Goal: Task Accomplishment & Management: Complete application form

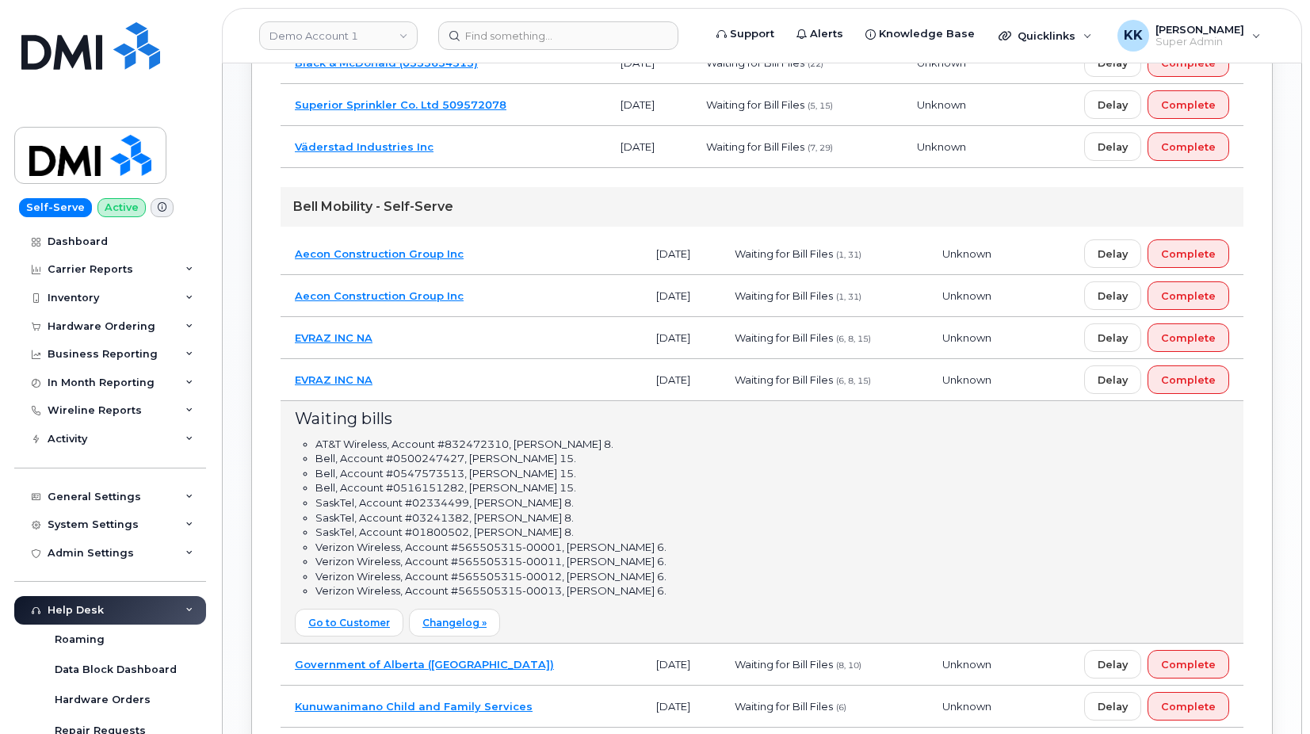
click at [482, 387] on td "EVRAZ INC NA" at bounding box center [461, 380] width 361 height 42
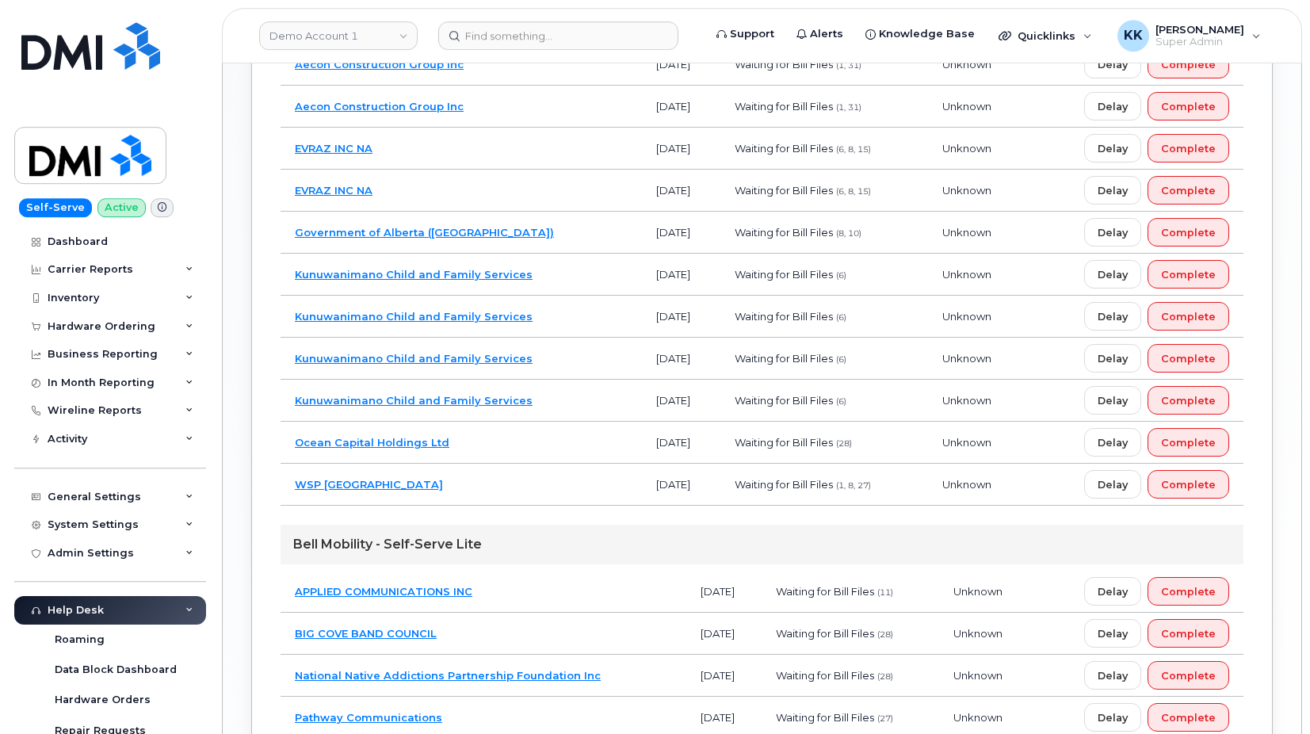
scroll to position [1216, 0]
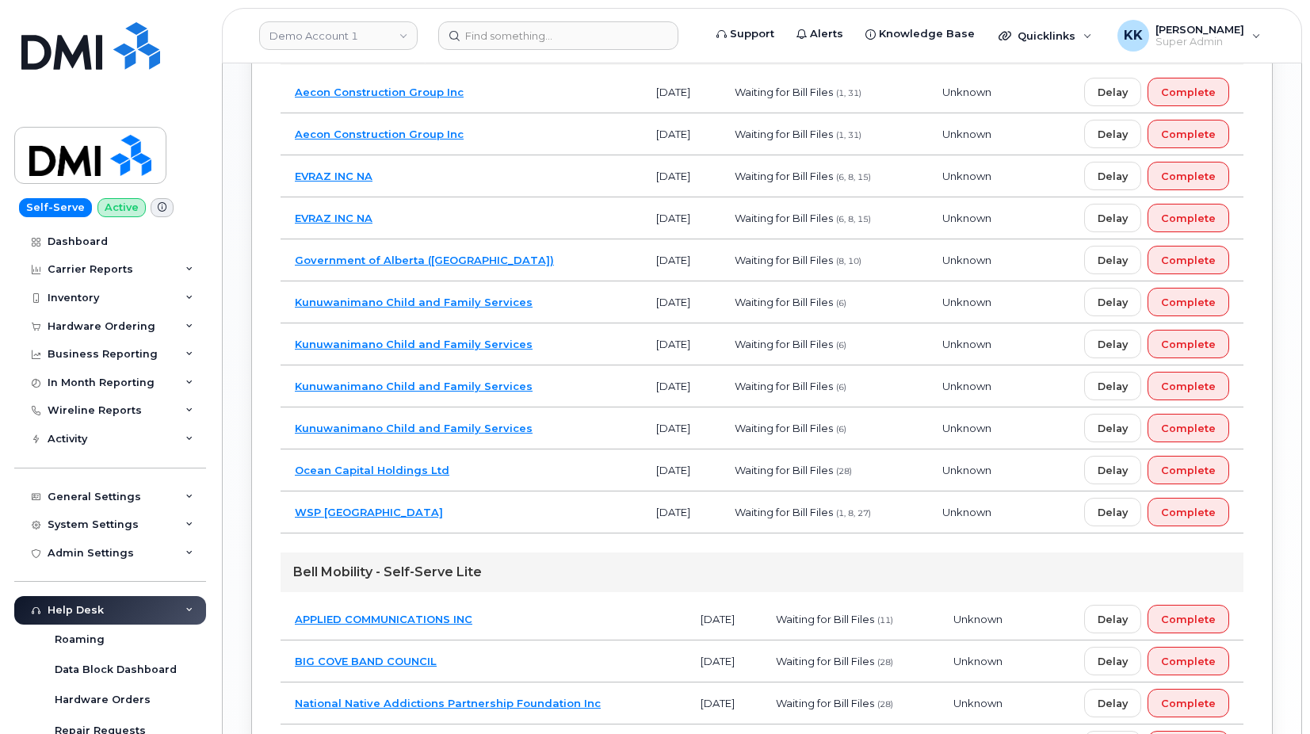
click at [566, 346] on td "Kunuwanimano Child and Family Services" at bounding box center [461, 344] width 361 height 42
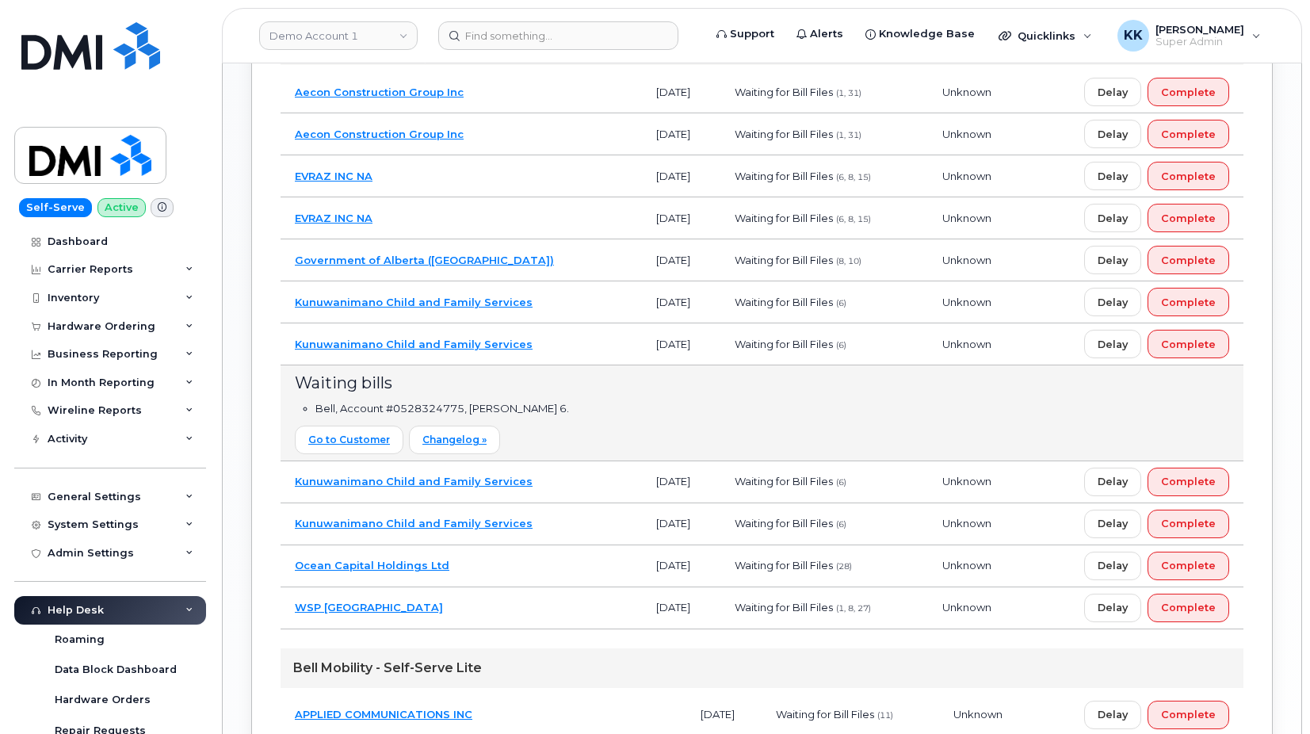
click at [563, 347] on td "Kunuwanimano Child and Family Services" at bounding box center [461, 344] width 361 height 42
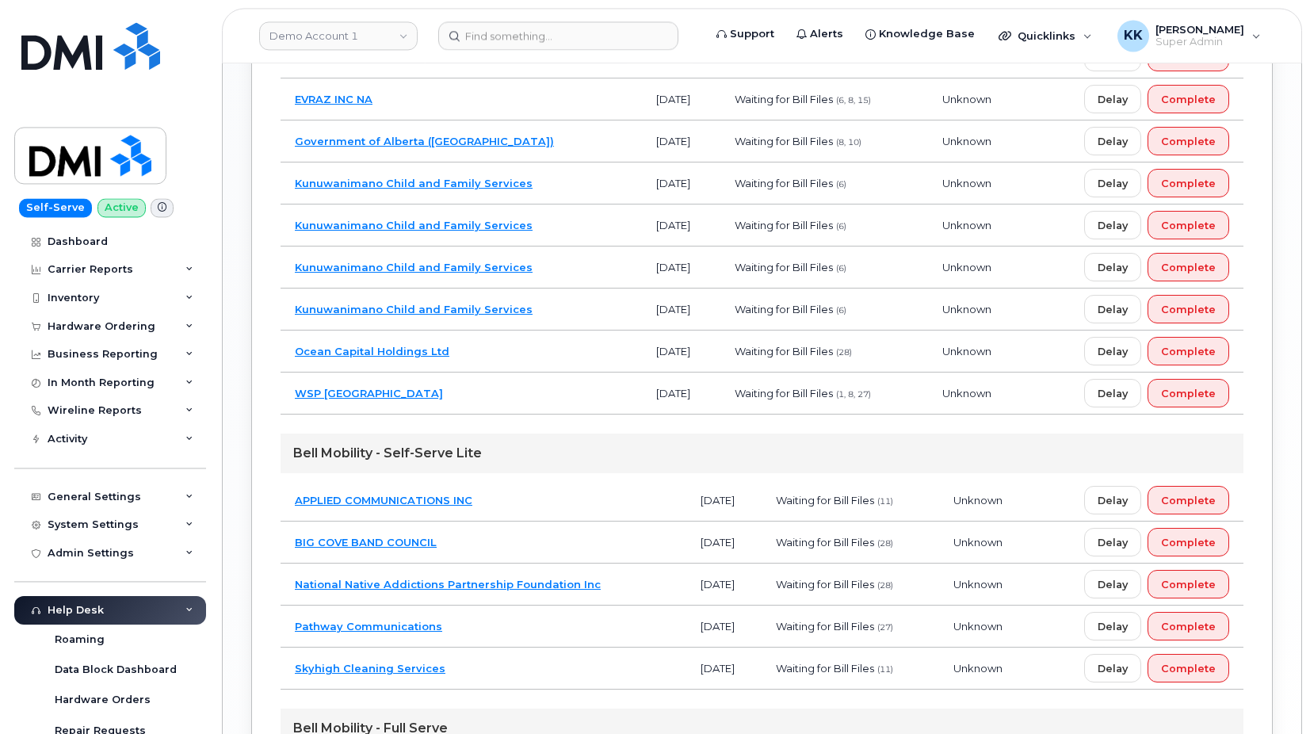
scroll to position [1458, 0]
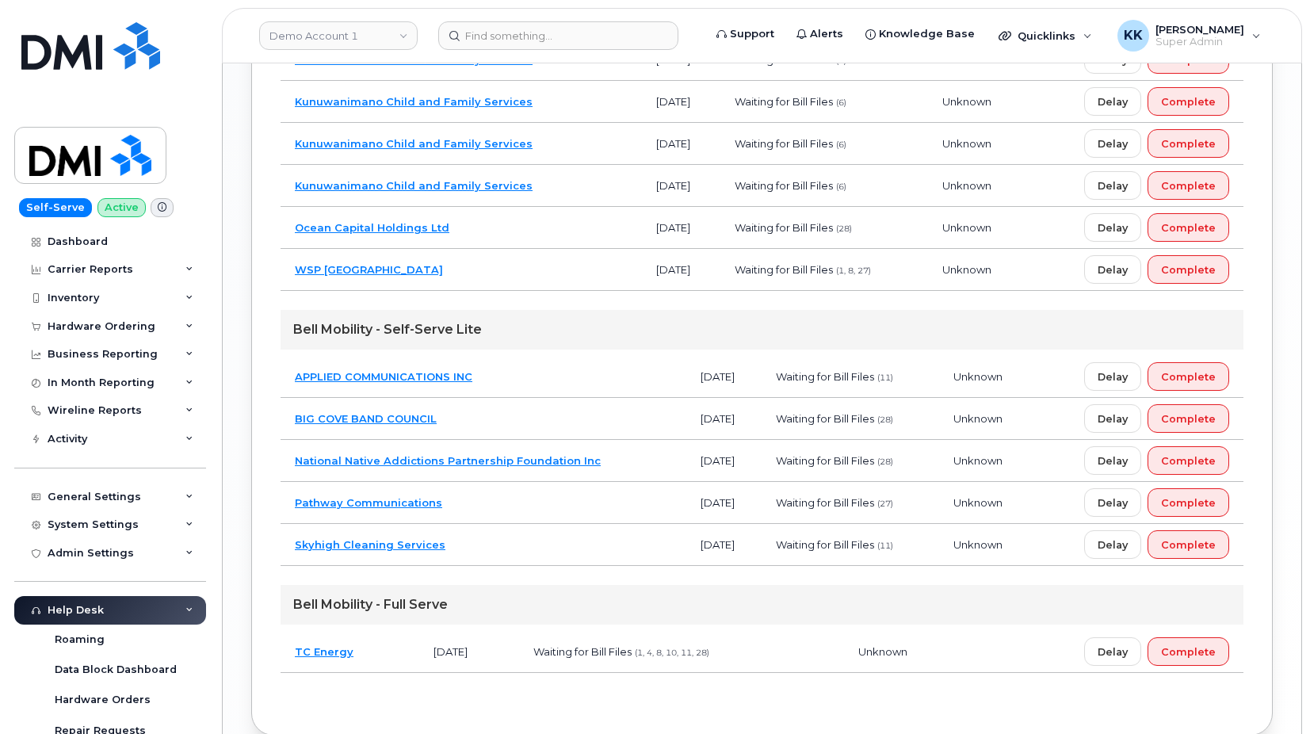
click at [504, 559] on td "Skyhigh Cleaning Services" at bounding box center [484, 545] width 406 height 42
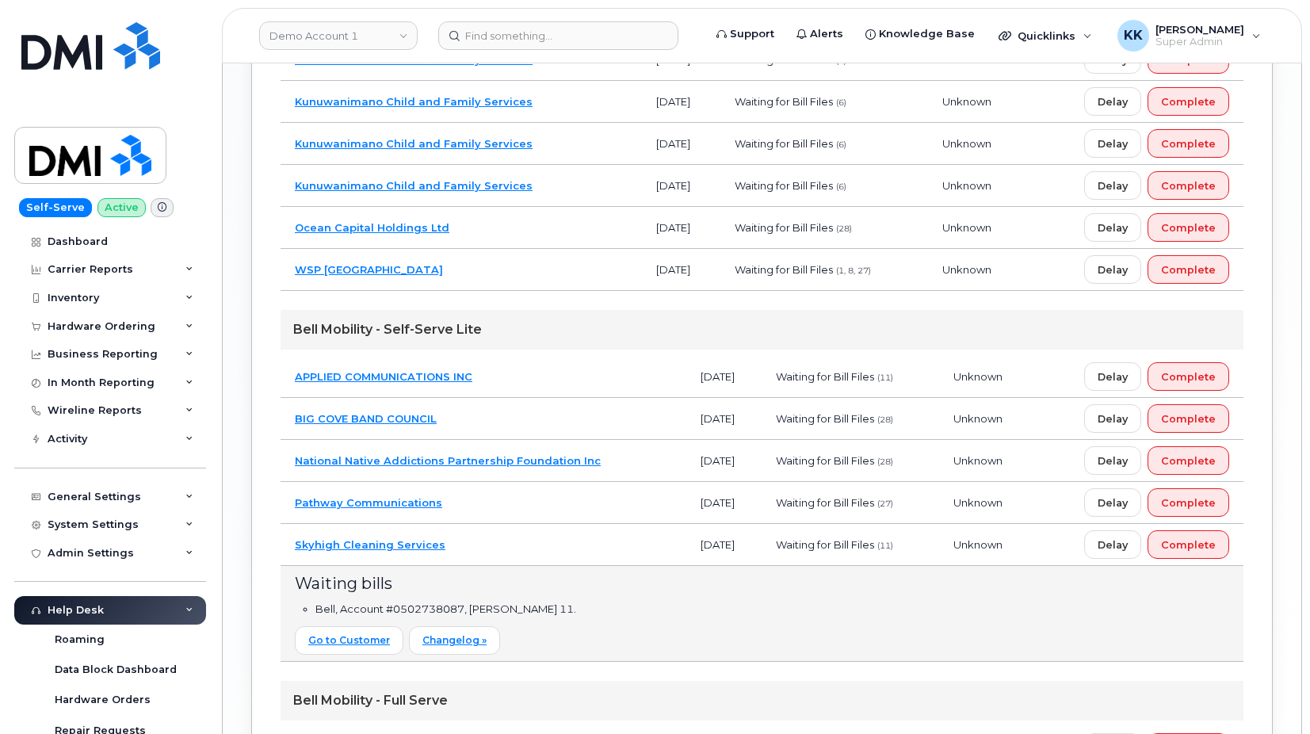
click at [550, 549] on td "Skyhigh Cleaning Services" at bounding box center [484, 545] width 406 height 42
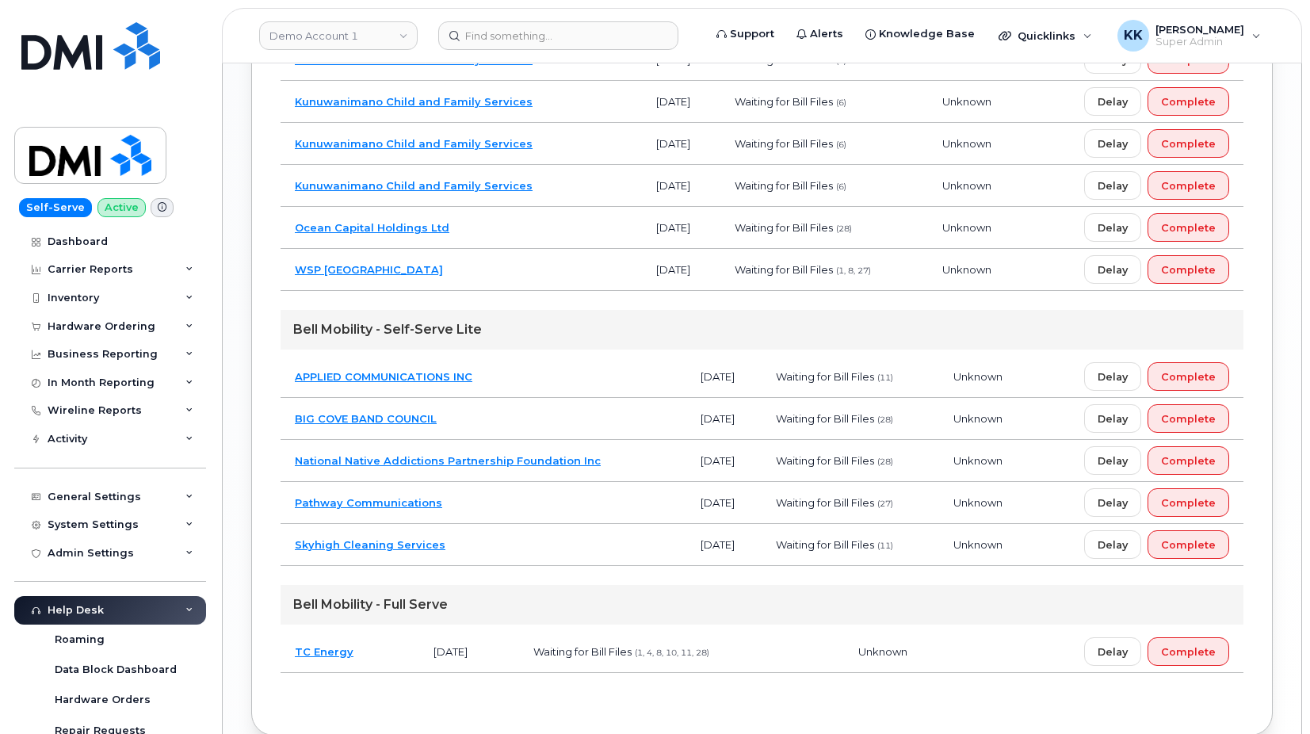
click at [632, 459] on td "National Native Addictions Partnership Foundation Inc" at bounding box center [484, 461] width 406 height 42
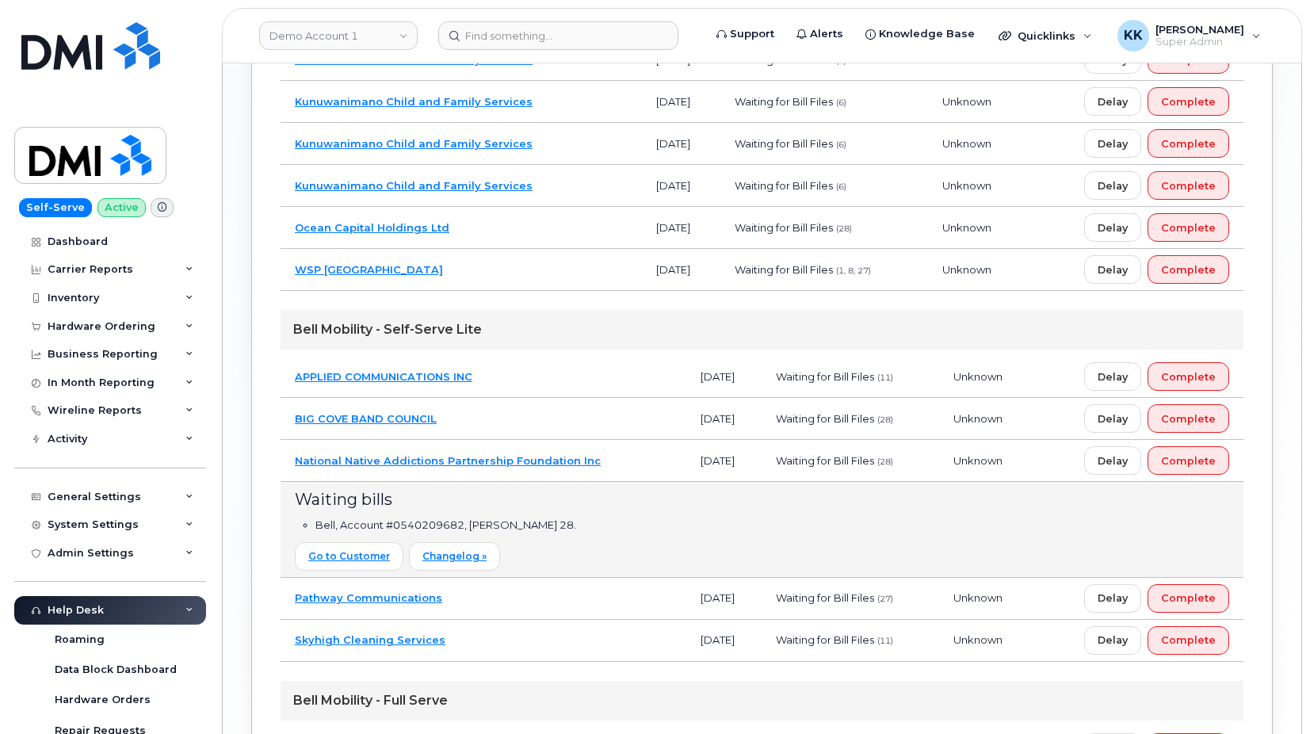
click at [636, 466] on td "National Native Addictions Partnership Foundation Inc" at bounding box center [484, 461] width 406 height 42
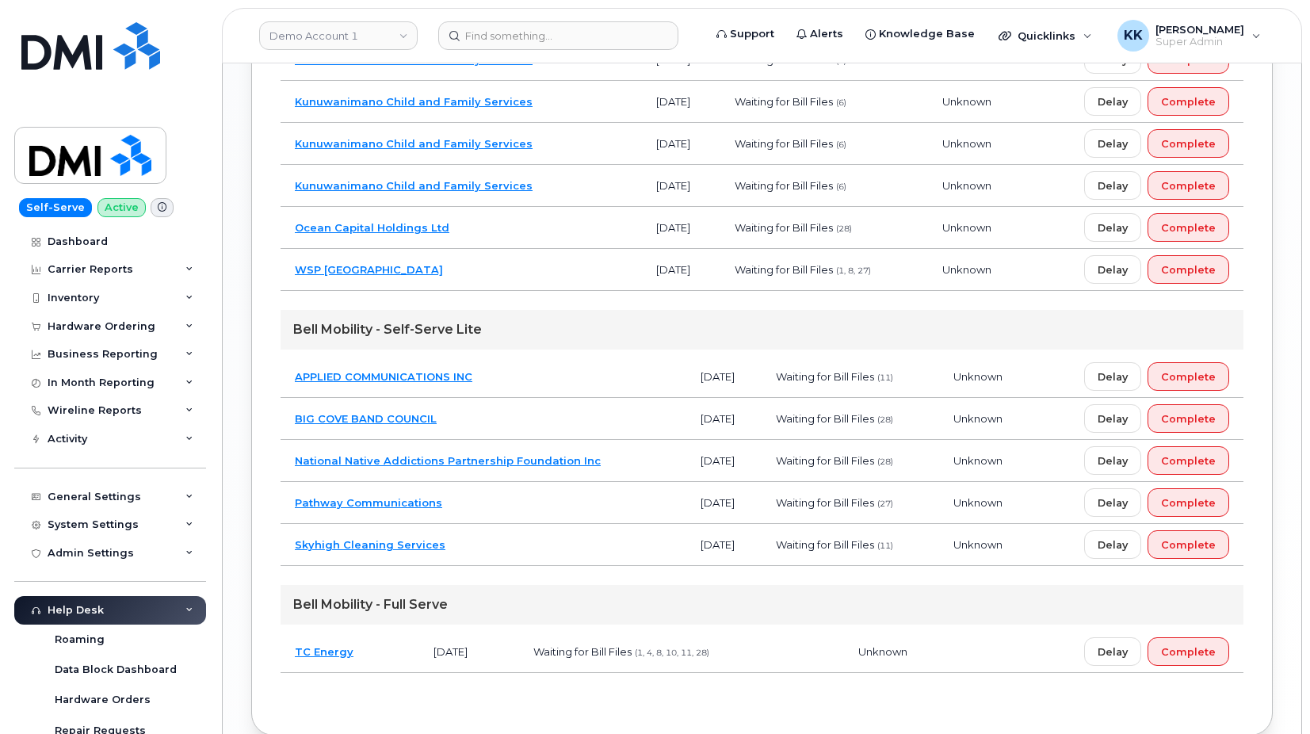
click at [596, 368] on td "APPLIED COMMUNICATIONS INC" at bounding box center [484, 377] width 406 height 42
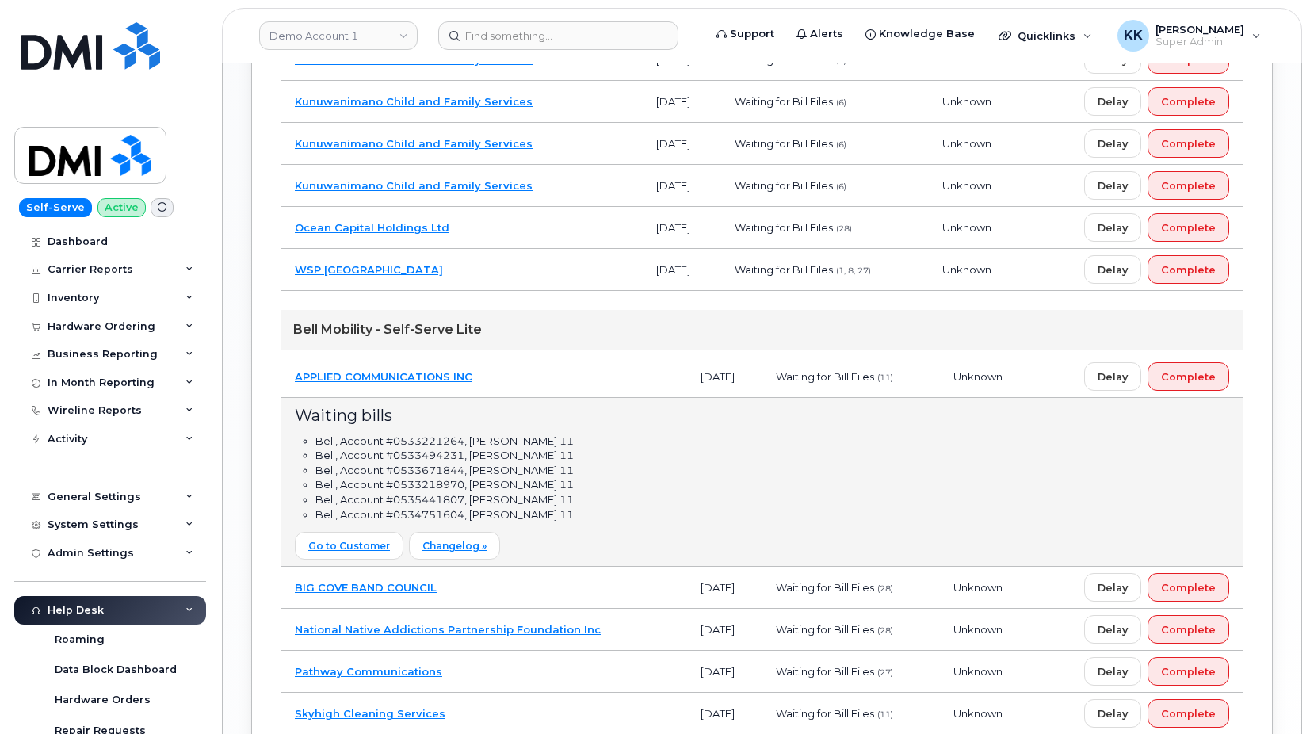
click at [596, 373] on td "APPLIED COMMUNICATIONS INC" at bounding box center [484, 377] width 406 height 42
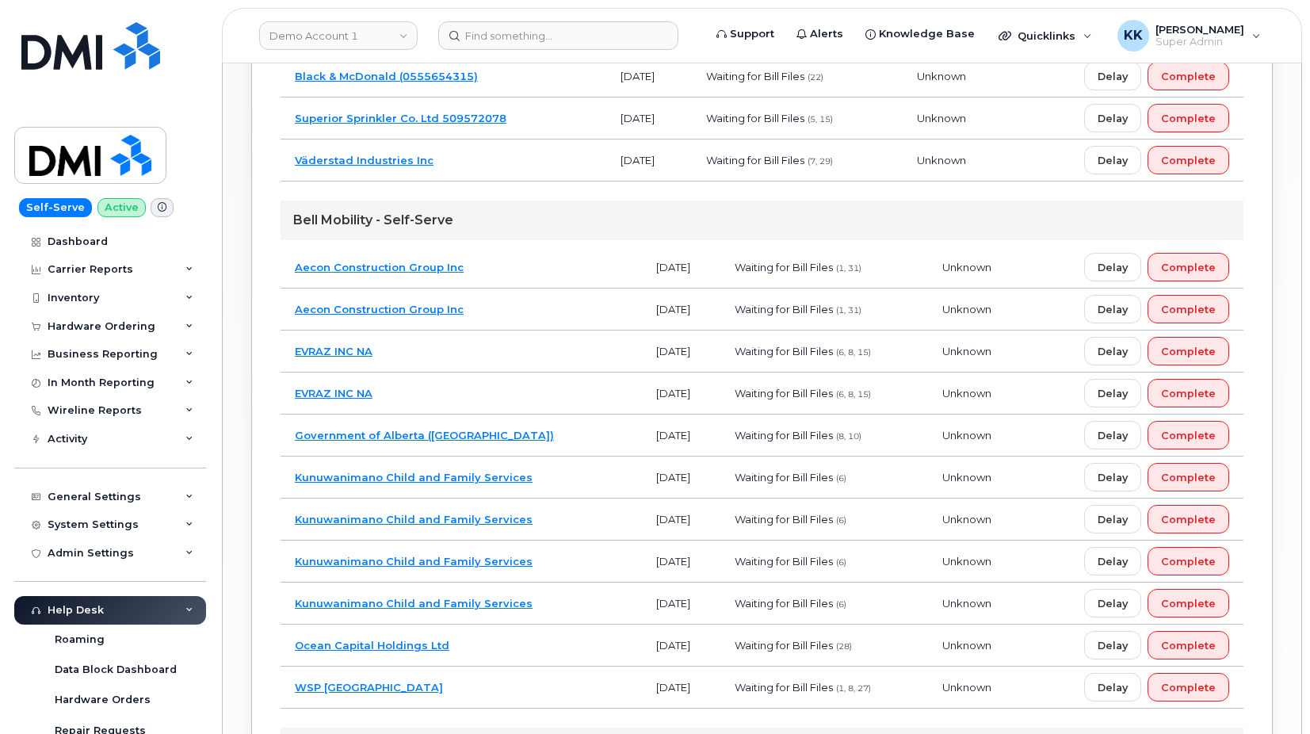
scroll to position [973, 0]
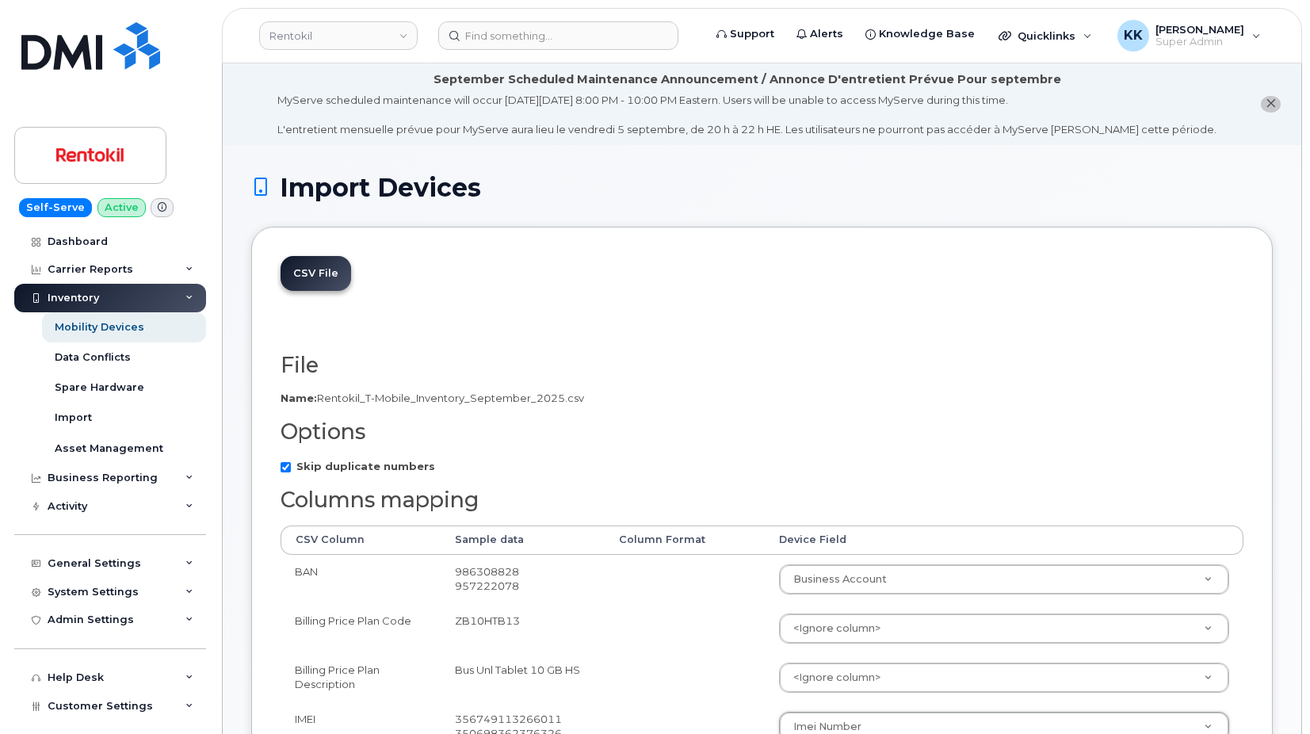
select select "business_account_id"
select select "imei_number"
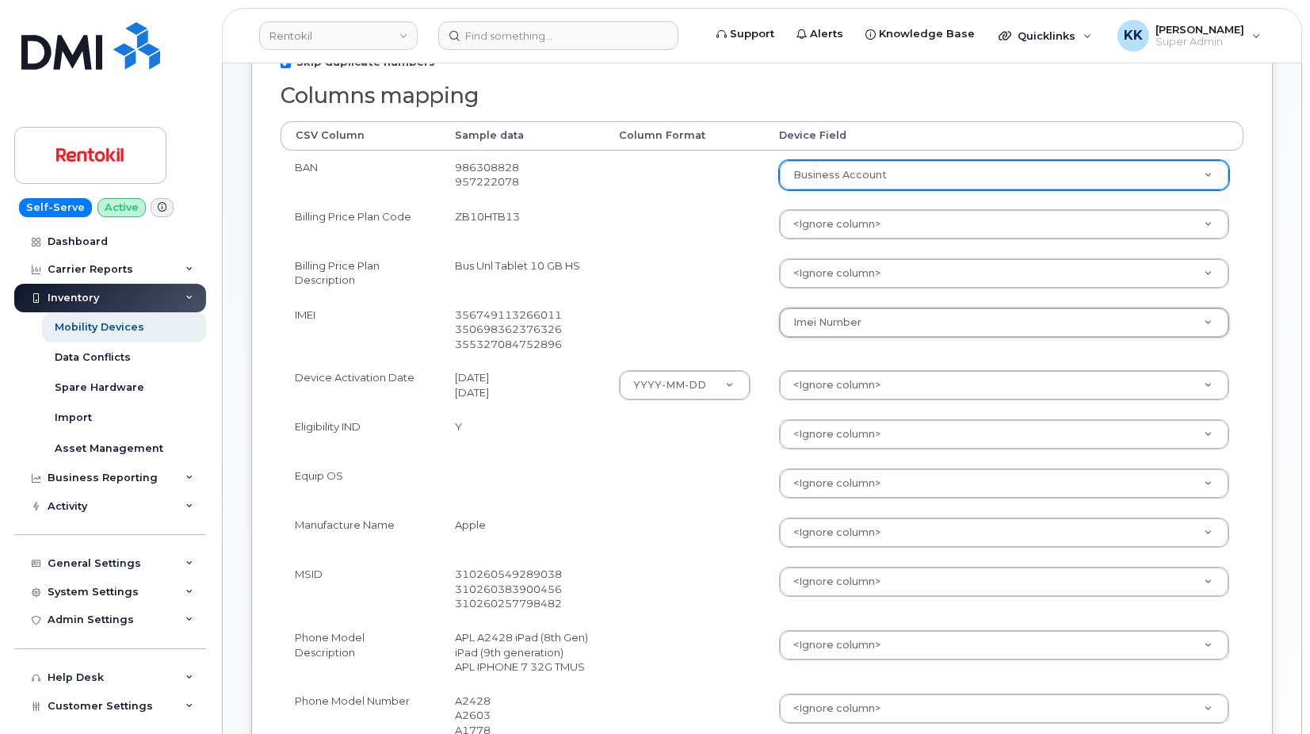
click at [816, 181] on body "Rentokil Support Alerts Knowledge Base Quicklinks Suspend / Cancel Device Chang…" at bounding box center [655, 484] width 1310 height 1777
click at [655, 197] on body "Rentokil Support Alerts Knowledge Base Quicklinks Suspend / Cancel Device Chang…" at bounding box center [655, 484] width 1310 height 1777
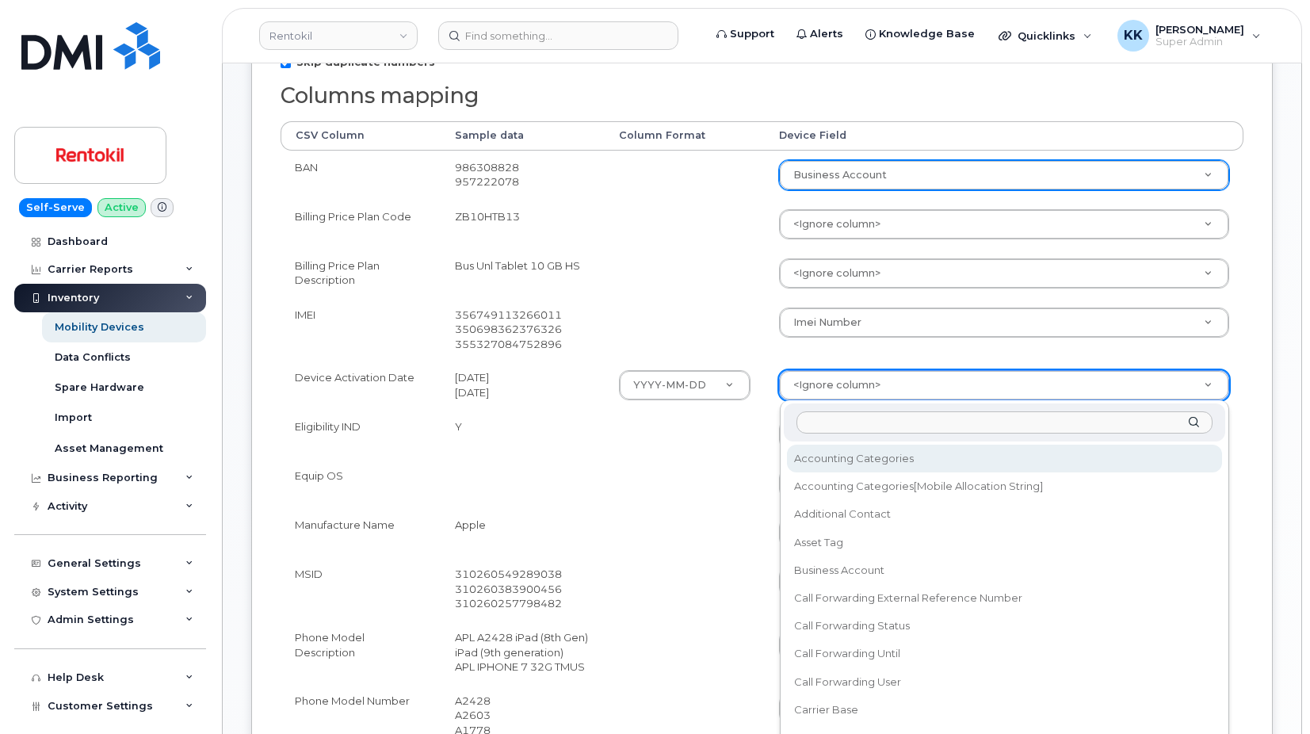
click at [783, 389] on body "Rentokil Support Alerts Knowledge Base Quicklinks Suspend / Cancel Device Chang…" at bounding box center [655, 484] width 1310 height 1777
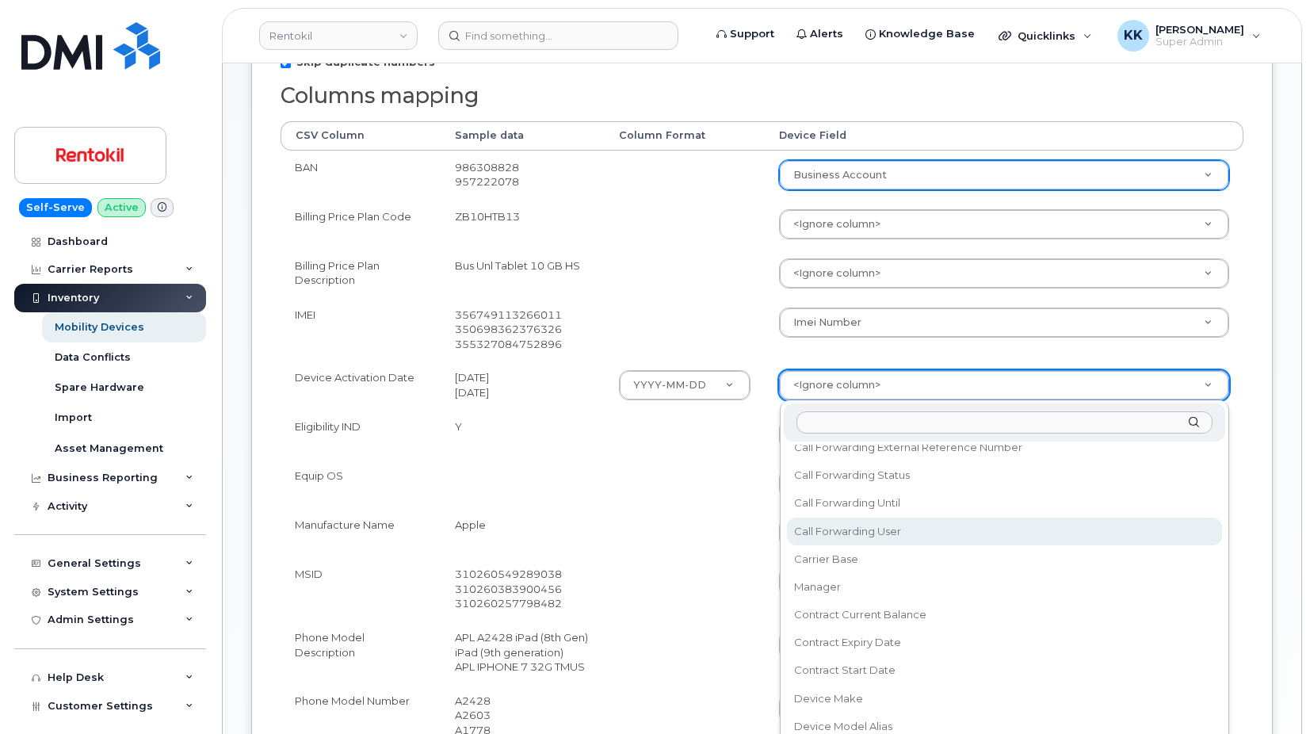
scroll to position [152, 0]
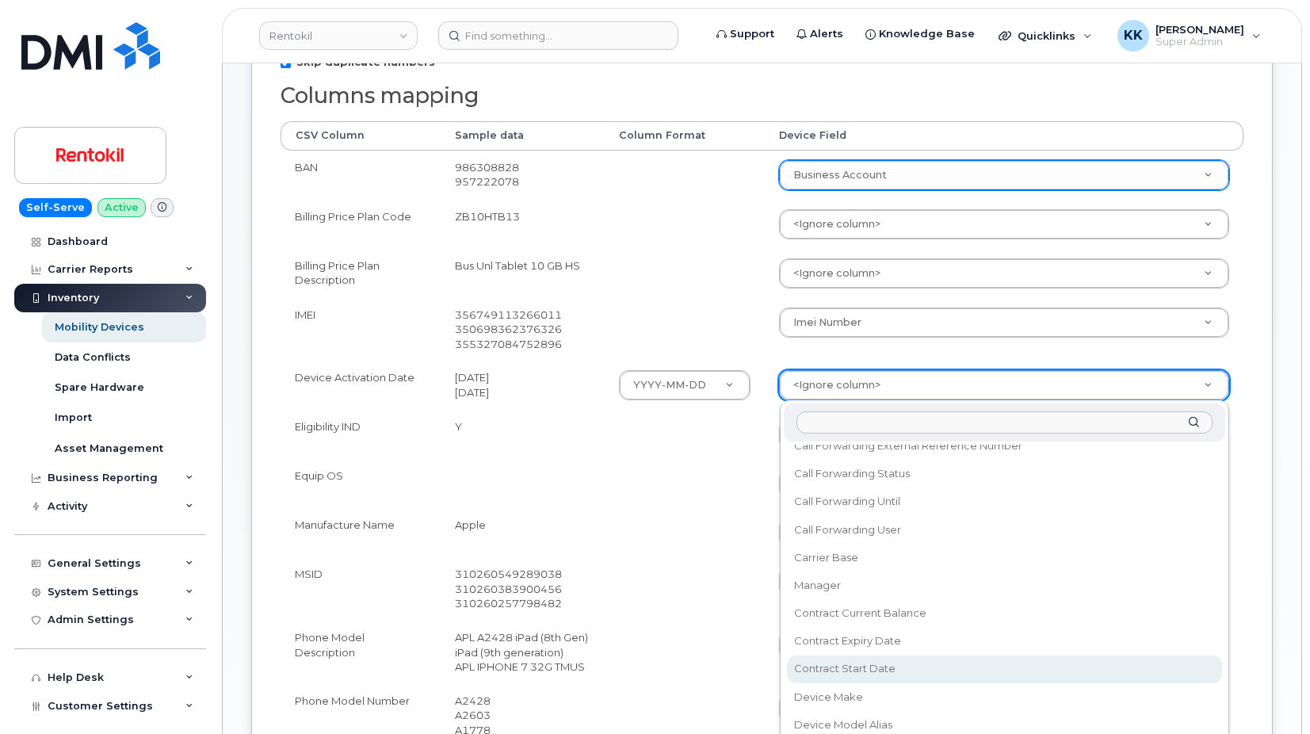
select select "contract_start_date"
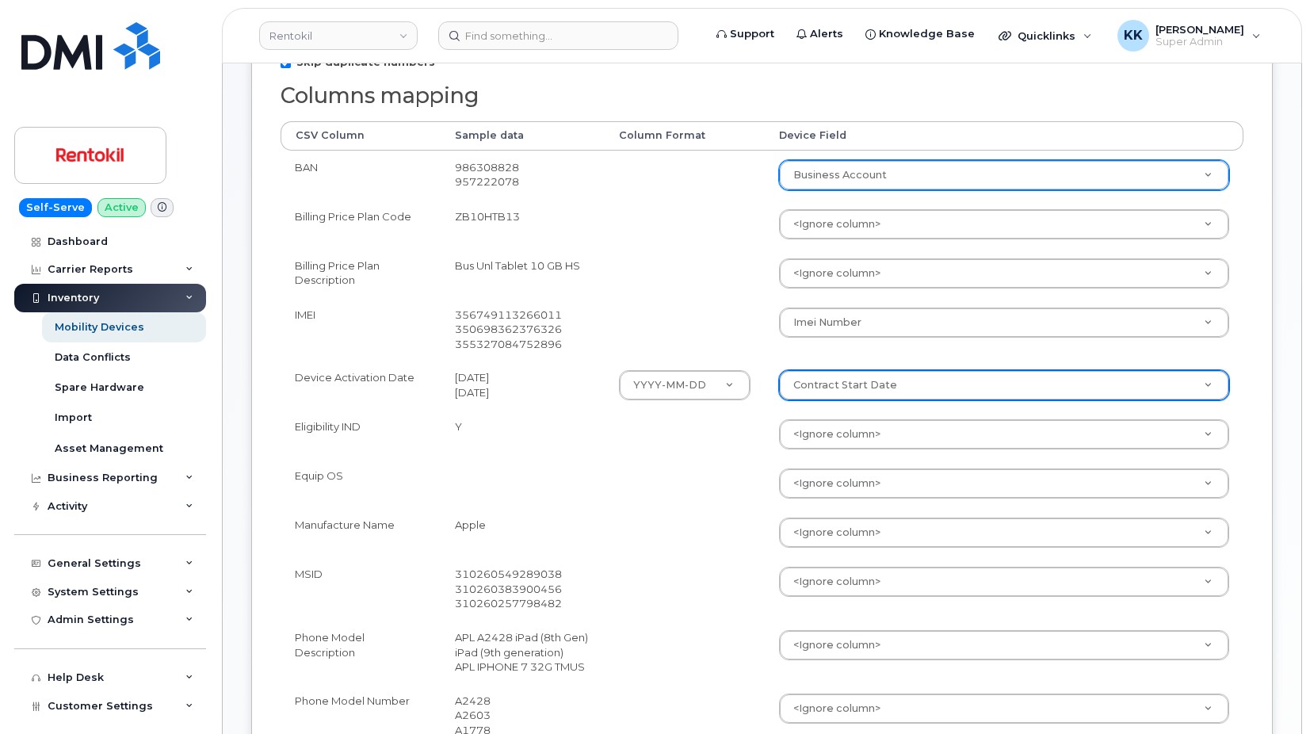
click at [829, 528] on body "Rentokil Support Alerts Knowledge Base Quicklinks Suspend / Cancel Device Chang…" at bounding box center [655, 484] width 1310 height 1777
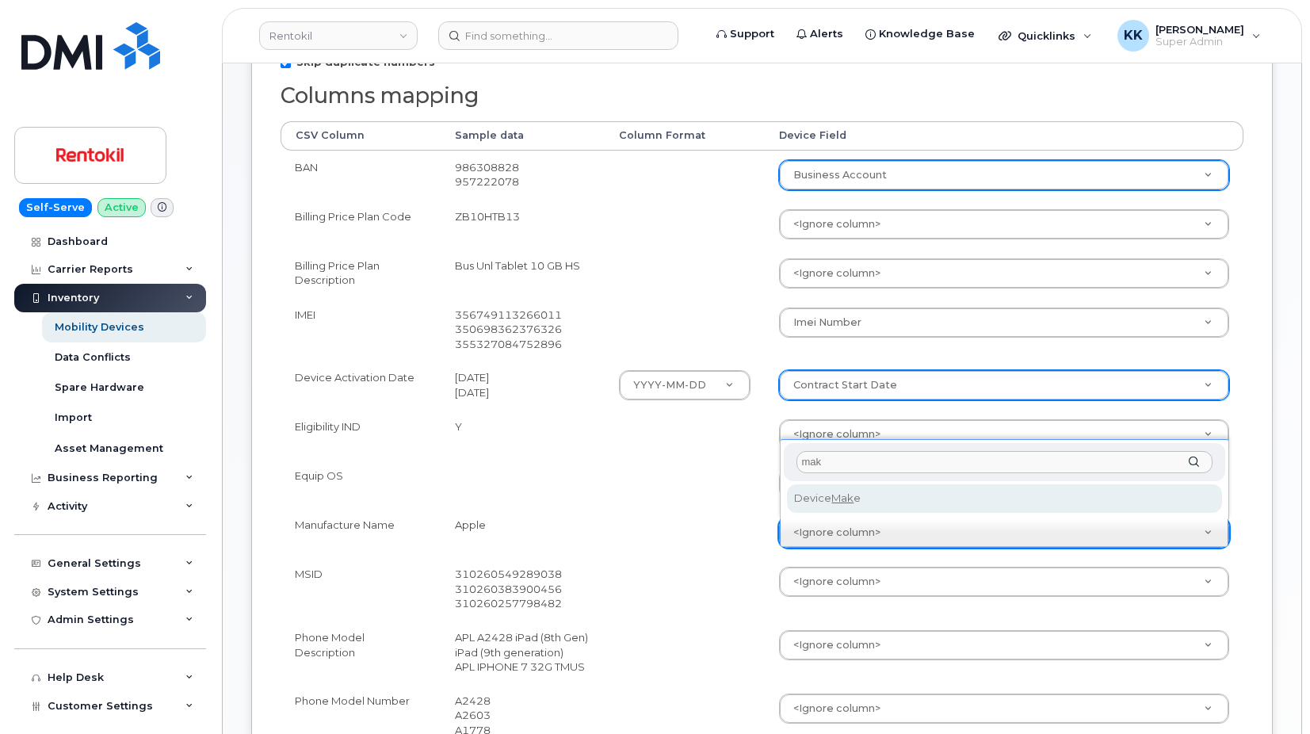
type input "mak"
select select "device_make_id"
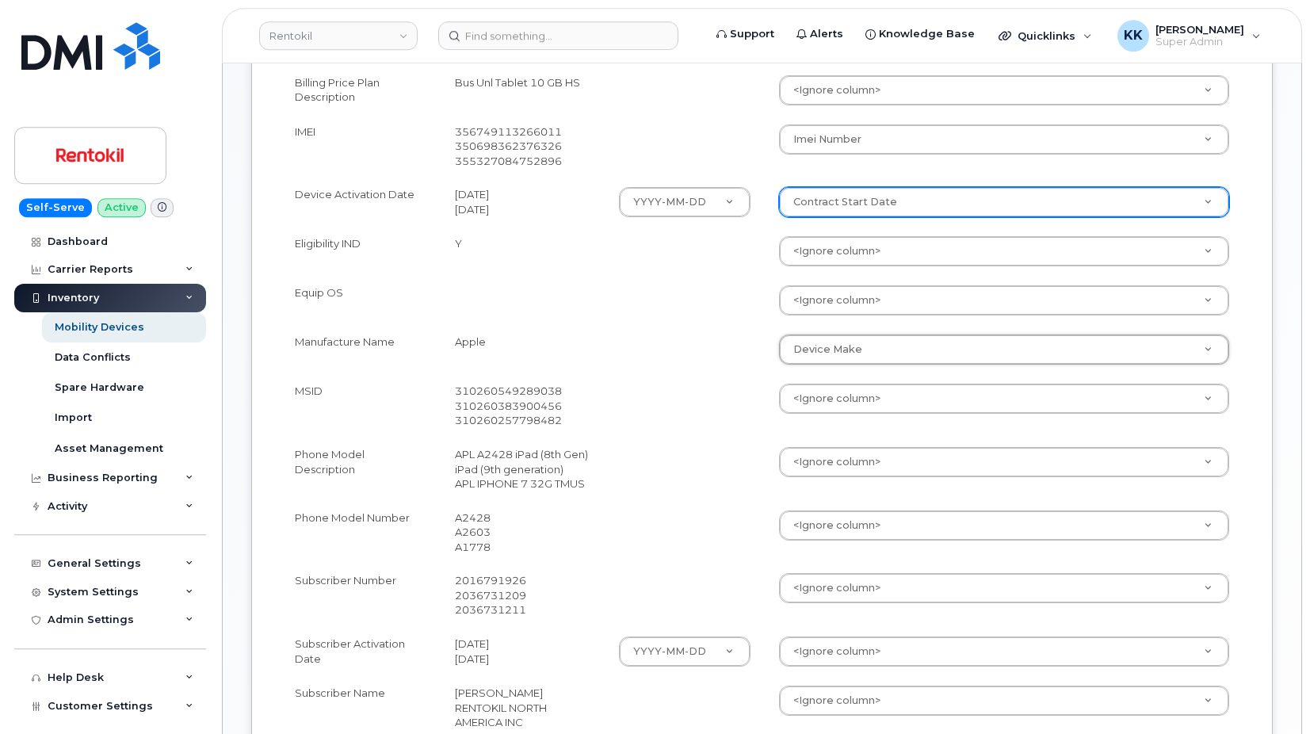
scroll to position [647, 0]
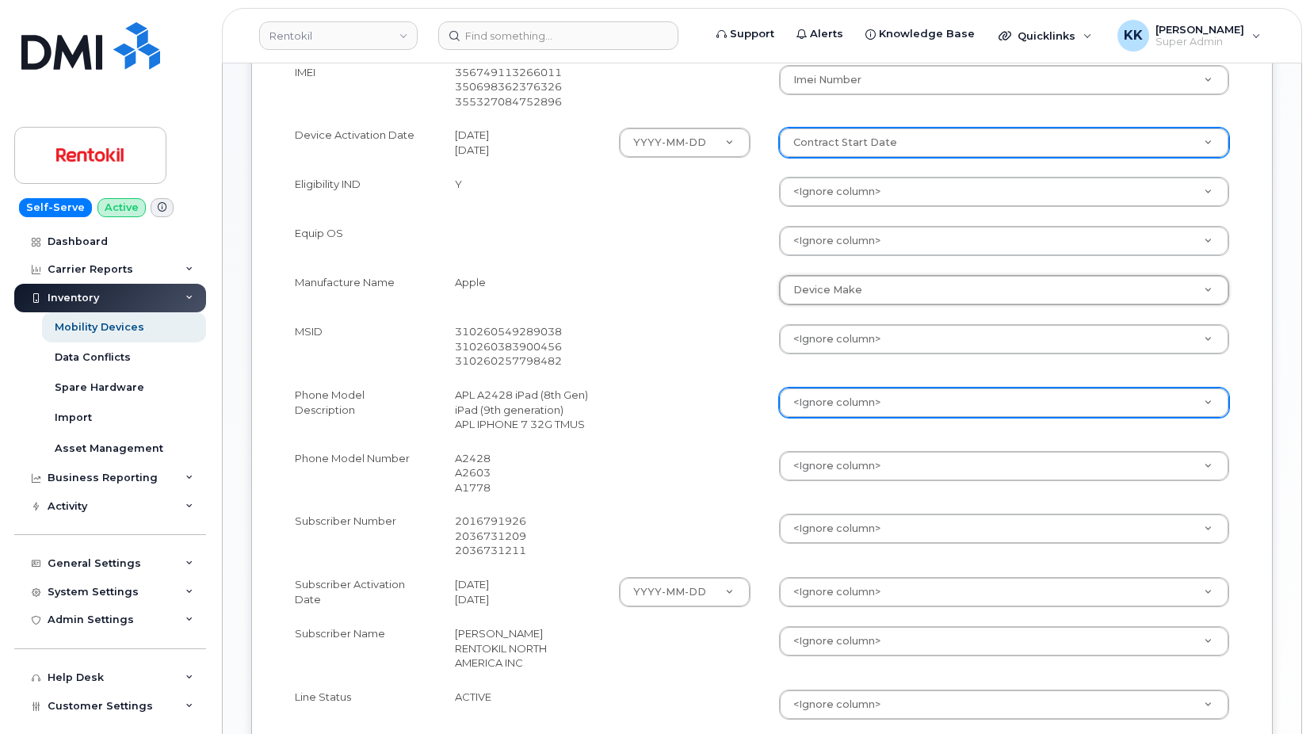
click at [804, 414] on body "Rentokil Support Alerts Knowledge Base Quicklinks Suspend / Cancel Device Chang…" at bounding box center [655, 241] width 1310 height 1777
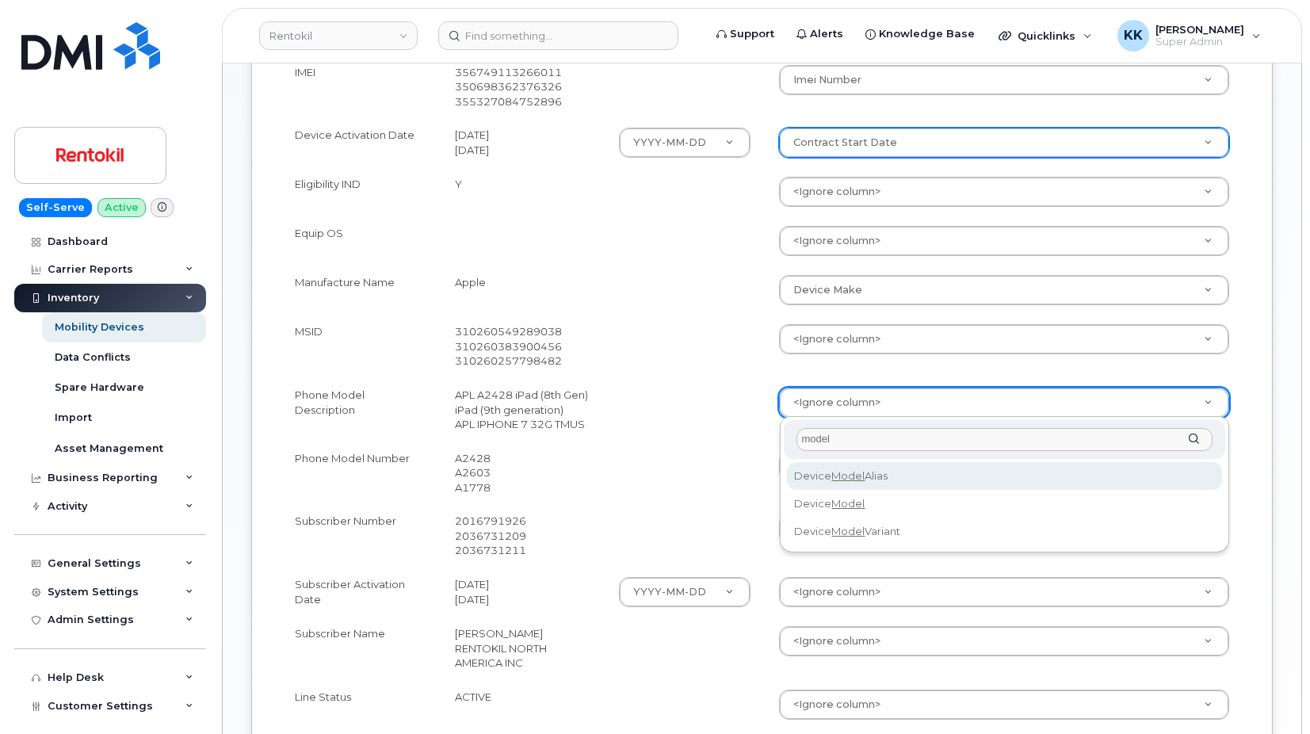
type input "model"
select select "device_model_alias"
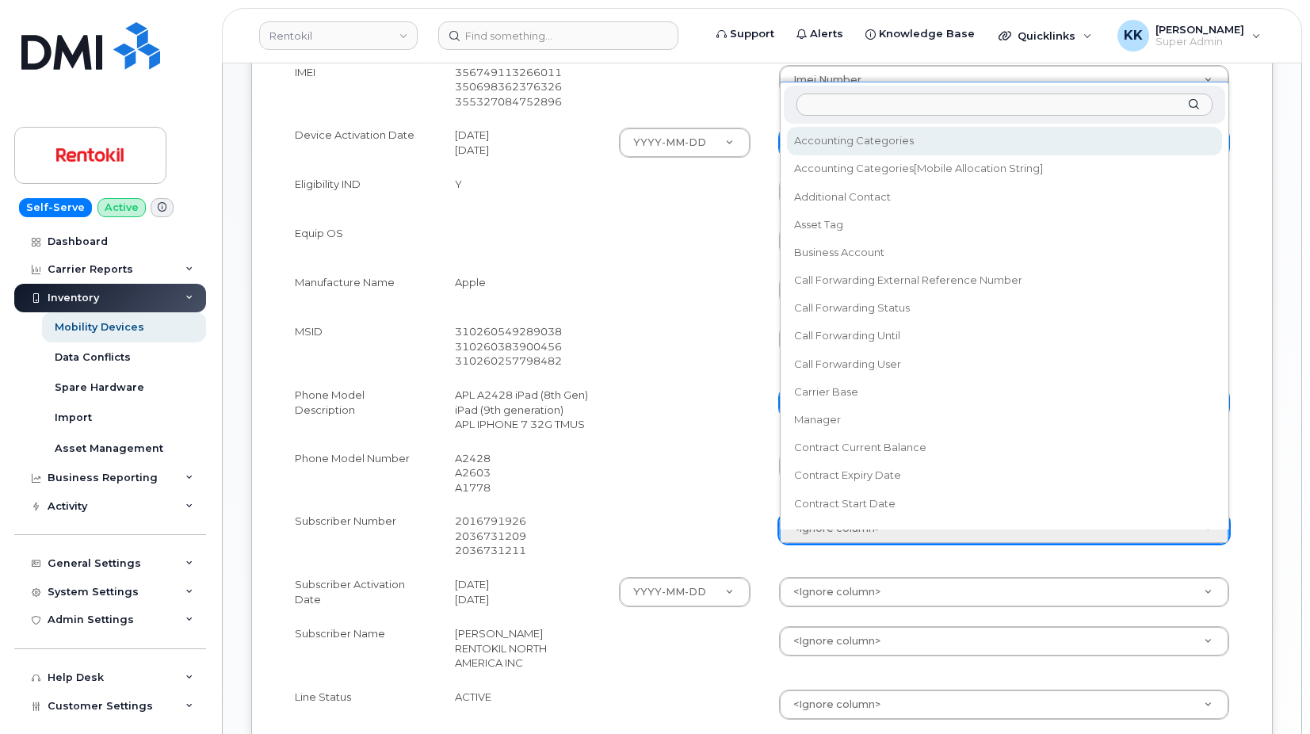
click at [823, 541] on body "Rentokil Support Alerts Knowledge Base Quicklinks Suspend / Cancel Device Chang…" at bounding box center [655, 241] width 1310 height 1777
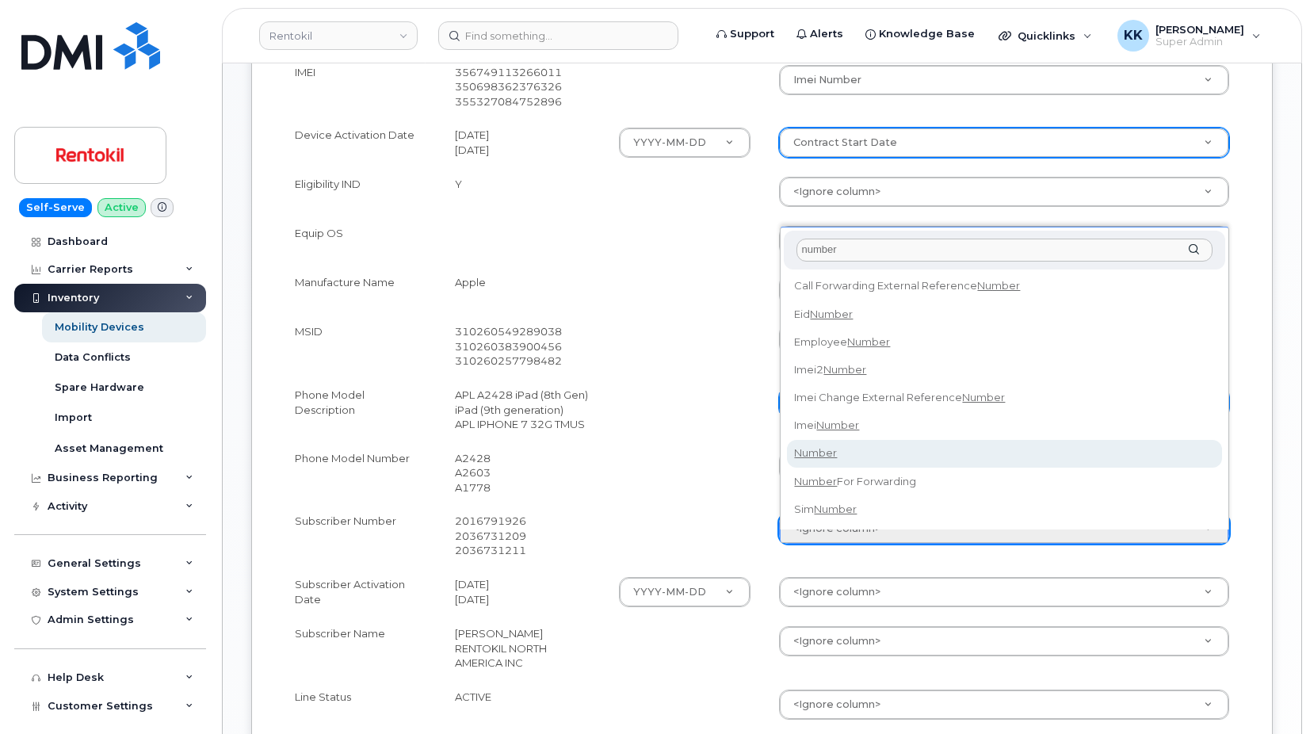
type input "number"
select select "number"
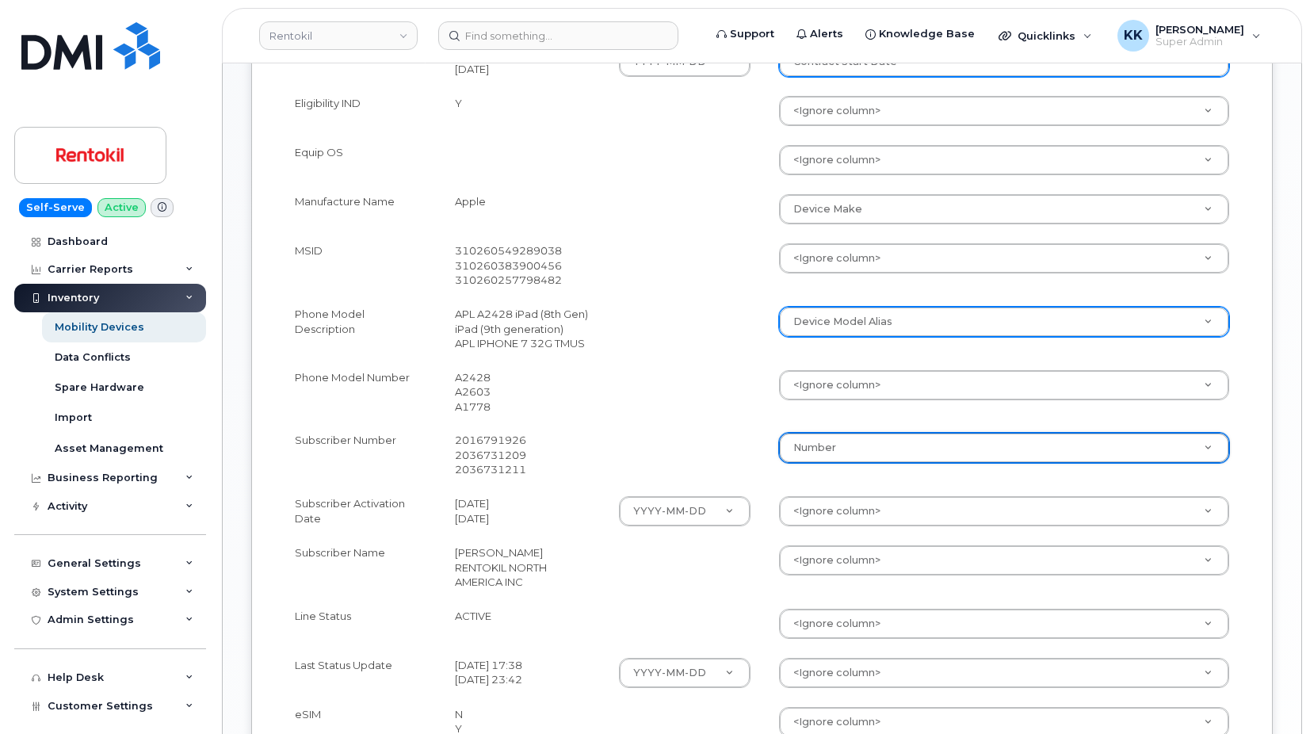
scroll to position [808, 0]
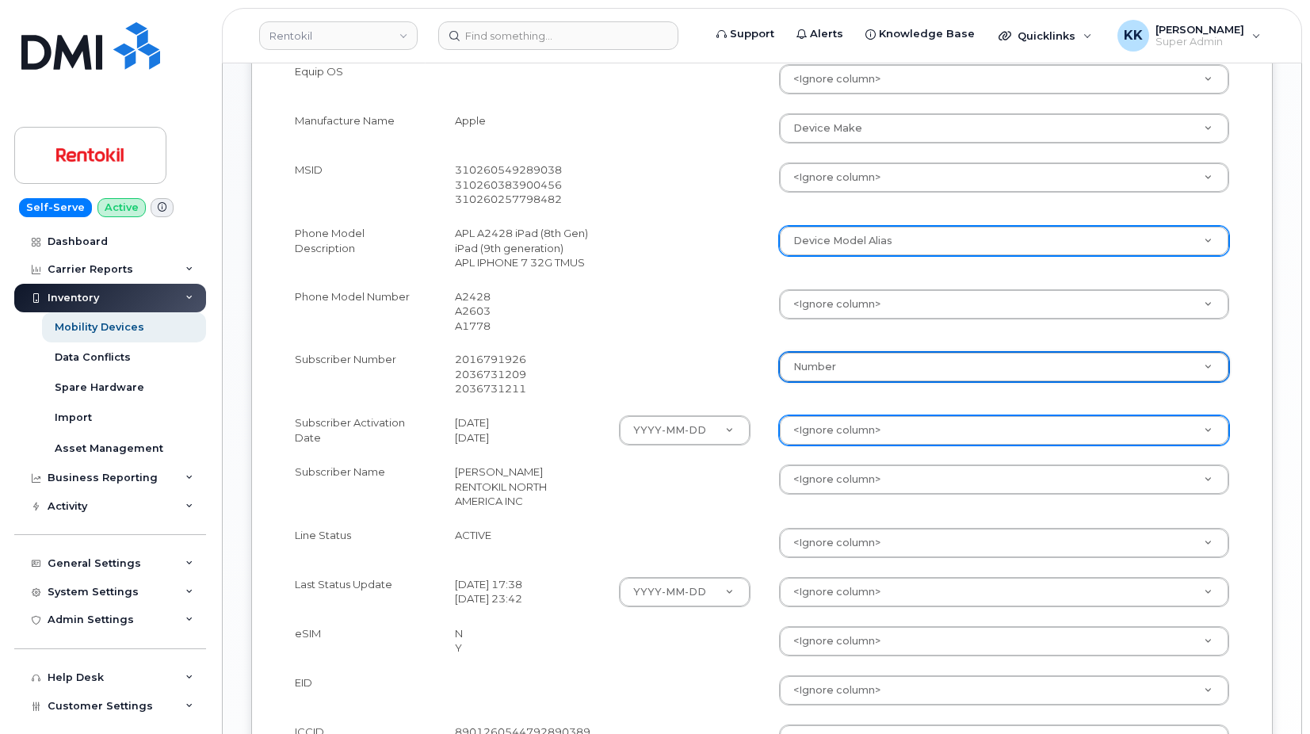
click at [827, 445] on body "Rentokil Support Alerts Knowledge Base Quicklinks Suspend / Cancel Device Chang…" at bounding box center [655, 80] width 1310 height 1777
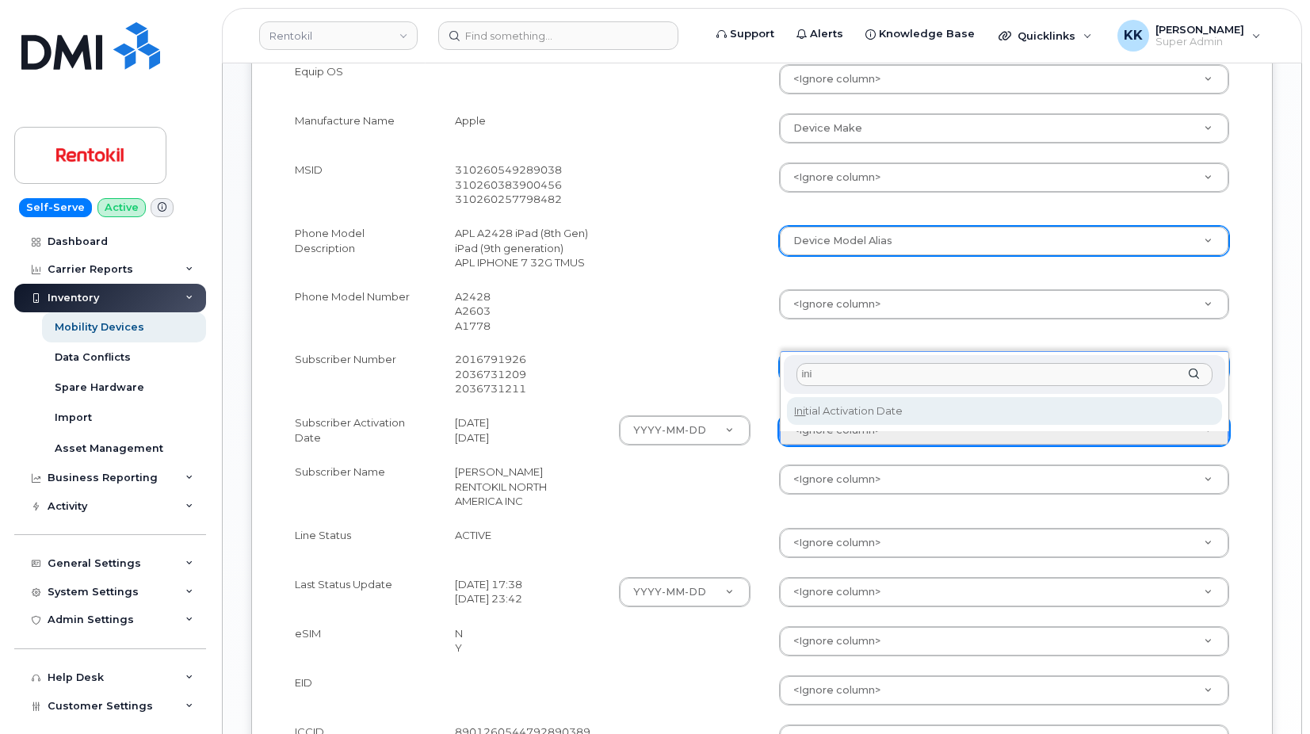
type input "ini"
select select "initial_activation_date"
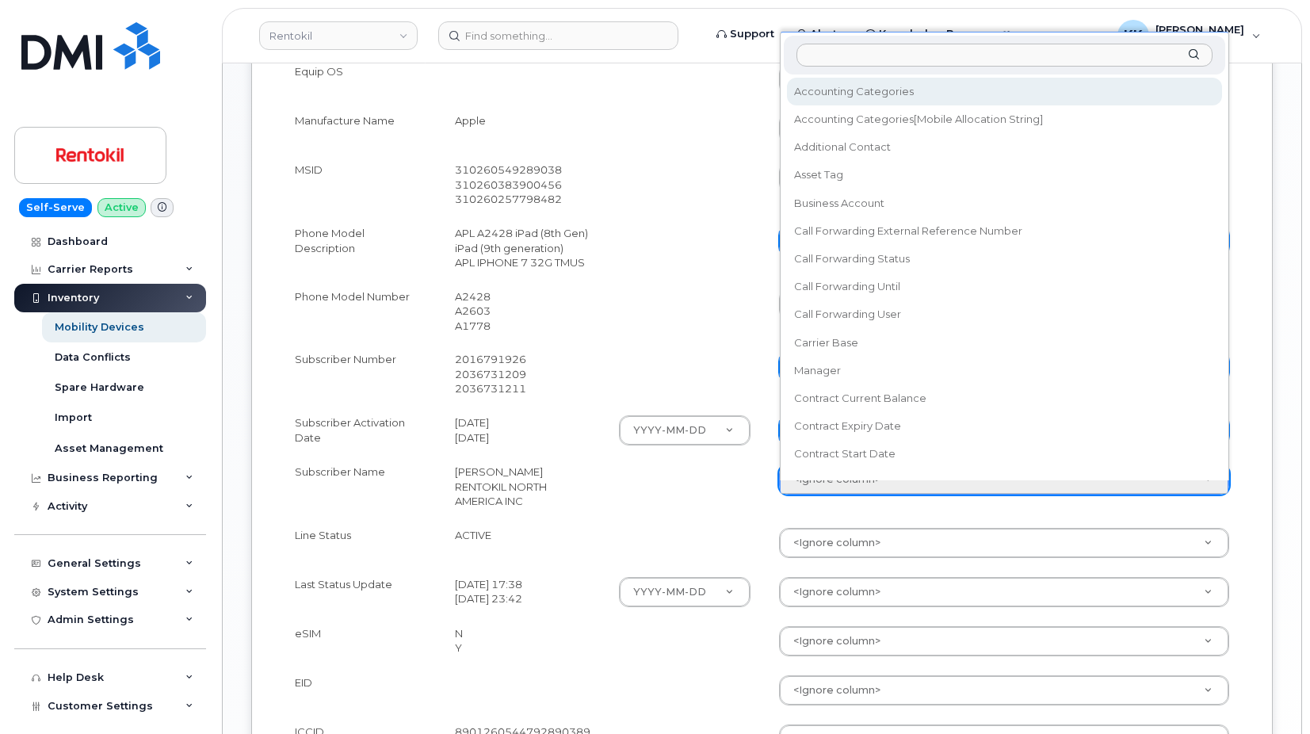
click at [815, 502] on body "Rentokil Support Alerts Knowledge Base Quicklinks Suspend / Cancel Device Chang…" at bounding box center [655, 80] width 1310 height 1777
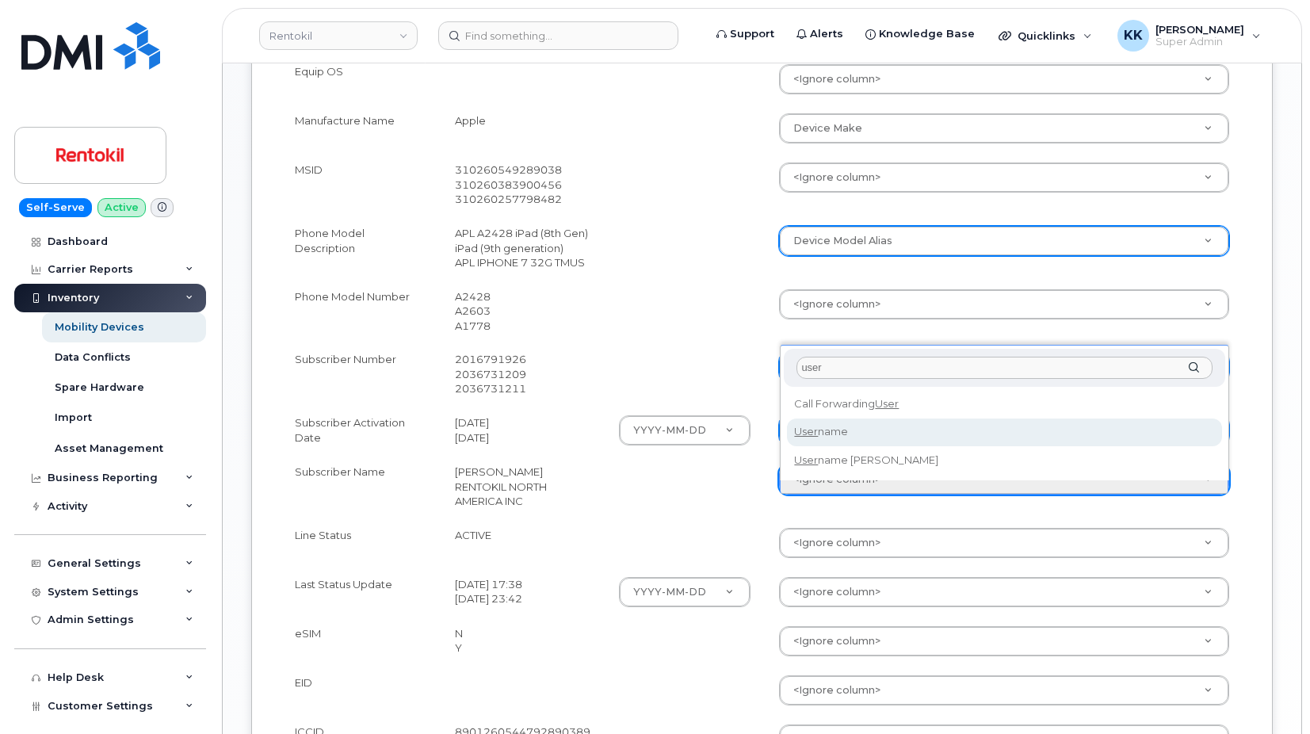
type input "user"
select select "username"
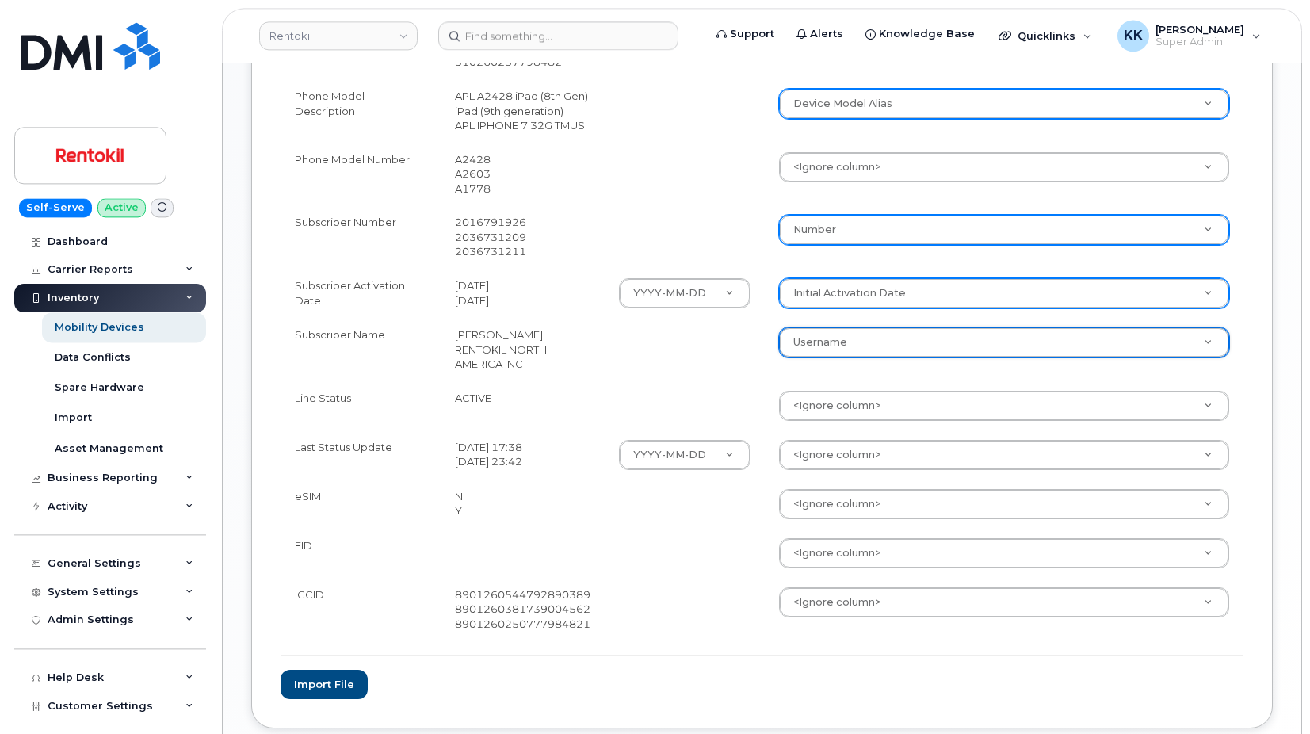
scroll to position [970, 0]
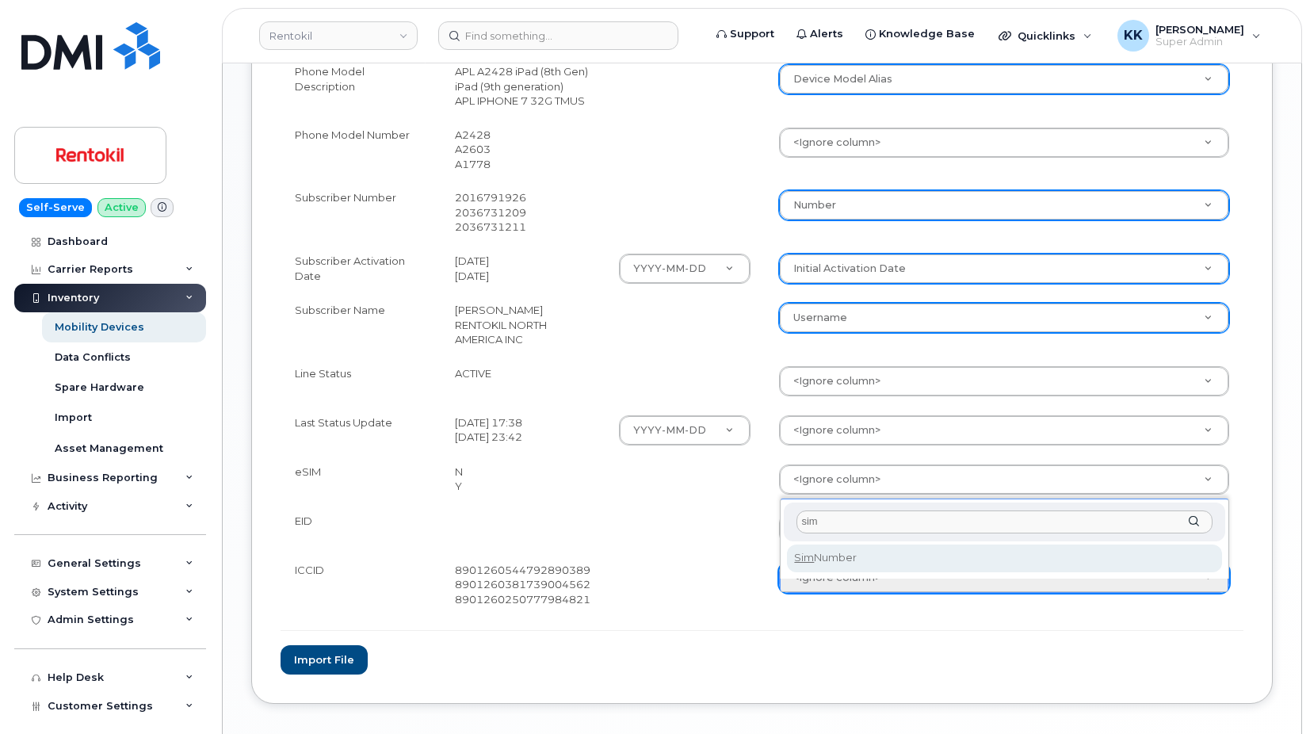
type input "sim"
select select "sim_number"
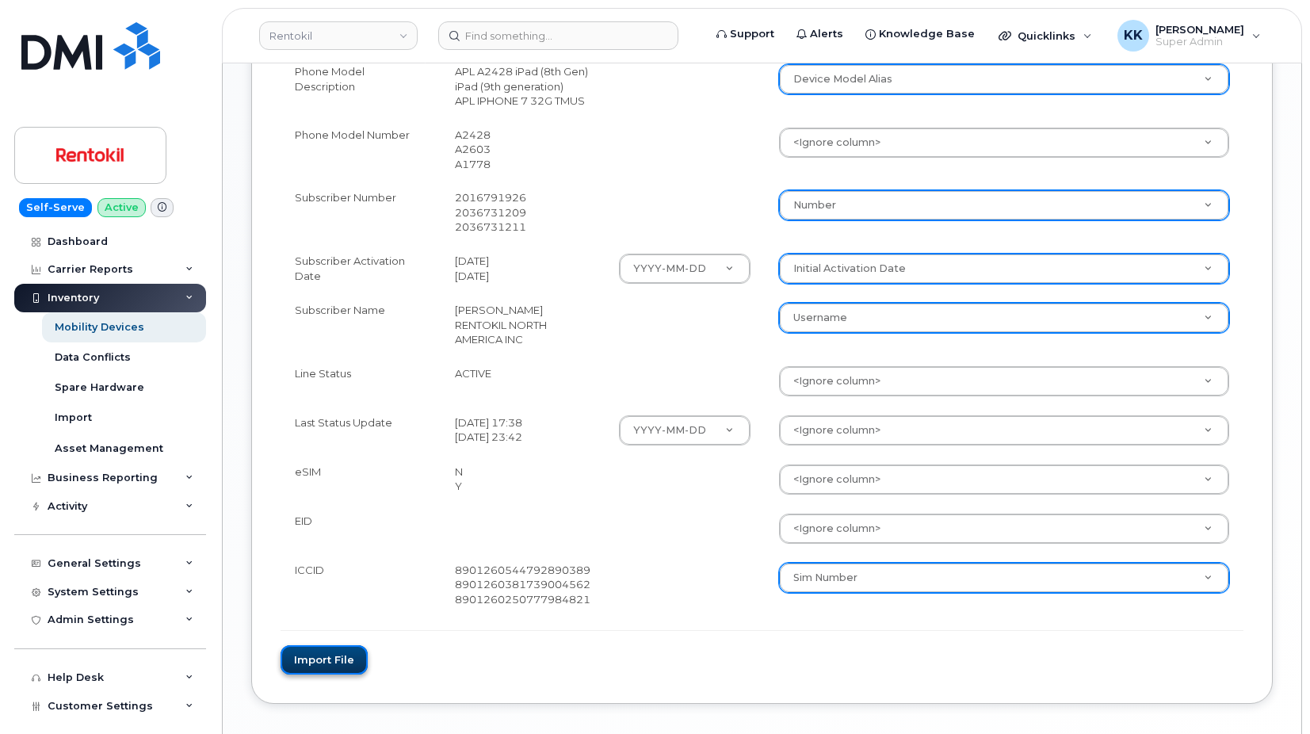
click at [327, 674] on button "Import file" at bounding box center [324, 659] width 87 height 29
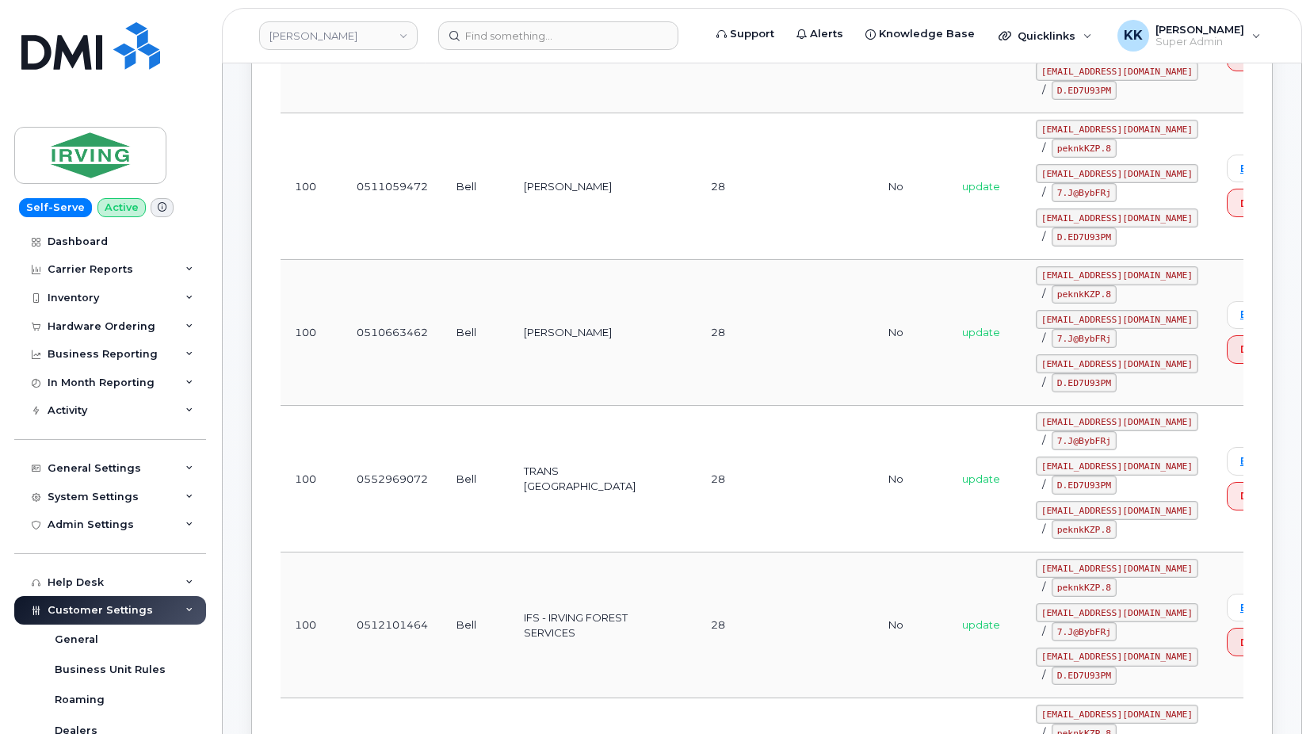
scroll to position [380, 0]
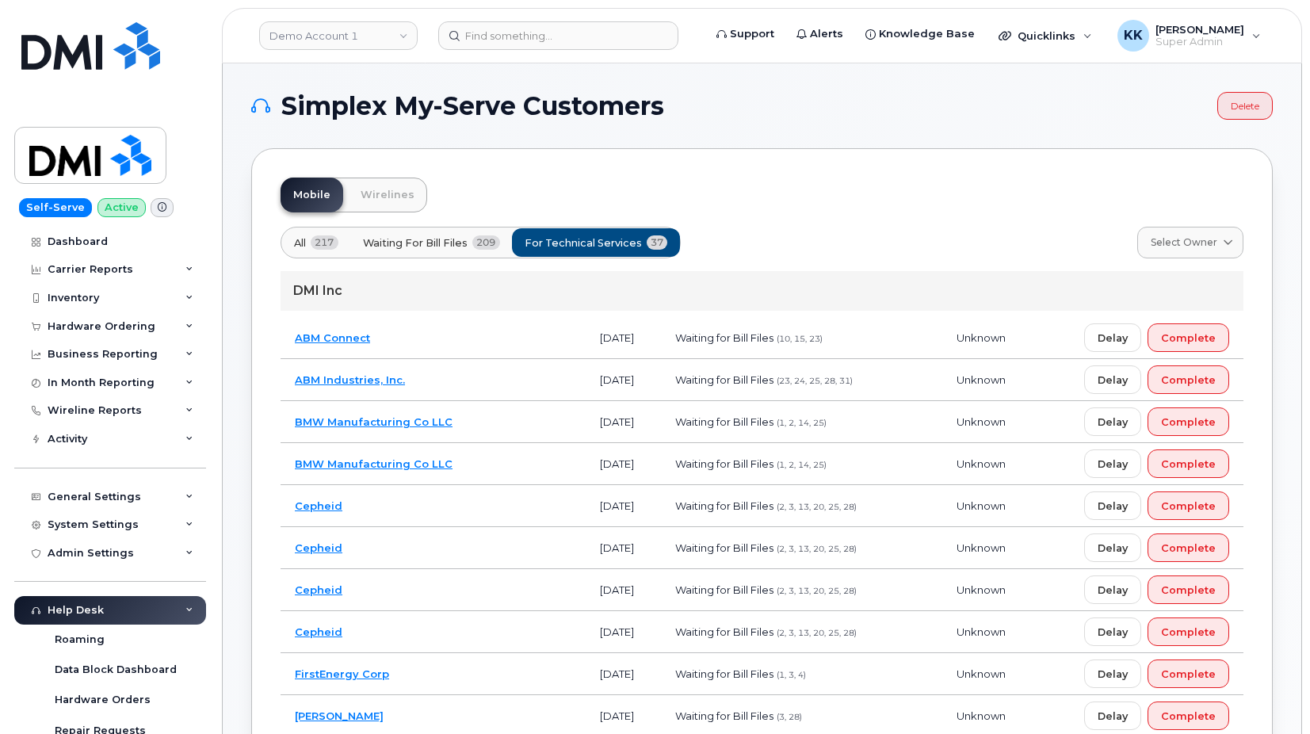
scroll to position [1539, 0]
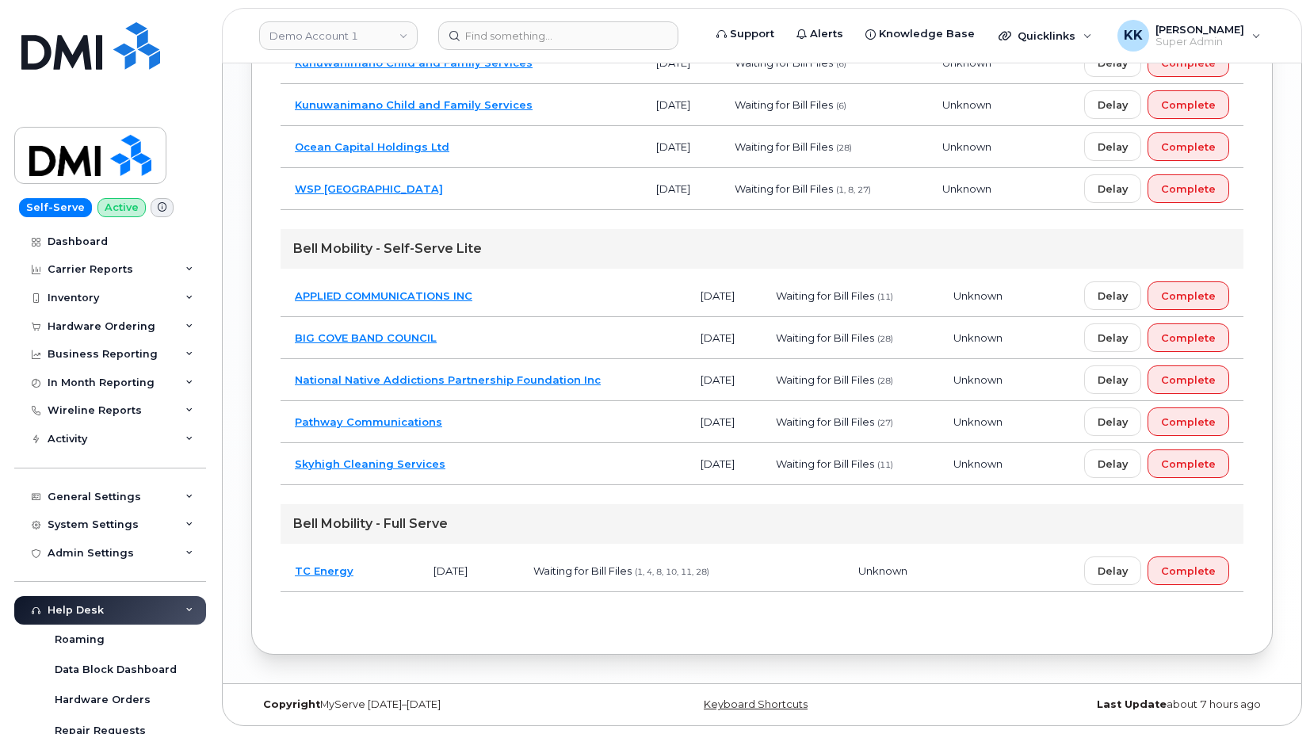
click at [530, 425] on td "Pathway Communications" at bounding box center [484, 422] width 406 height 42
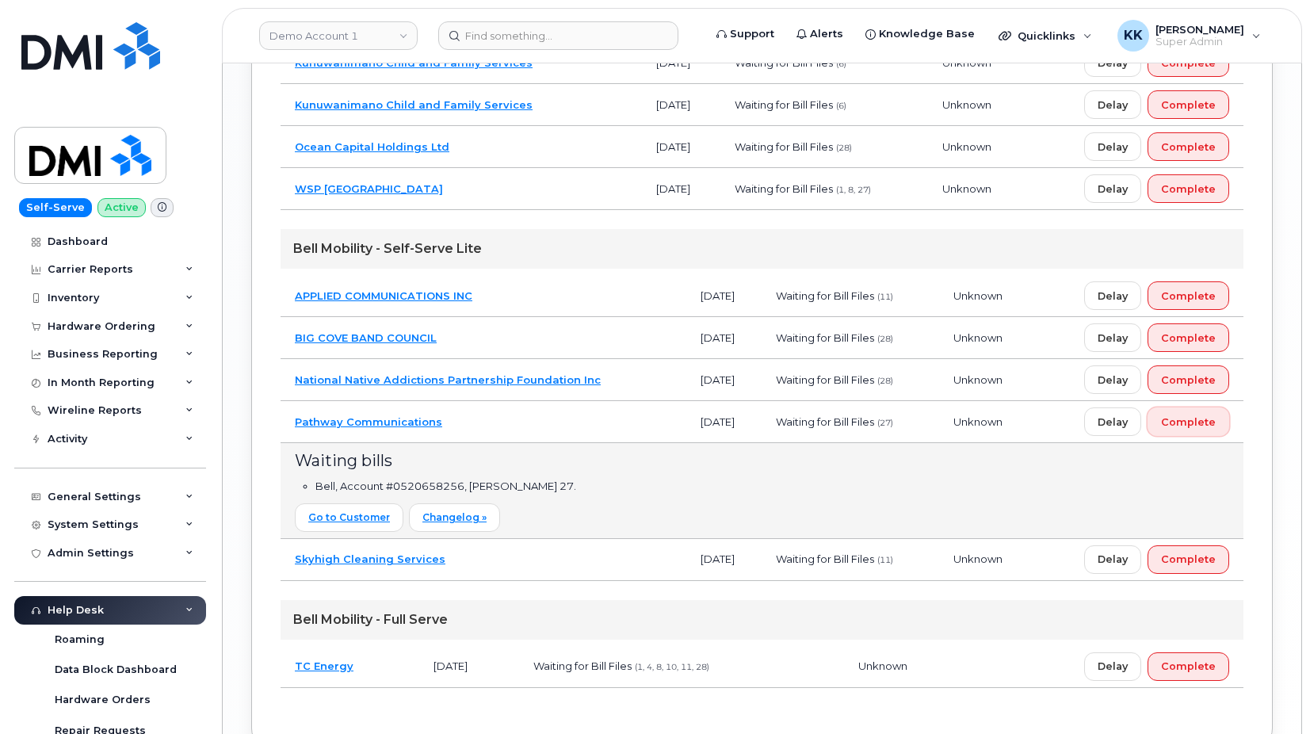
click at [1204, 418] on span "Complete" at bounding box center [1188, 421] width 55 height 15
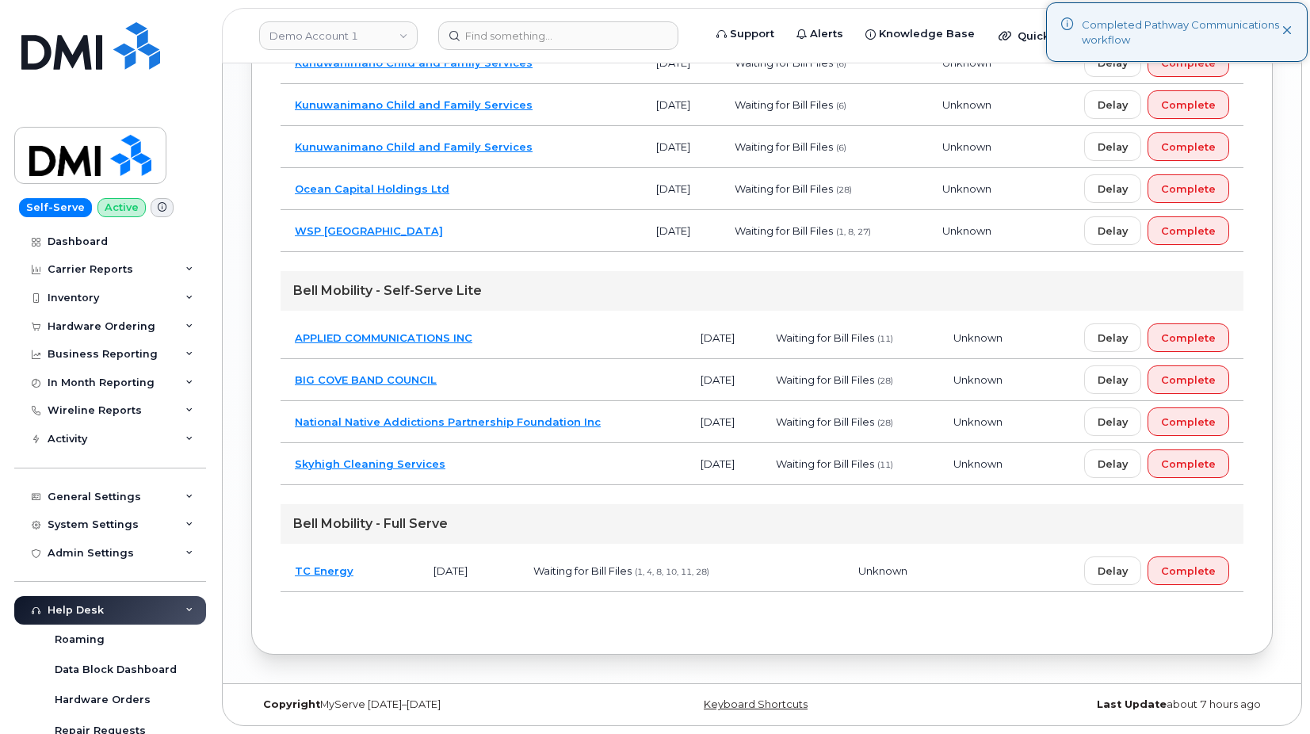
click at [625, 430] on td "National Native Addictions Partnership Foundation Inc" at bounding box center [484, 422] width 406 height 42
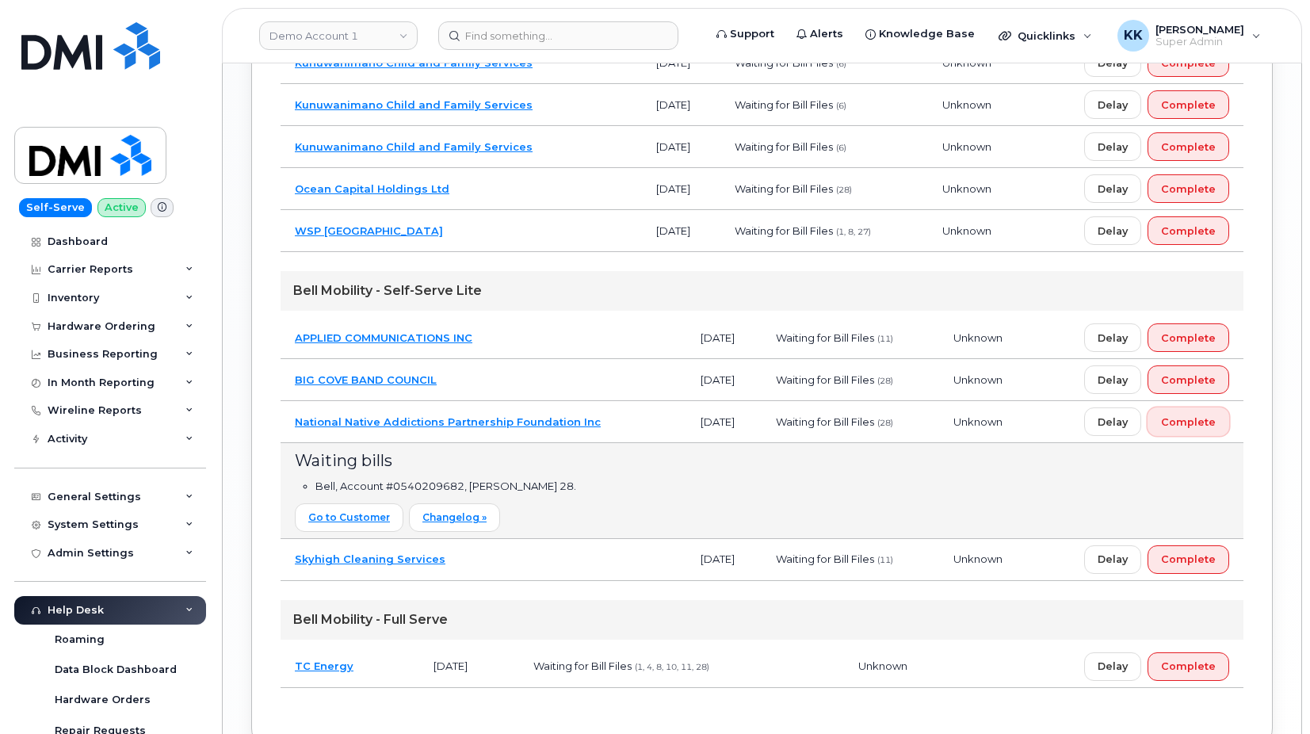
click at [1189, 431] on button "Complete" at bounding box center [1188, 421] width 82 height 29
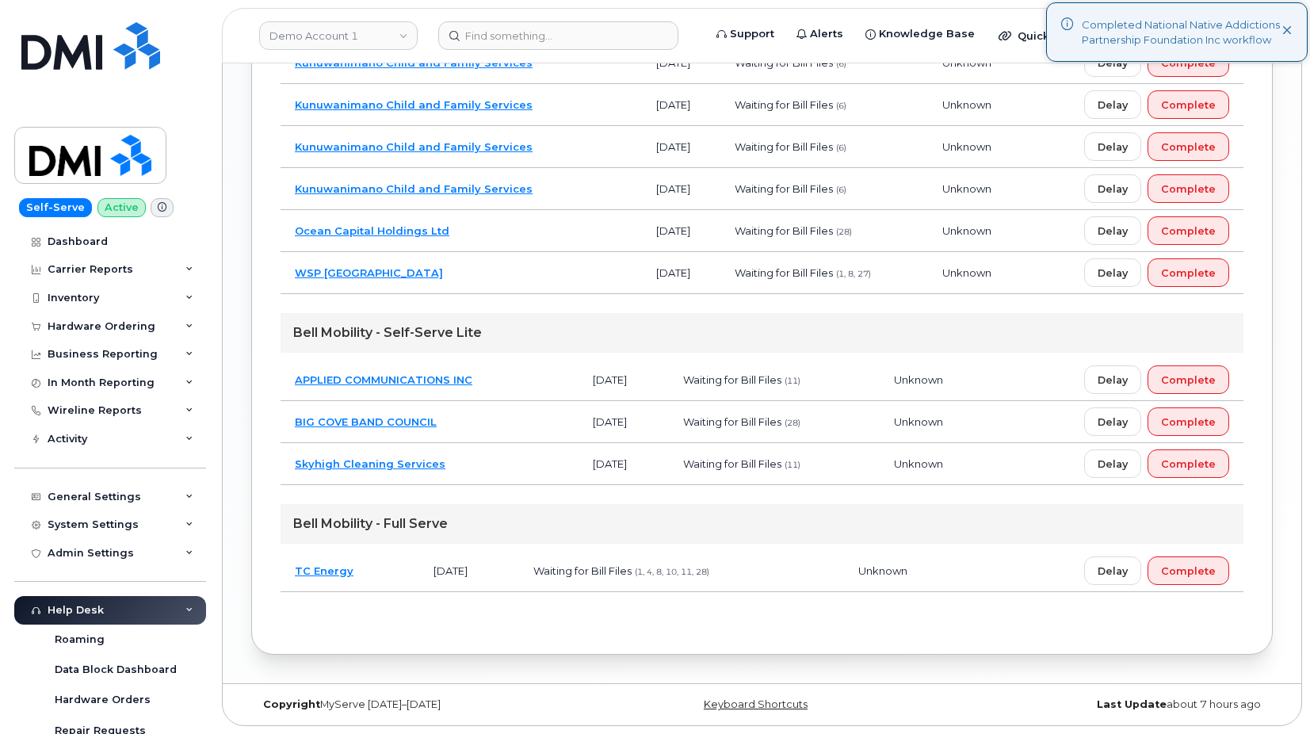
scroll to position [1455, 0]
click at [503, 424] on td "BIG COVE BAND COUNCIL" at bounding box center [430, 422] width 298 height 42
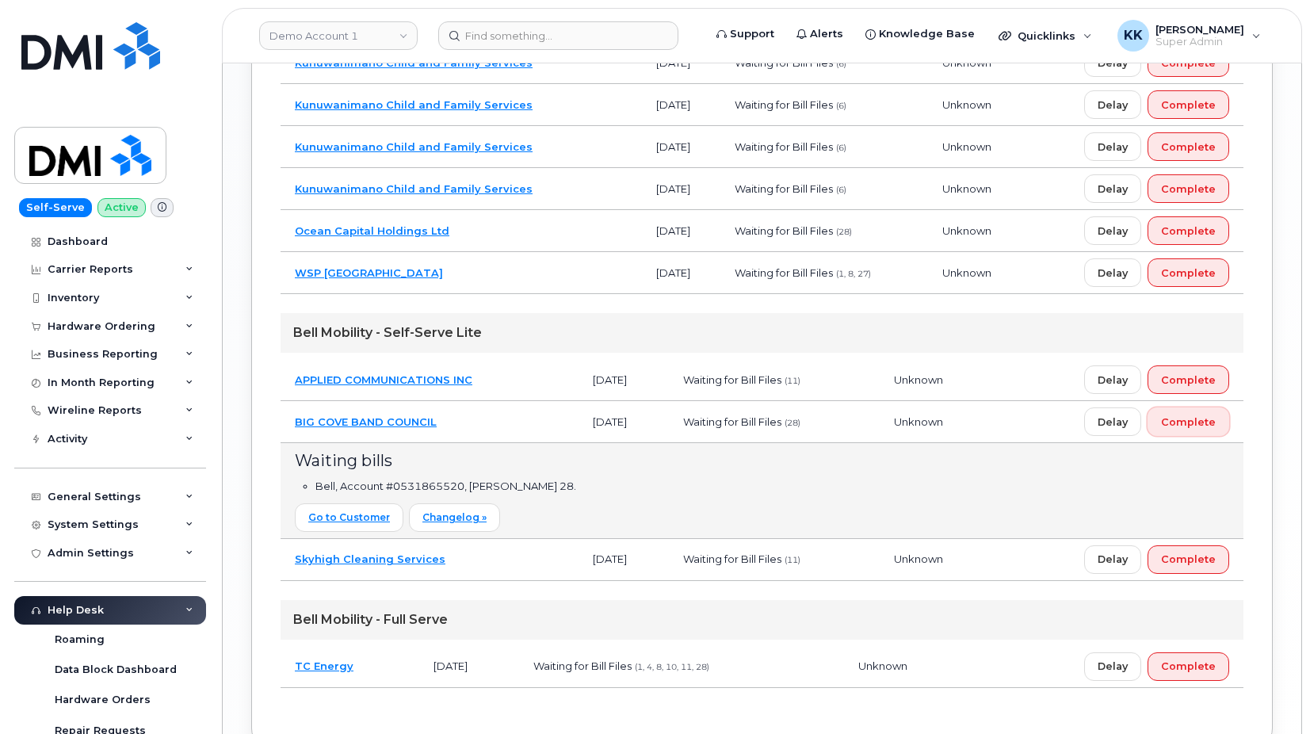
click at [1193, 421] on span "Complete" at bounding box center [1188, 421] width 55 height 15
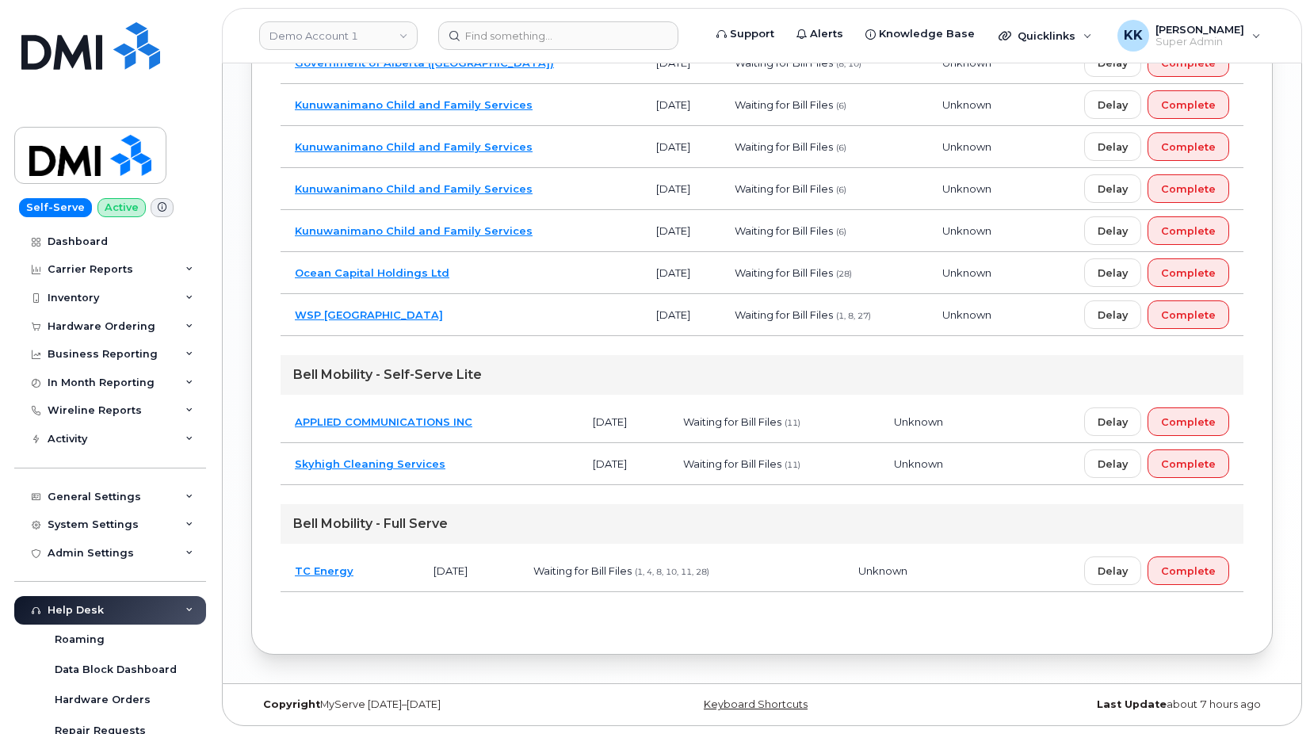
click at [512, 269] on td "Ocean Capital Holdings Ltd" at bounding box center [461, 273] width 361 height 42
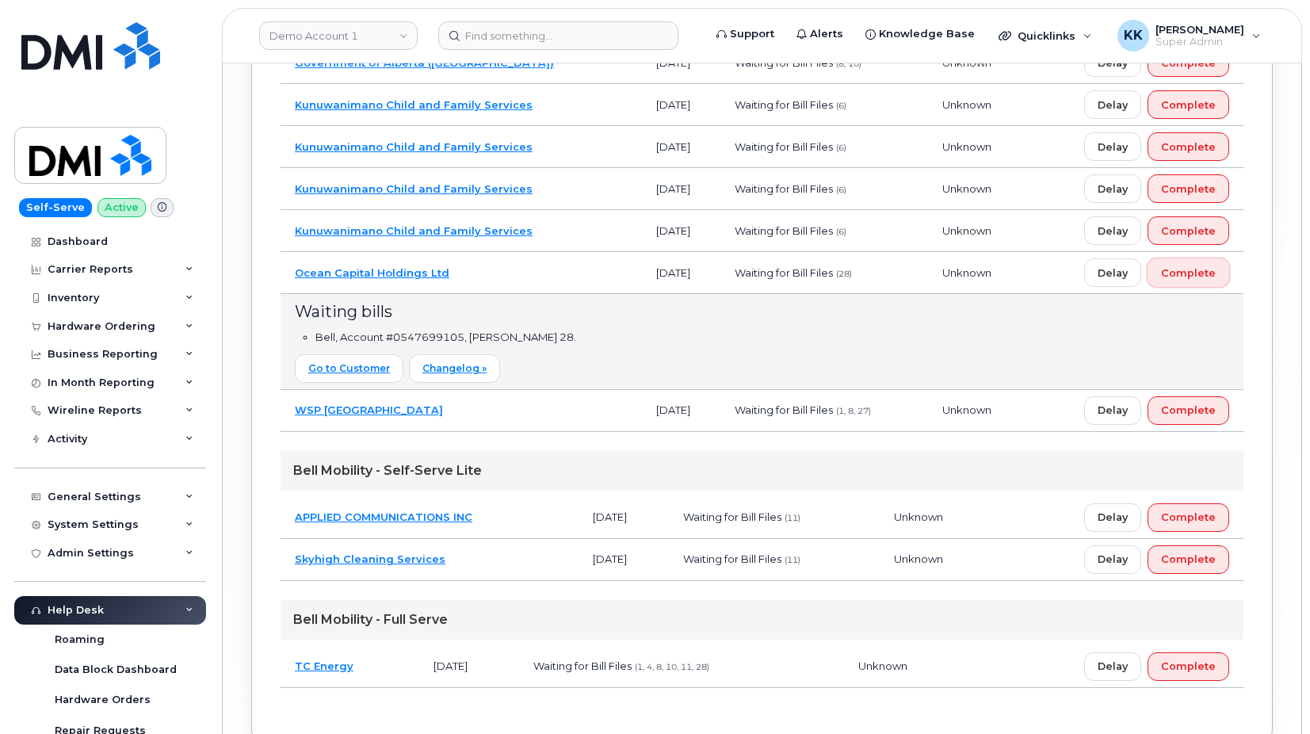
click at [1182, 279] on span "Complete" at bounding box center [1188, 272] width 55 height 15
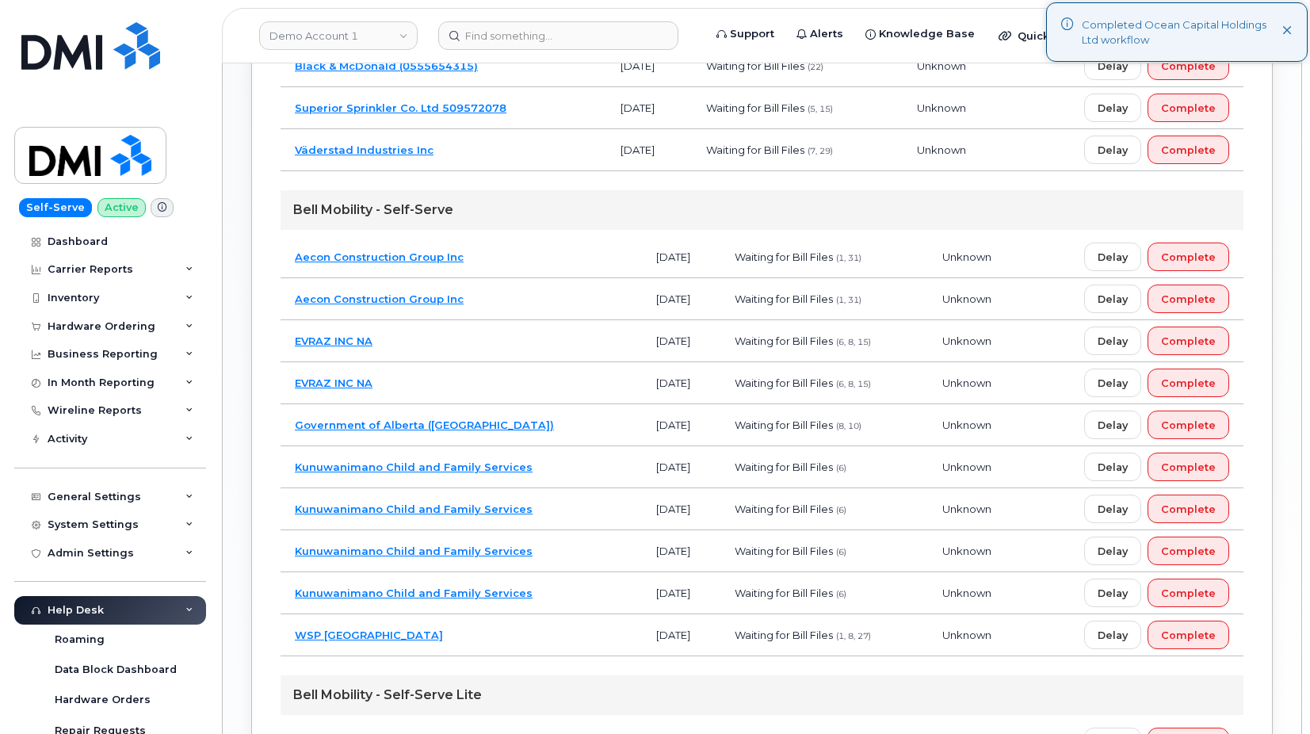
scroll to position [970, 0]
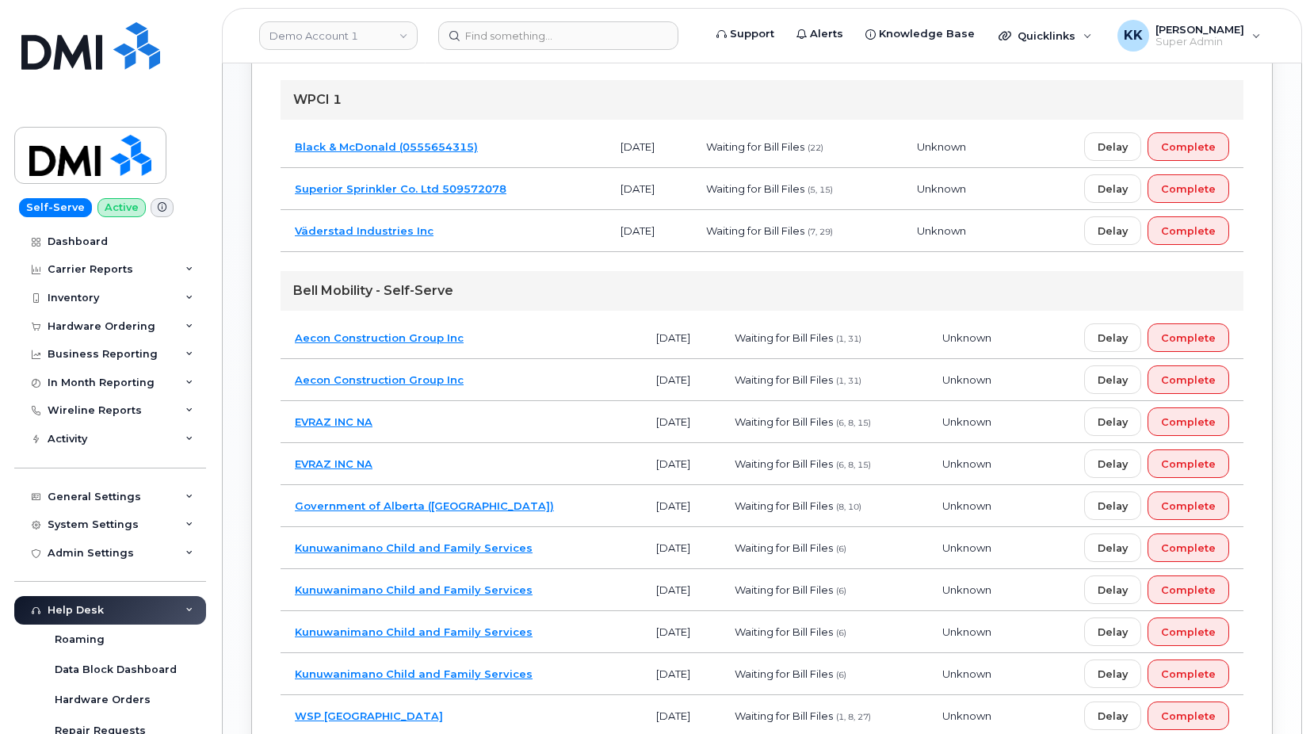
click at [478, 414] on td "EVRAZ INC NA" at bounding box center [461, 422] width 361 height 42
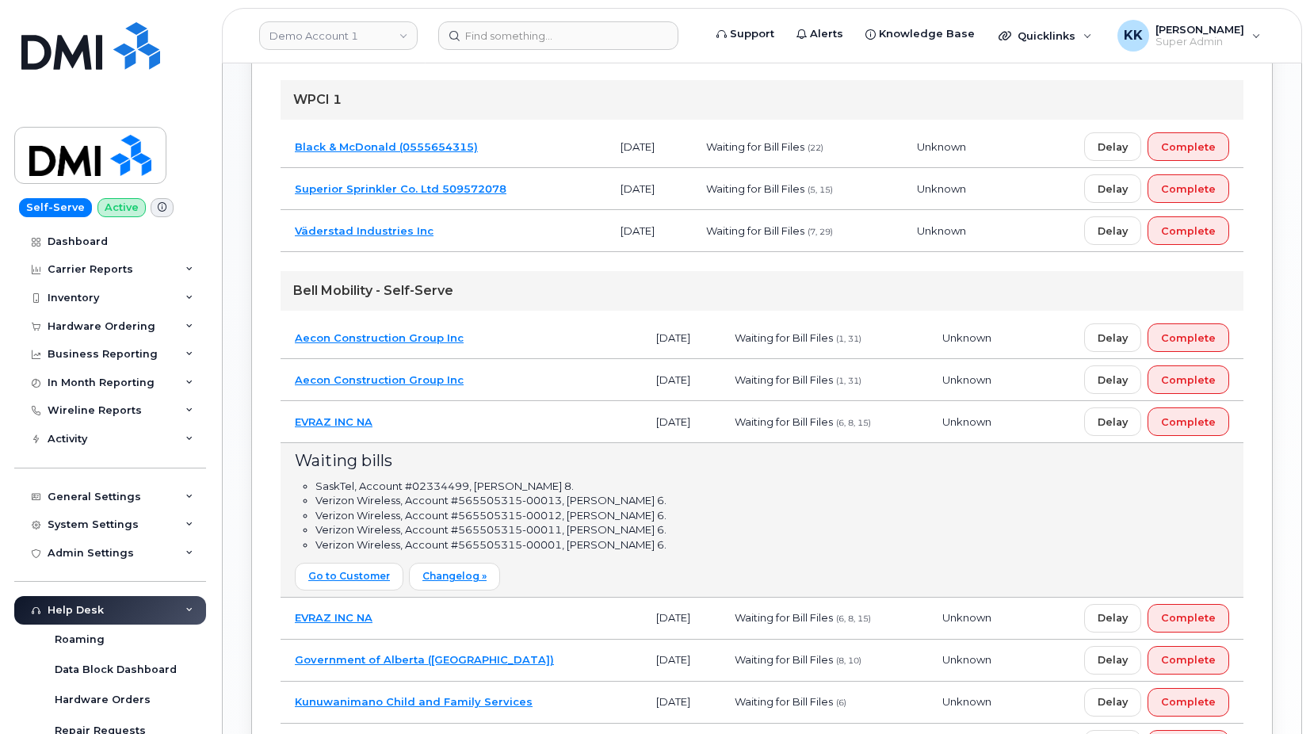
click at [478, 414] on td "EVRAZ INC NA" at bounding box center [461, 422] width 361 height 42
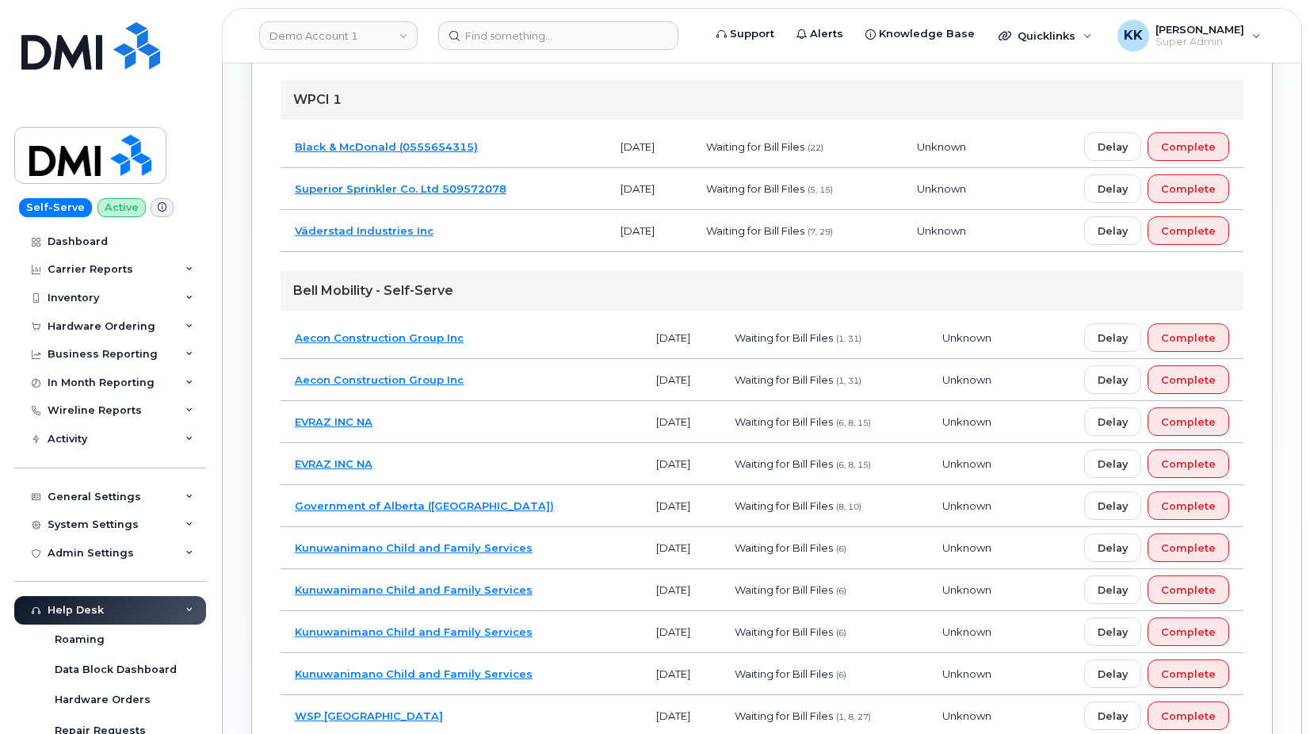
click at [507, 384] on td "Aecon Construction Group Inc" at bounding box center [461, 380] width 361 height 42
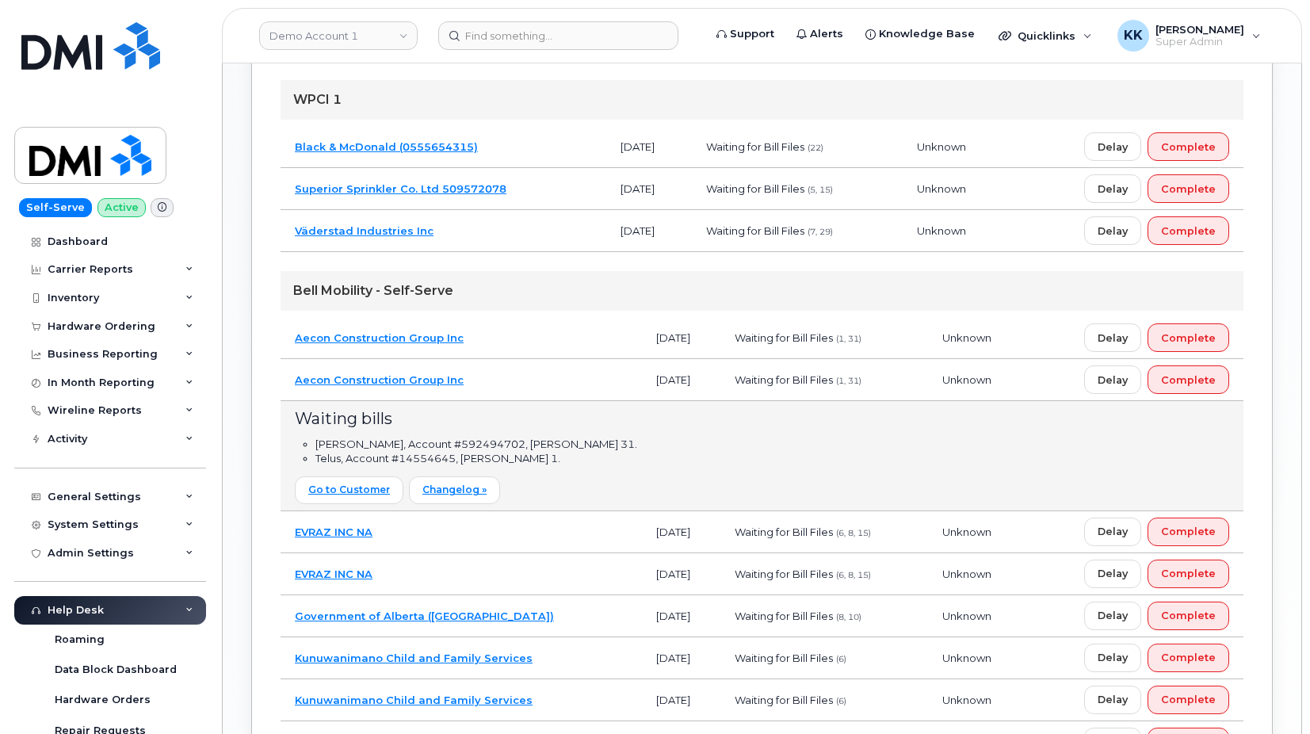
click at [507, 384] on td "Aecon Construction Group Inc" at bounding box center [461, 380] width 361 height 42
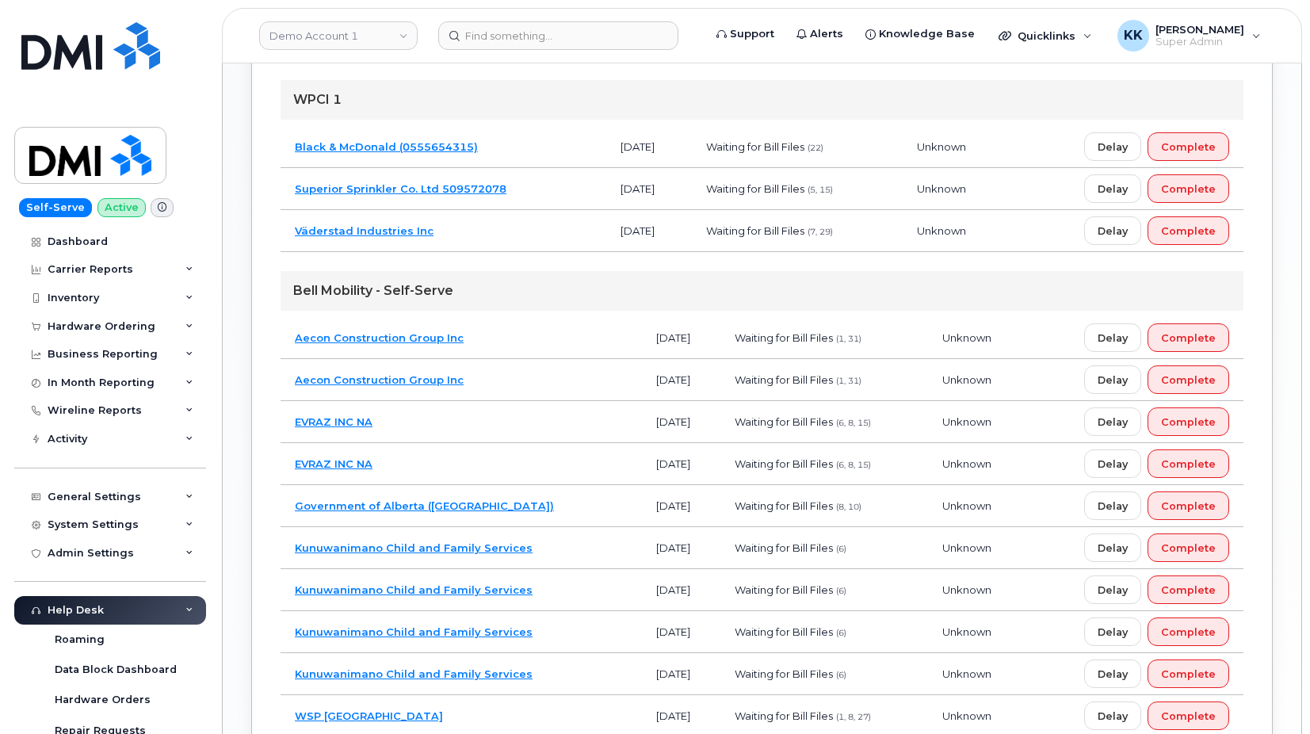
click at [493, 316] on div "Bell Mobility - Self-Serve Aecon Construction Group Inc August 2025 Waiting for…" at bounding box center [762, 504] width 963 height 466
click at [500, 334] on td "Aecon Construction Group Inc" at bounding box center [461, 338] width 361 height 42
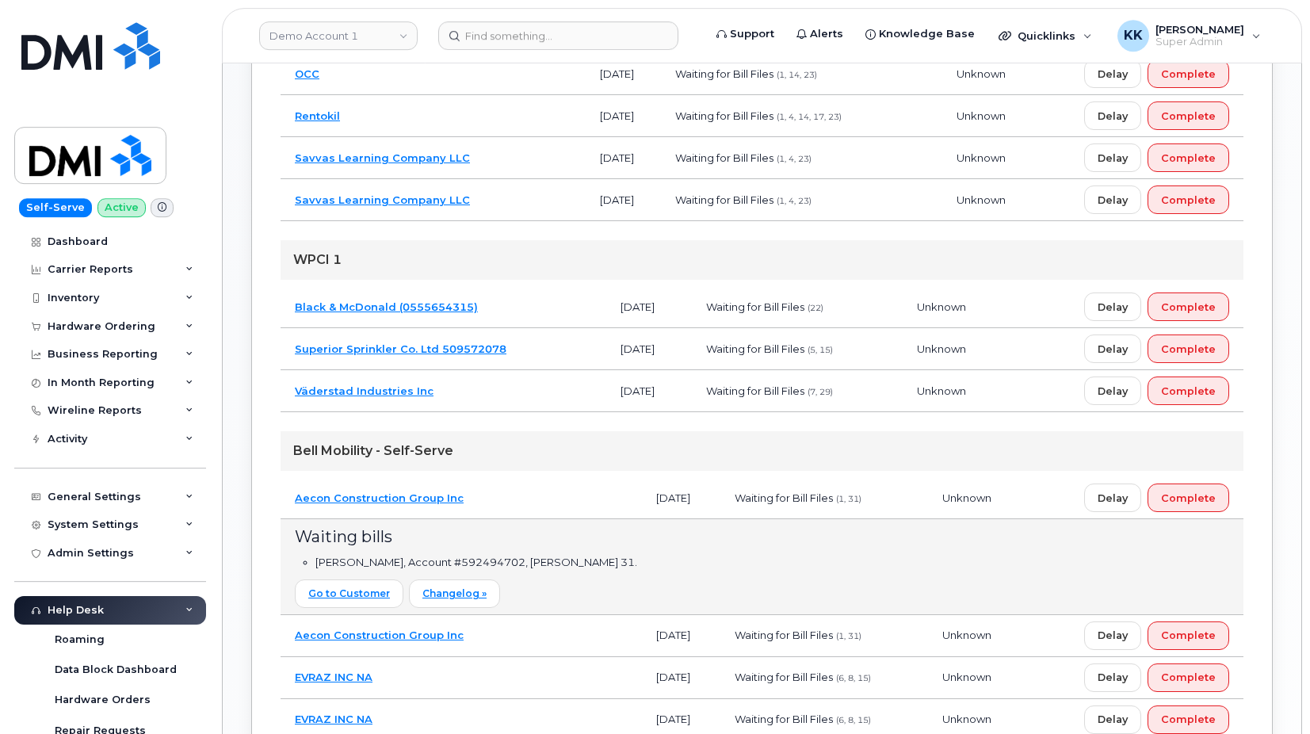
scroll to position [808, 0]
click at [510, 395] on td "Väderstad Industries Inc" at bounding box center [444, 393] width 326 height 42
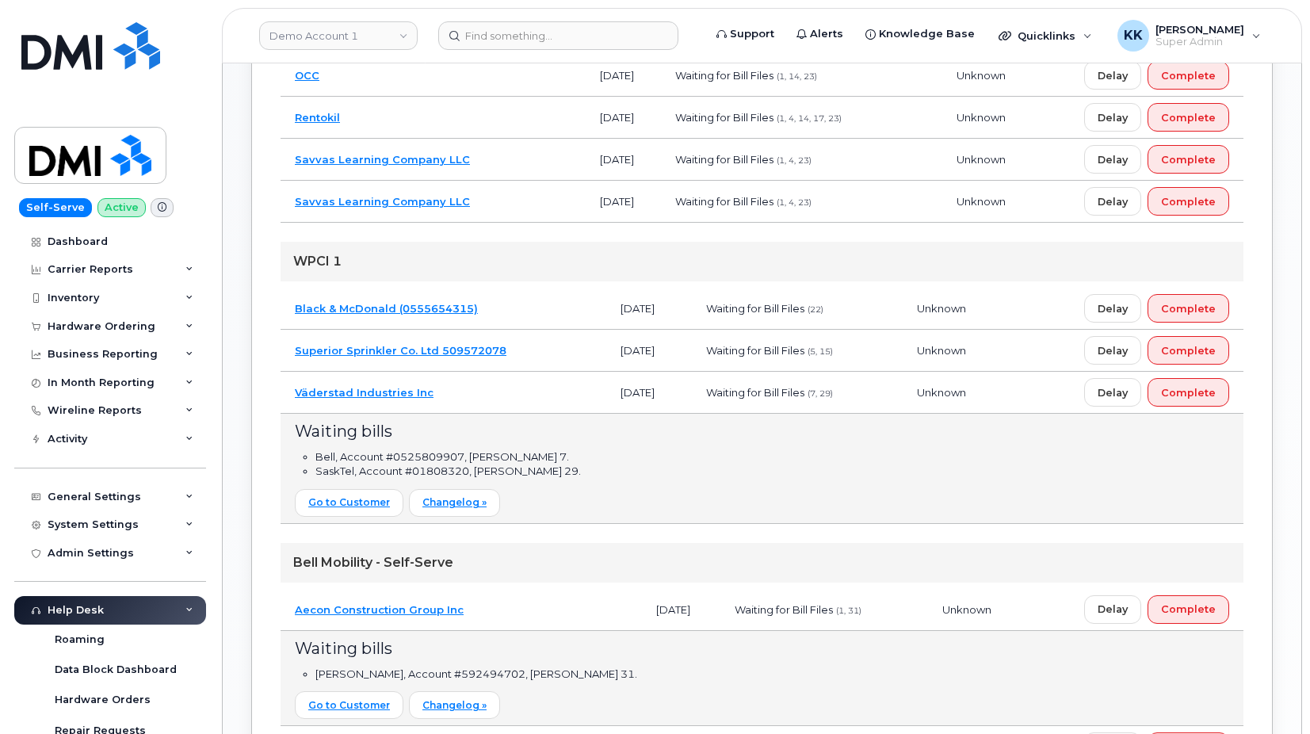
click at [510, 395] on td "Väderstad Industries Inc" at bounding box center [444, 393] width 326 height 42
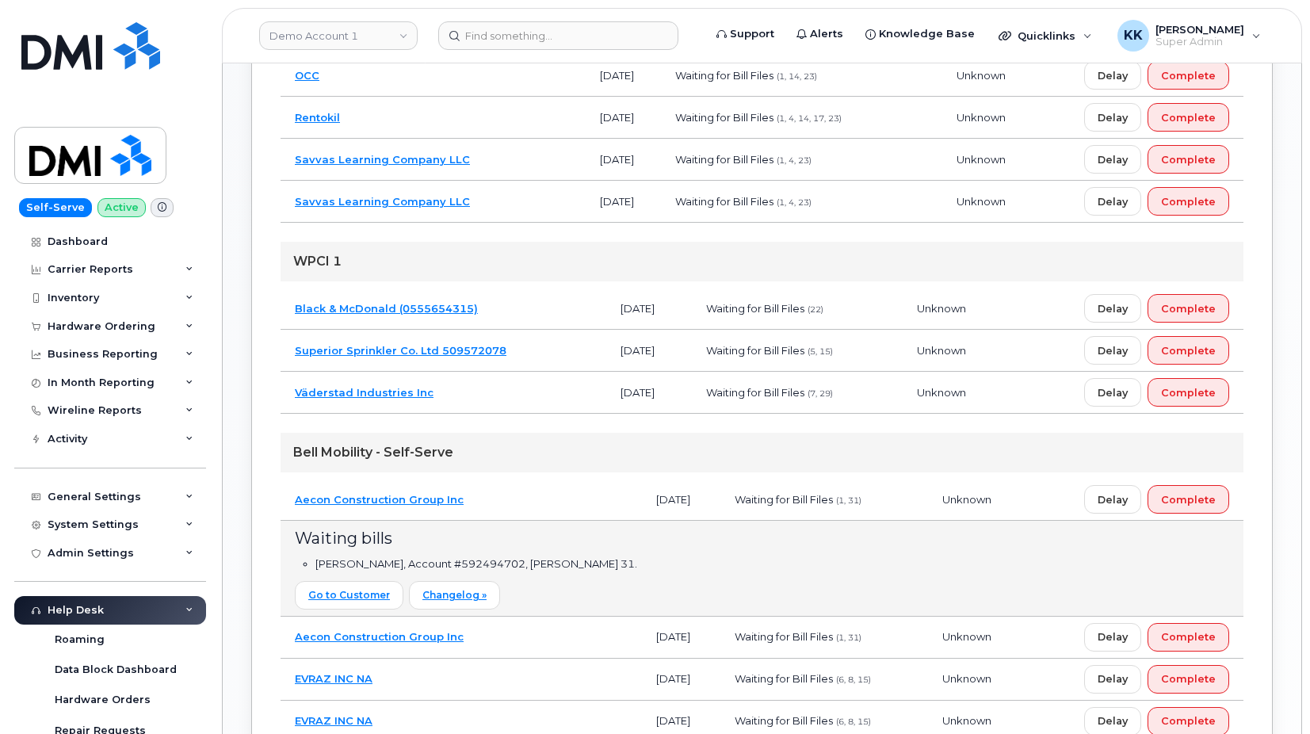
click at [525, 200] on td "Savvas Learning Company LLC" at bounding box center [433, 202] width 305 height 42
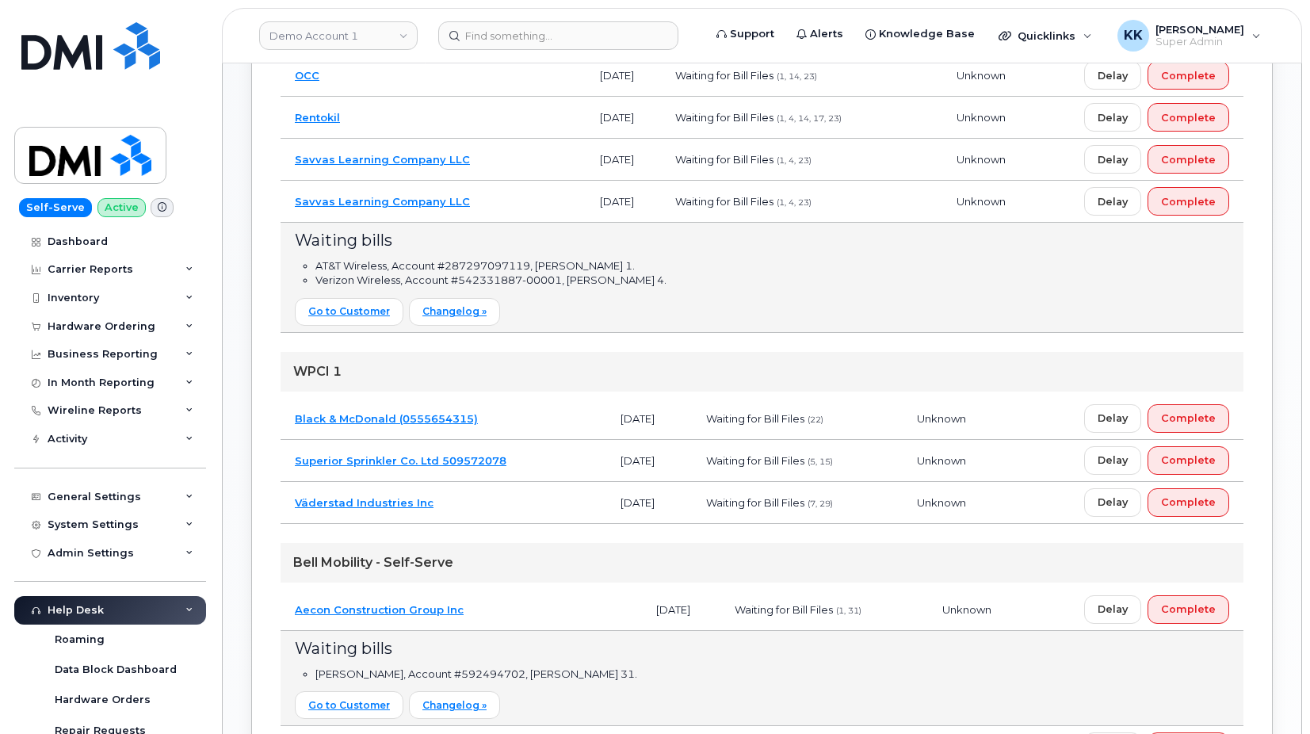
click at [525, 200] on td "Savvas Learning Company LLC" at bounding box center [433, 202] width 305 height 42
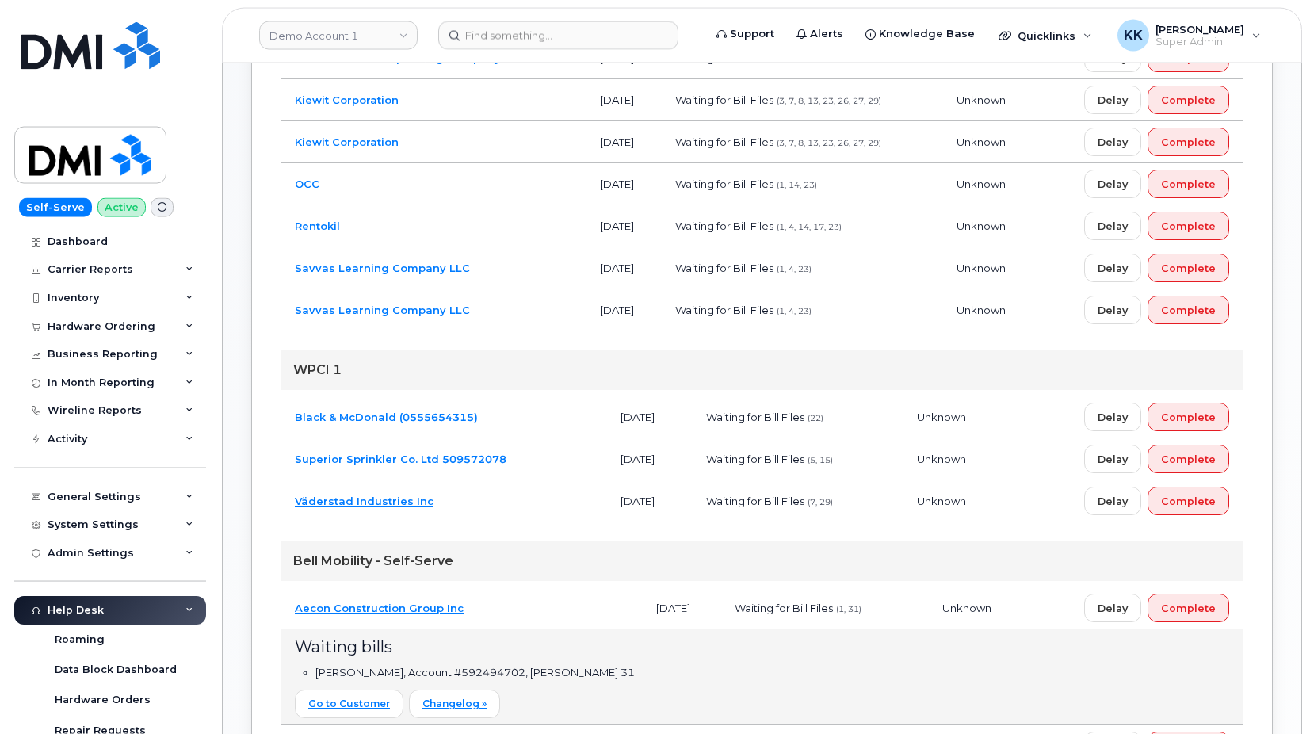
scroll to position [566, 0]
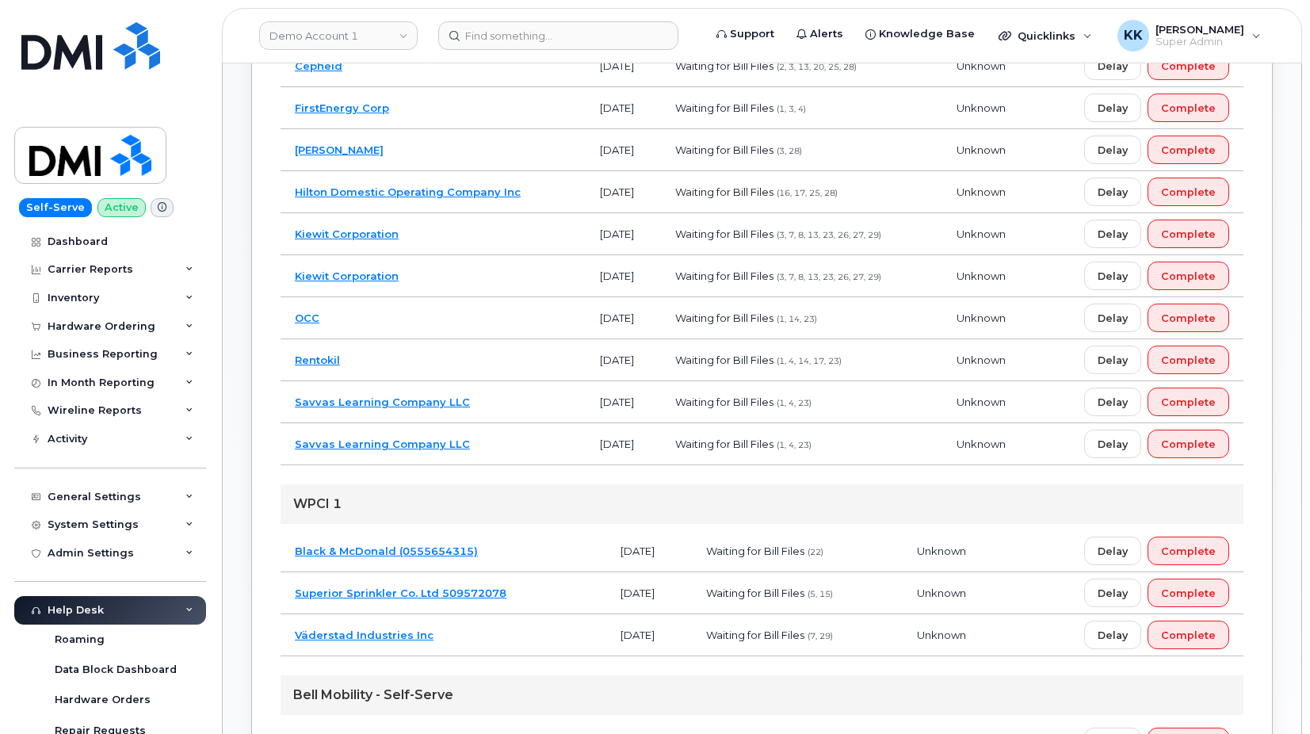
click at [495, 272] on td "Kiewit Corporation" at bounding box center [433, 276] width 305 height 42
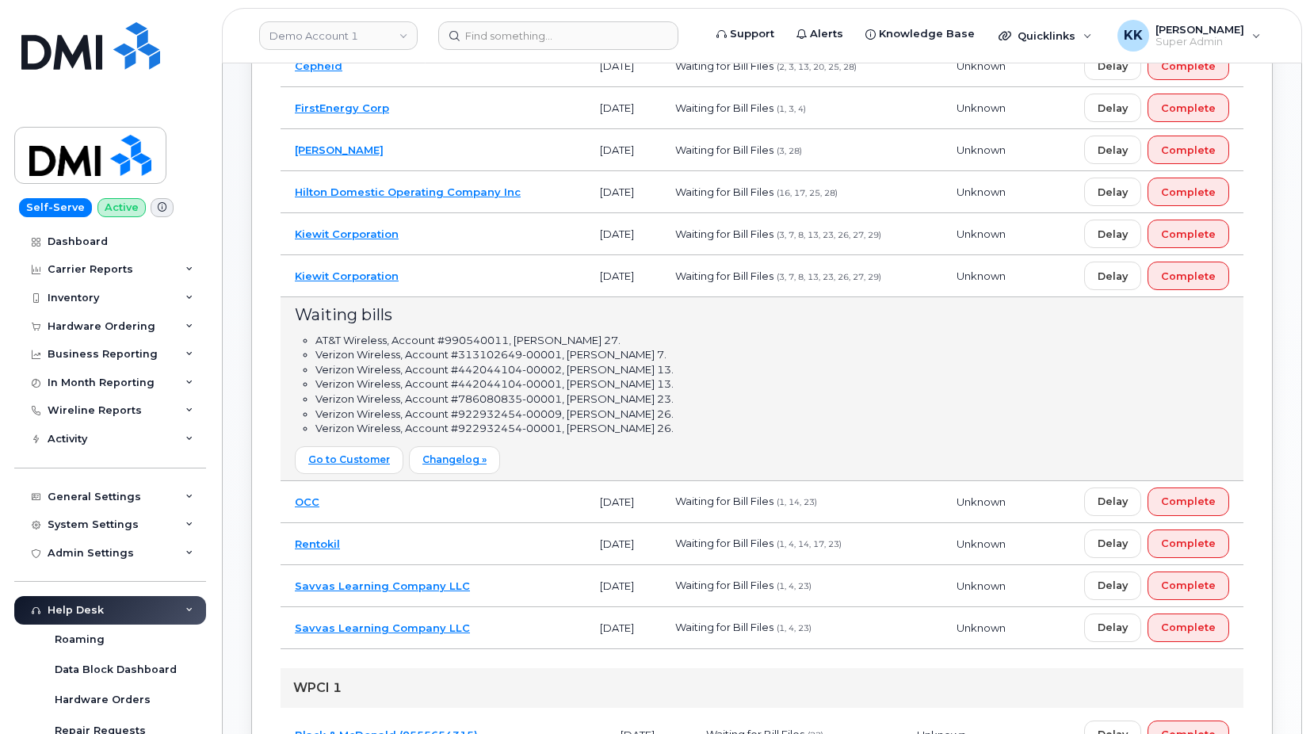
click at [495, 272] on td "Kiewit Corporation" at bounding box center [433, 276] width 305 height 42
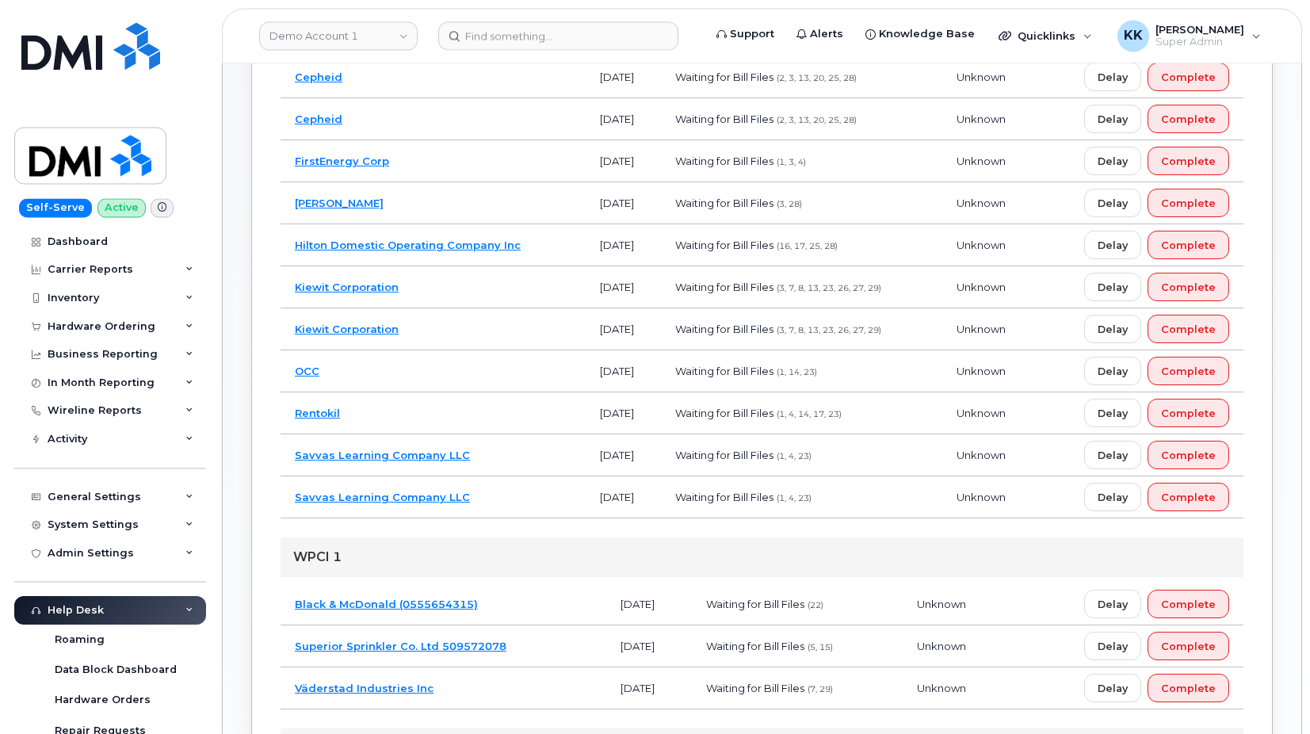
scroll to position [485, 0]
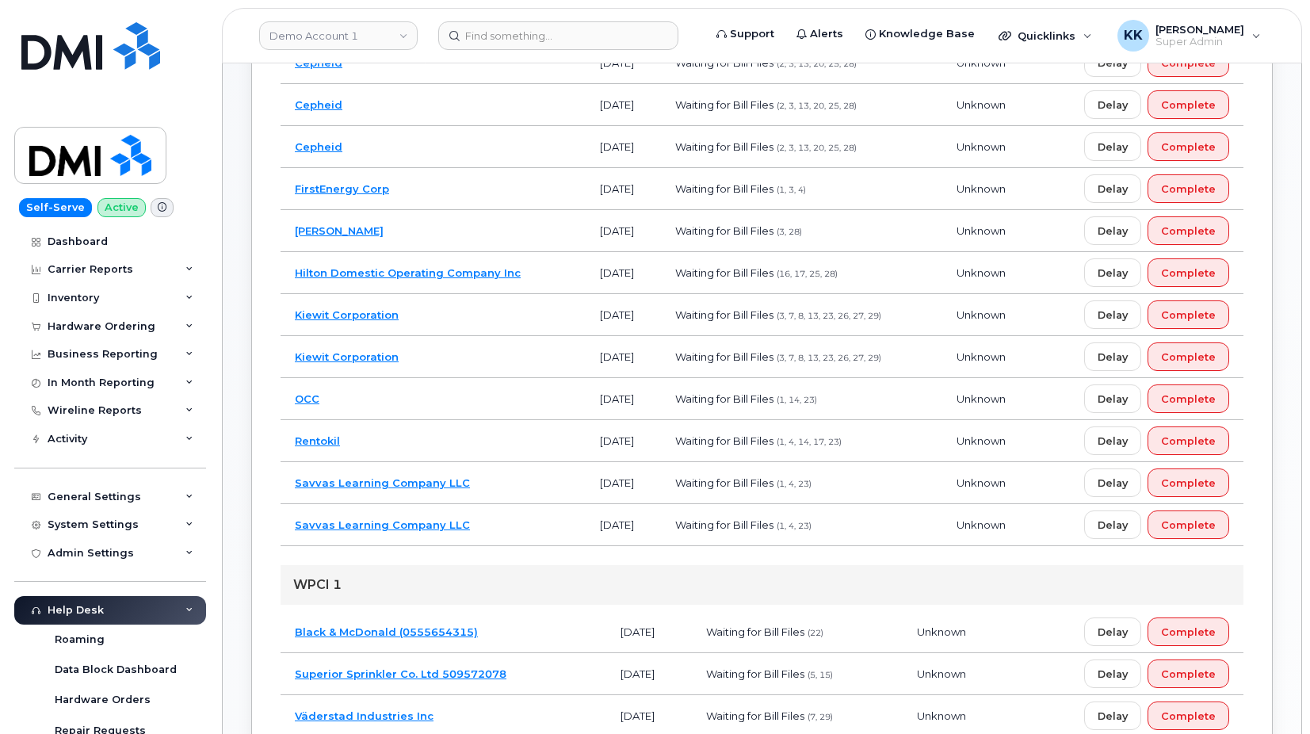
click at [535, 274] on td "Hilton Domestic Operating Company Inc" at bounding box center [433, 273] width 305 height 42
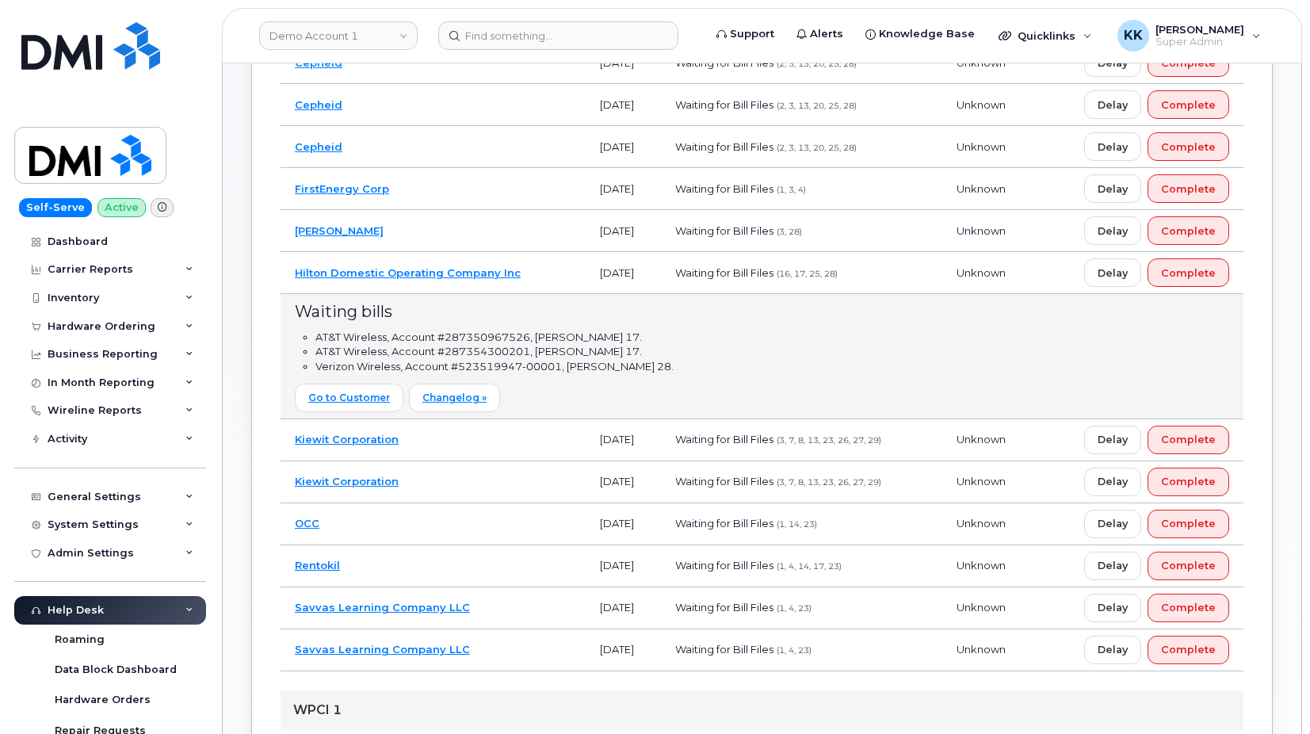
click at [535, 274] on td "Hilton Domestic Operating Company Inc" at bounding box center [433, 273] width 305 height 42
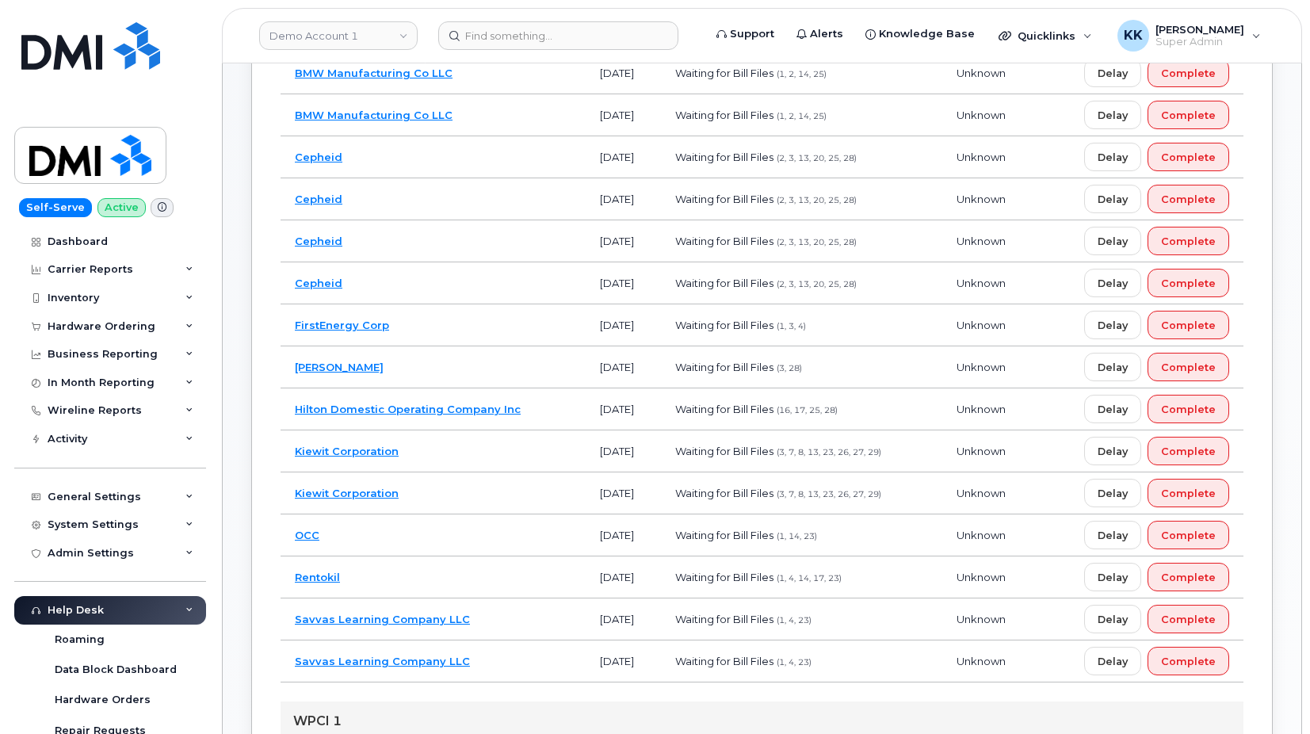
scroll to position [323, 0]
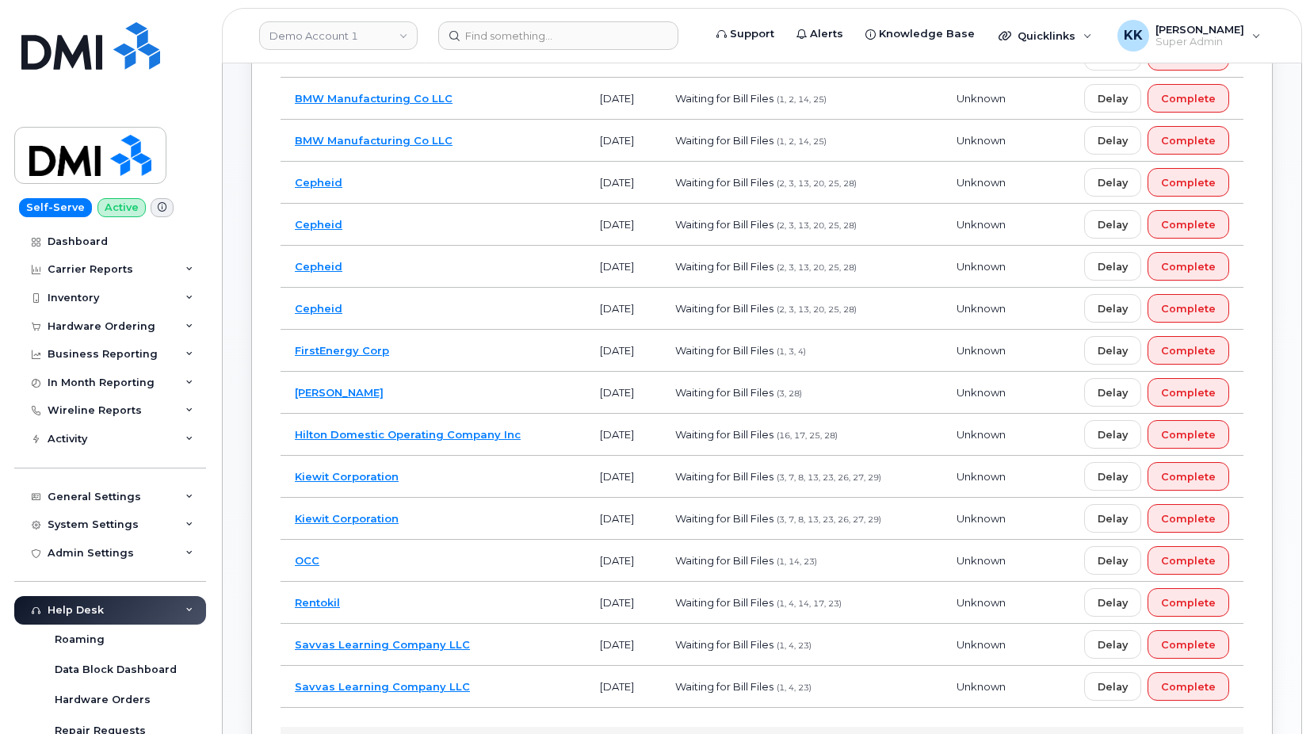
click at [491, 178] on td "Cepheid" at bounding box center [433, 183] width 305 height 42
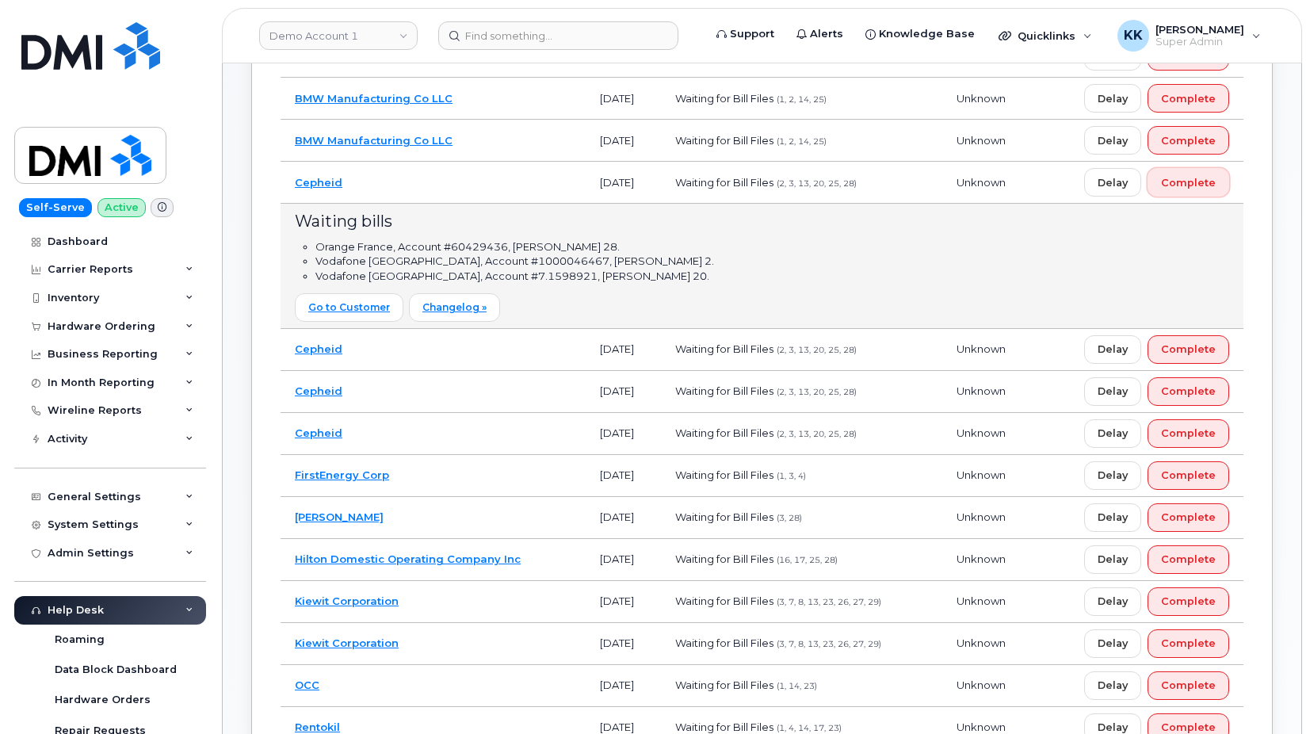
click at [1174, 183] on span "Complete" at bounding box center [1188, 182] width 55 height 15
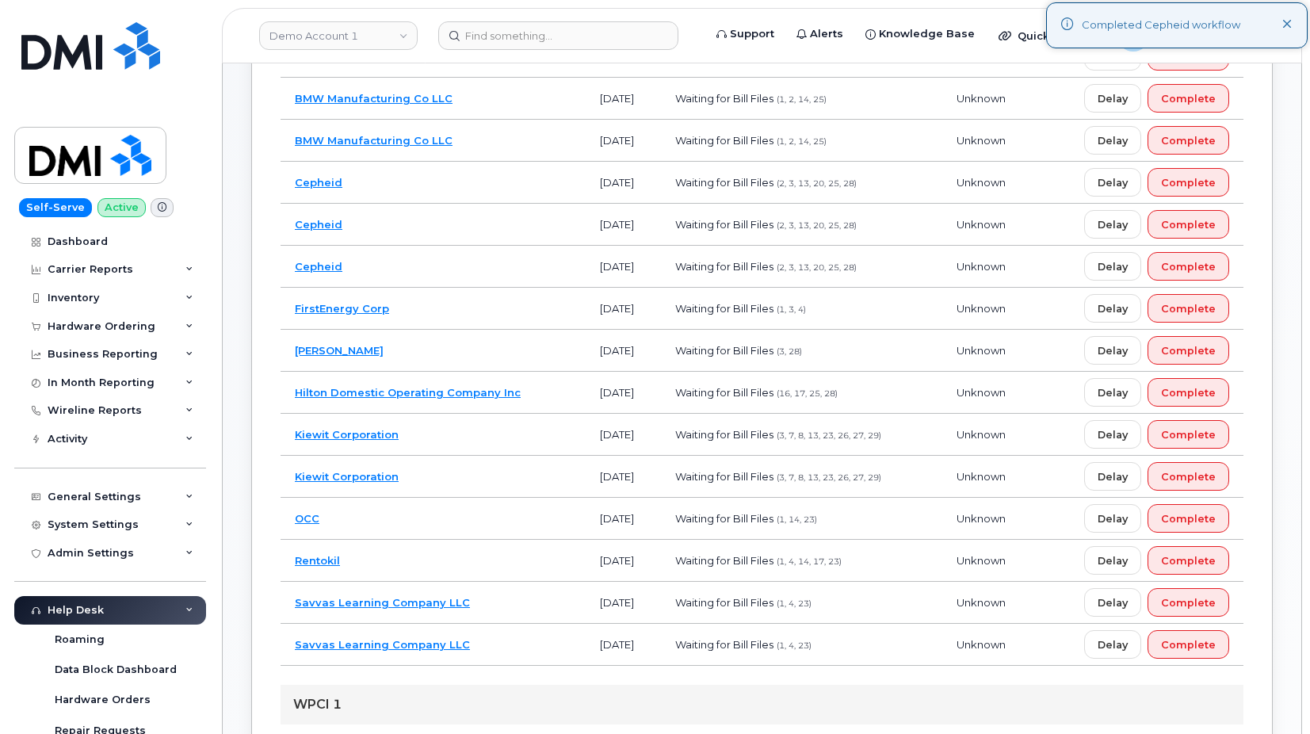
click at [489, 182] on td "Cepheid" at bounding box center [433, 183] width 305 height 42
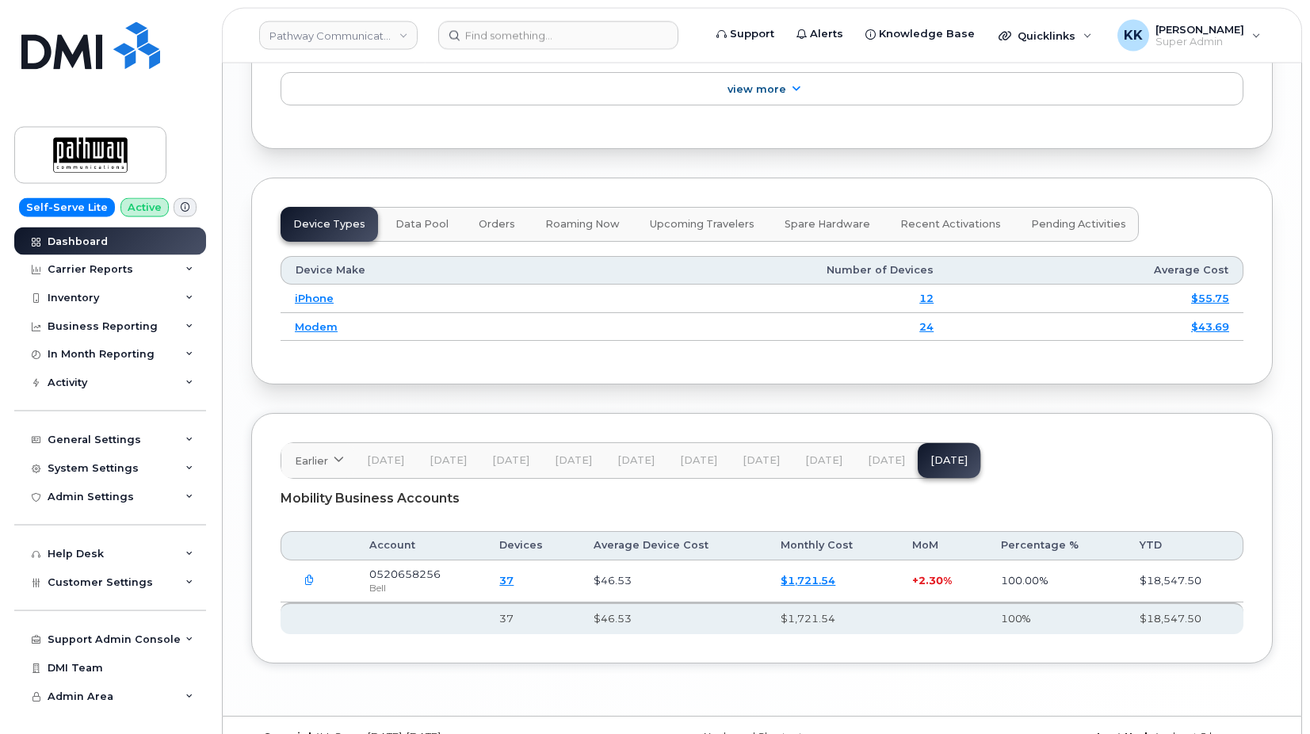
scroll to position [2108, 0]
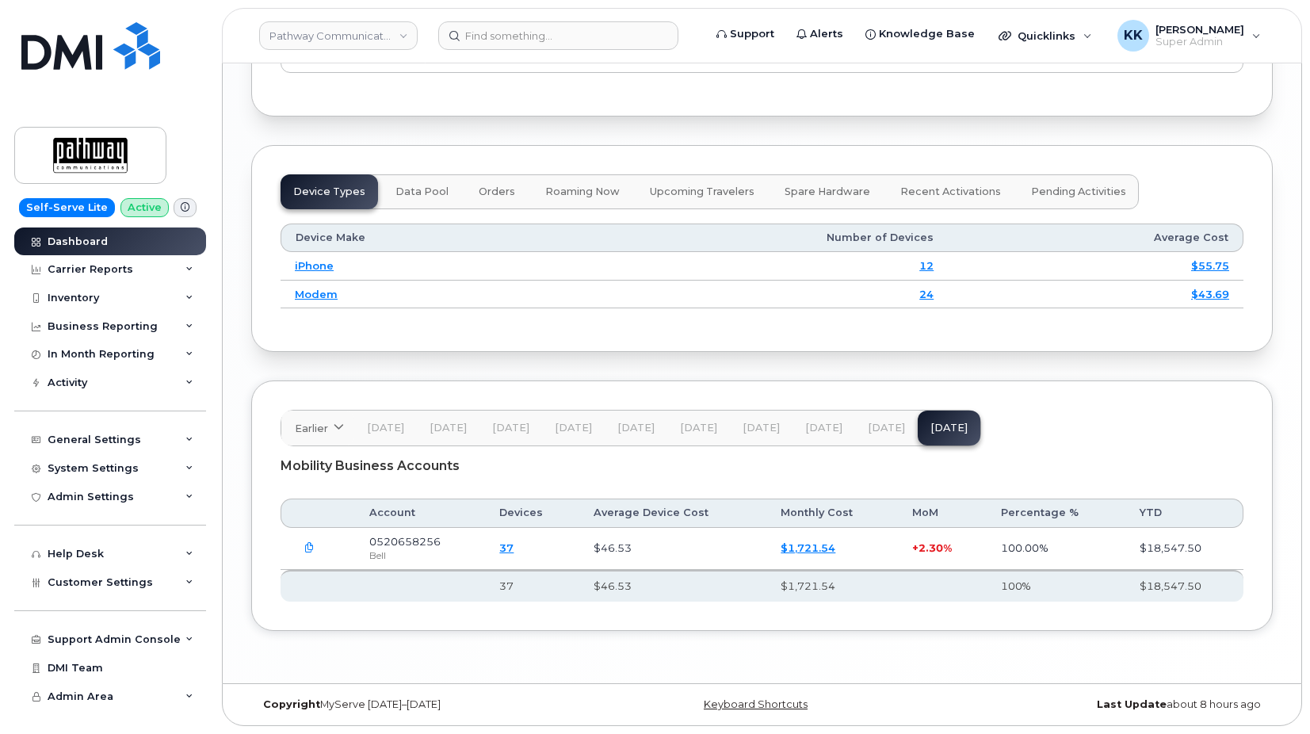
click at [306, 544] on icon "button" at bounding box center [309, 548] width 10 height 10
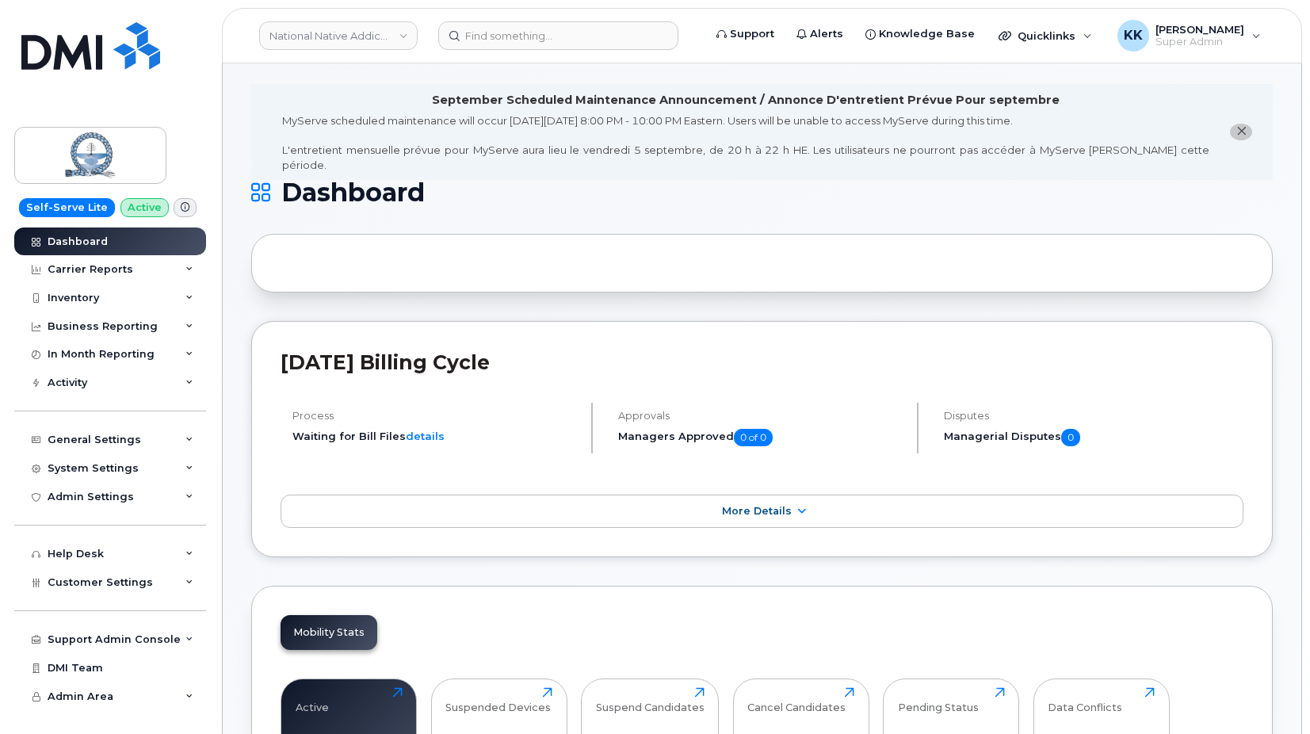
scroll to position [1934, 0]
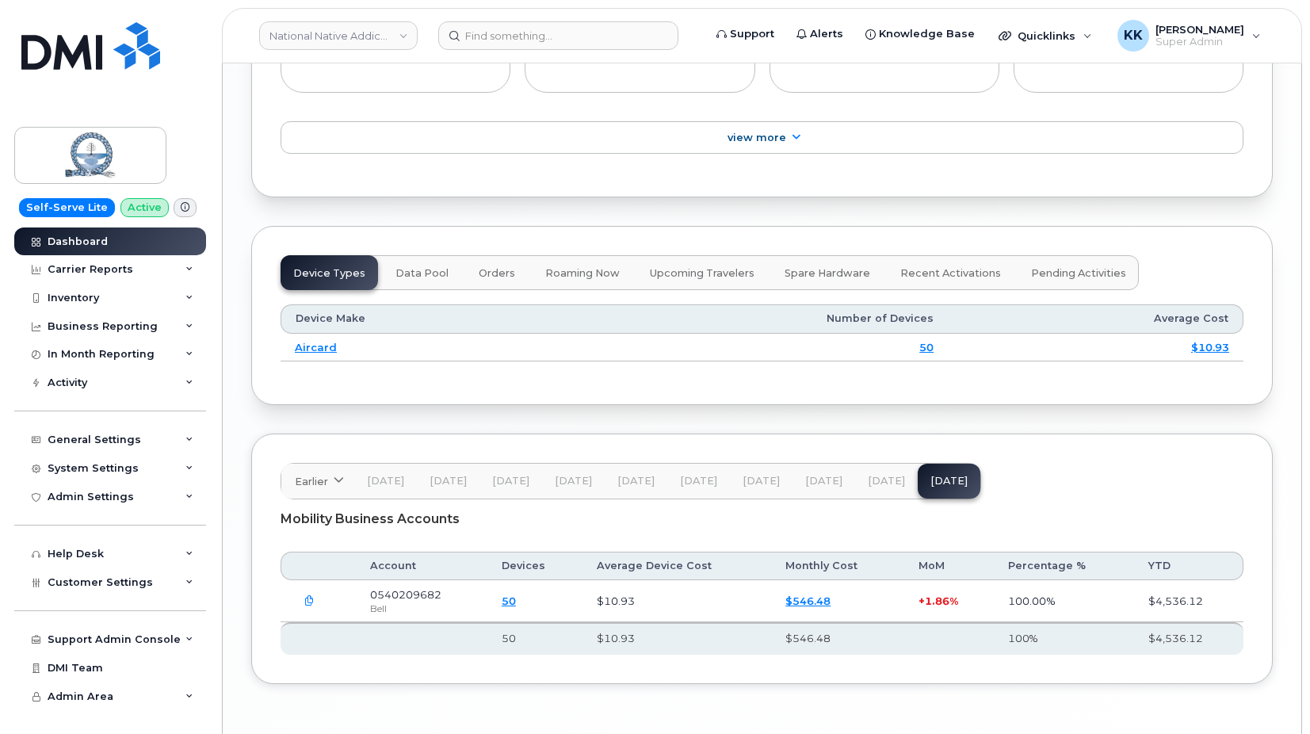
click at [308, 596] on icon "button" at bounding box center [309, 601] width 10 height 10
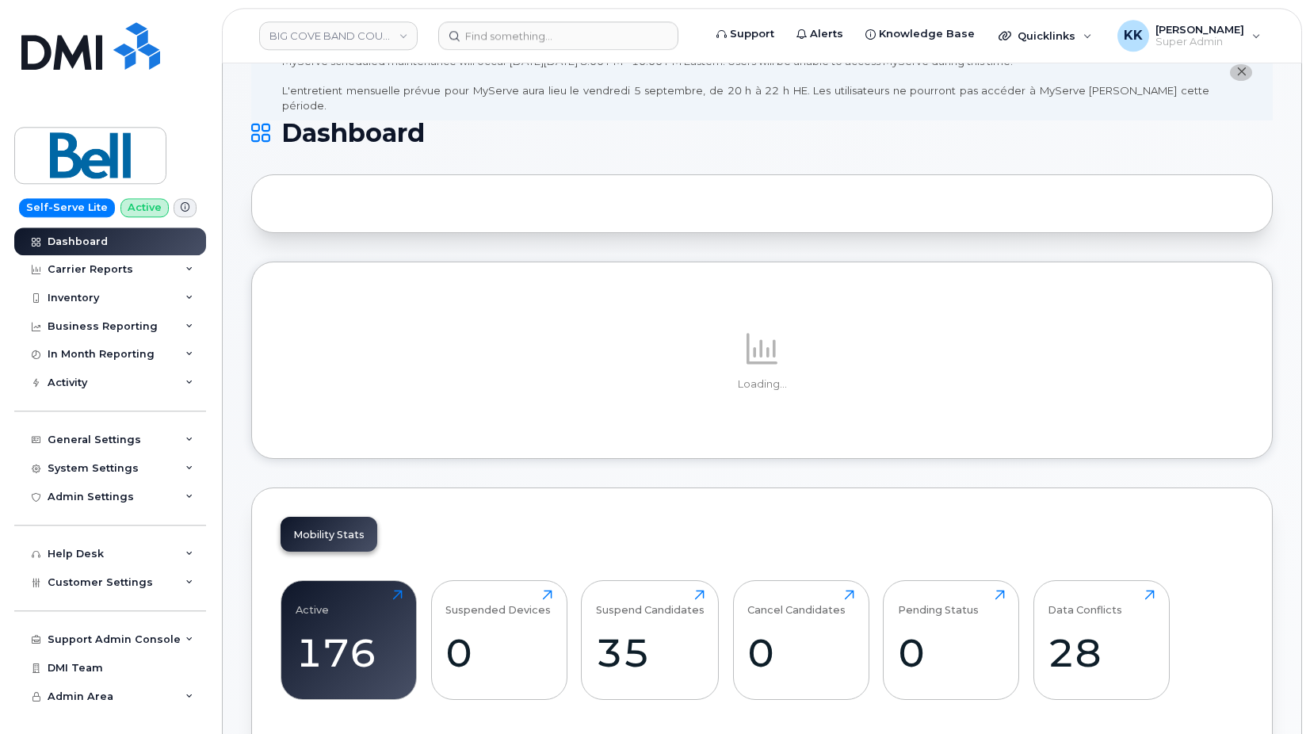
scroll to position [2265, 0]
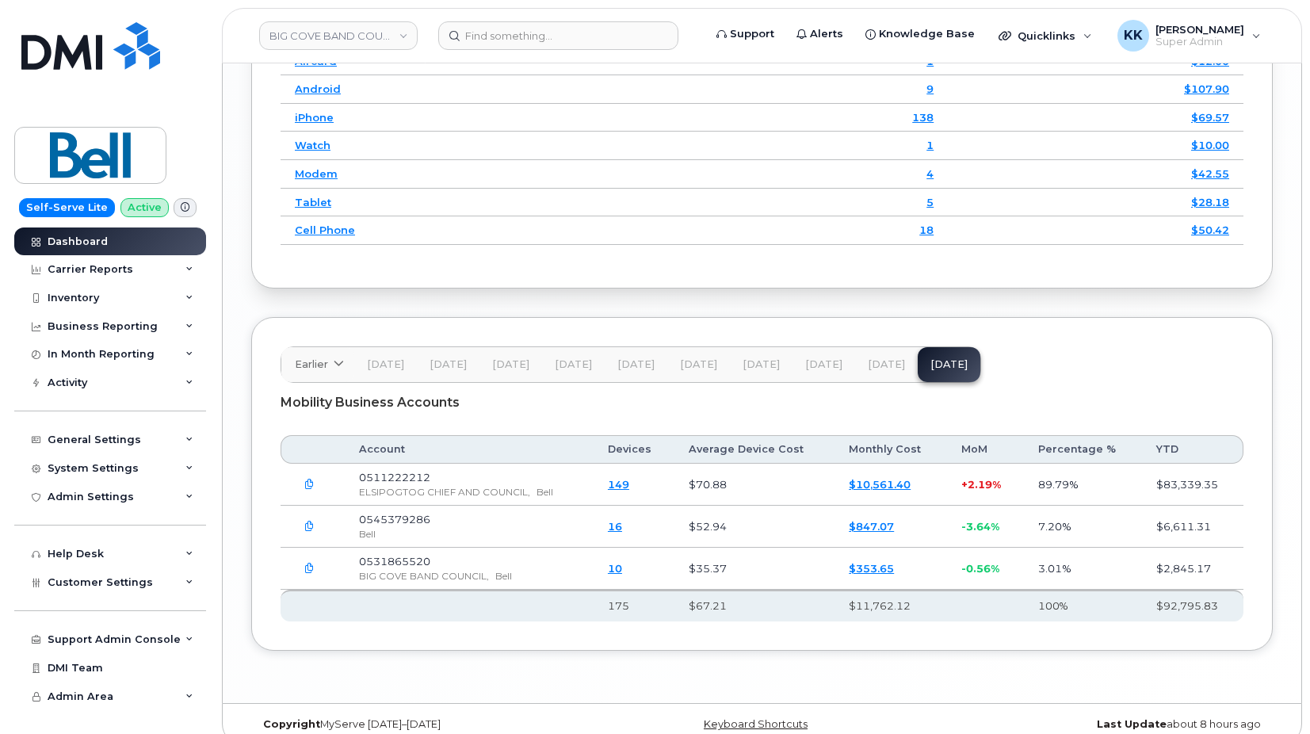
click at [307, 554] on button "button" at bounding box center [309, 568] width 29 height 29
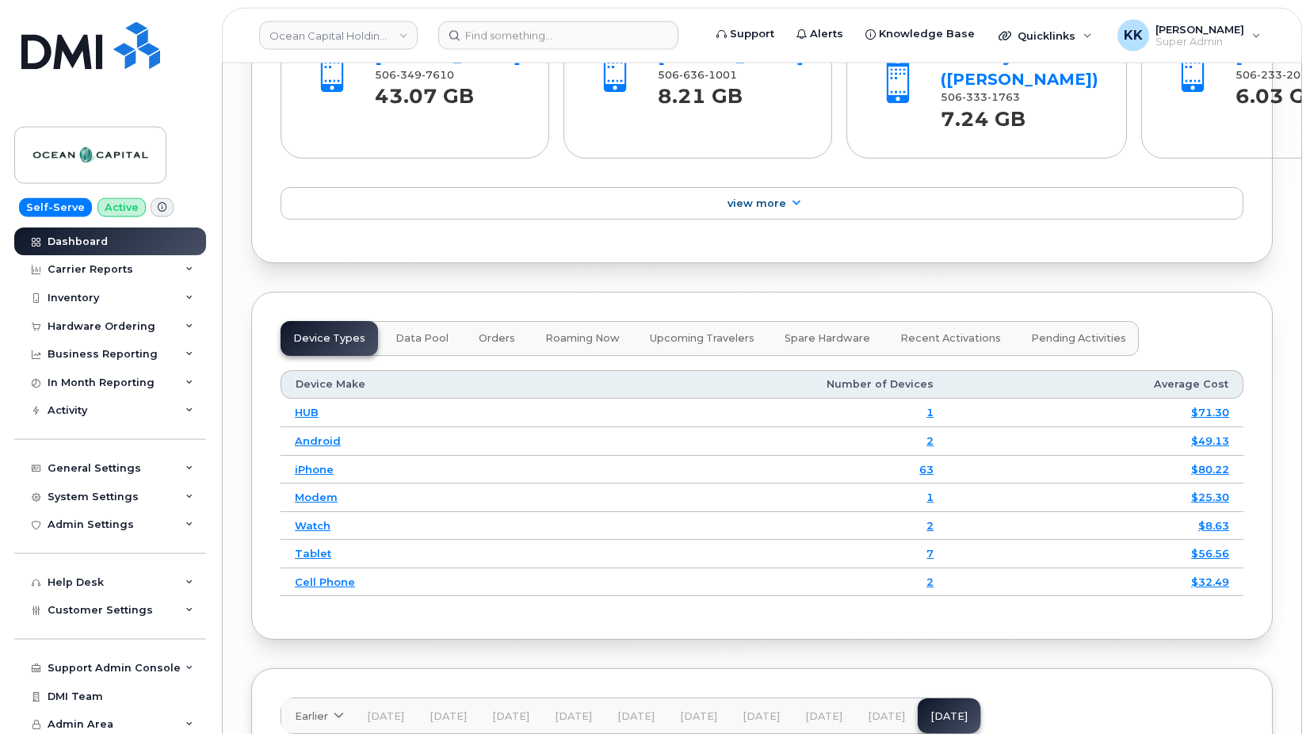
scroll to position [2262, 0]
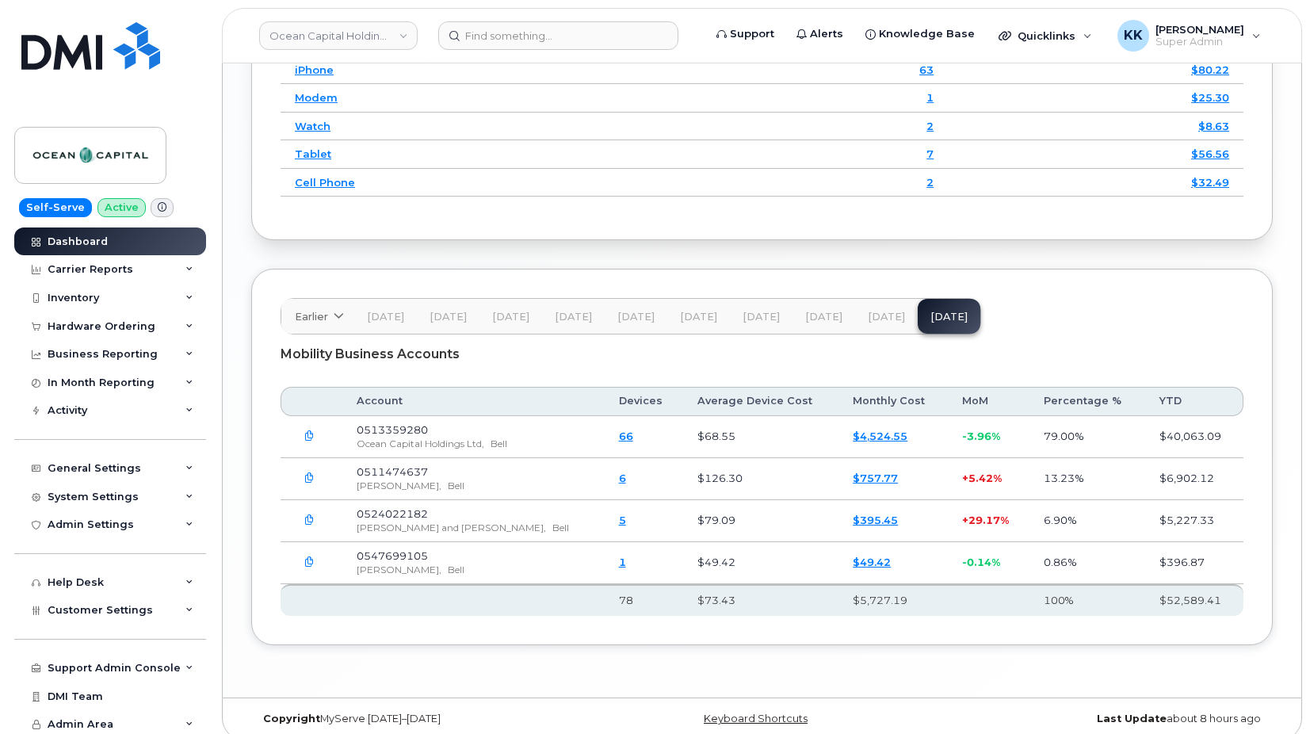
click at [311, 557] on icon "button" at bounding box center [309, 562] width 10 height 10
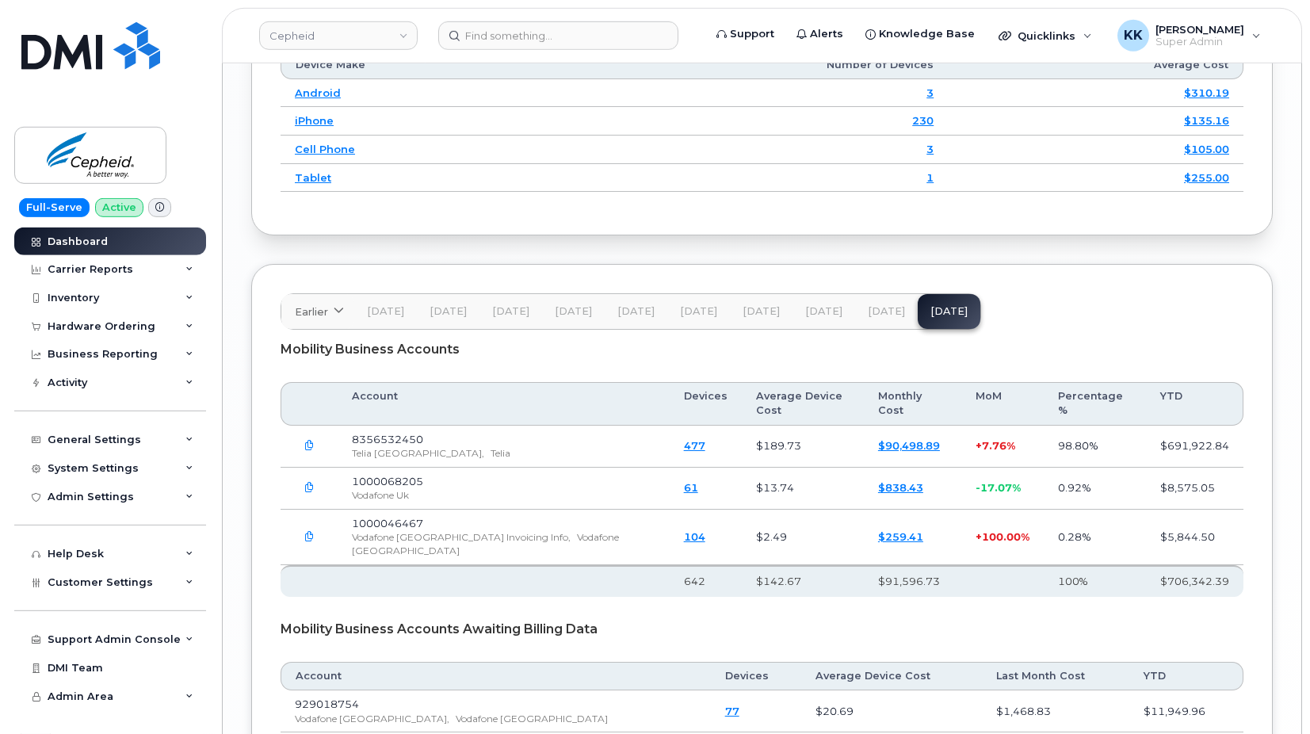
scroll to position [2344, 0]
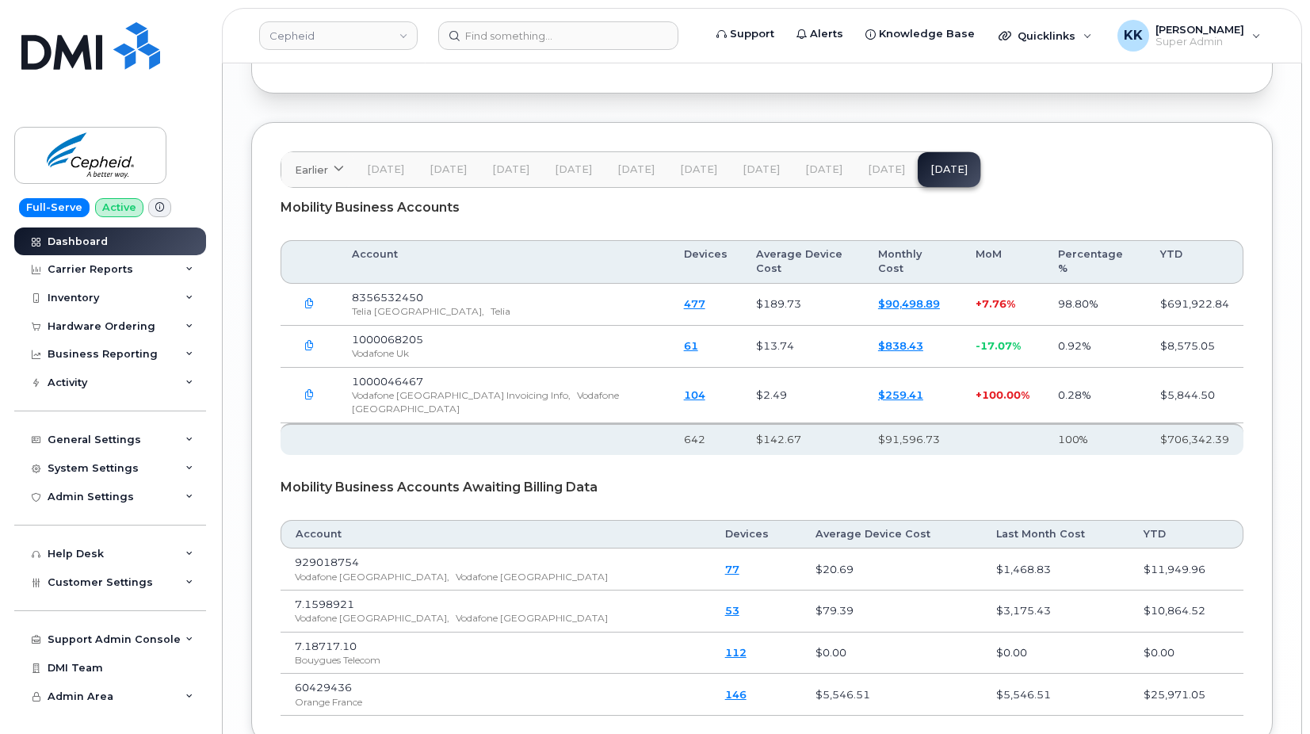
click at [830, 163] on span "[DATE]" at bounding box center [823, 169] width 37 height 13
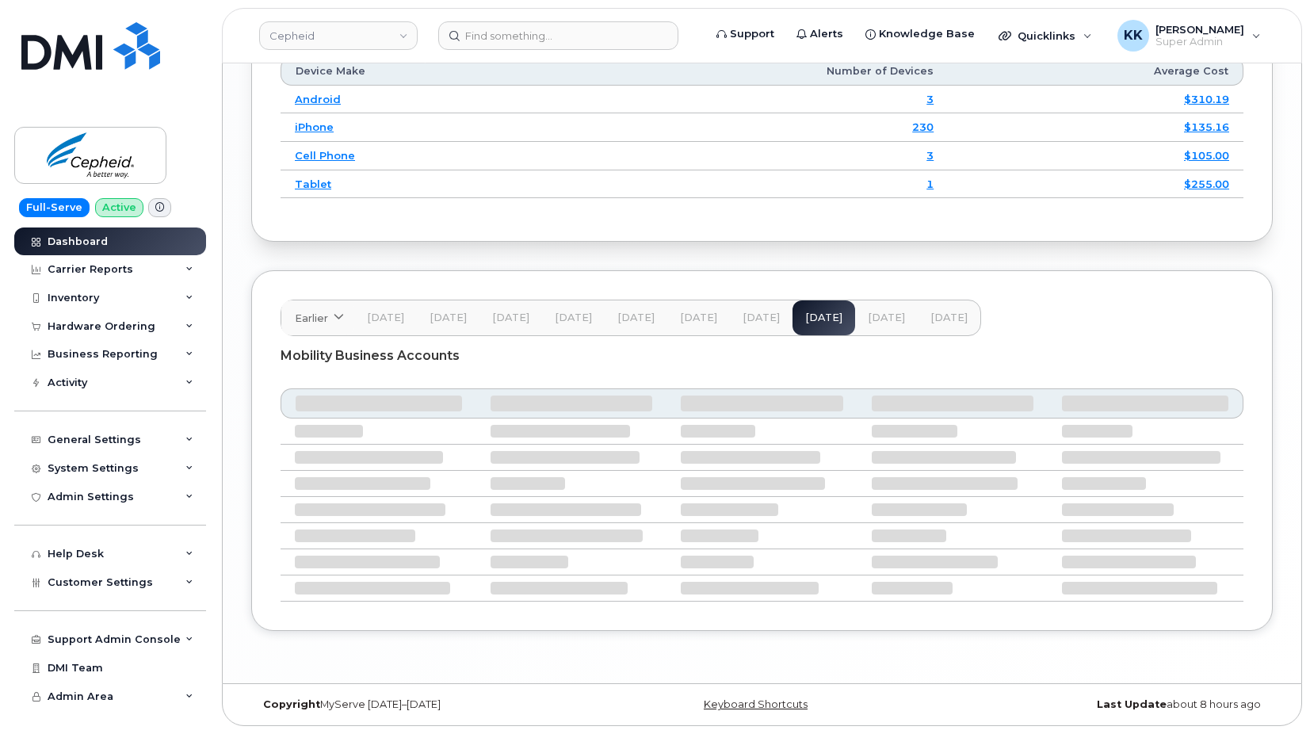
scroll to position [2176, 0]
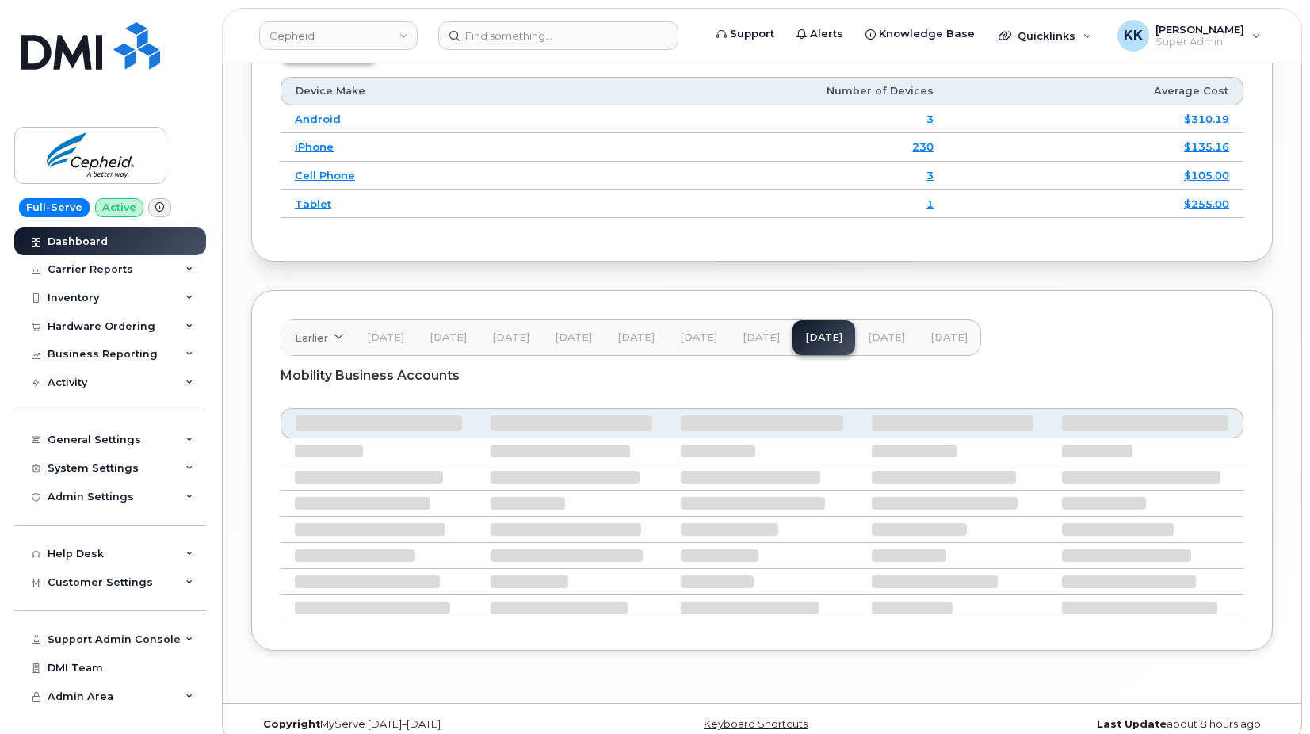
click at [755, 331] on span "[DATE]" at bounding box center [761, 337] width 37 height 13
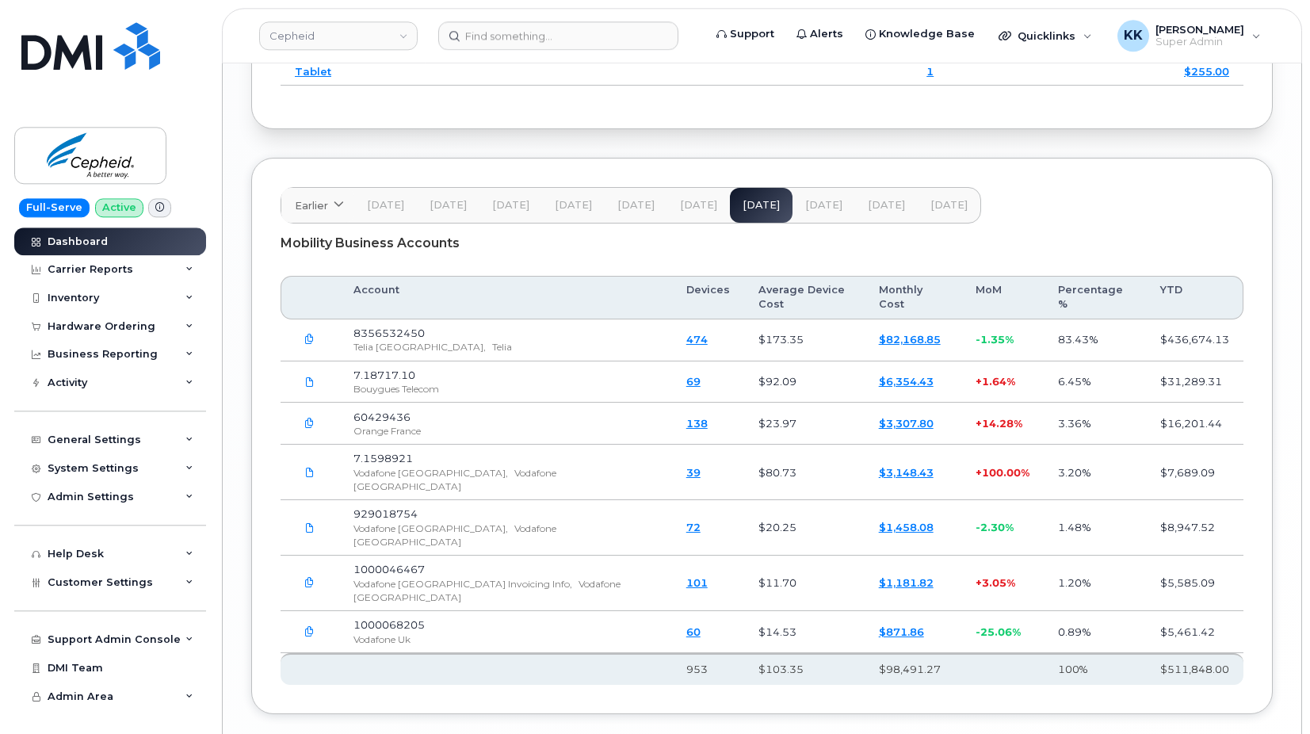
scroll to position [2316, 0]
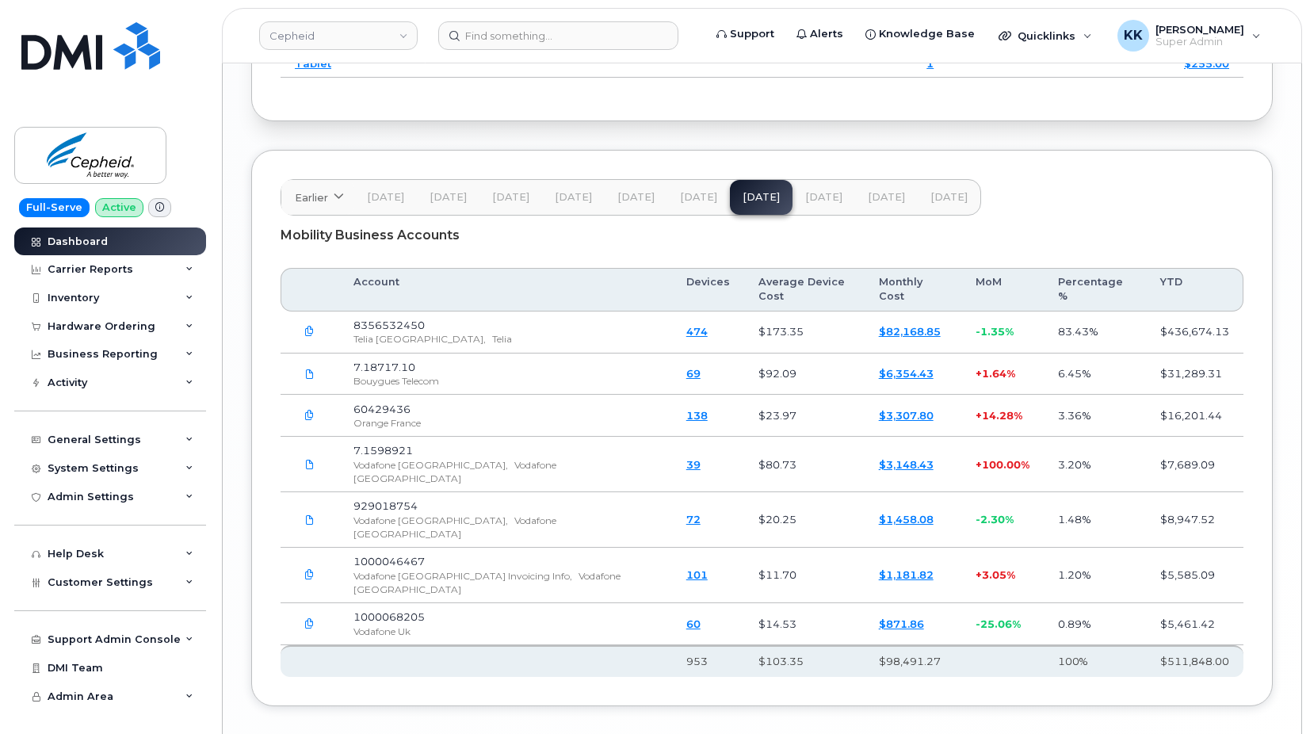
click at [835, 191] on span "[DATE]" at bounding box center [823, 197] width 37 height 13
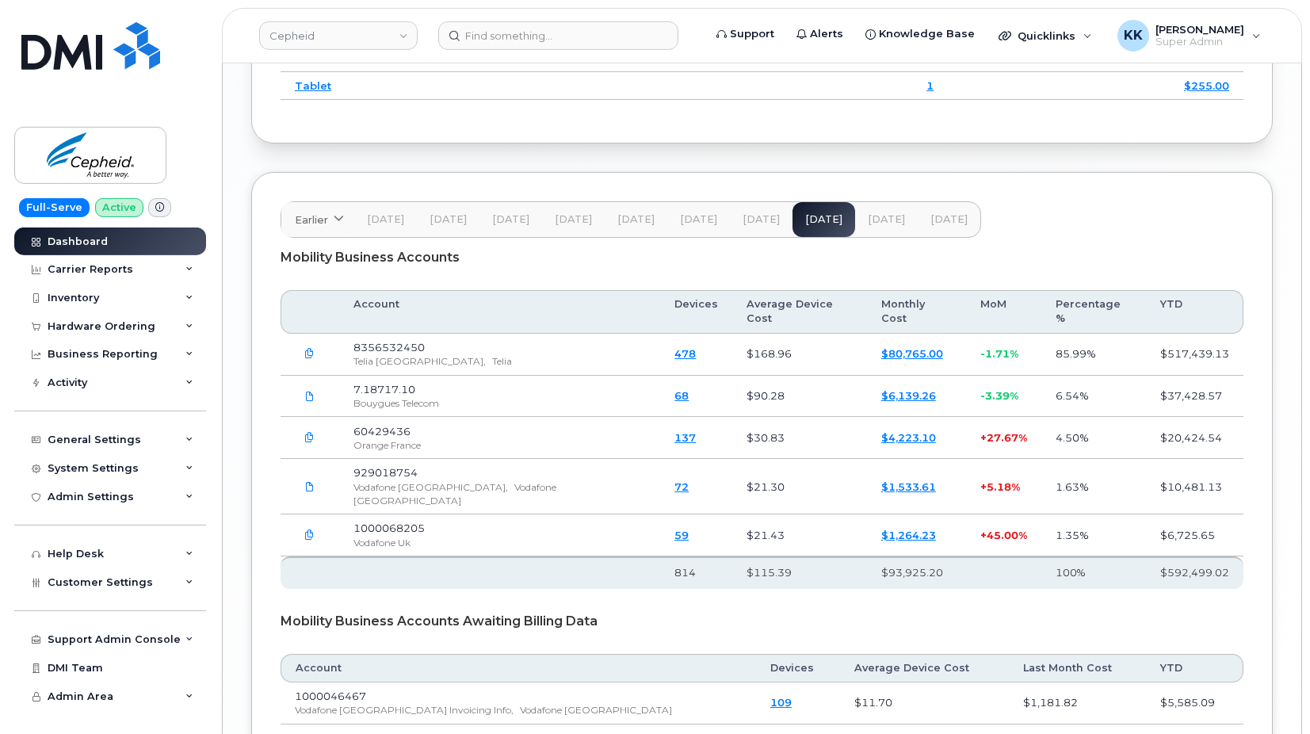
scroll to position [2338, 0]
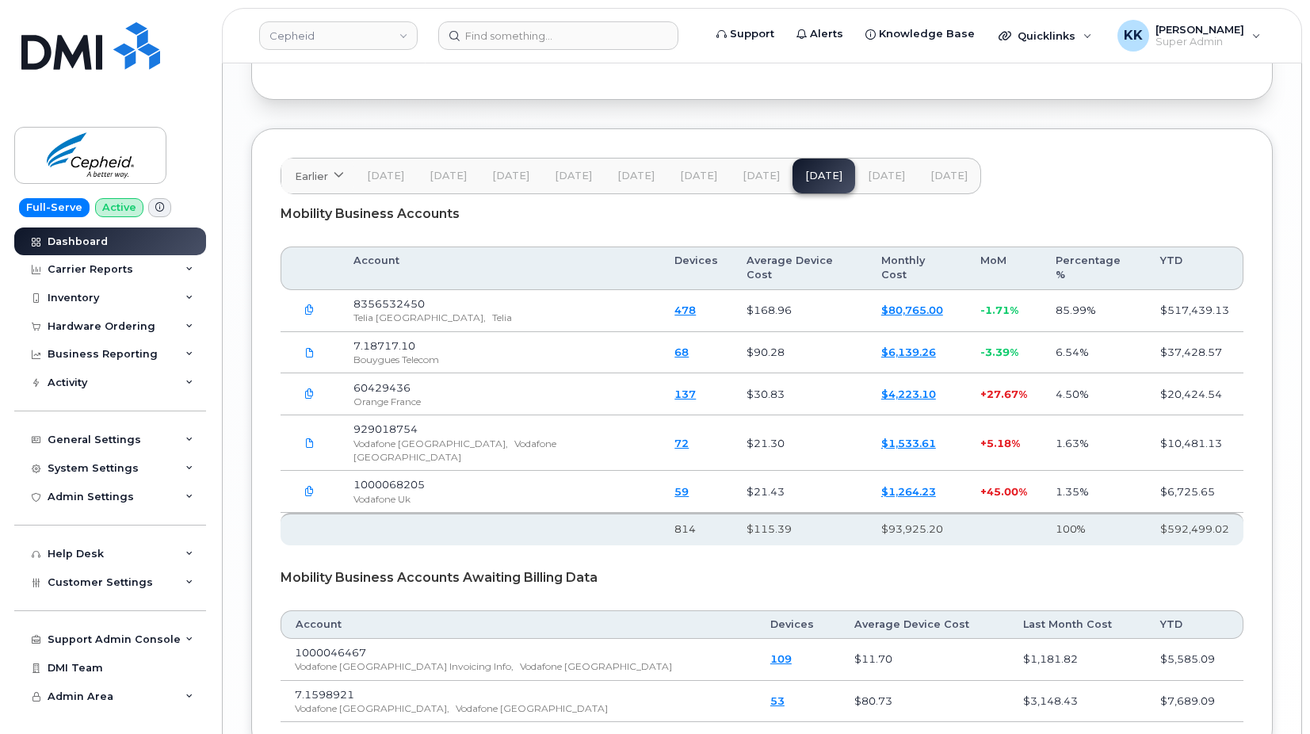
click at [887, 170] on span "[DATE]" at bounding box center [886, 176] width 37 height 13
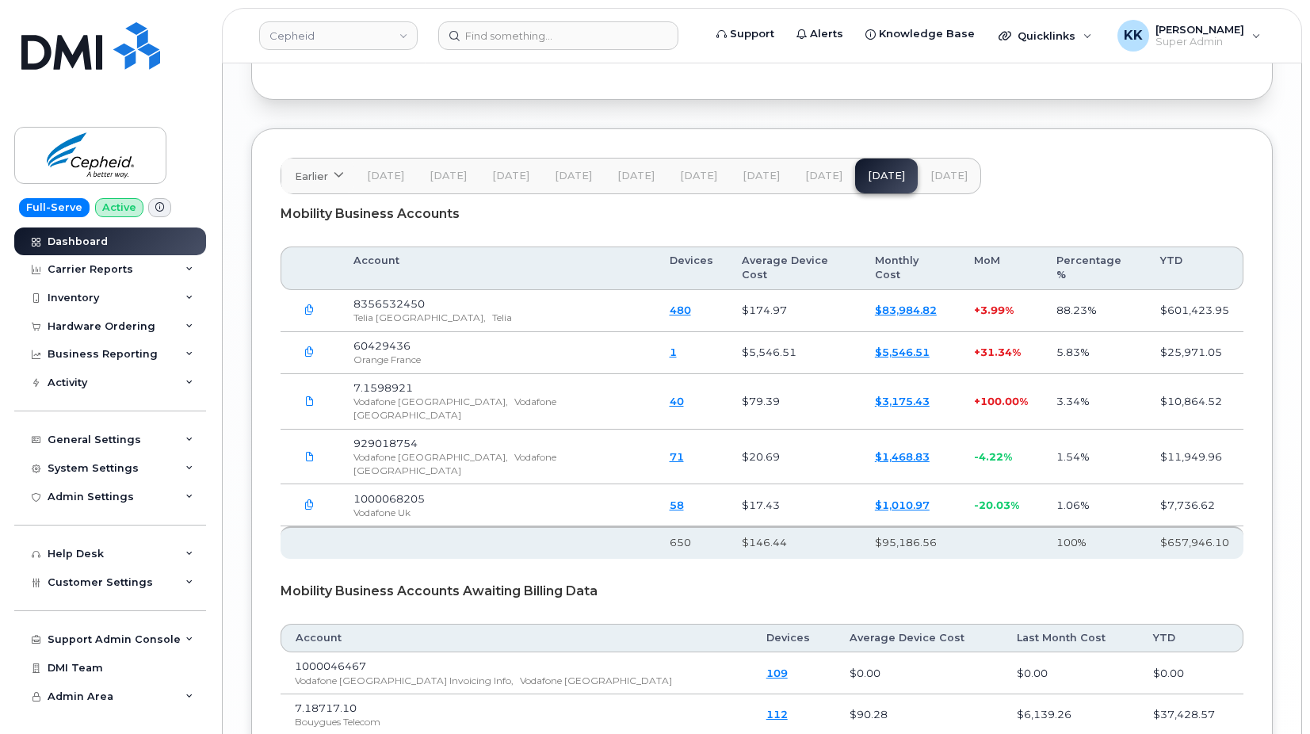
click at [948, 170] on span "[DATE]" at bounding box center [948, 176] width 37 height 13
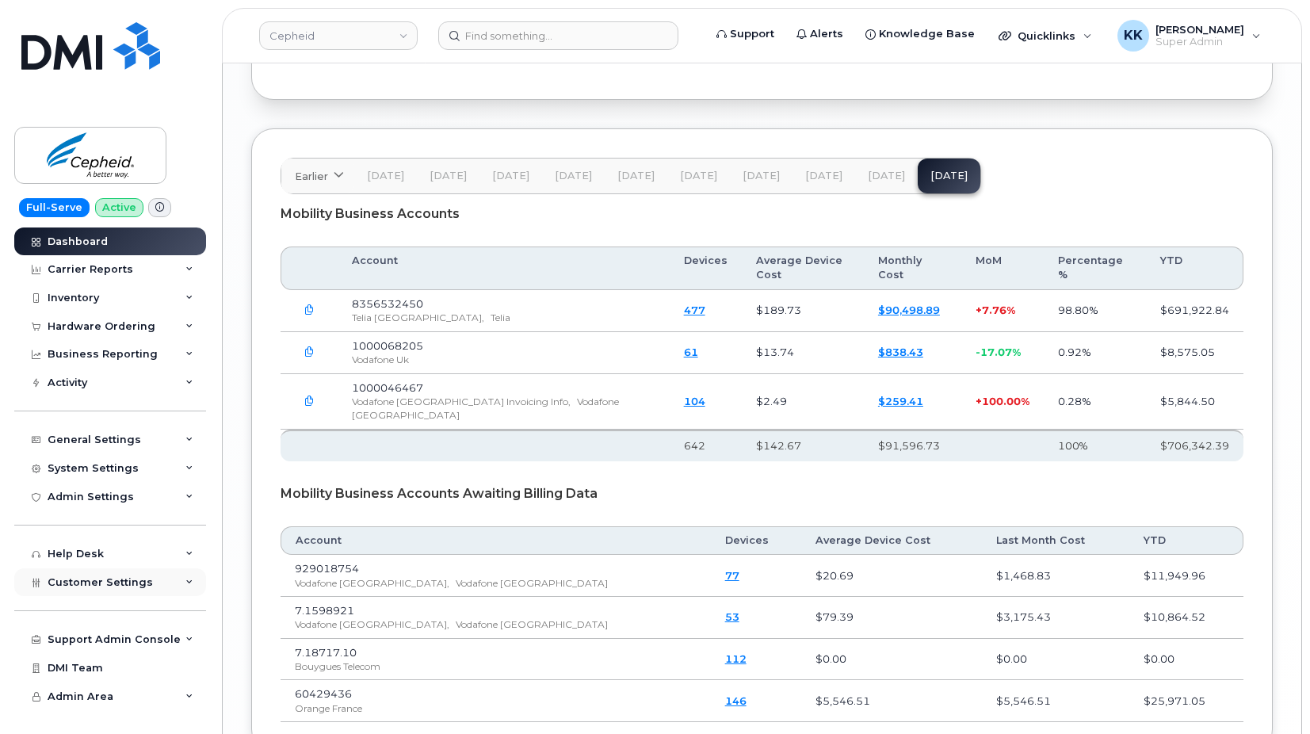
click at [113, 584] on span "Customer Settings" at bounding box center [100, 582] width 105 height 12
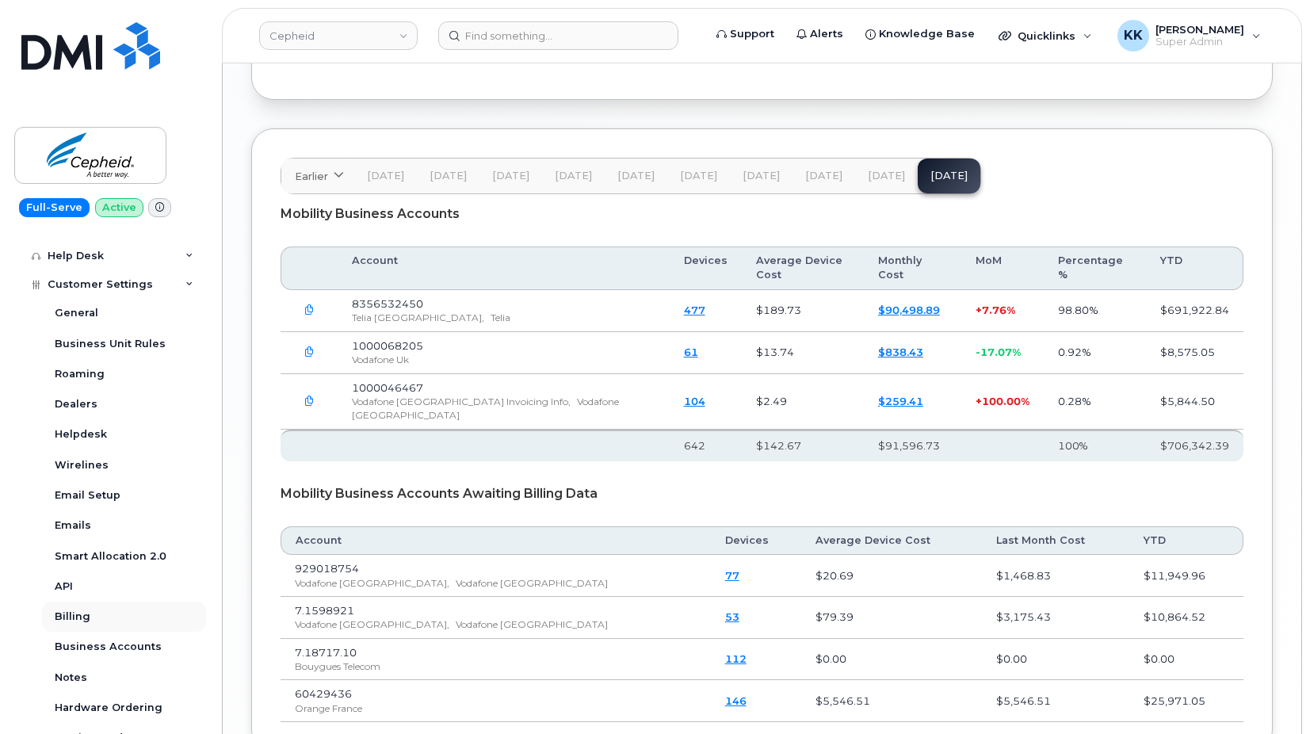
scroll to position [304, 0]
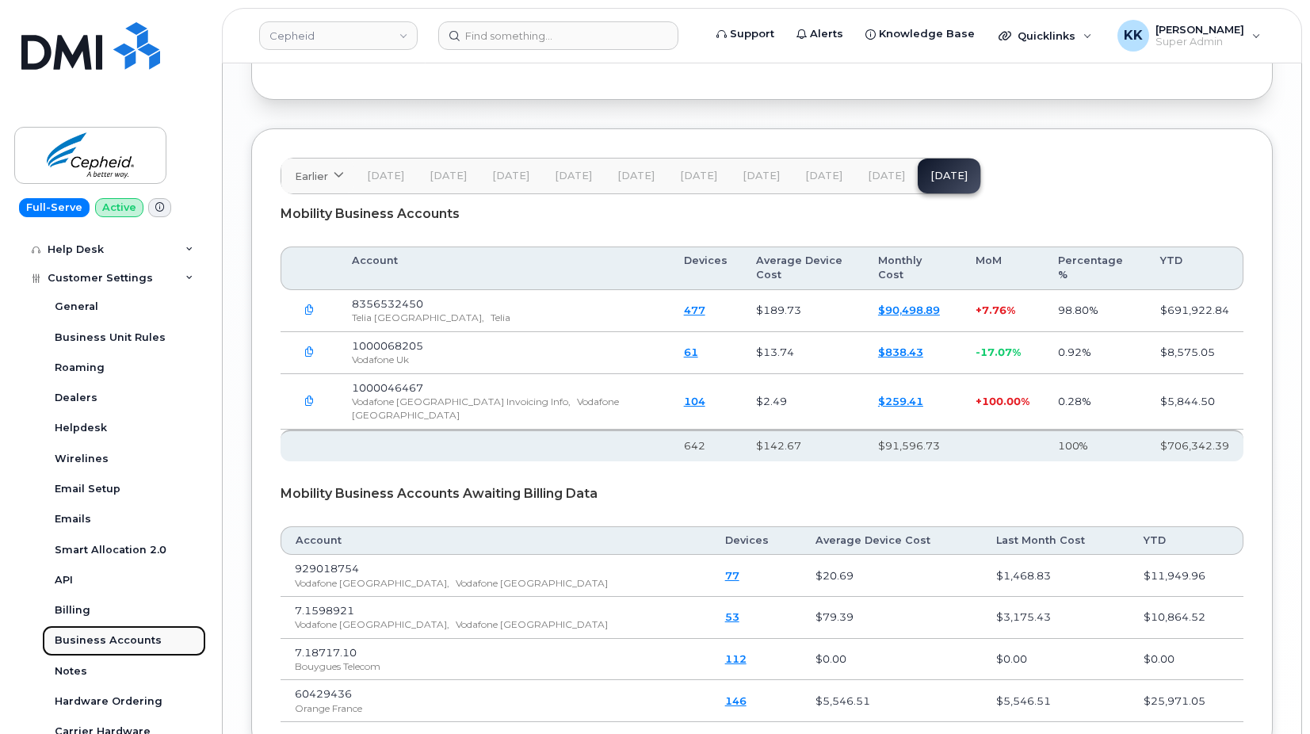
click at [121, 640] on div "Business Accounts" at bounding box center [108, 640] width 107 height 14
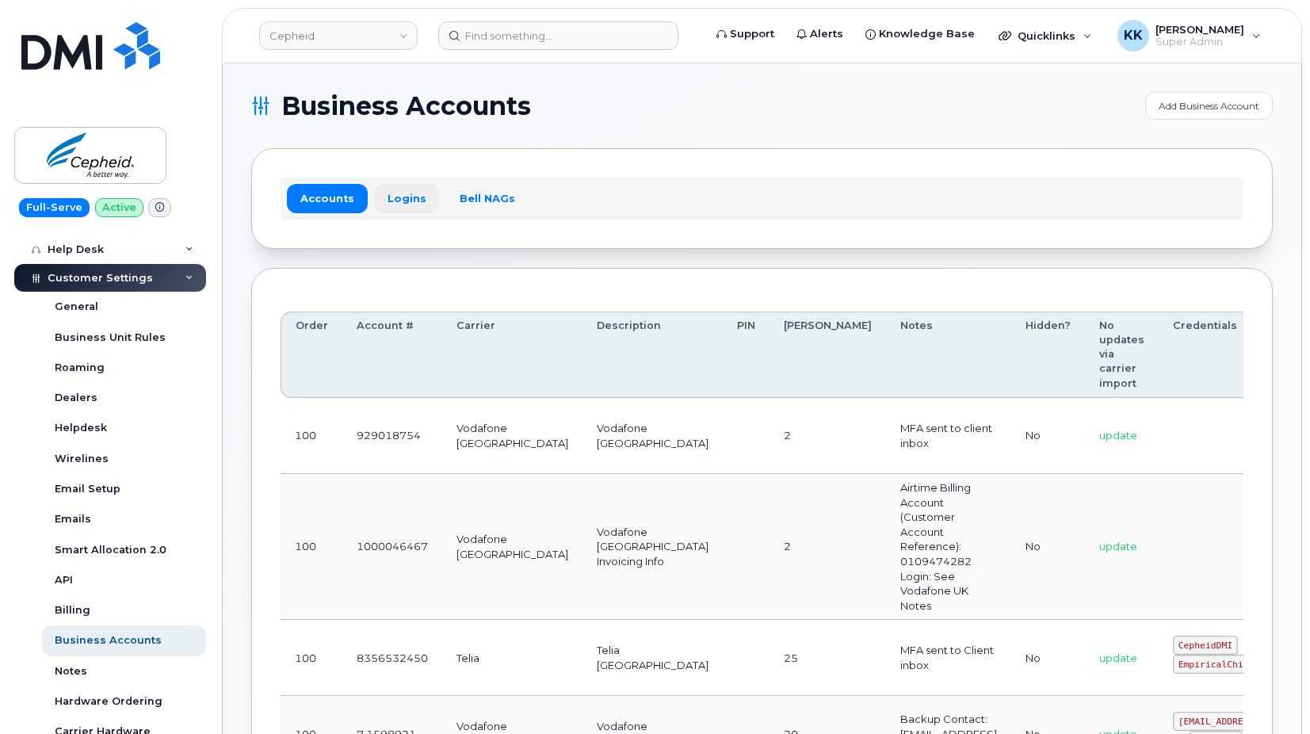
click at [392, 208] on link "Logins" at bounding box center [407, 198] width 66 height 29
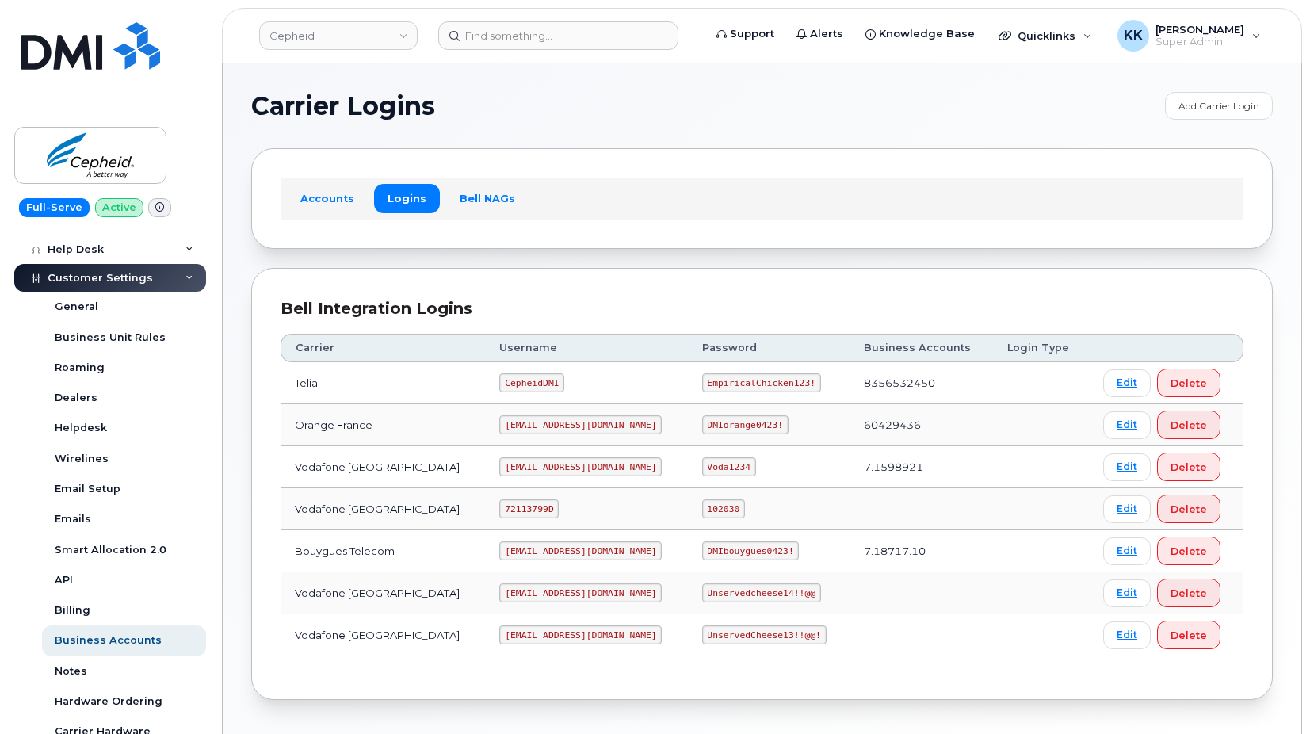
click at [554, 598] on code "cepheid@dminc.com" at bounding box center [580, 592] width 162 height 19
click at [702, 632] on code "UnservedCheese13!!@@!" at bounding box center [764, 634] width 124 height 19
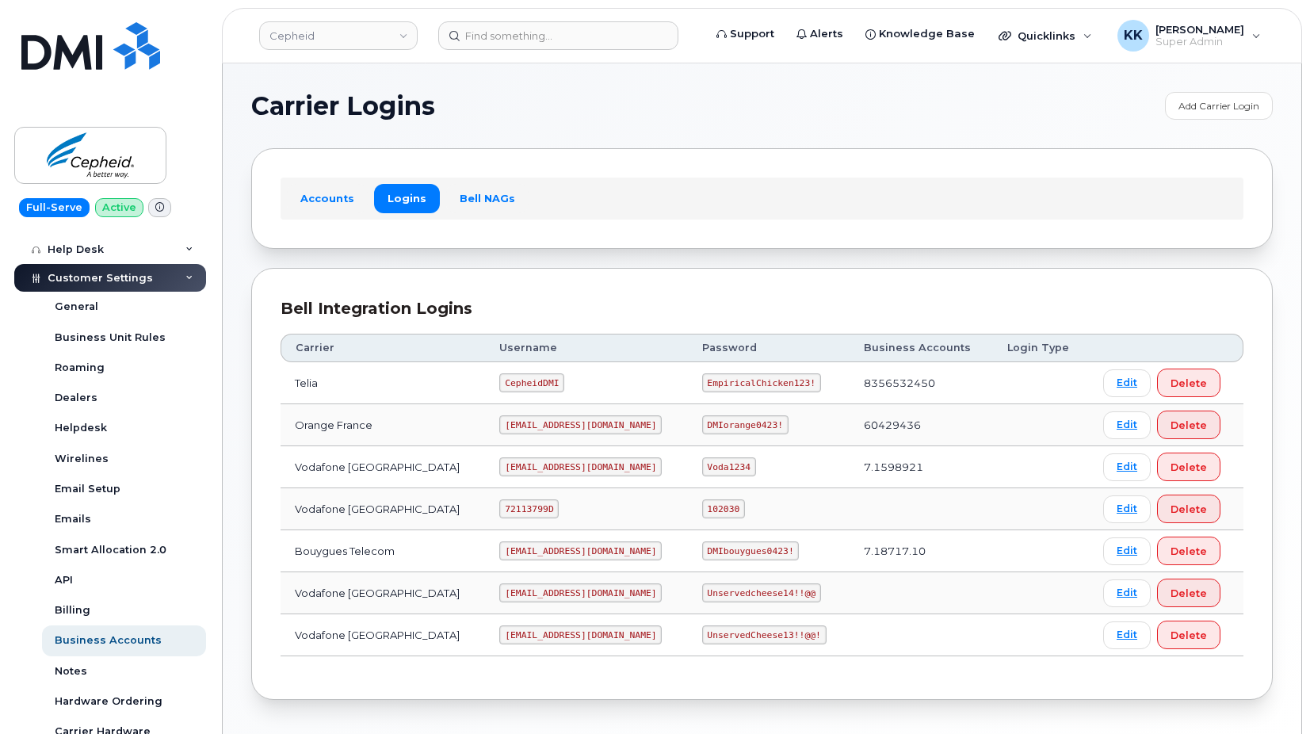
click at [702, 632] on code "UnservedCheese13!!@@!" at bounding box center [764, 634] width 124 height 19
click at [733, 635] on code "UnservedCheese13!!@@!" at bounding box center [764, 634] width 124 height 19
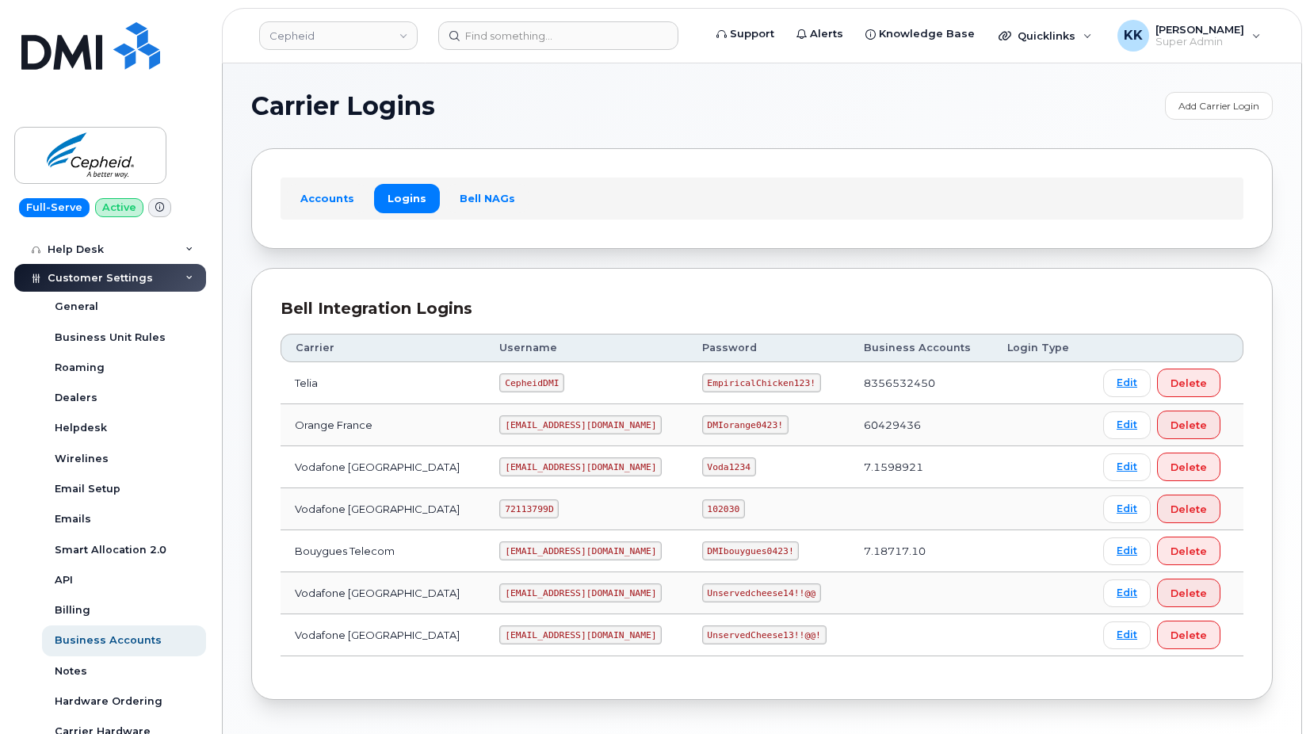
click at [733, 635] on code "UnservedCheese13!!@@!" at bounding box center [764, 634] width 124 height 19
click at [1104, 632] on link "Edit" at bounding box center [1127, 635] width 48 height 28
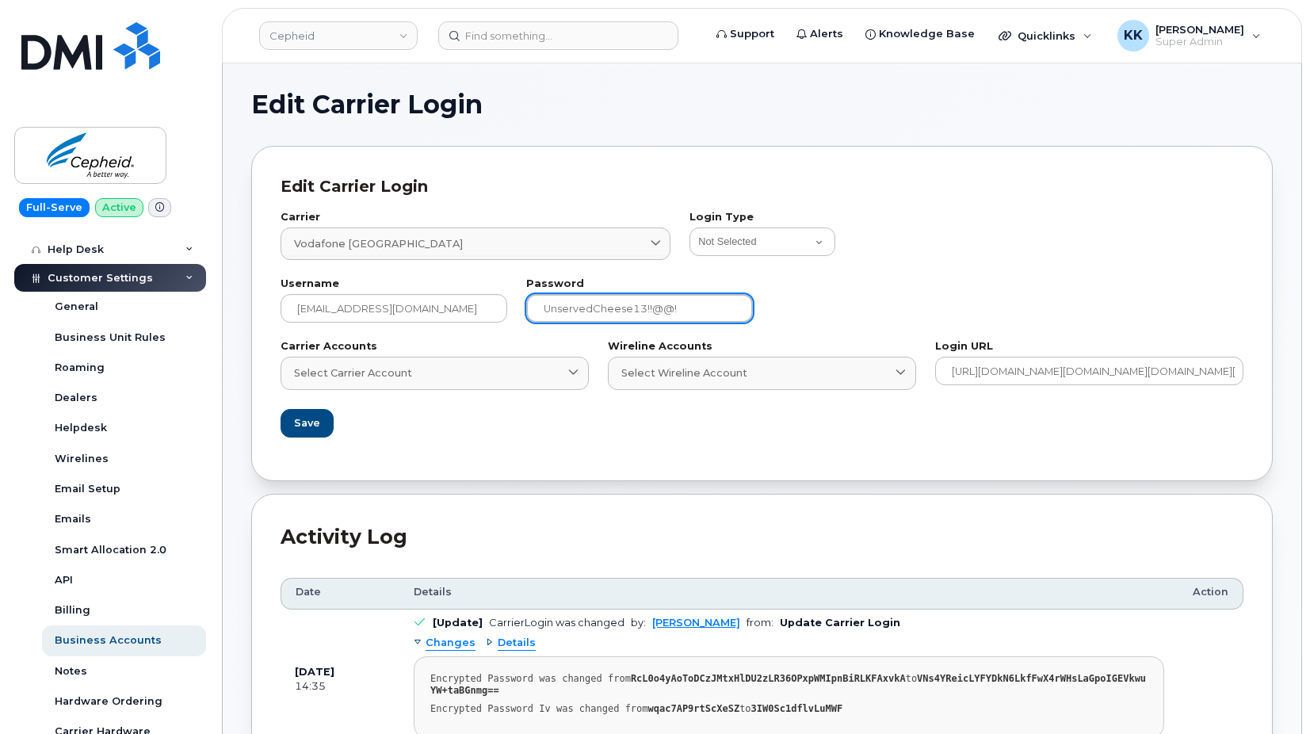
click at [690, 306] on input "UnservedCheese13!!@@!" at bounding box center [639, 308] width 227 height 29
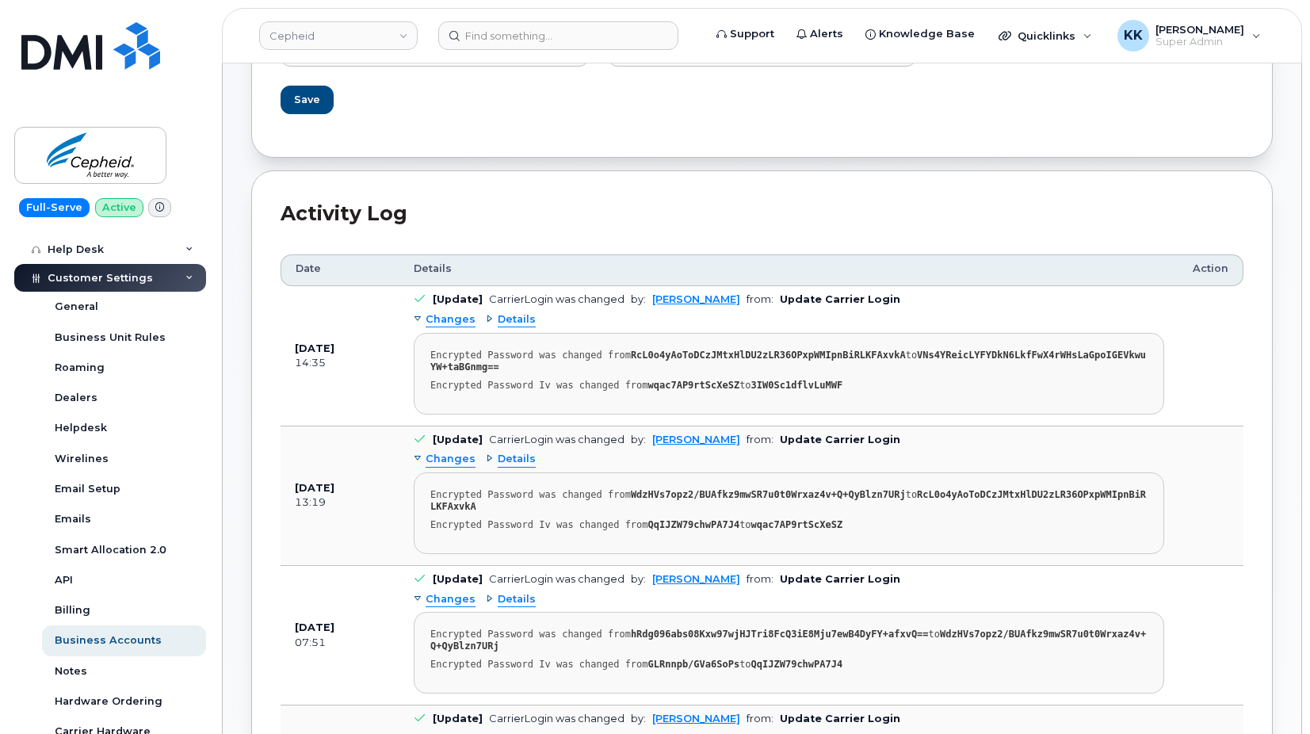
scroll to position [81, 0]
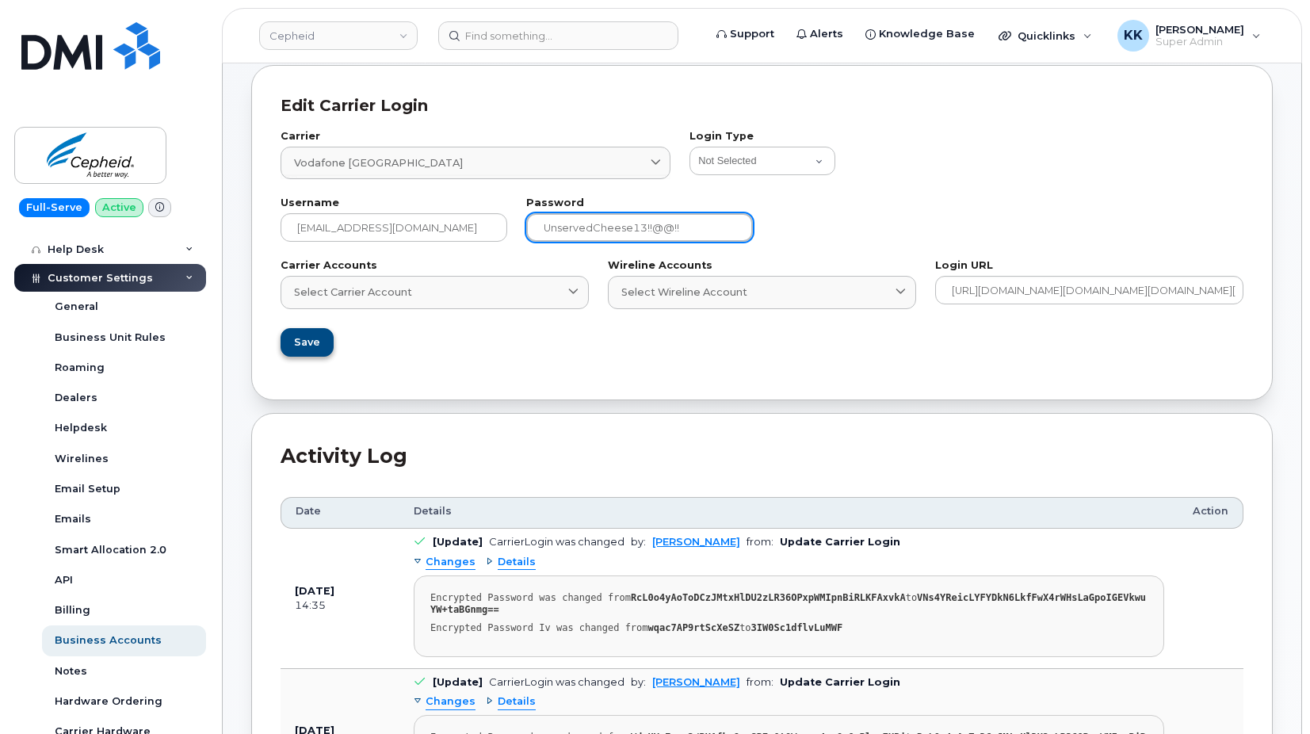
type input "UnservedCheese13!!@@!!"
click at [319, 346] on button "Save" at bounding box center [307, 342] width 52 height 29
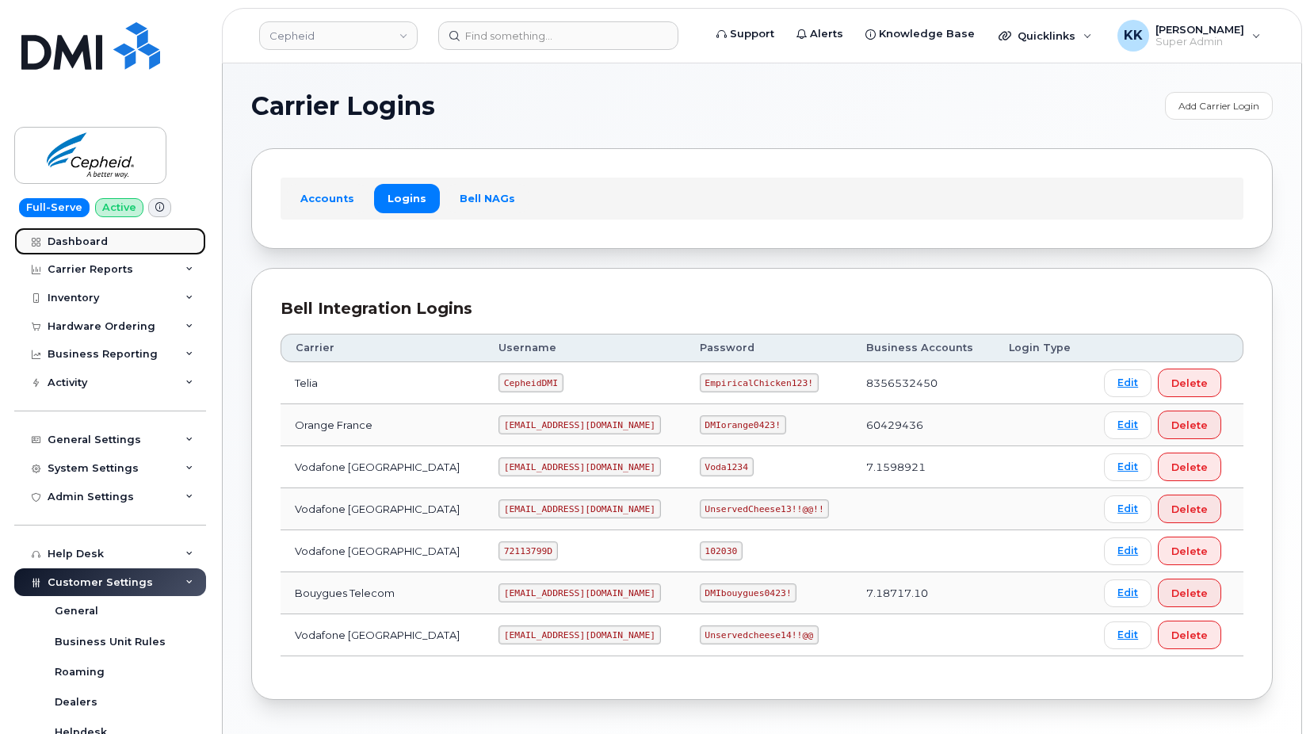
click at [105, 246] on link "Dashboard" at bounding box center [110, 241] width 192 height 29
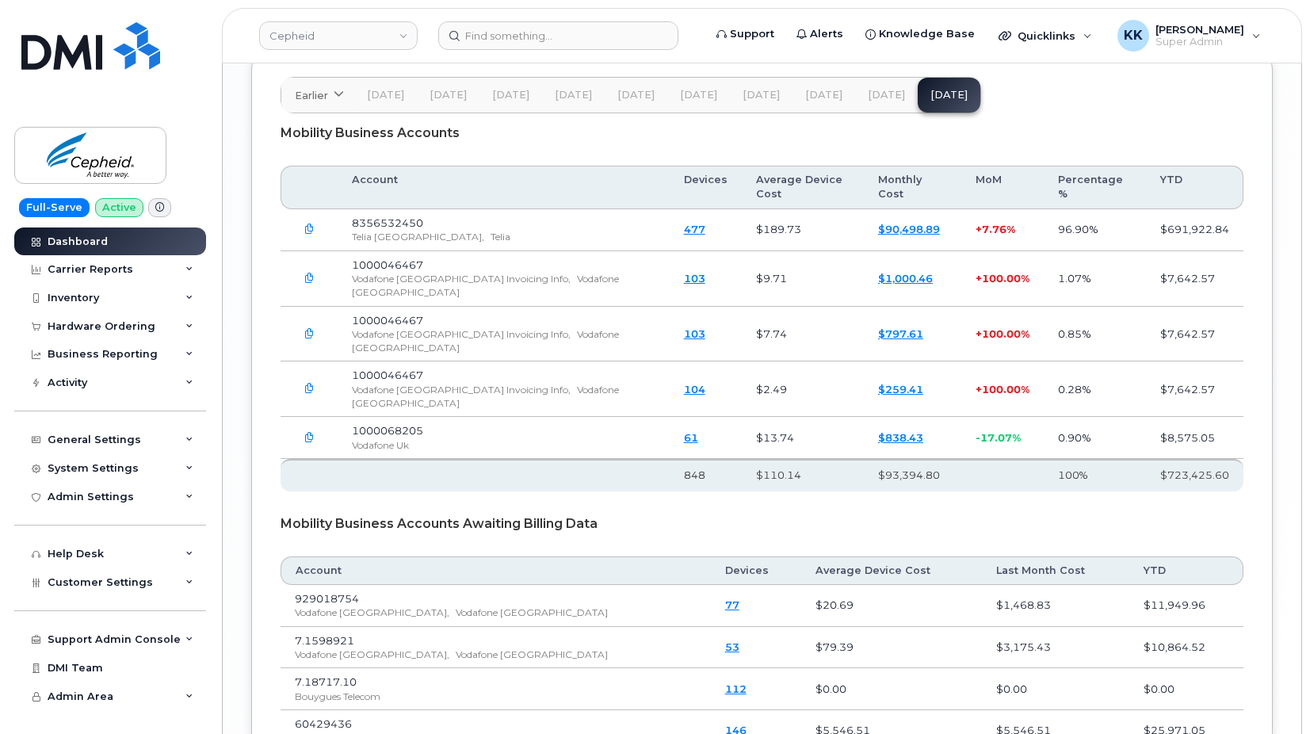
scroll to position [2338, 0]
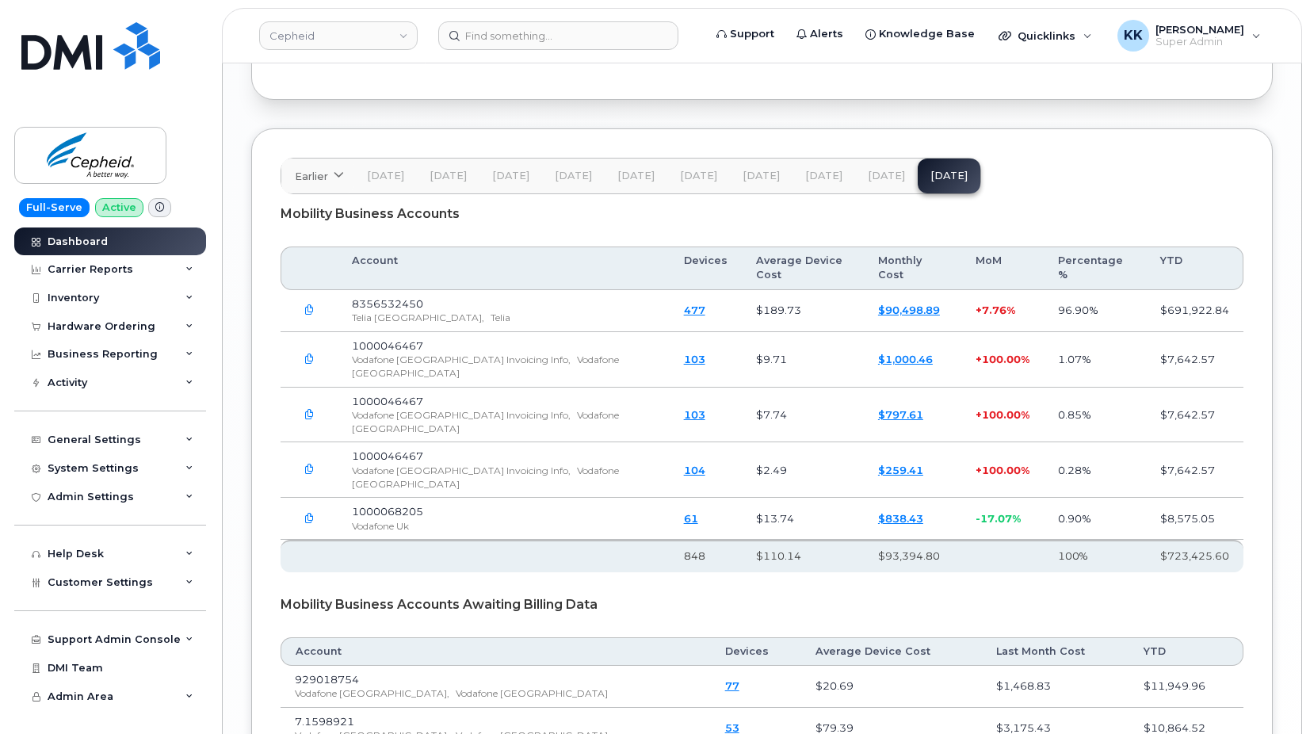
click at [874, 158] on button "[DATE]" at bounding box center [886, 175] width 63 height 35
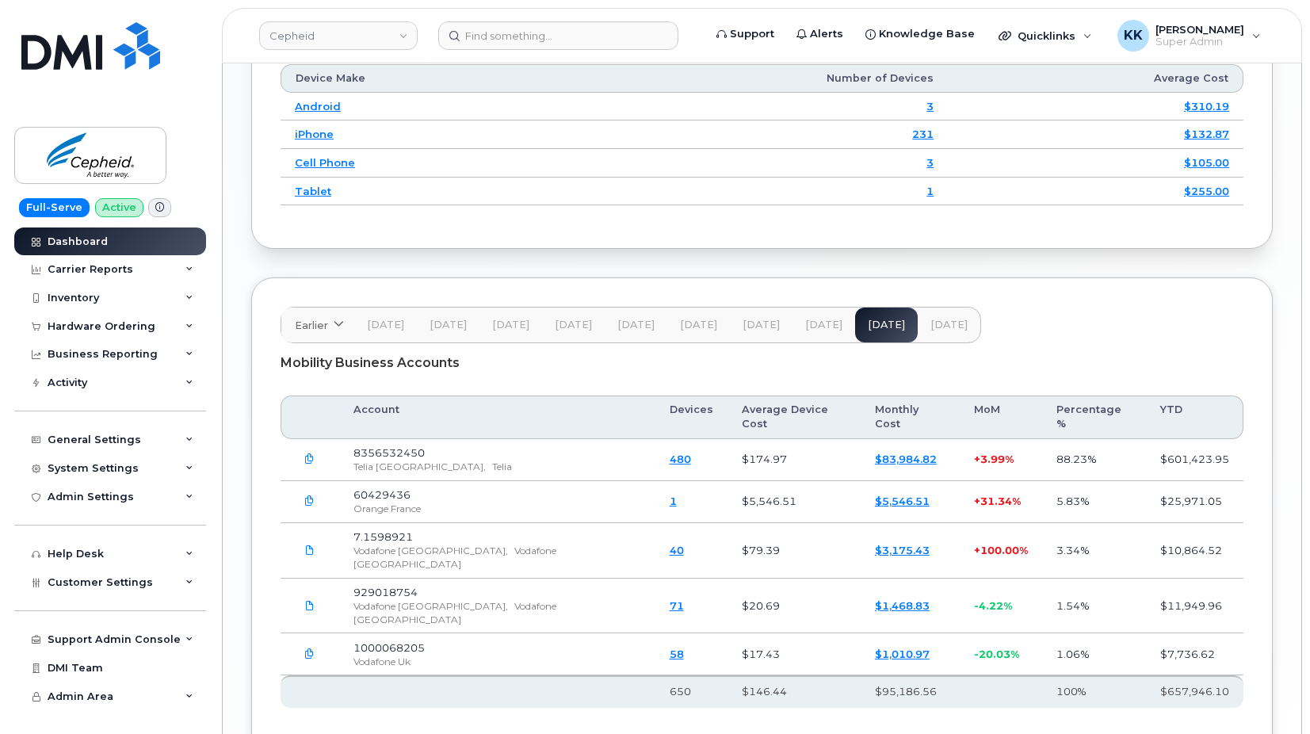
scroll to position [2415, 0]
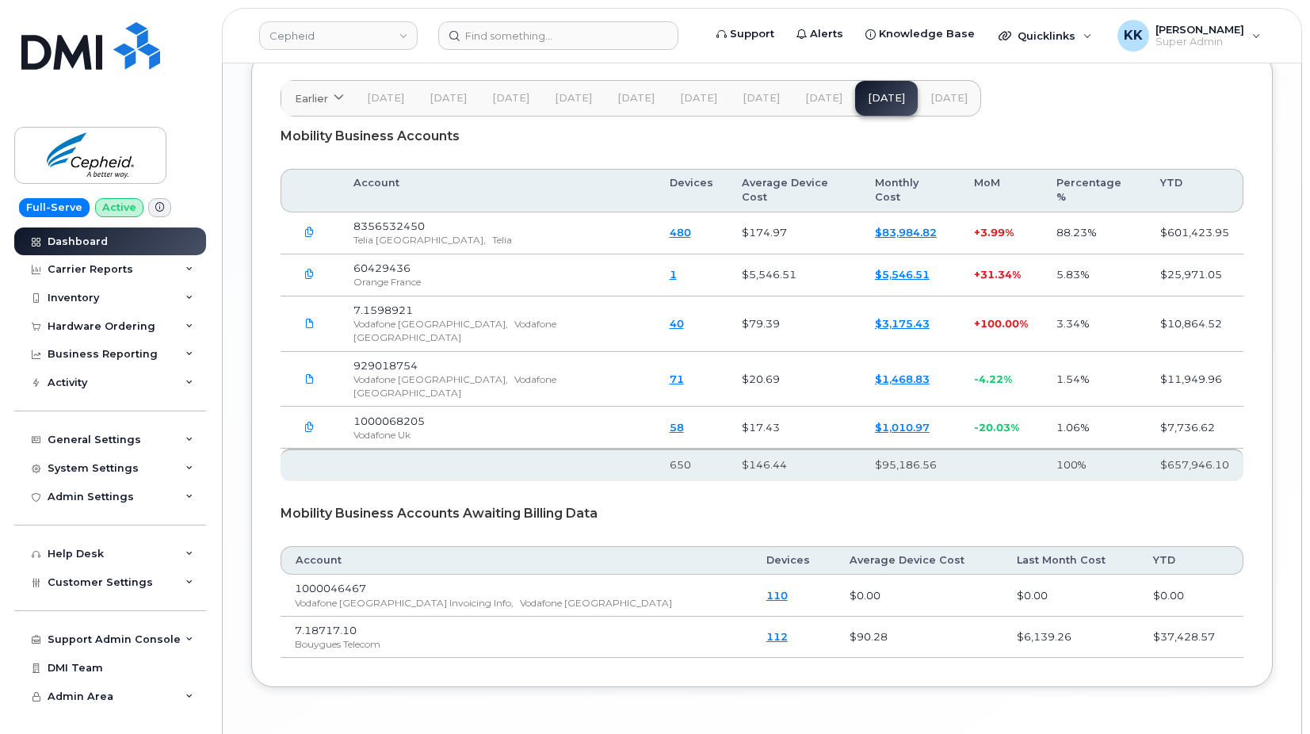
click at [946, 92] on span "[DATE]" at bounding box center [948, 98] width 37 height 13
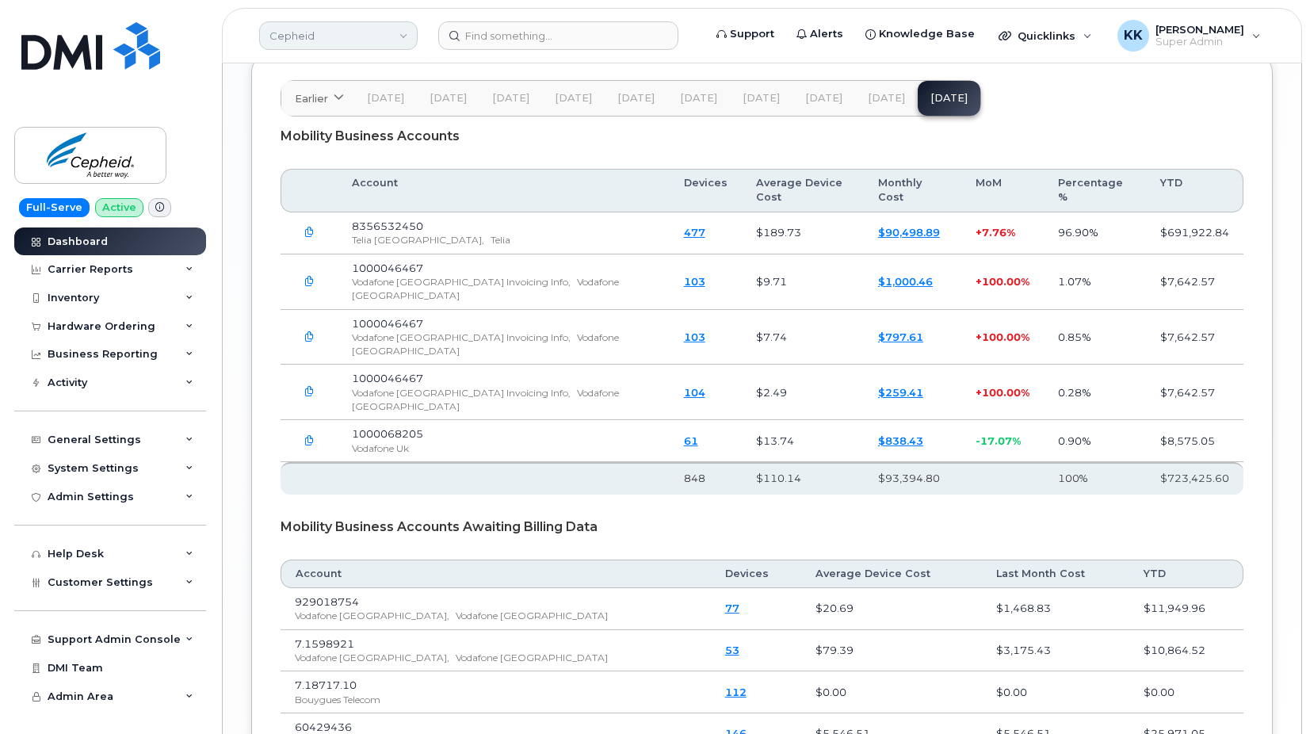
click at [362, 48] on link "Cepheid" at bounding box center [338, 35] width 158 height 29
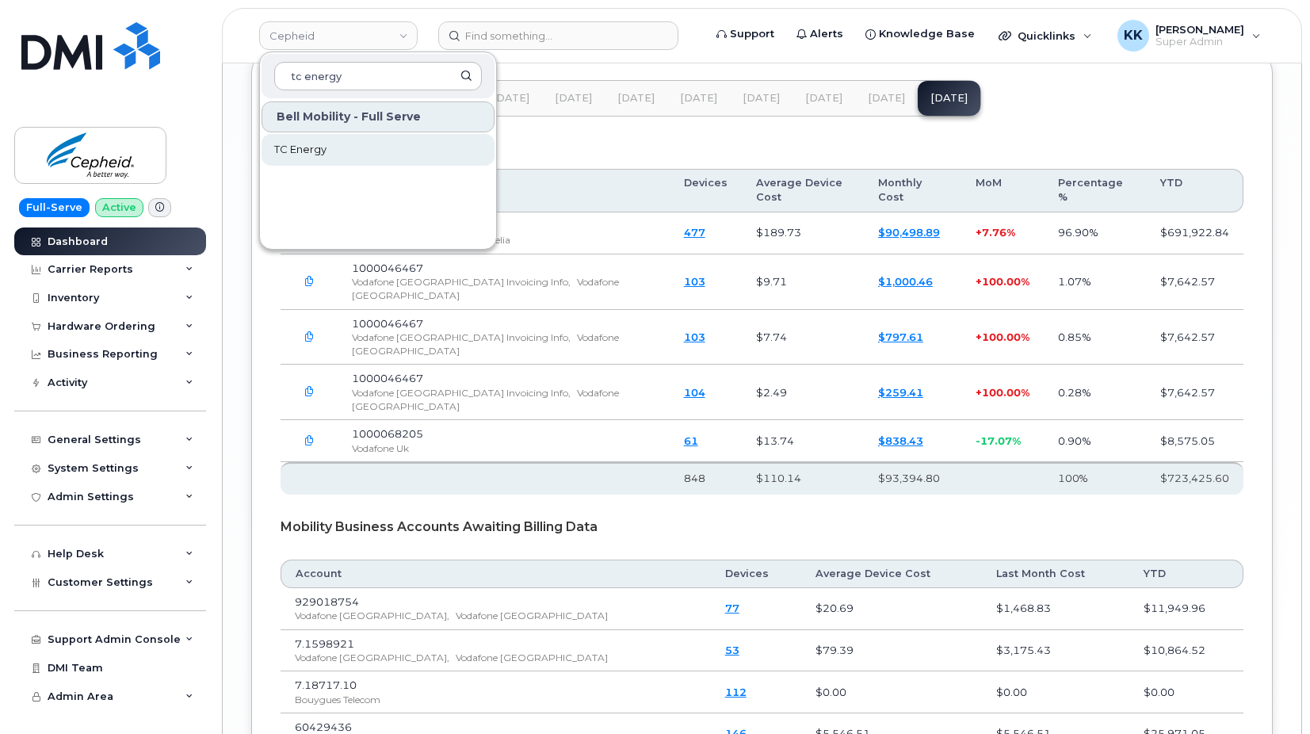
type input "tc energy"
click at [323, 152] on span "TC Energy" at bounding box center [300, 150] width 52 height 16
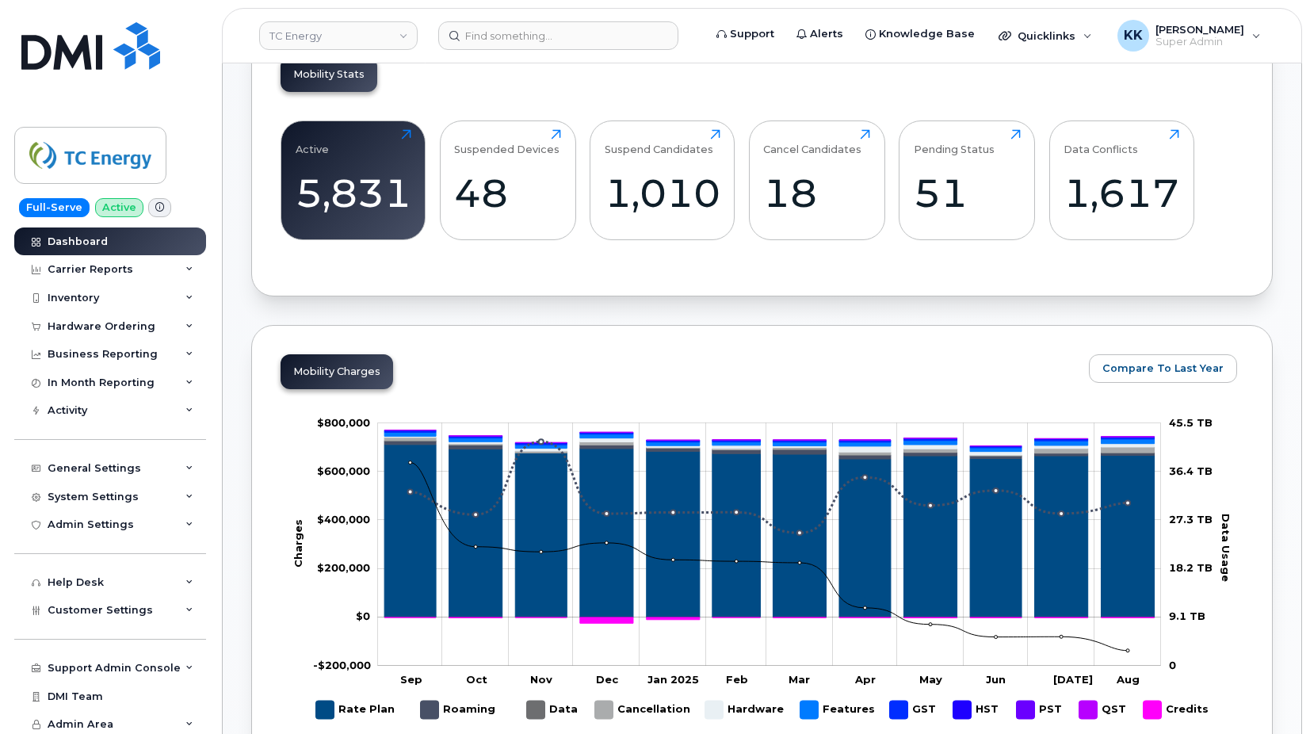
scroll to position [1212, 0]
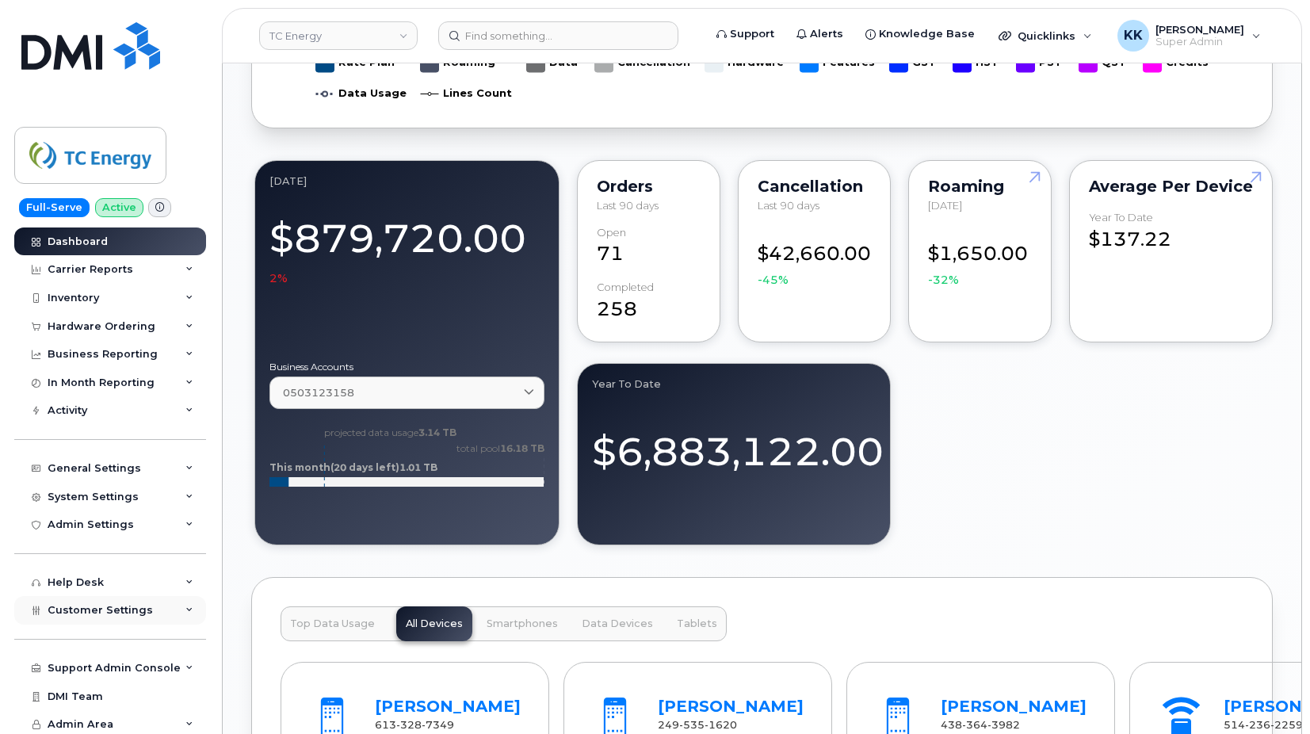
click at [74, 610] on span "Customer Settings" at bounding box center [100, 610] width 105 height 12
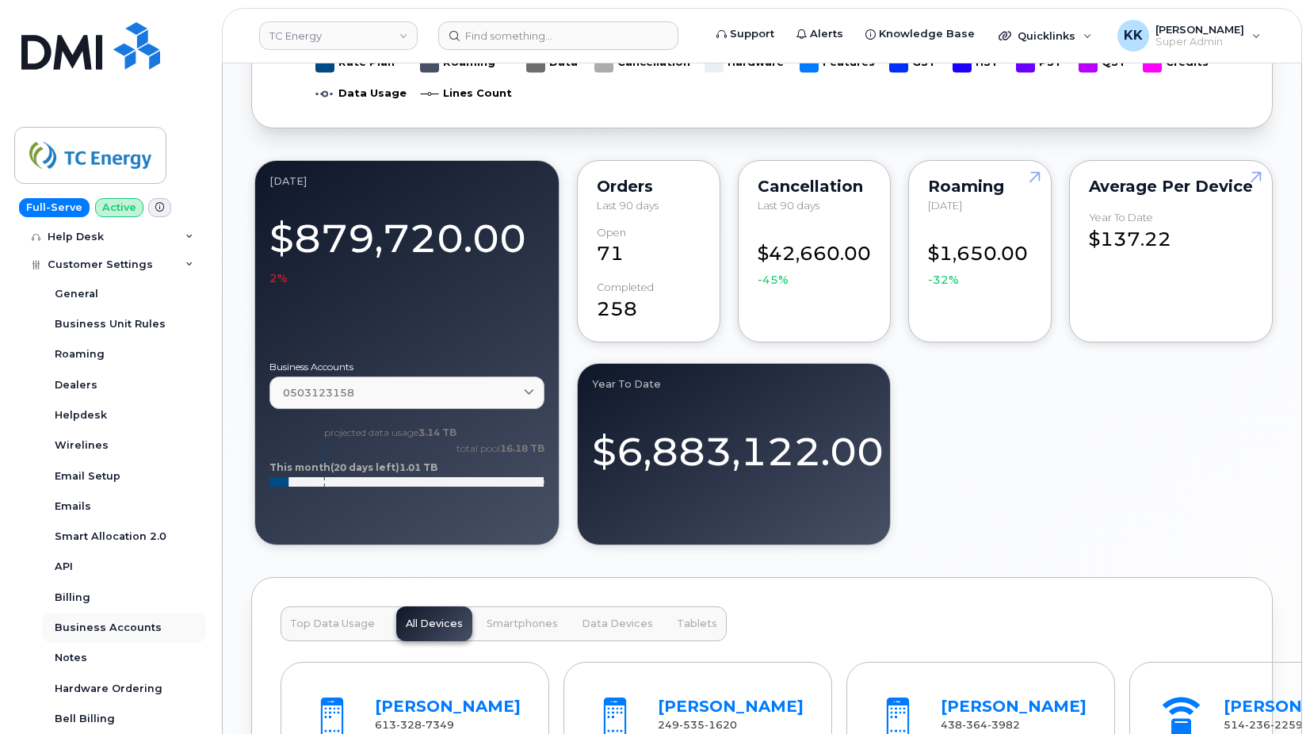
scroll to position [380, 0]
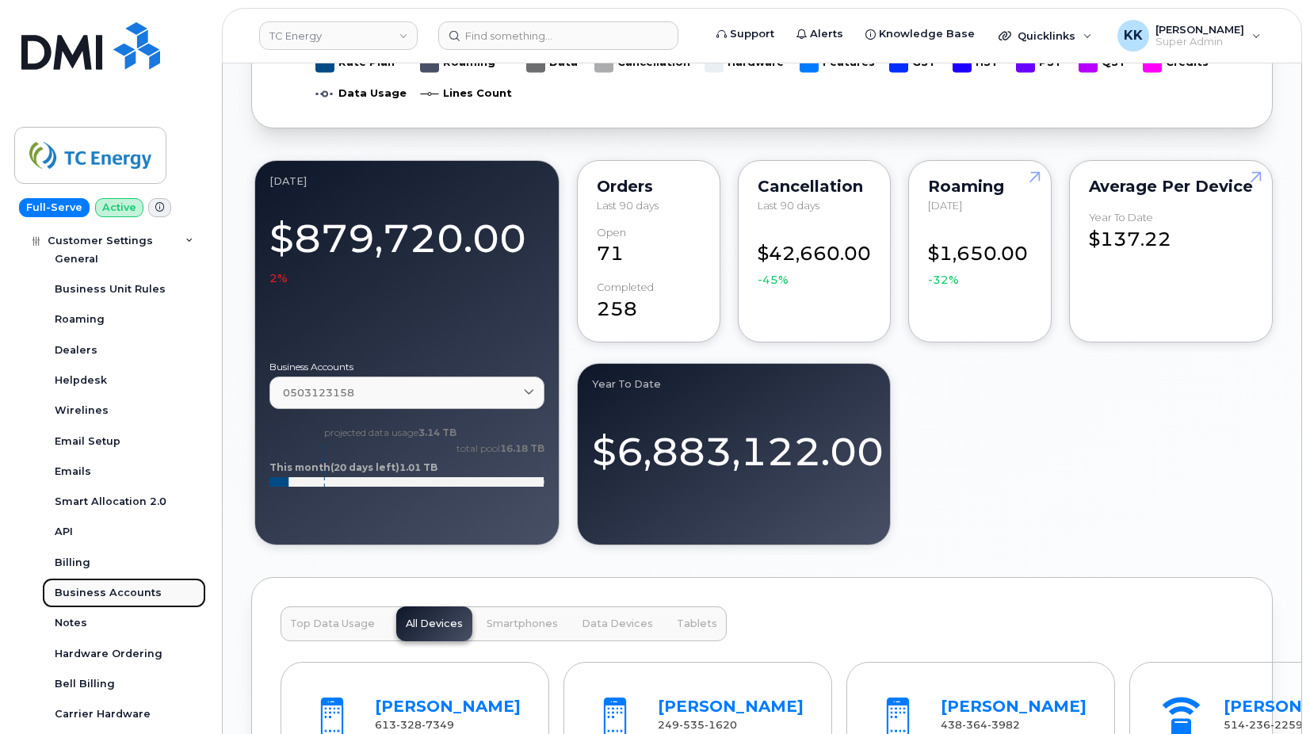
click at [112, 588] on div "Business Accounts" at bounding box center [108, 593] width 107 height 14
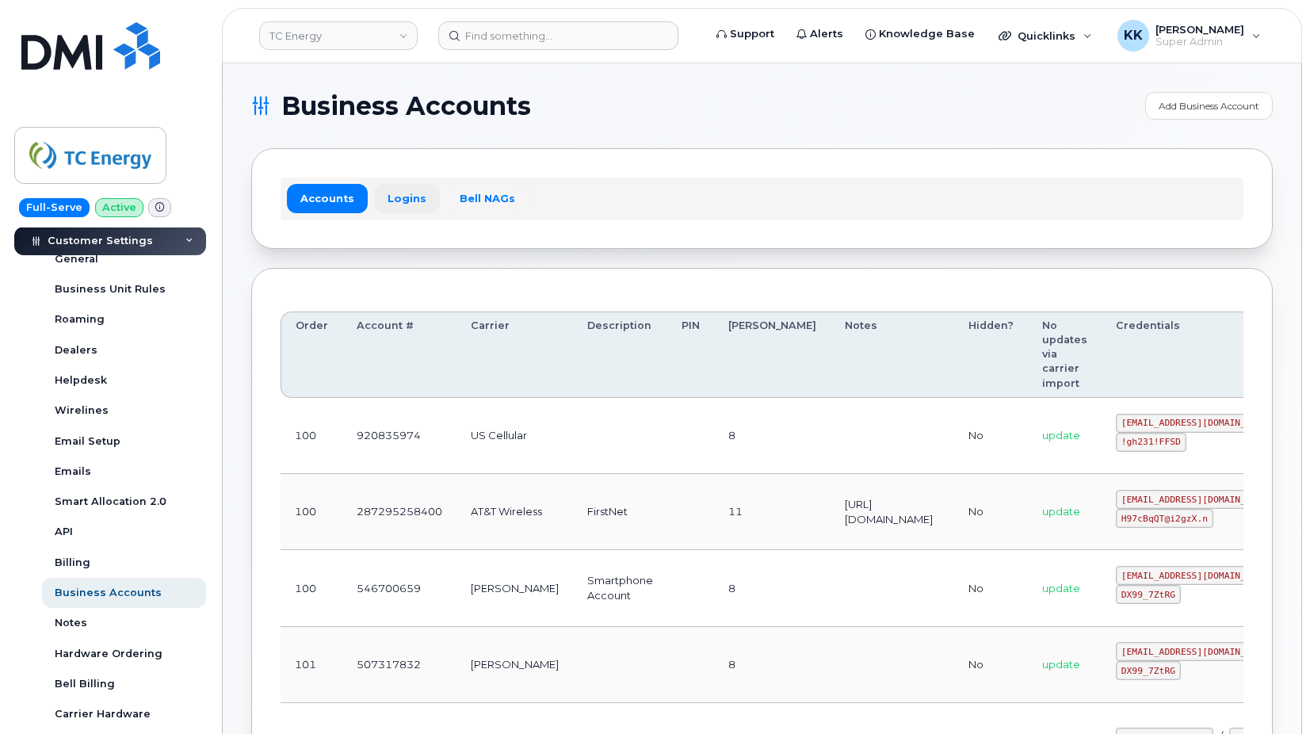
click at [384, 204] on link "Logins" at bounding box center [407, 198] width 66 height 29
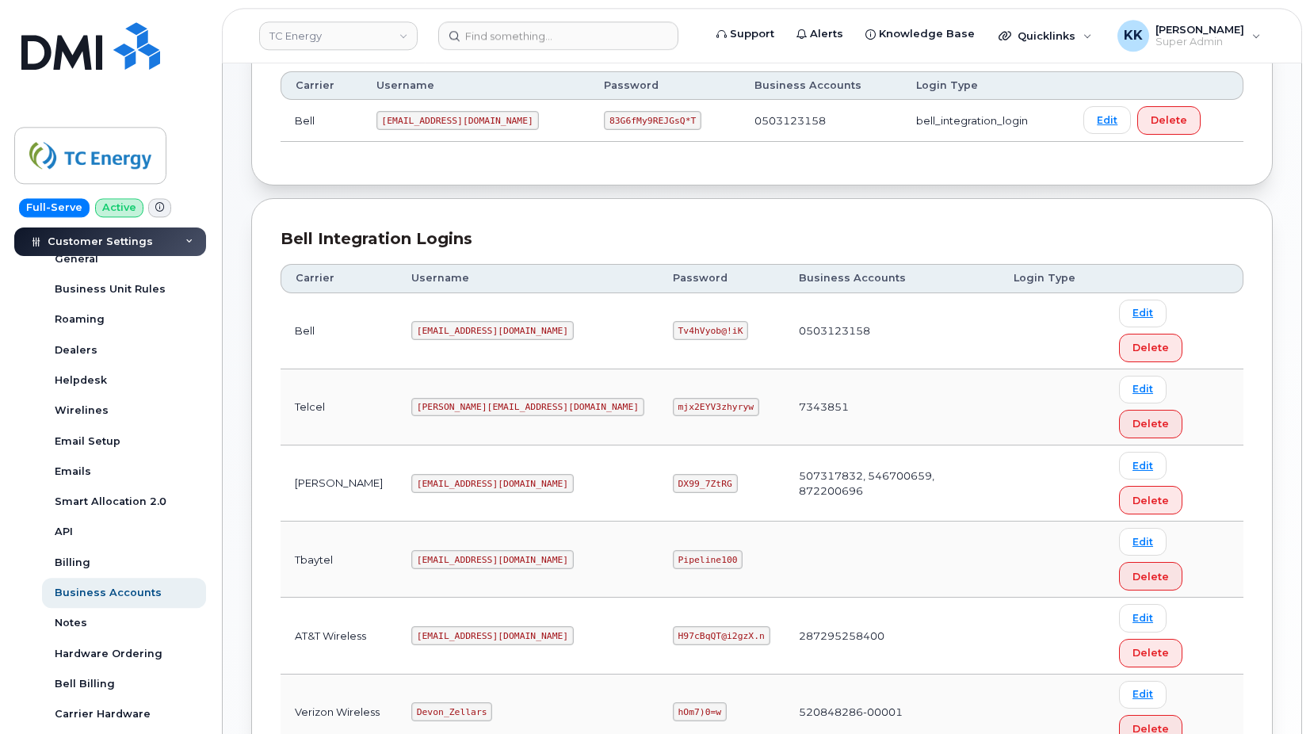
scroll to position [242, 0]
click at [455, 624] on code "[EMAIL_ADDRESS][DOMAIN_NAME]" at bounding box center [492, 633] width 162 height 19
click at [673, 624] on code "H97cBqQT@i2gzX.n" at bounding box center [721, 633] width 97 height 19
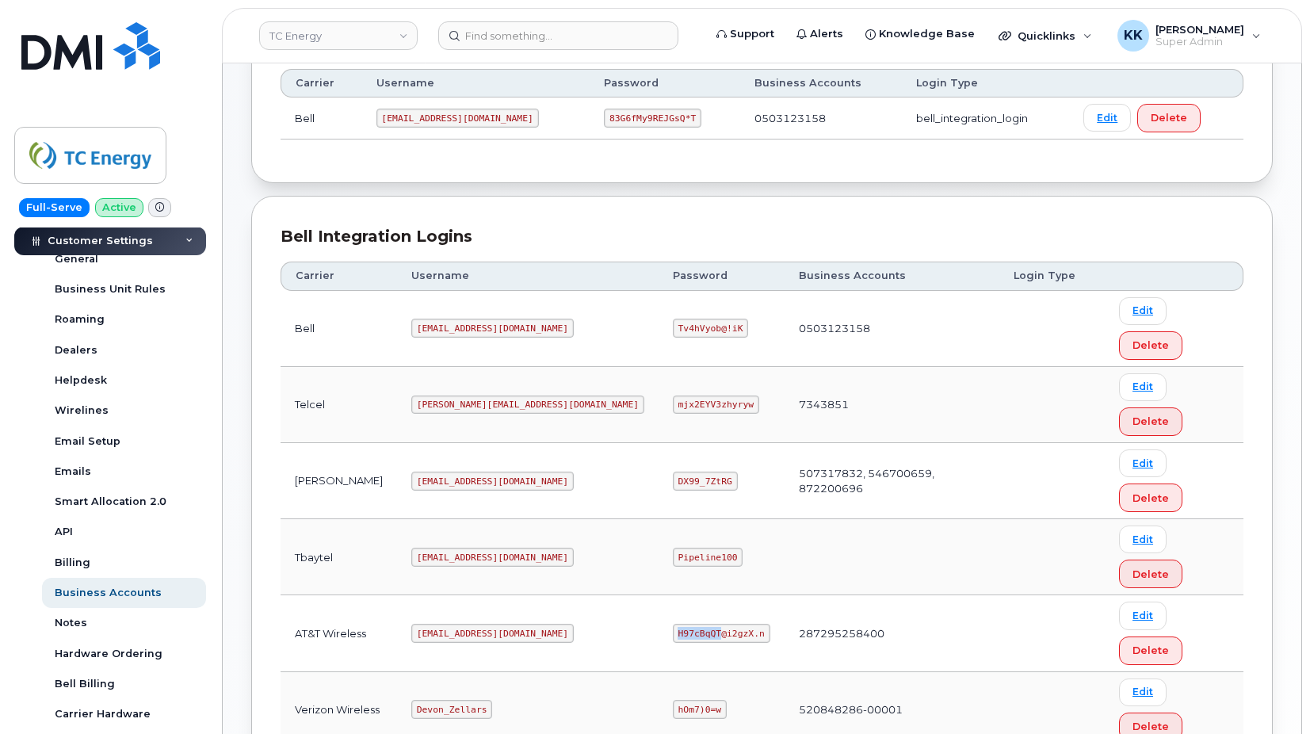
click at [673, 624] on code "H97cBqQT@i2gzX.n" at bounding box center [721, 633] width 97 height 19
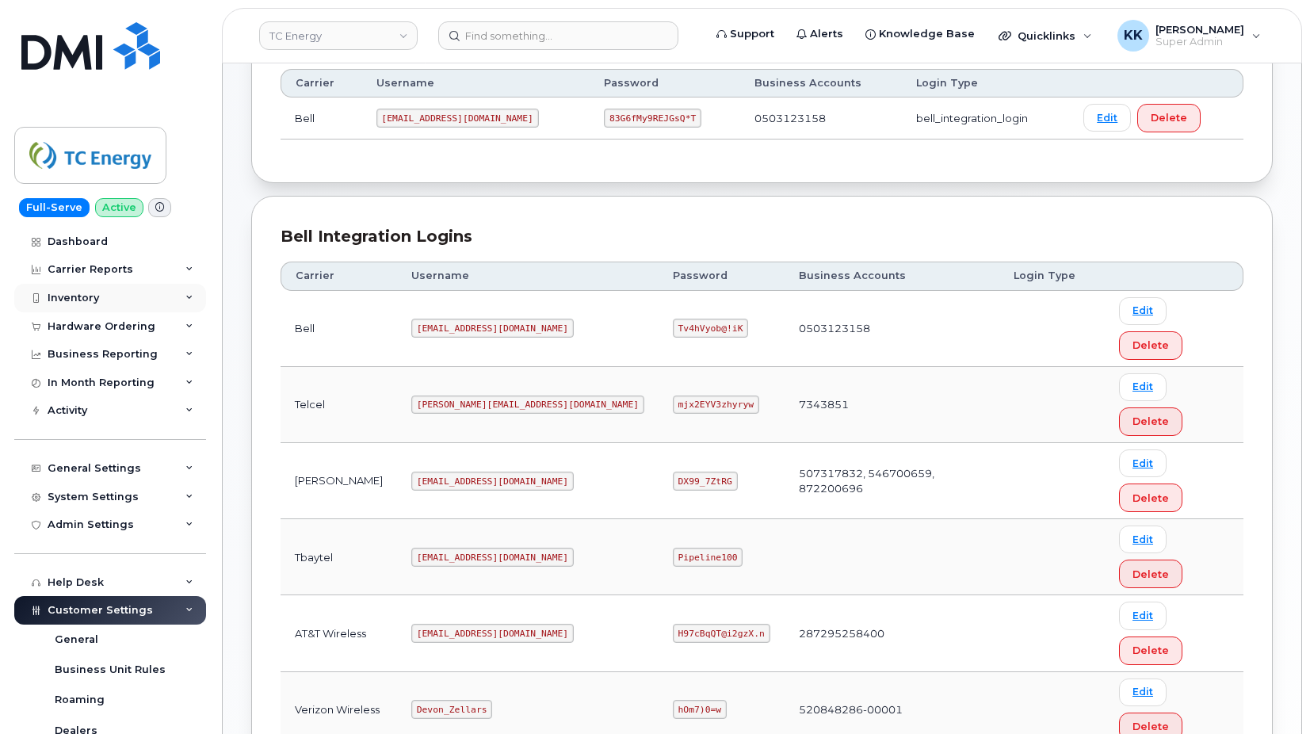
scroll to position [0, 0]
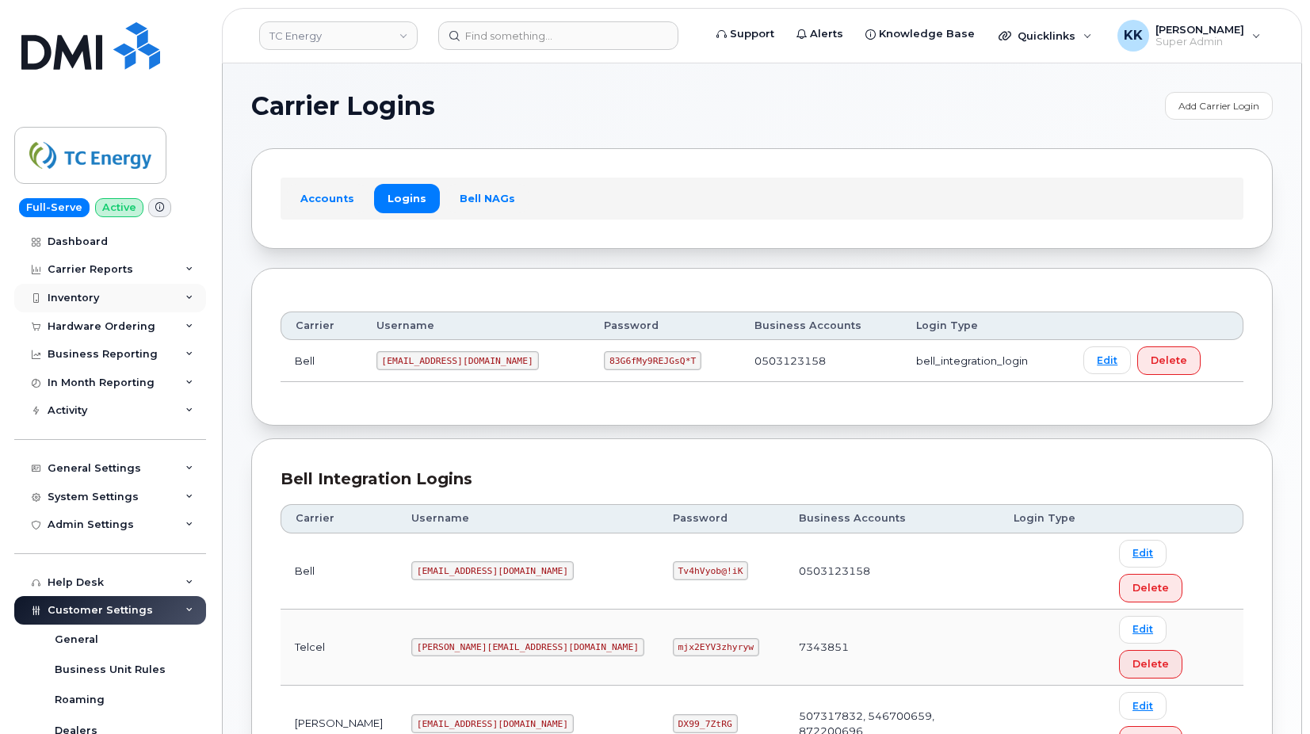
click at [117, 307] on div "Inventory" at bounding box center [110, 298] width 192 height 29
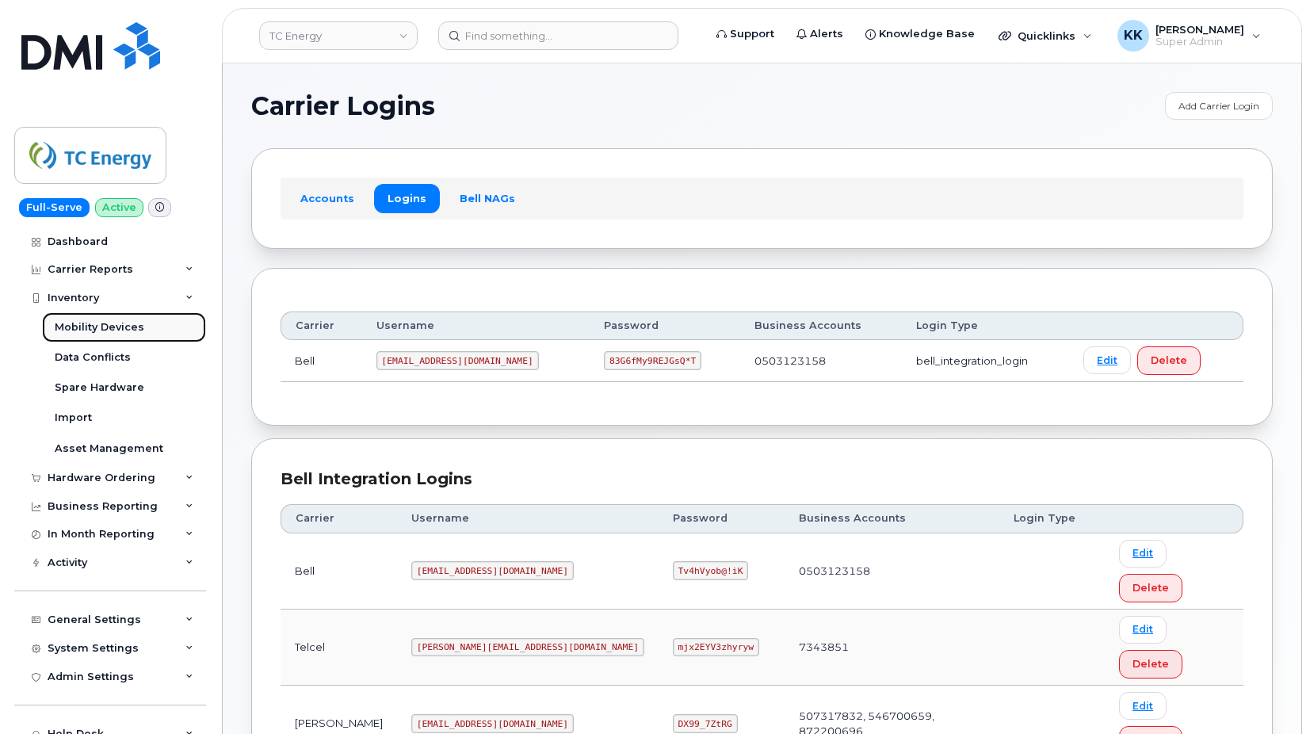
click at [107, 326] on div "Mobility Devices" at bounding box center [100, 327] width 90 height 14
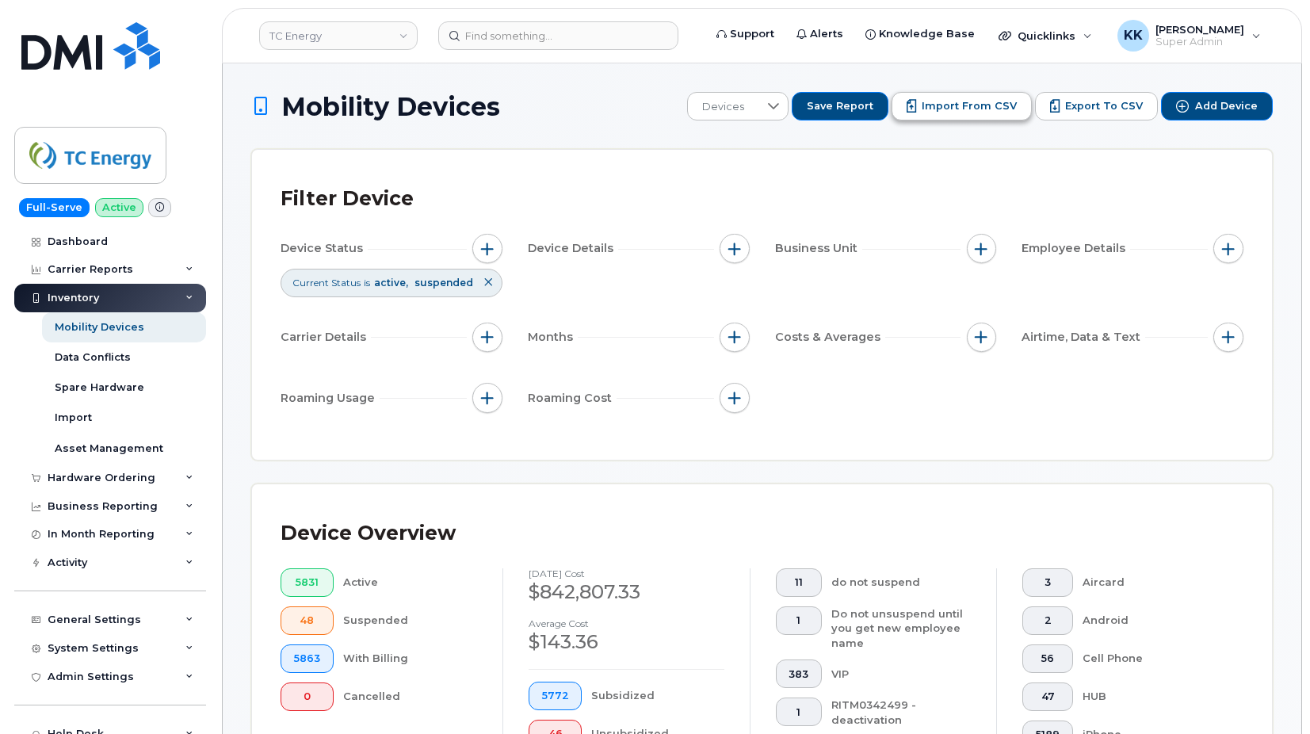
click at [948, 116] on button "Import from CSV" at bounding box center [962, 106] width 140 height 29
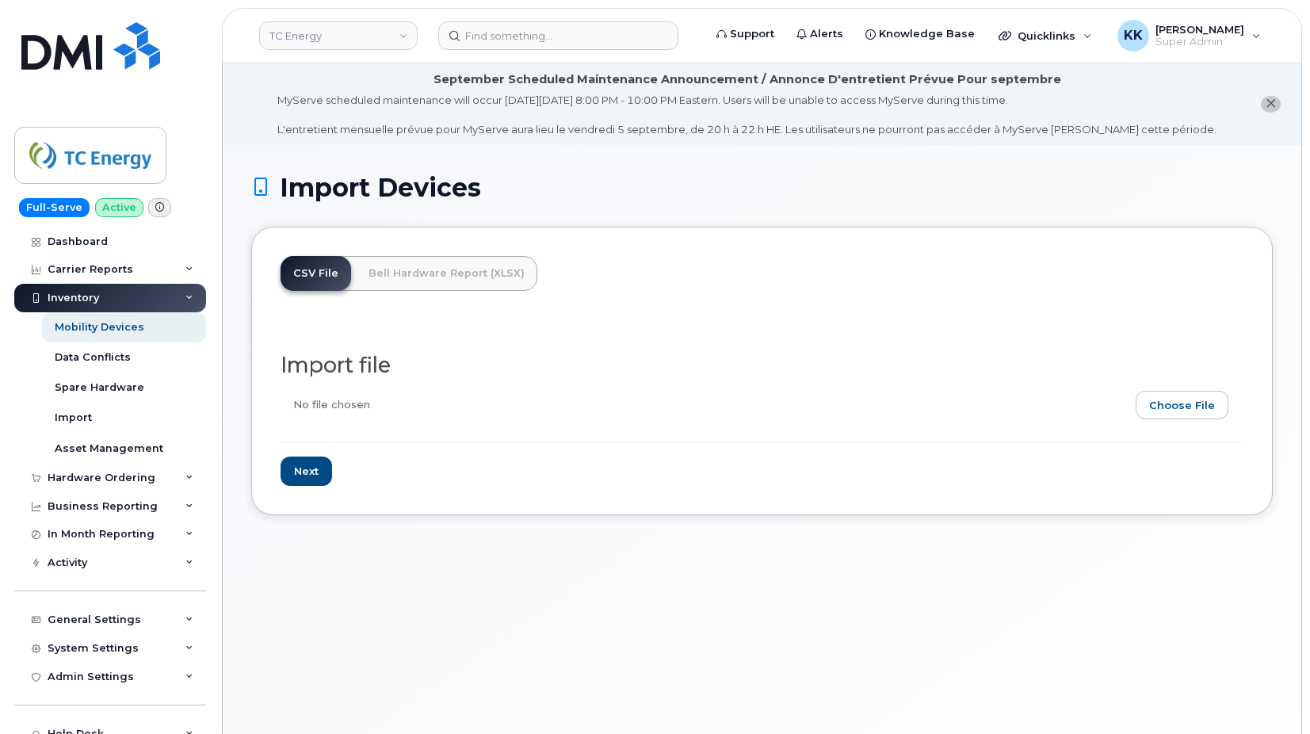
click at [1186, 407] on input "file" at bounding box center [756, 409] width 950 height 36
type input "C:\fakepath\TC Energy FirstNet Inventory [DATE].csv"
click at [315, 469] on input "Next" at bounding box center [307, 470] width 52 height 29
type input "Loading..."
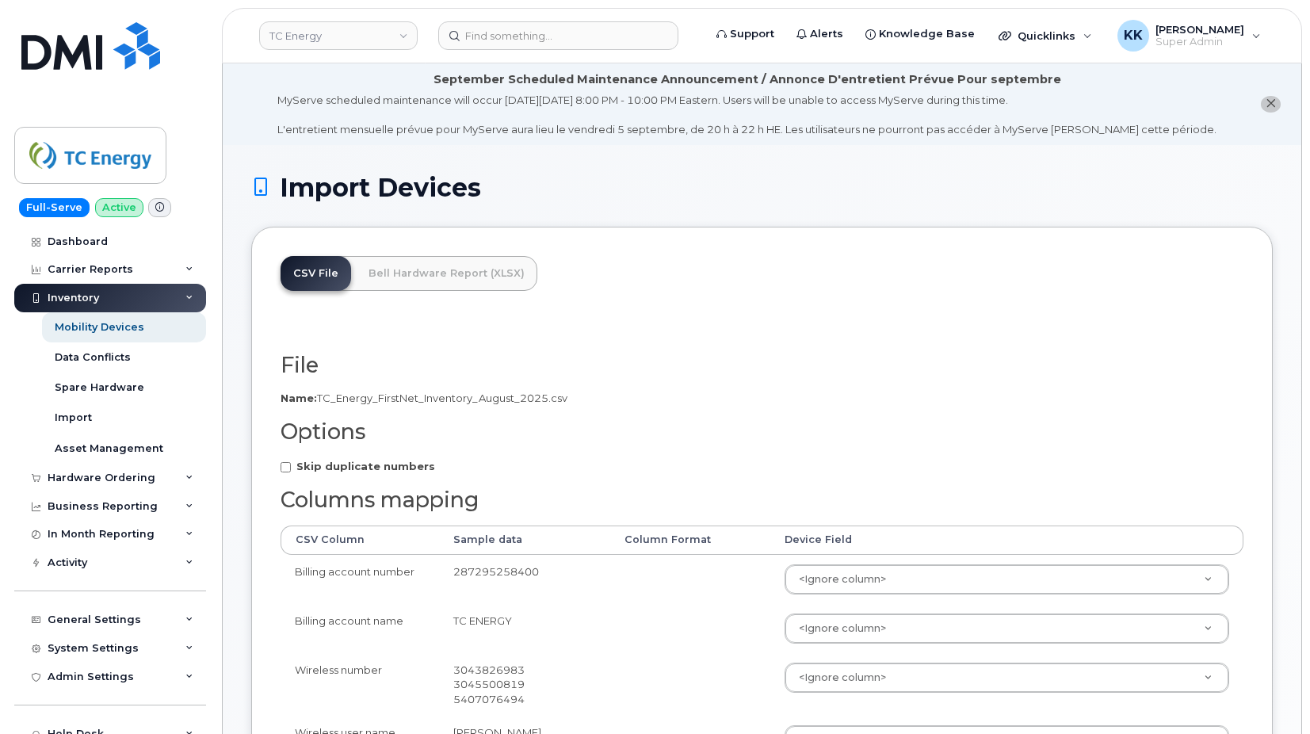
click at [380, 468] on strong "Skip duplicate numbers" at bounding box center [365, 466] width 139 height 13
click at [291, 468] on input "Skip duplicate numbers" at bounding box center [286, 467] width 10 height 10
checkbox input "true"
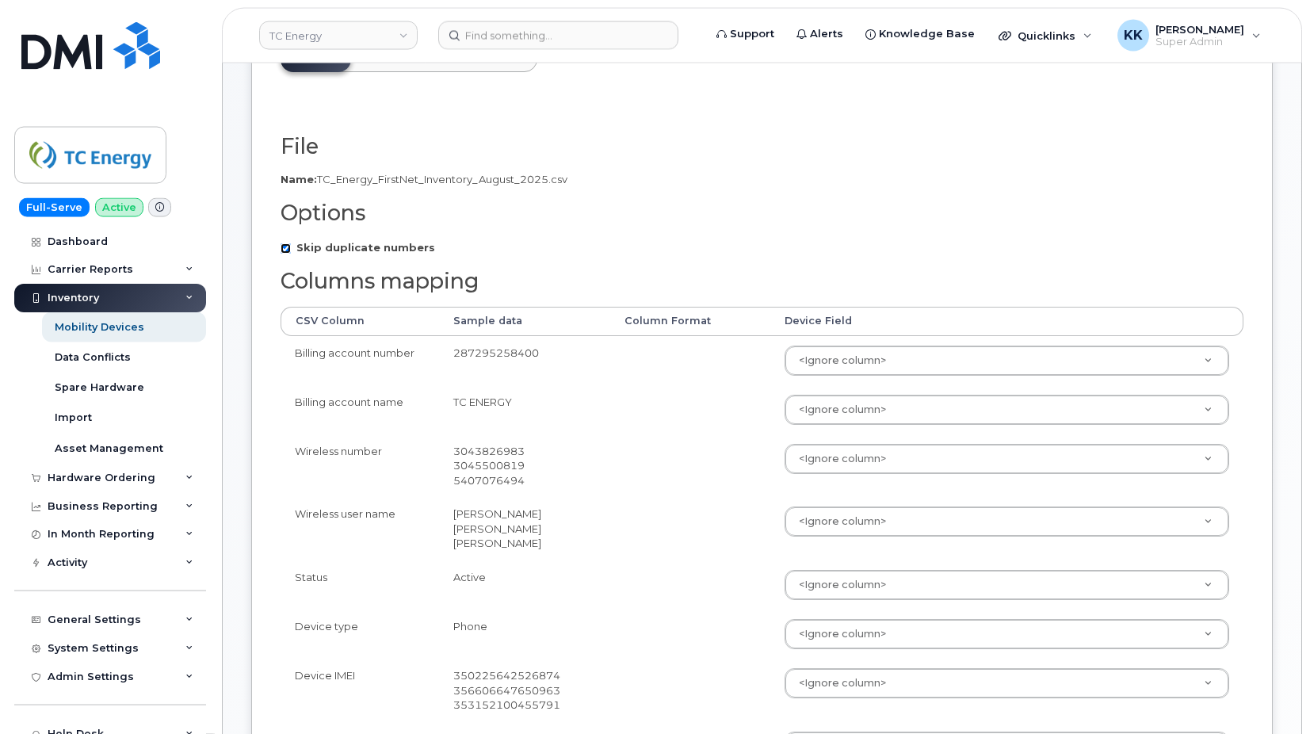
scroll to position [242, 0]
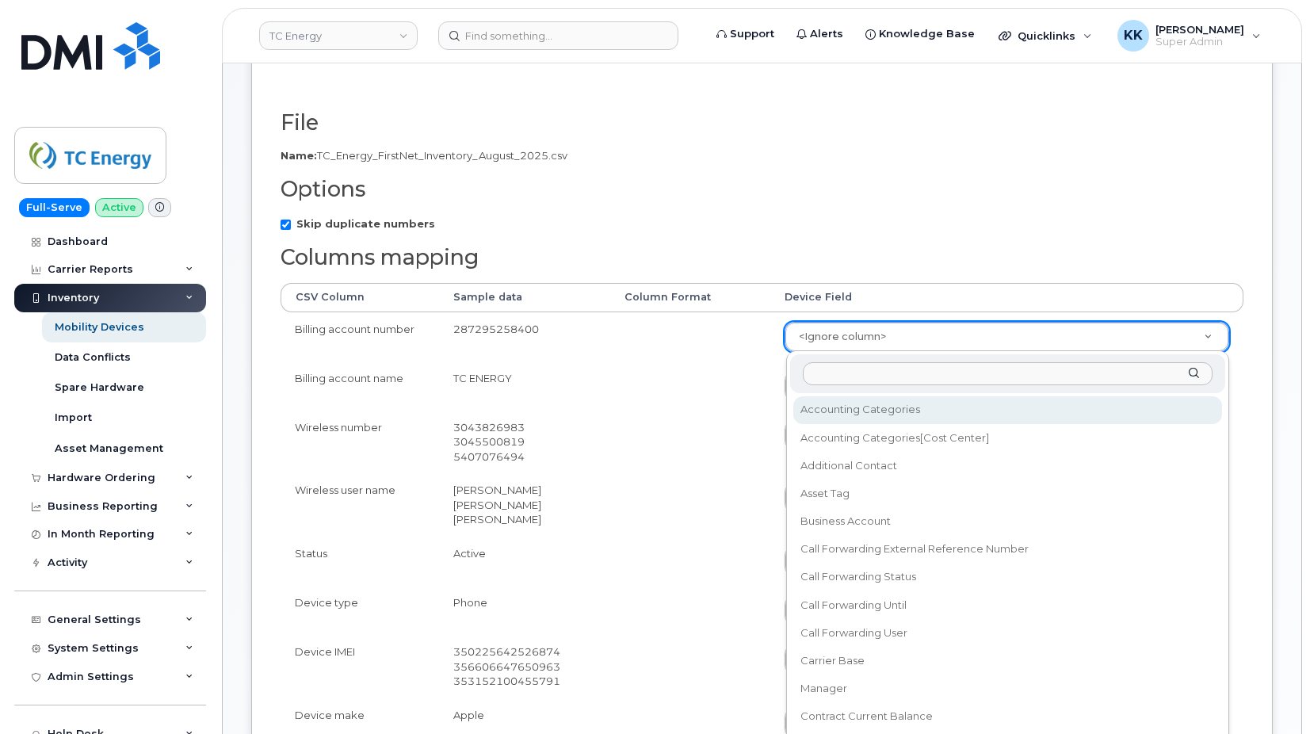
click at [830, 338] on body "TC Energy Support Alerts Knowledge Base Quicklinks Suspend / Cancel Device Chan…" at bounding box center [655, 591] width 1310 height 1667
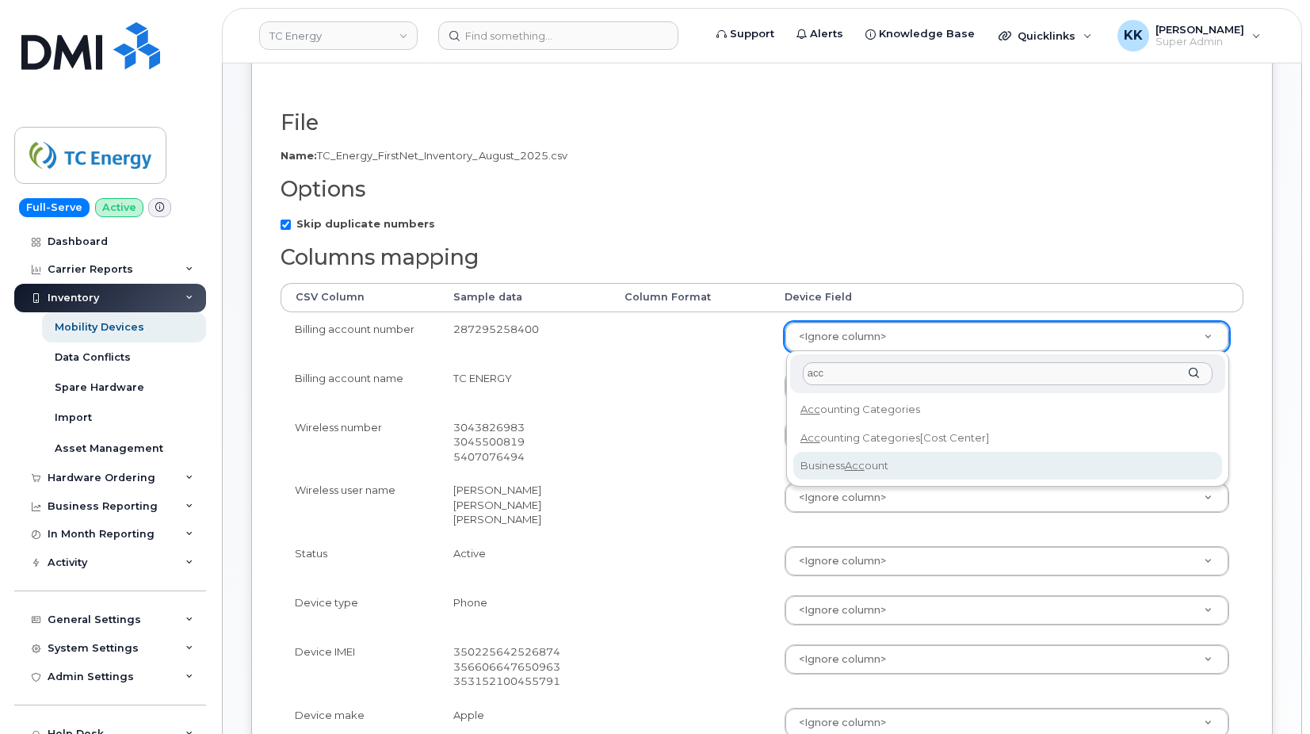
type input "acc"
select select "business_account_id"
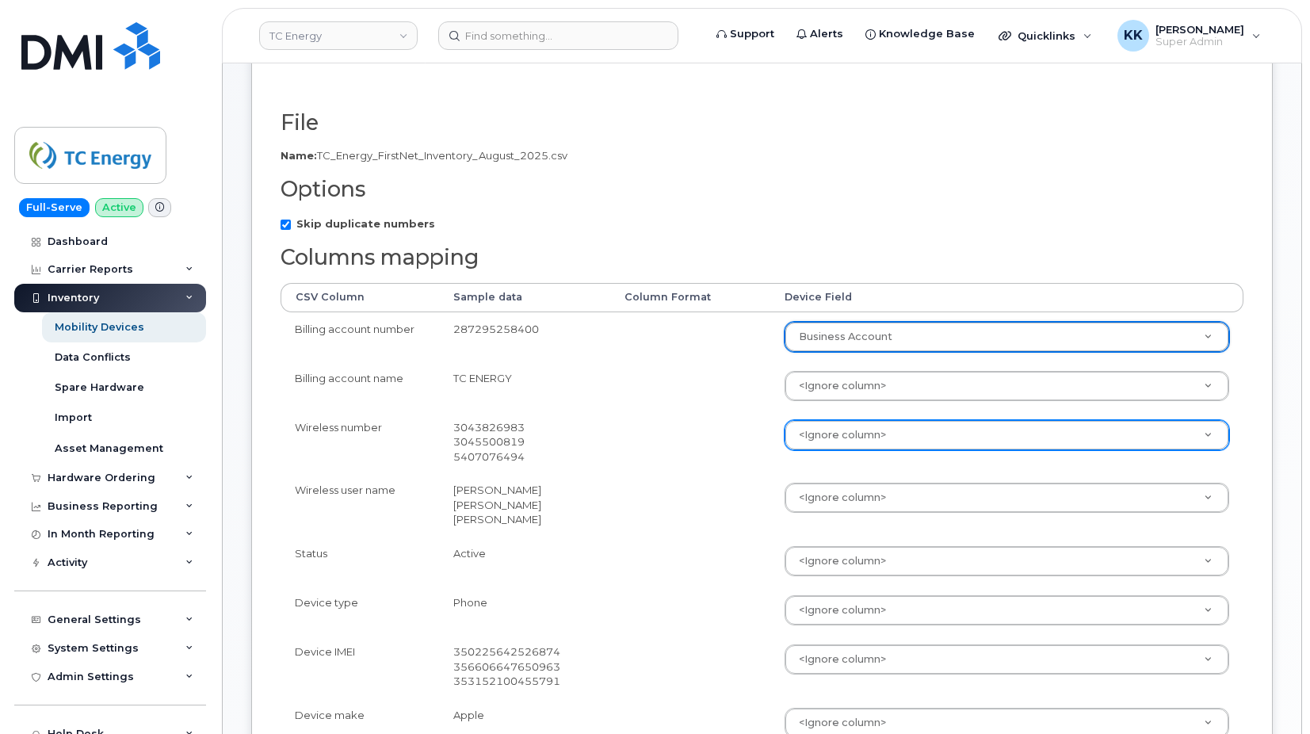
click at [819, 429] on body "TC Energy Support Alerts Knowledge Base Quicklinks Suspend / Cancel Device Chan…" at bounding box center [655, 591] width 1310 height 1667
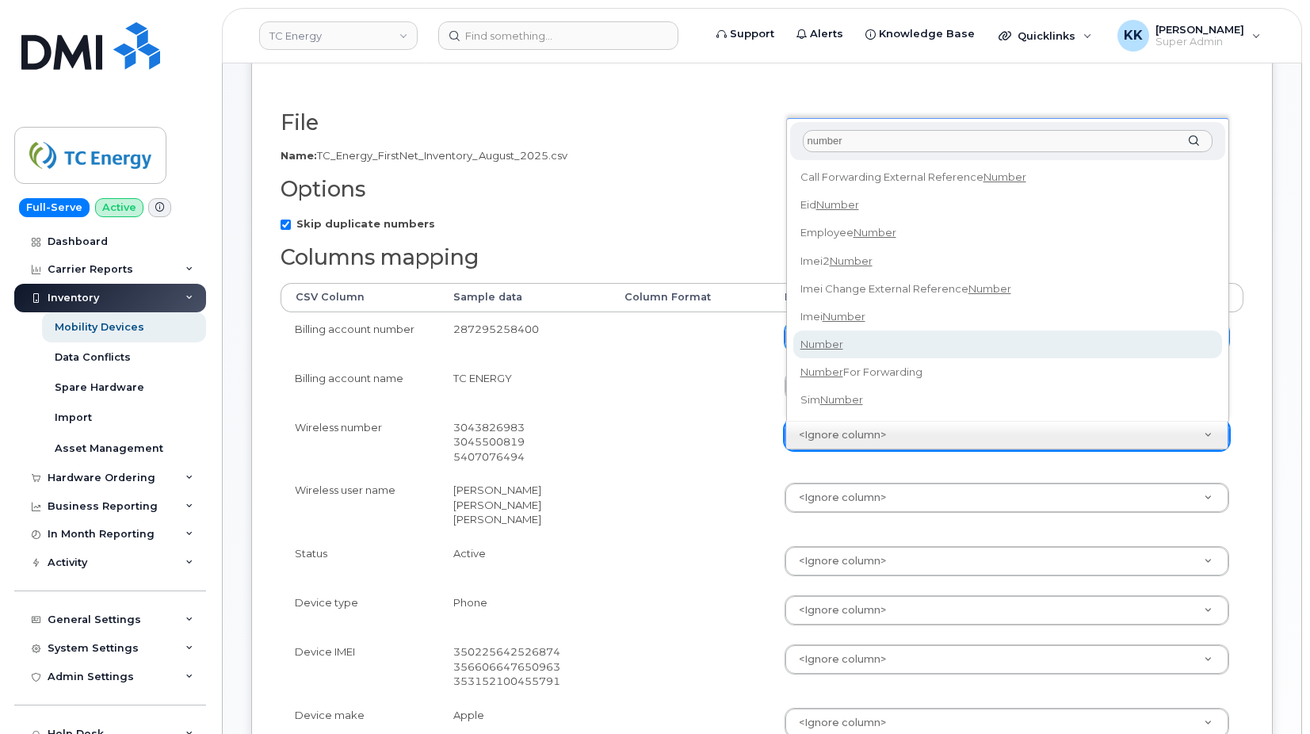
type input "number"
select select "number"
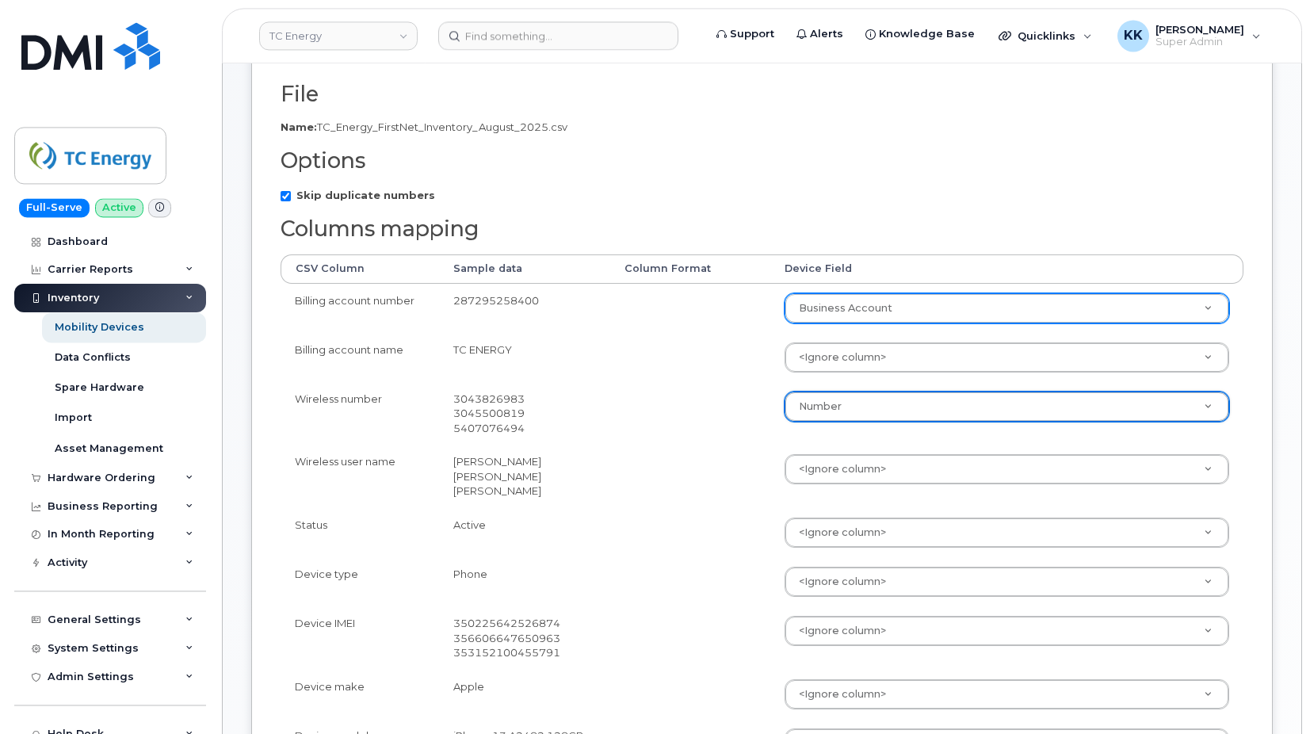
scroll to position [323, 0]
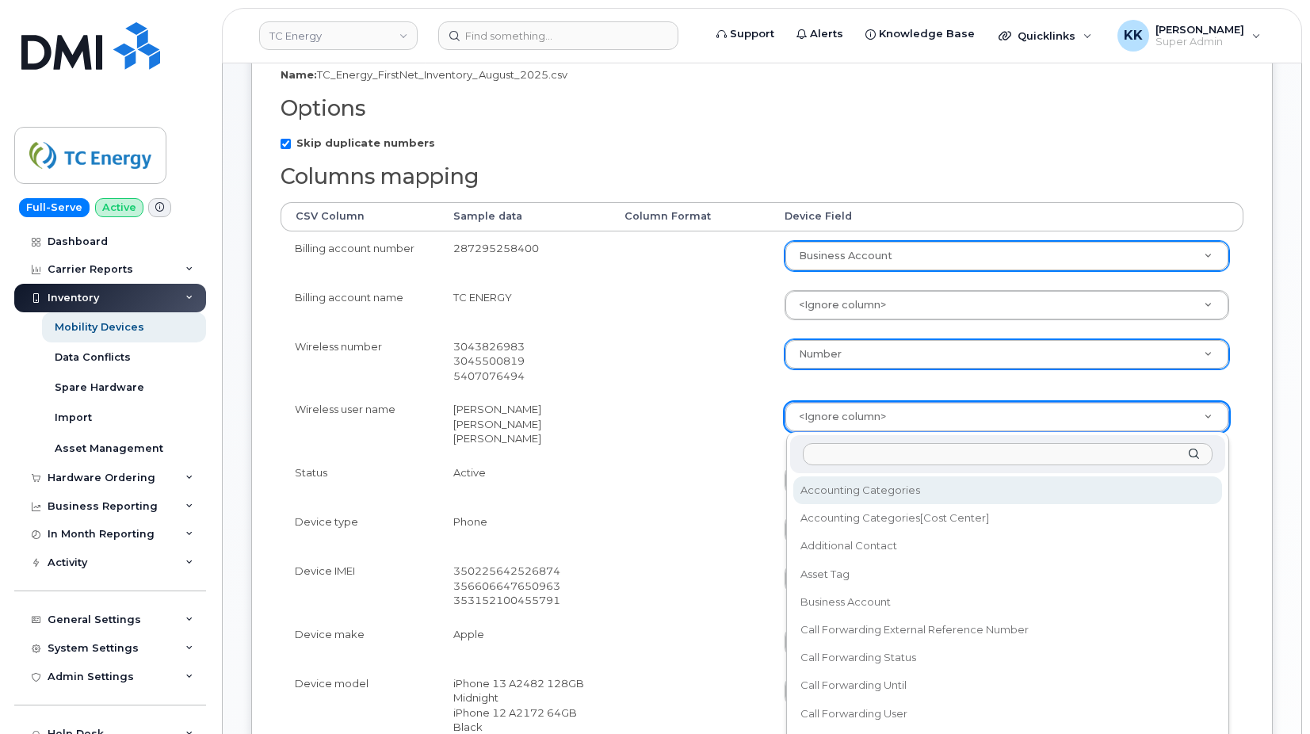
click at [863, 416] on body "TC Energy Support Alerts Knowledge Base Quicklinks Suspend / Cancel Device Chan…" at bounding box center [655, 510] width 1310 height 1667
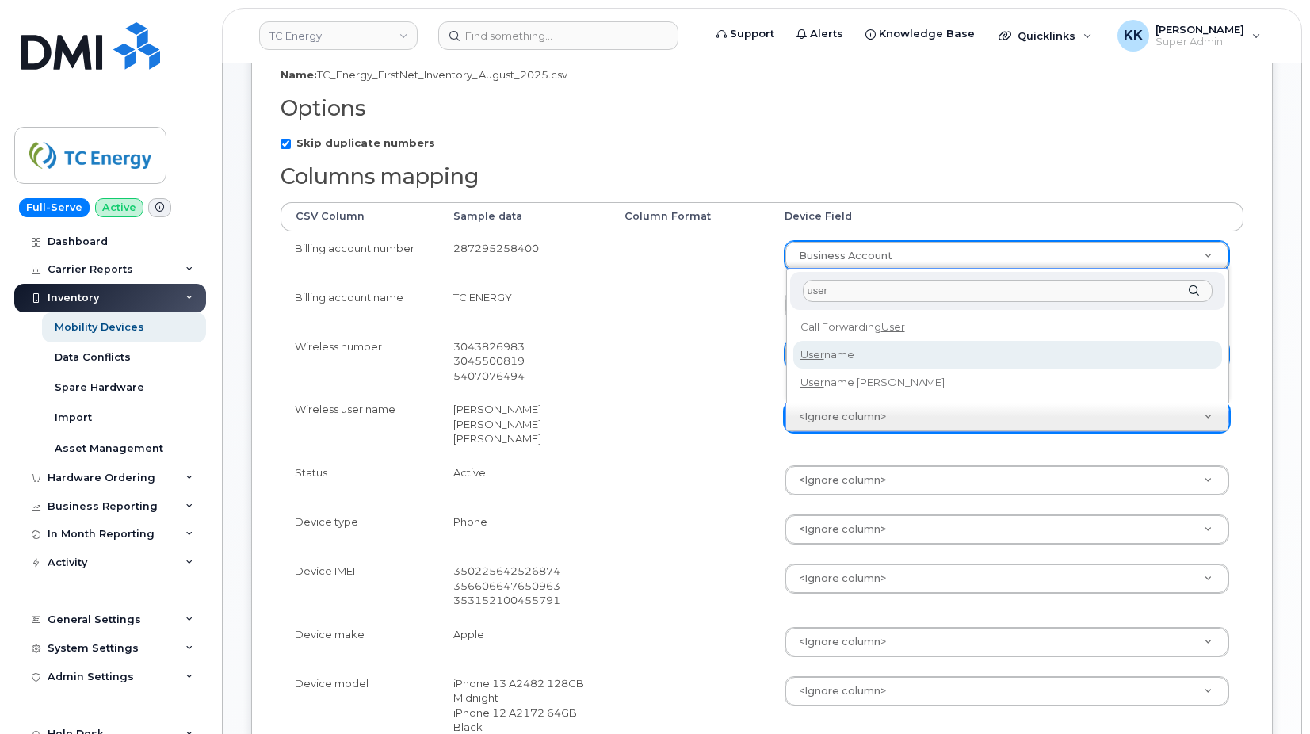
type input "user"
select select "username"
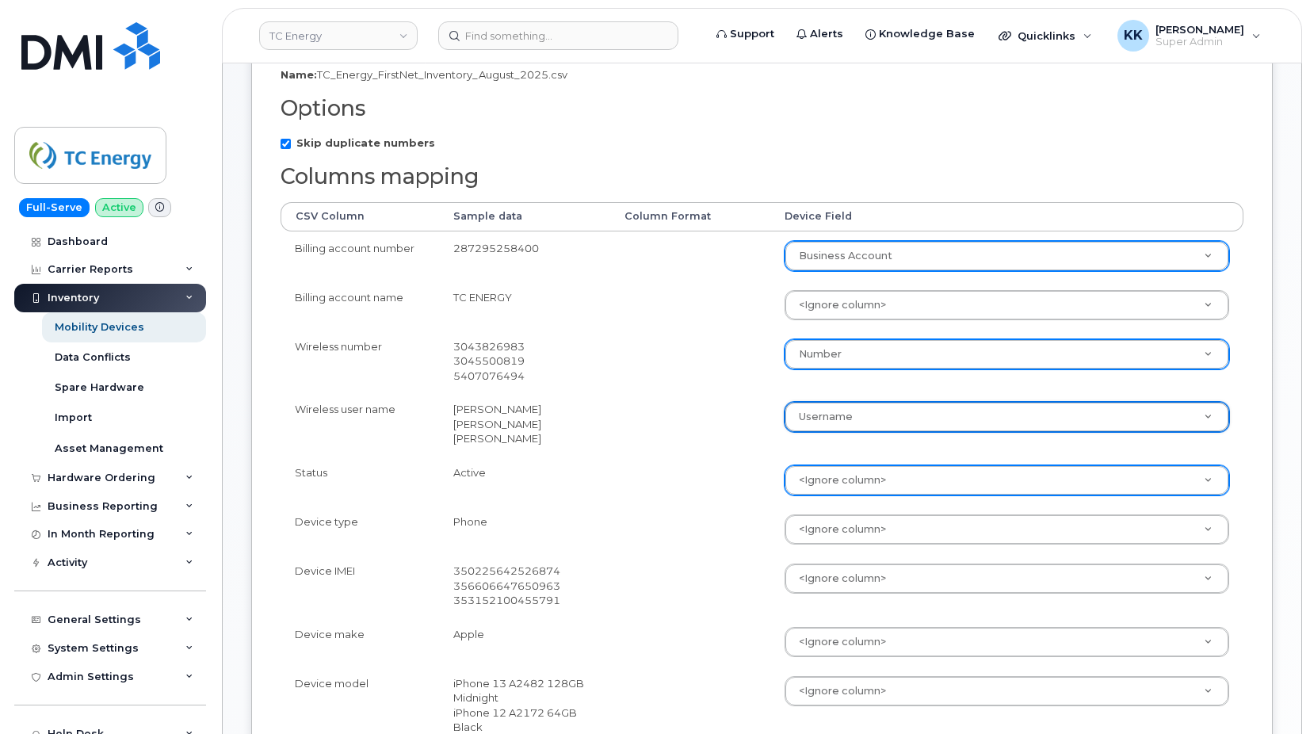
click at [838, 483] on body "TC Energy Support Alerts Knowledge Base Quicklinks Suspend / Cancel Device Chan…" at bounding box center [655, 510] width 1310 height 1667
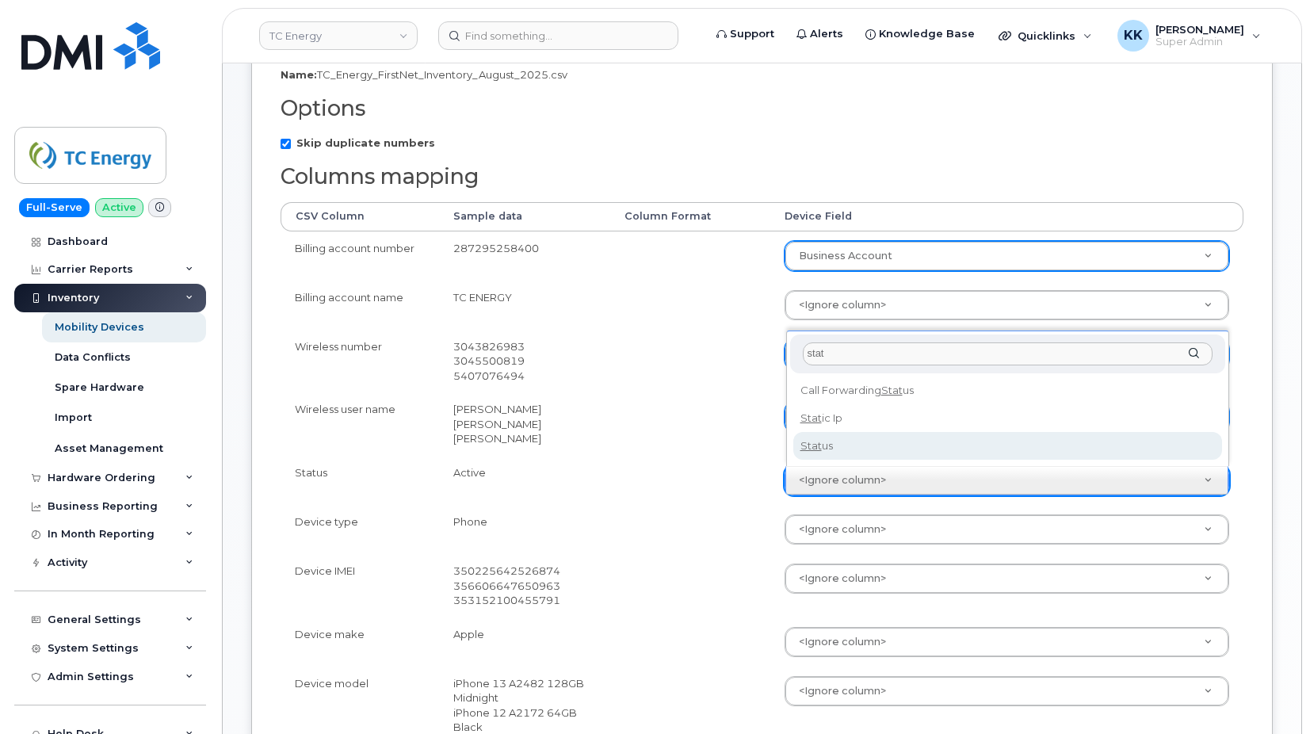
type input "stat"
select select "status"
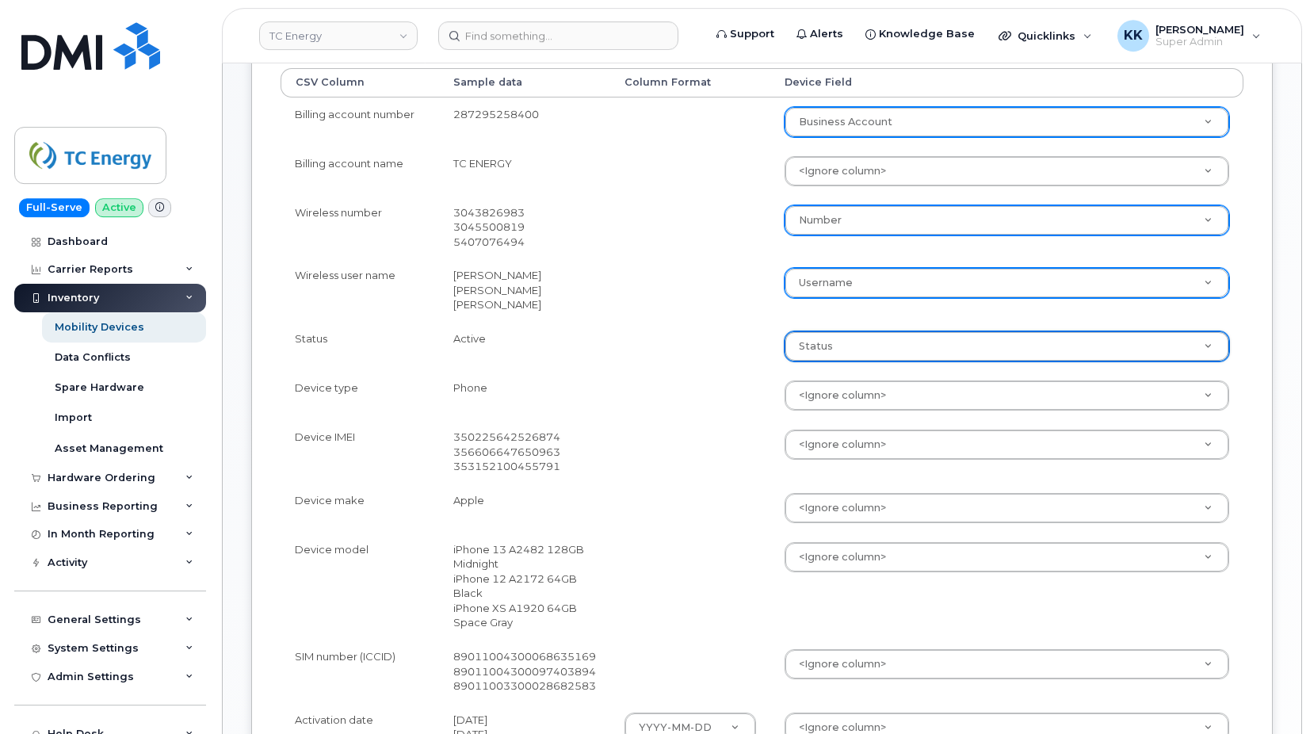
scroll to position [485, 0]
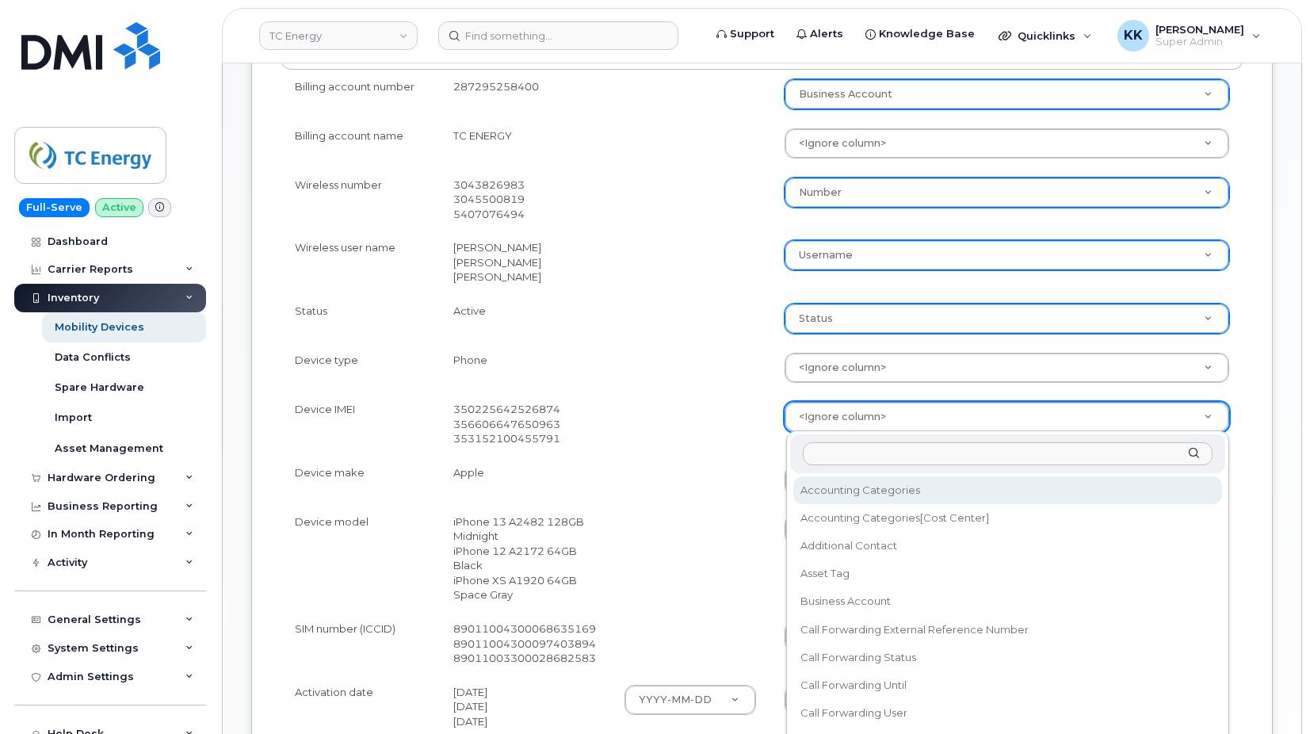
click at [838, 414] on body "TC Energy Support Alerts Knowledge Base Quicklinks Suspend / Cancel Device Chan…" at bounding box center [655, 348] width 1310 height 1667
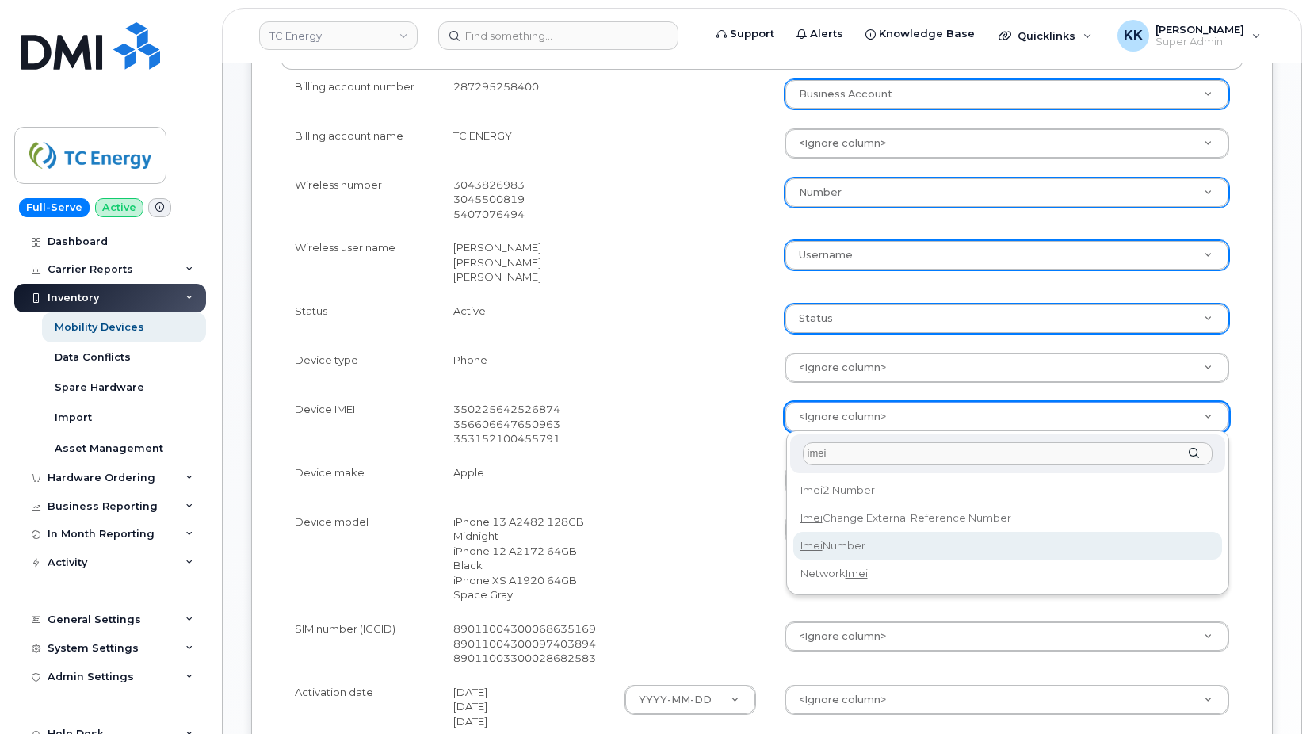
type input "imei"
select select "imei_number"
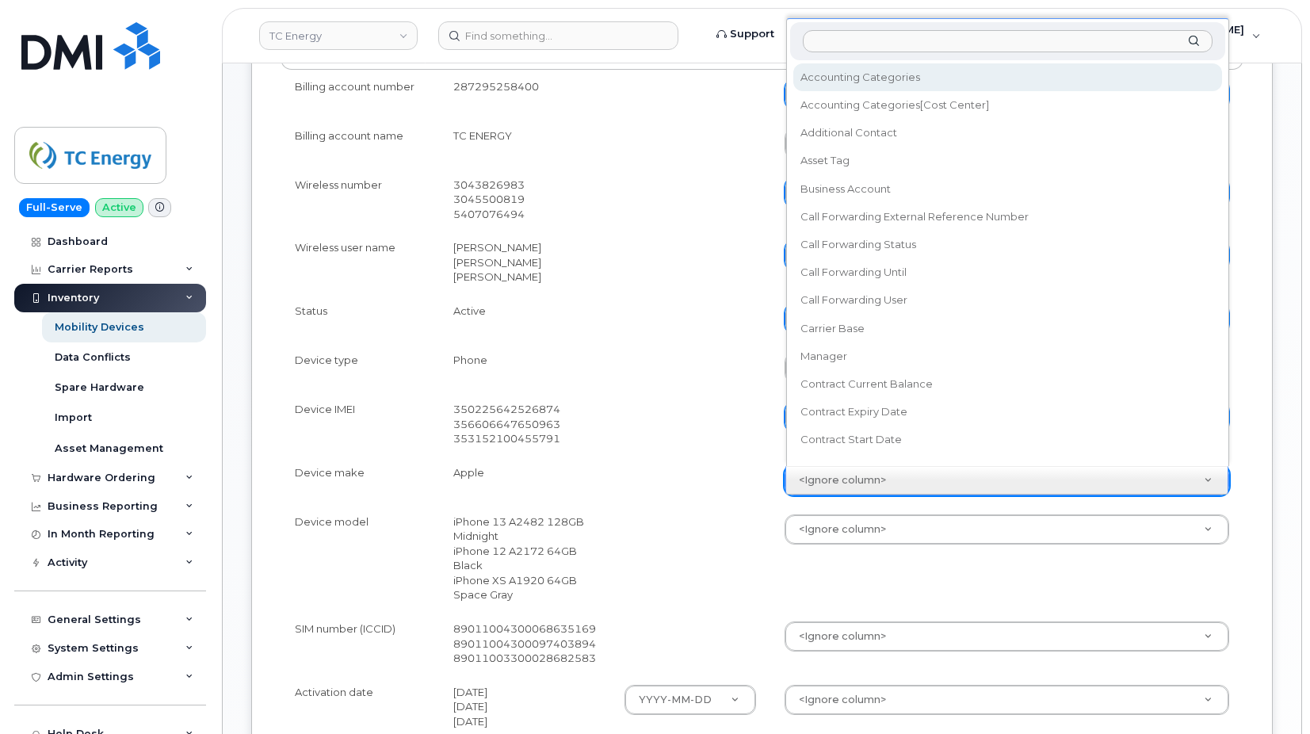
click at [812, 487] on body "TC Energy Support Alerts Knowledge Base Quicklinks Suspend / Cancel Device Chan…" at bounding box center [655, 348] width 1310 height 1667
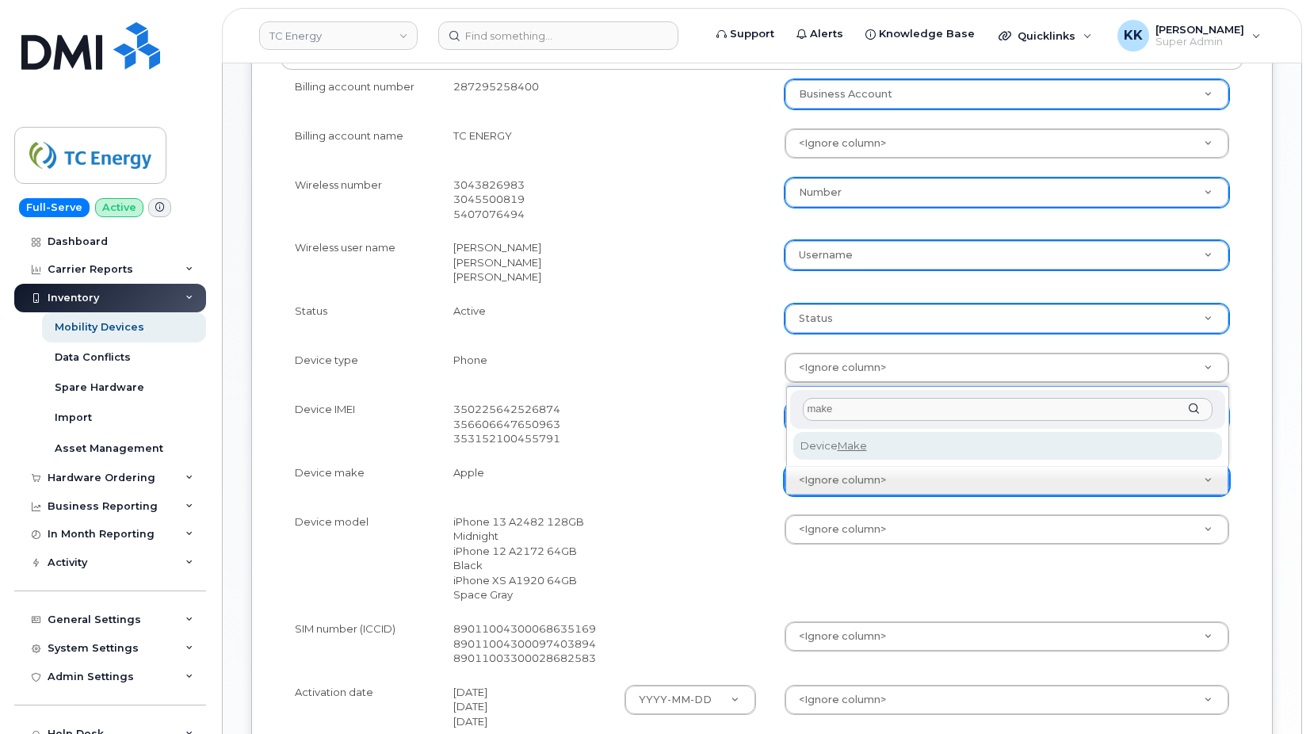
type input "make"
select select "device_make_id"
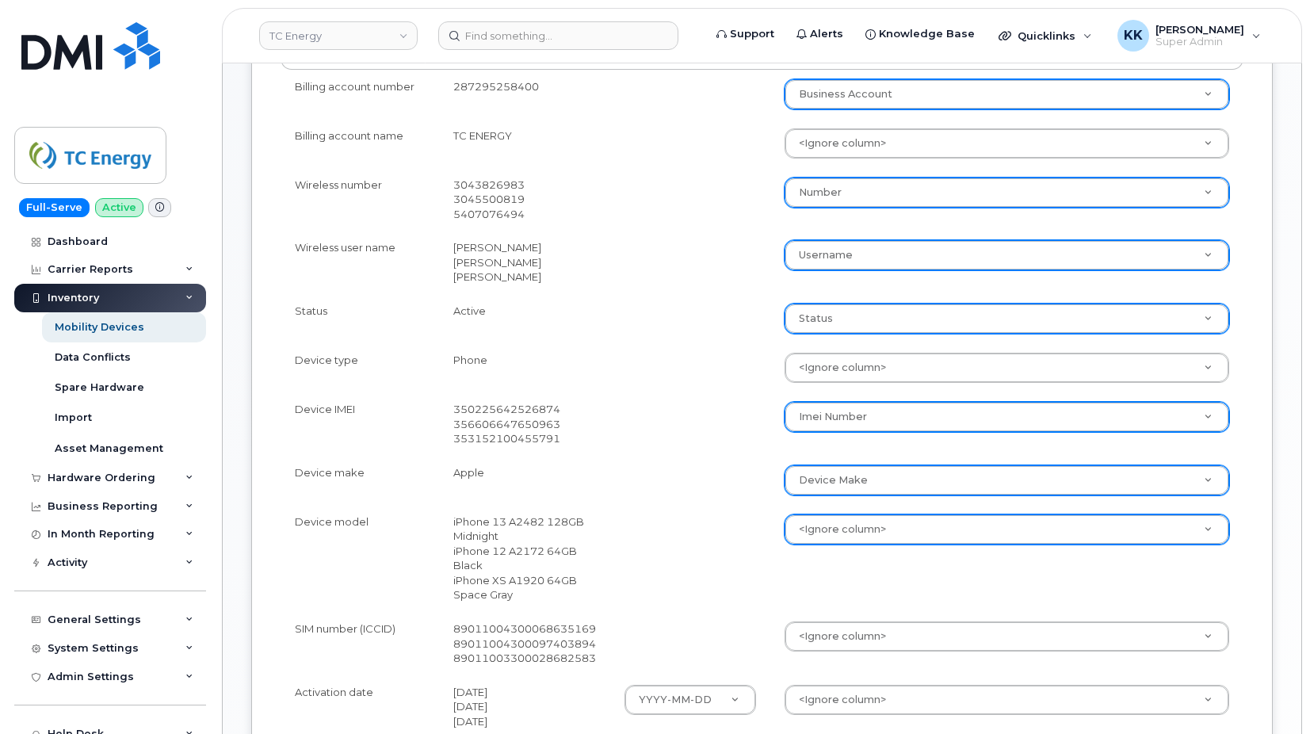
click at [819, 515] on div "<Ignore column>" at bounding box center [1007, 529] width 445 height 30
click at [819, 525] on body "TC Energy Support Alerts Knowledge Base Quicklinks Suspend / Cancel Device Chan…" at bounding box center [655, 348] width 1310 height 1667
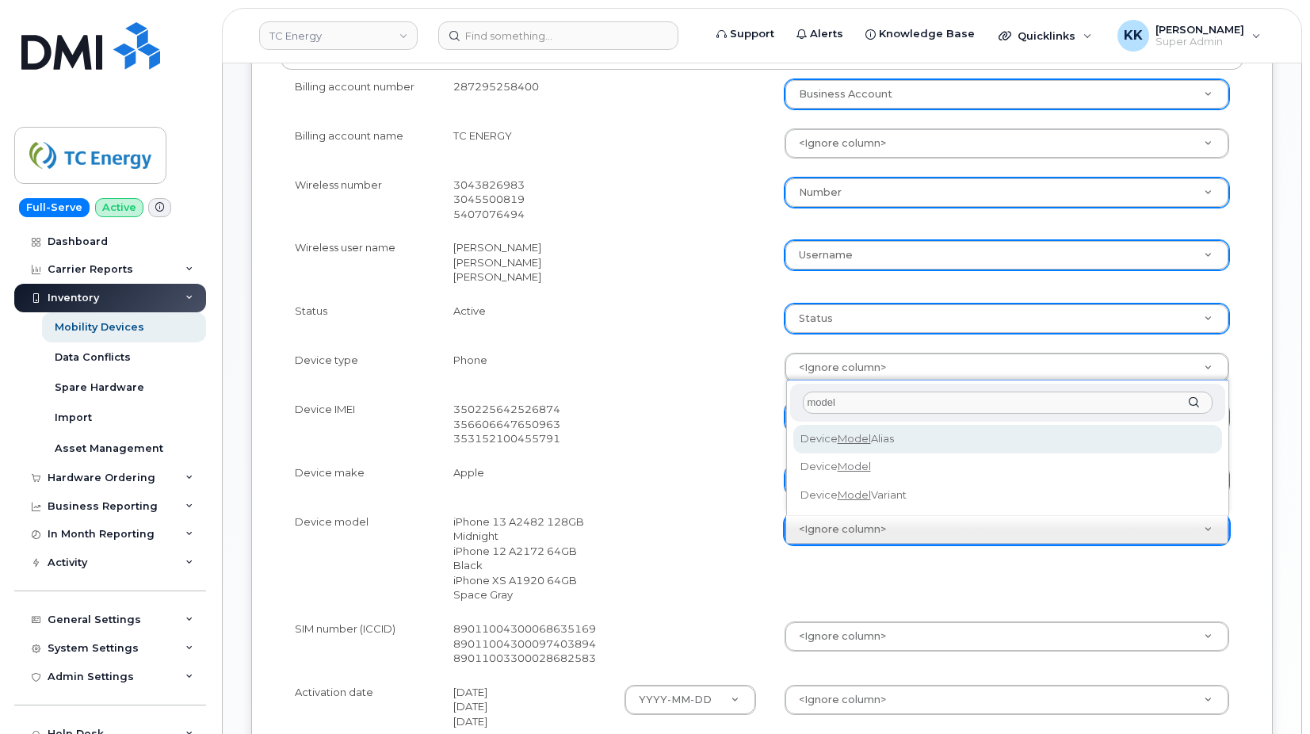
type input "model"
select select "device_model_alias"
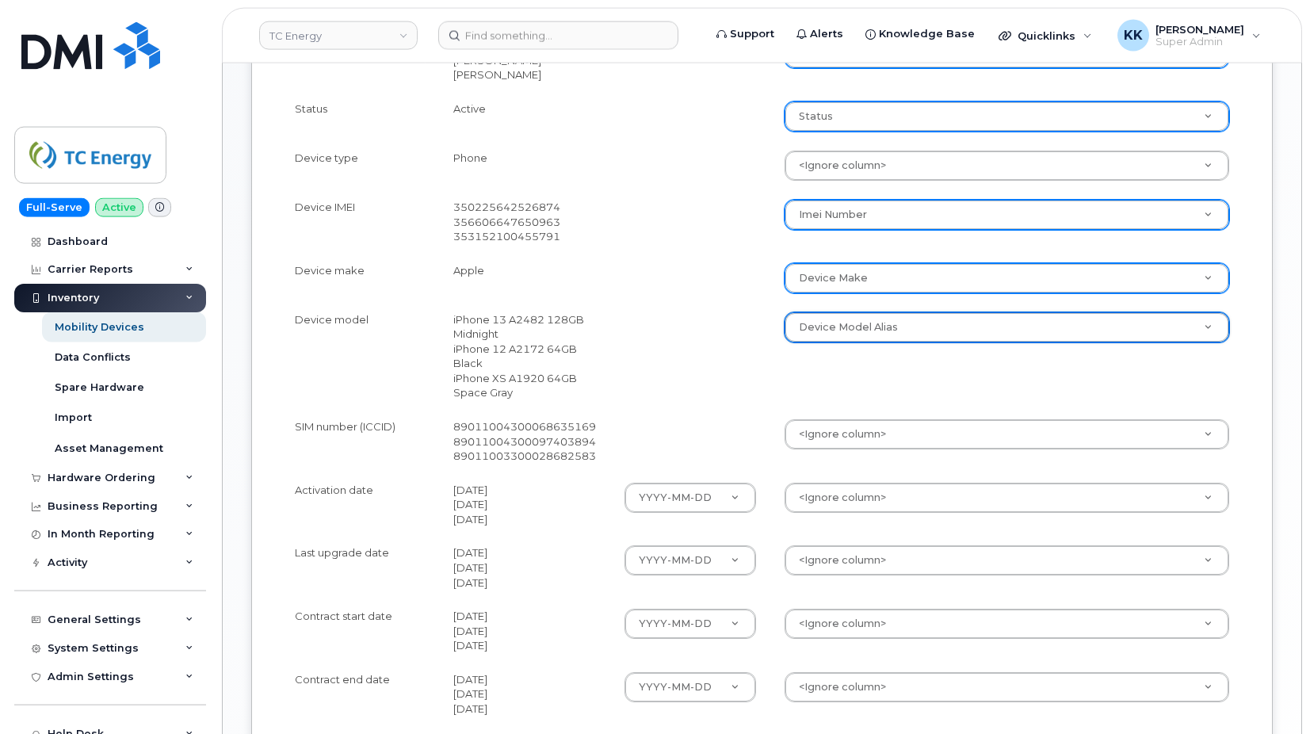
scroll to position [727, 0]
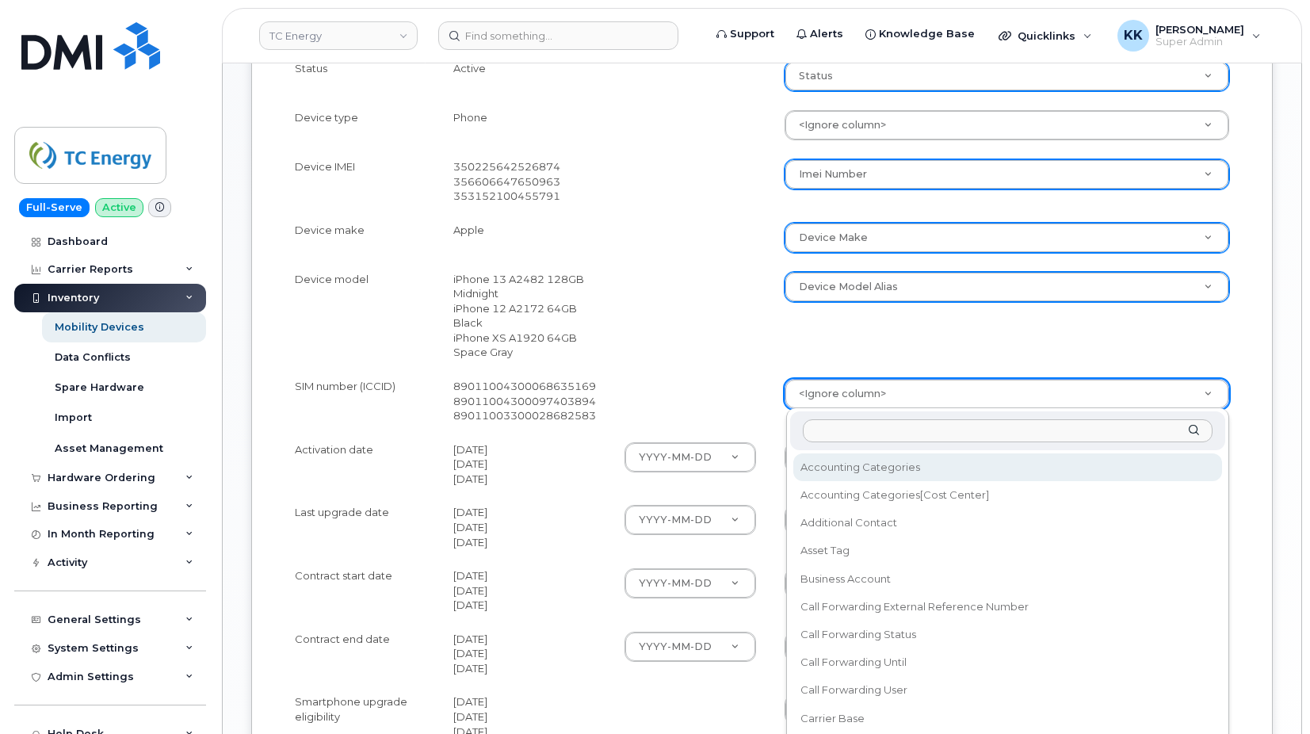
click at [827, 397] on body "TC Energy Support Alerts Knowledge Base Quicklinks Suspend / Cancel Device Chan…" at bounding box center [655, 106] width 1310 height 1667
type input "sim"
select select "sim_number"
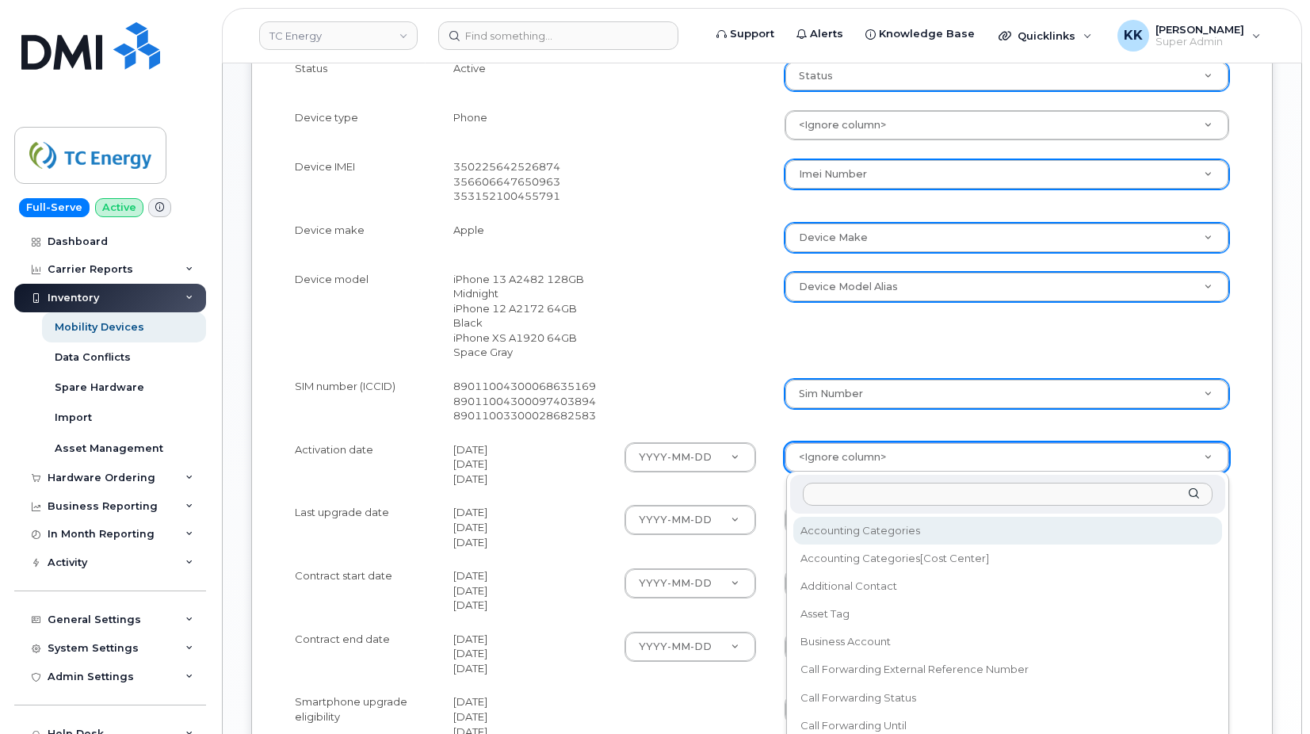
click at [829, 460] on body "TC Energy Support Alerts Knowledge Base Quicklinks Suspend / Cancel Device Chan…" at bounding box center [655, 106] width 1310 height 1667
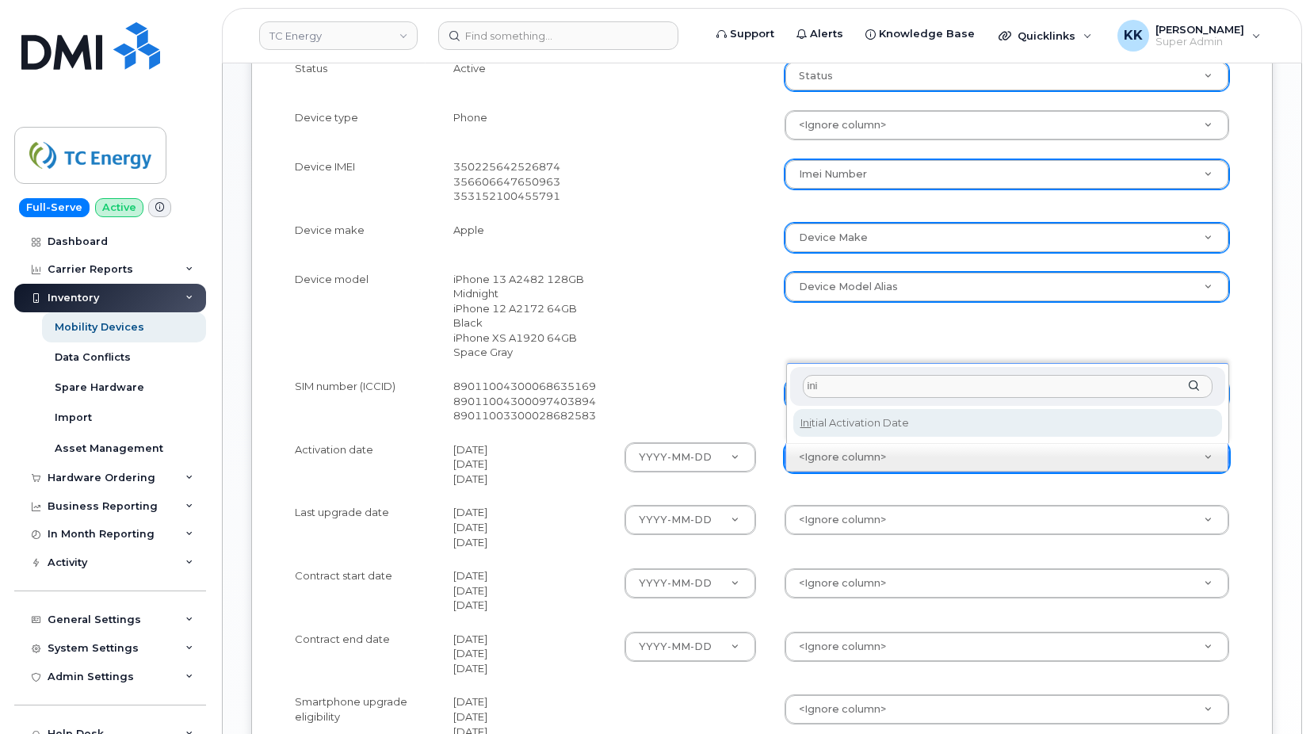
type input "ini"
select select "initial_activation_date"
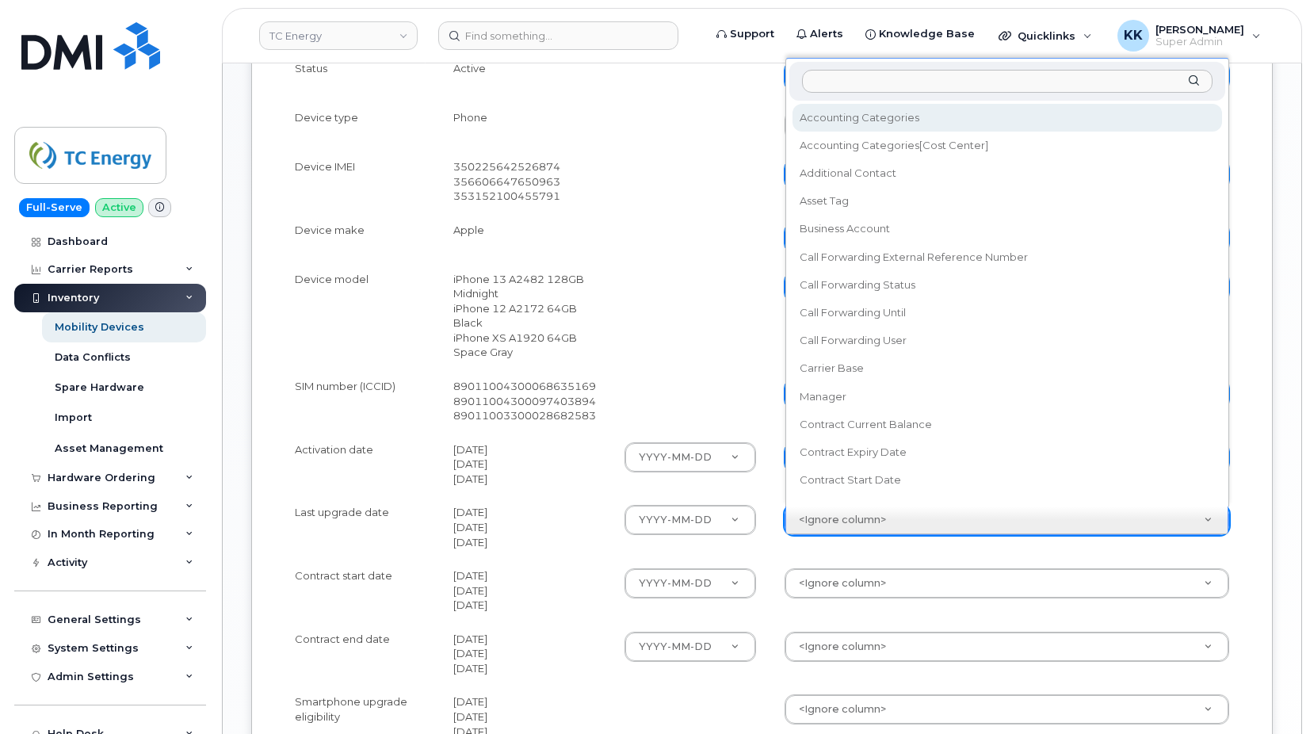
click at [827, 521] on body "TC Energy Support Alerts Knowledge Base Quicklinks Suspend / Cancel Device Chan…" at bounding box center [655, 106] width 1310 height 1667
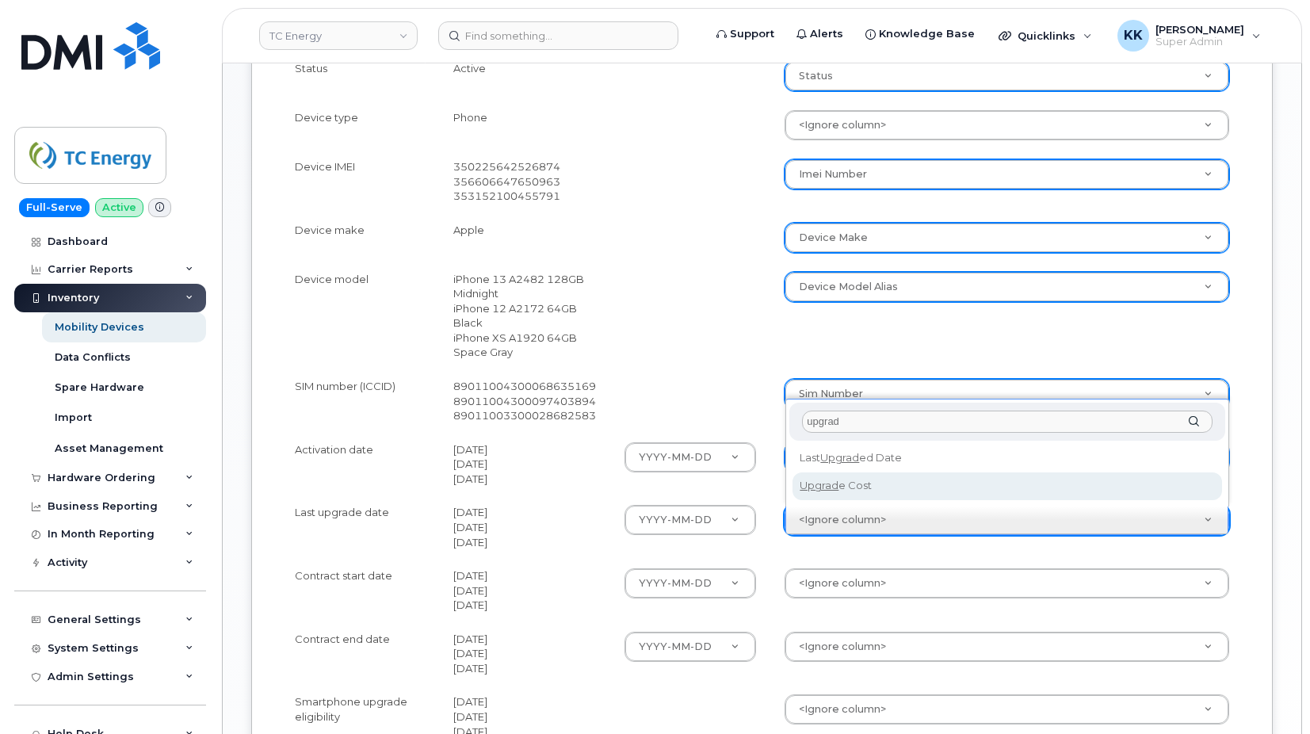
type input "upgrad"
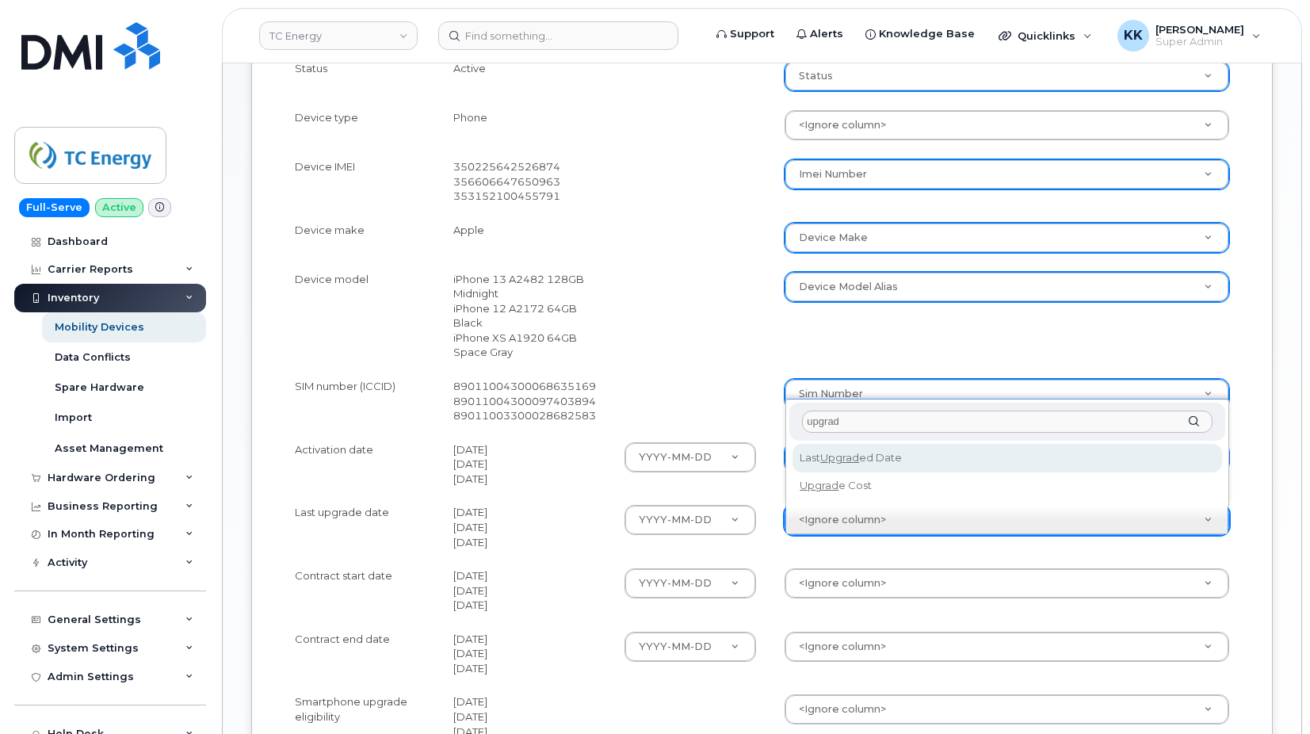
select select "last_upgraded_date"
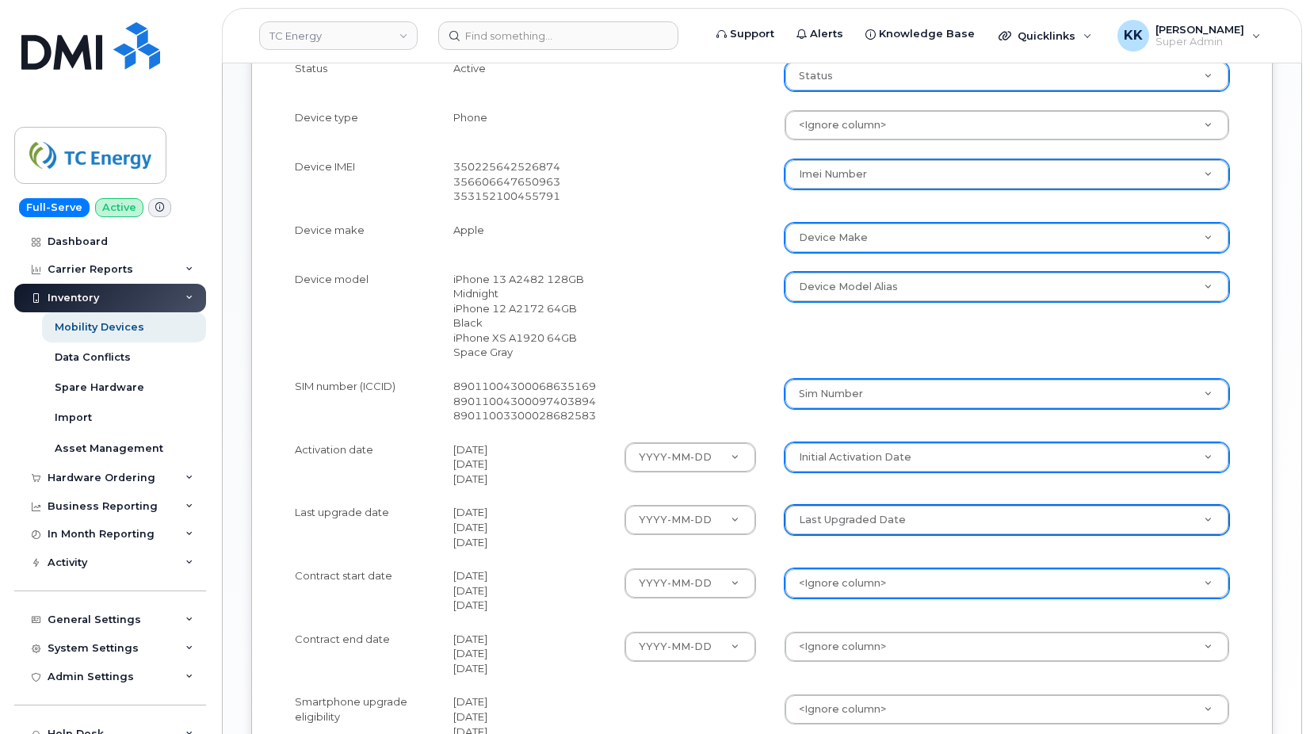
click at [822, 589] on body "TC Energy Support Alerts Knowledge Base Quicklinks Suspend / Cancel Device Chan…" at bounding box center [655, 106] width 1310 height 1667
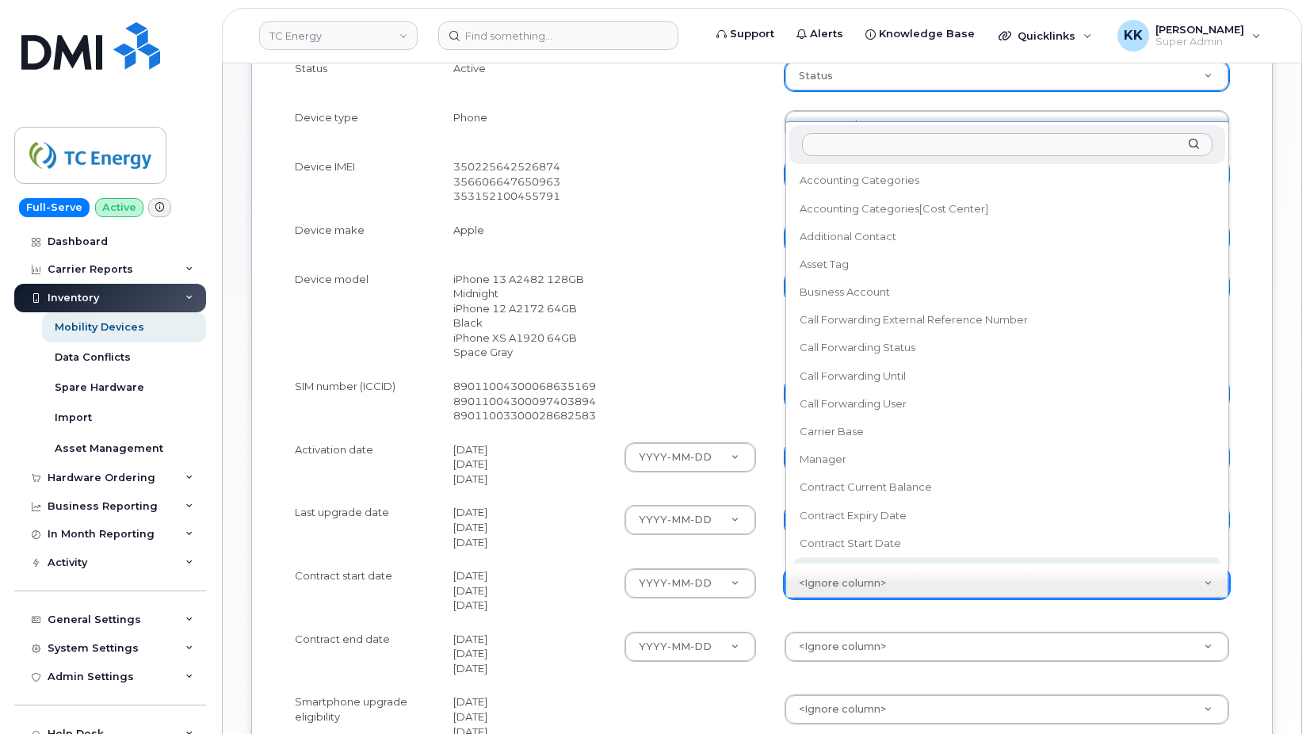
scroll to position [14, 0]
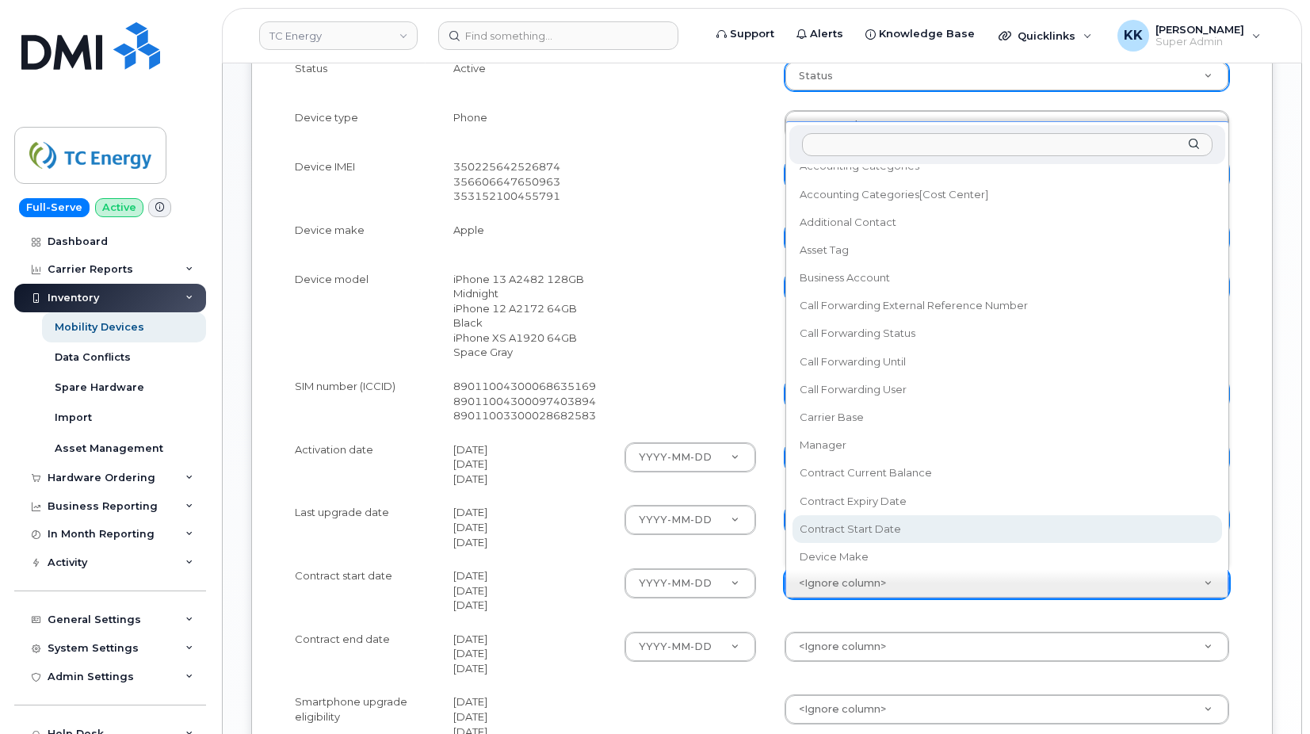
select select "contract_start_date"
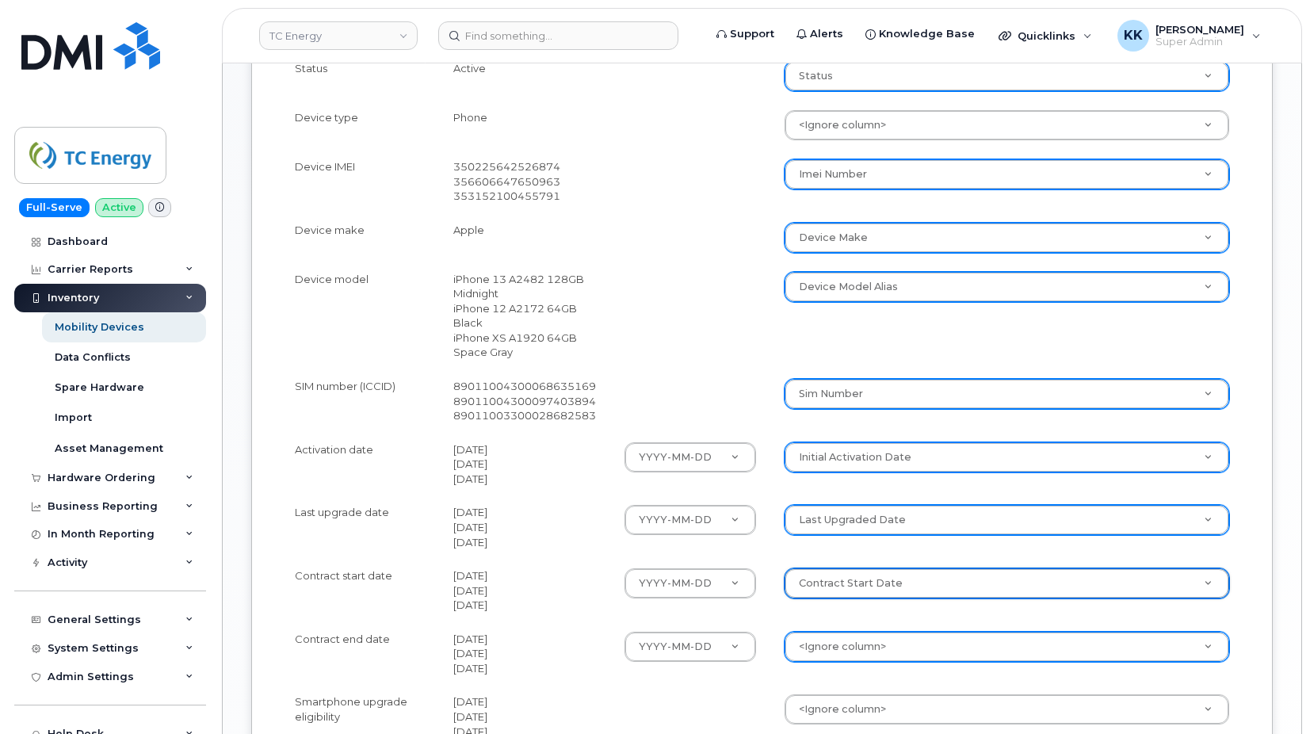
click at [838, 655] on body "TC Energy Support Alerts Knowledge Base Quicklinks Suspend / Cancel Device Chan…" at bounding box center [655, 106] width 1310 height 1667
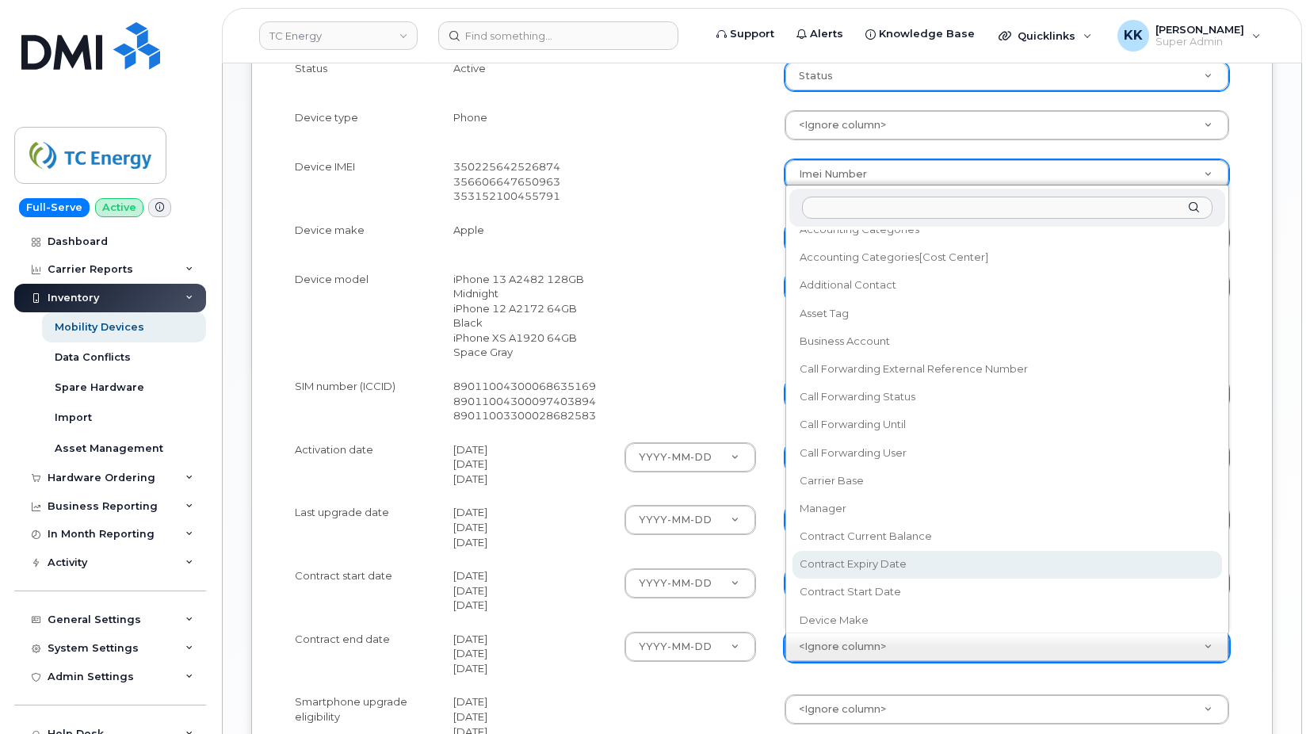
select select "contract_expiry_date"
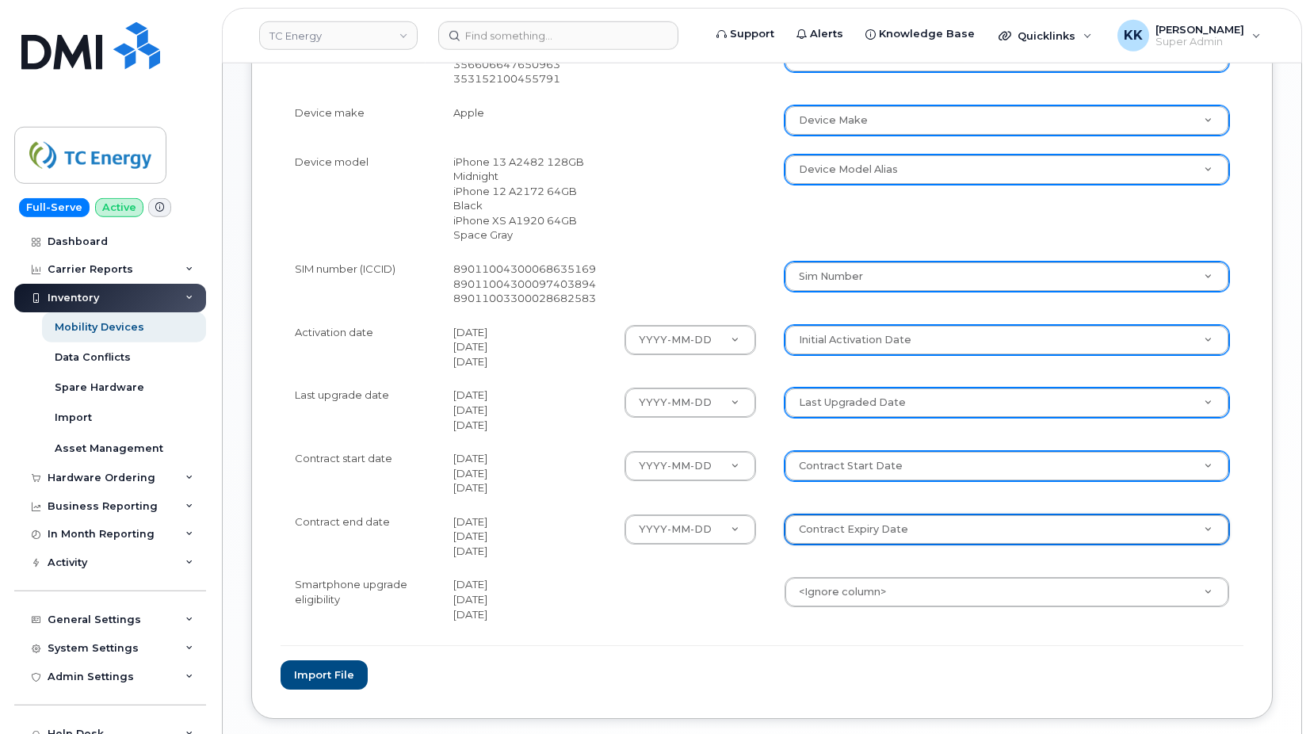
scroll to position [889, 0]
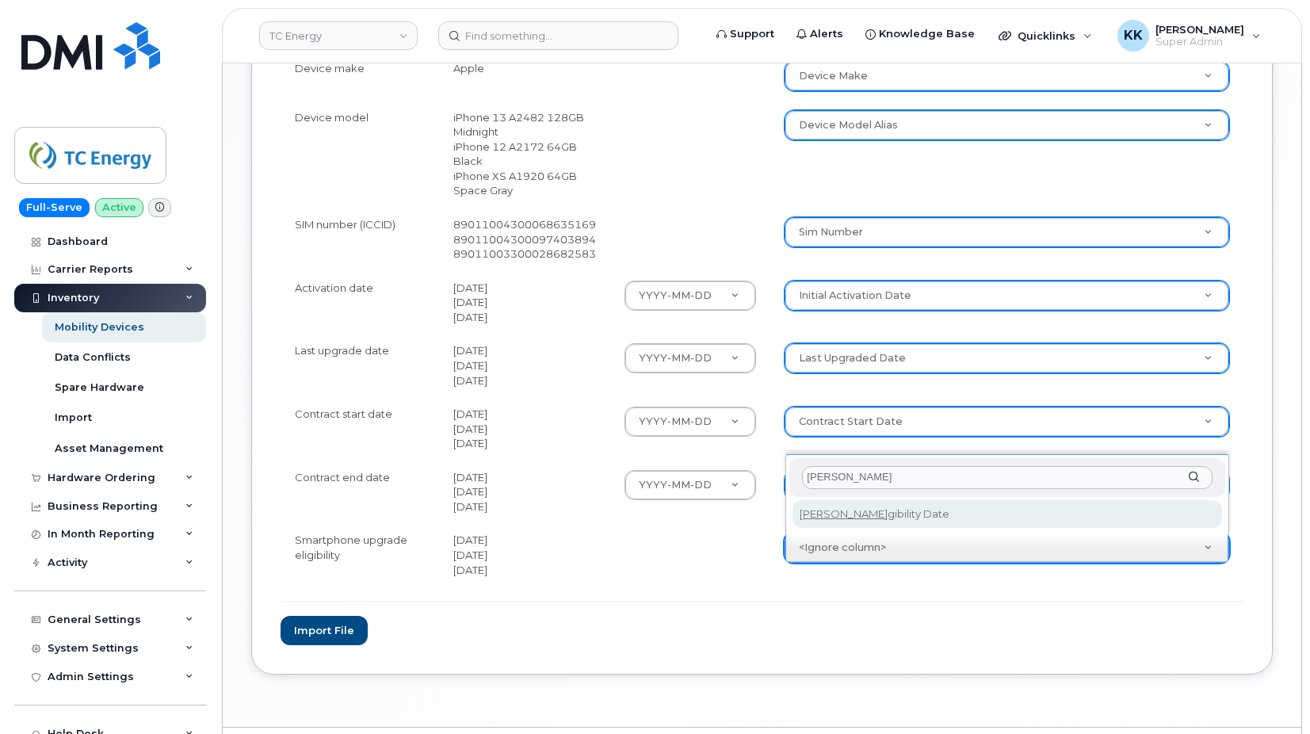
type input "[PERSON_NAME]"
select select "eligibility_date"
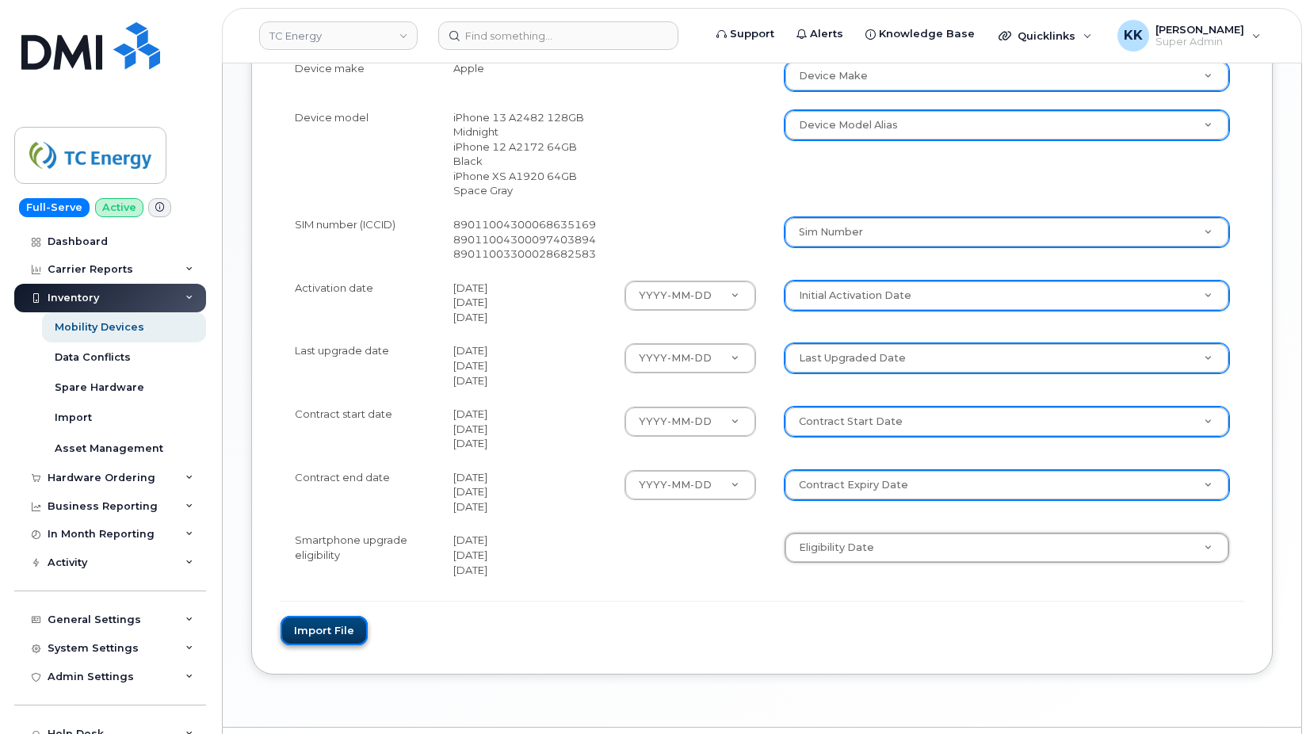
click at [361, 632] on button "Import file" at bounding box center [324, 630] width 87 height 29
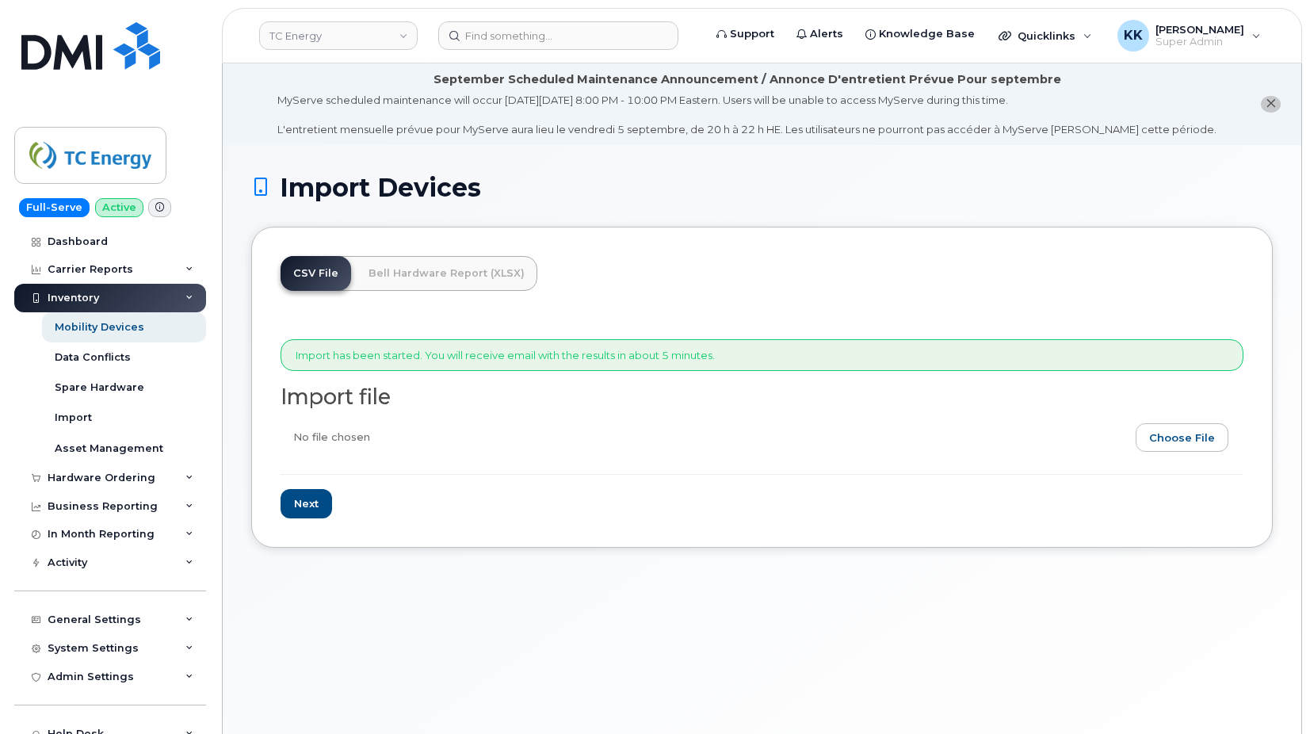
click at [1181, 441] on input "file" at bounding box center [756, 441] width 950 height 36
type input "C:\fakepath\TC Energy FirstNet Inventory [DATE].csv"
click at [310, 496] on input "Next" at bounding box center [307, 503] width 52 height 29
type input "Loading..."
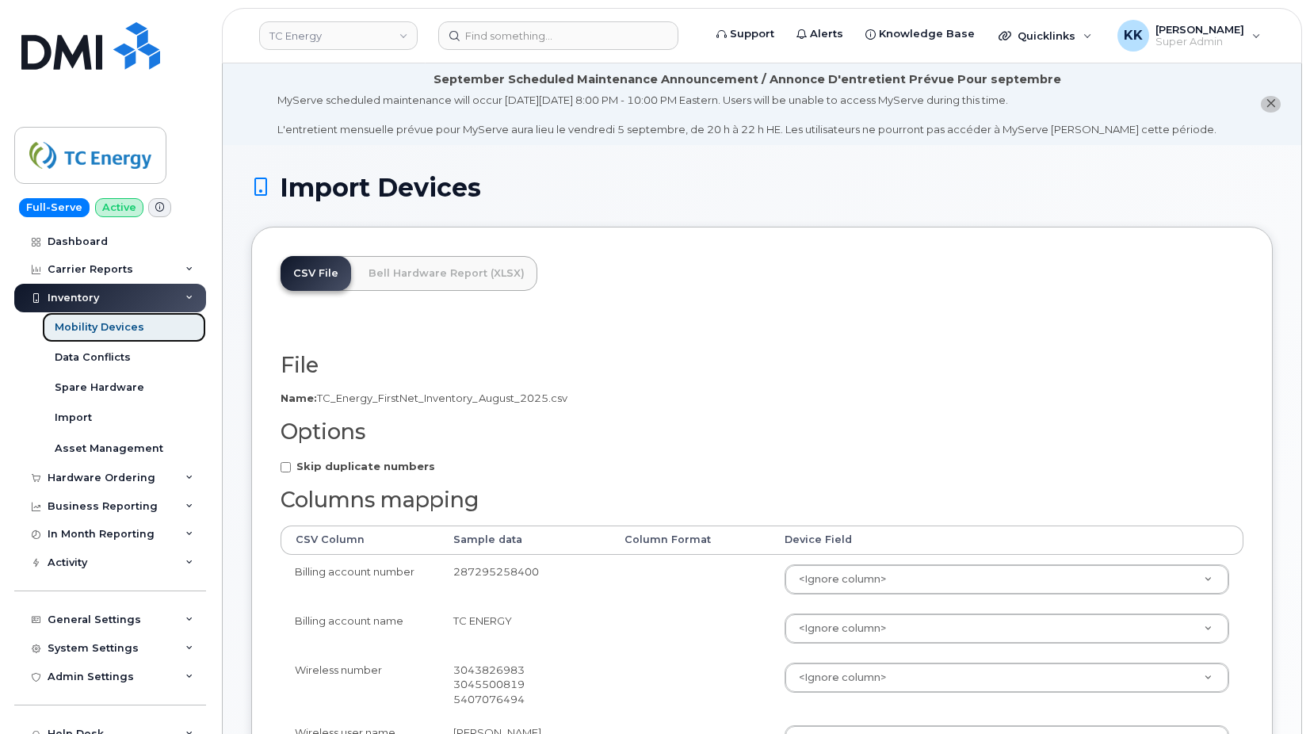
click at [99, 323] on div "Mobility Devices" at bounding box center [100, 327] width 90 height 14
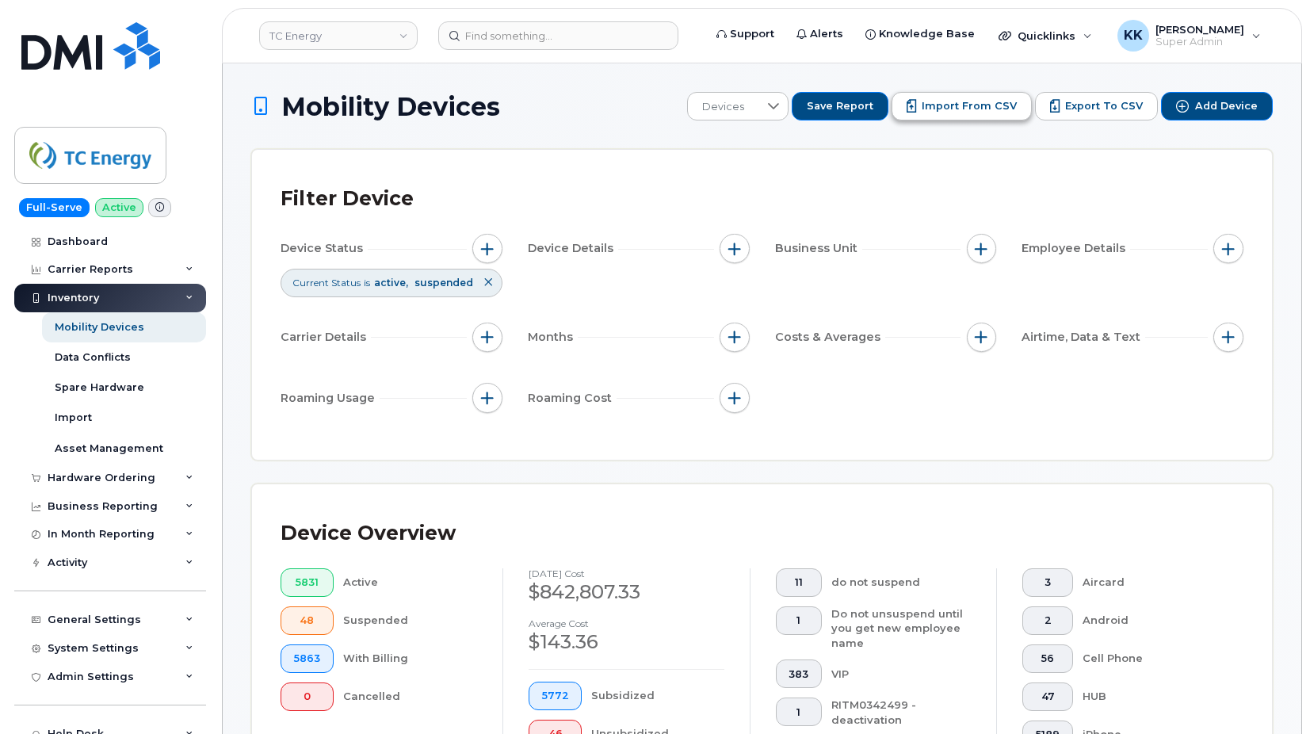
click at [974, 99] on span "Import from CSV" at bounding box center [969, 106] width 95 height 14
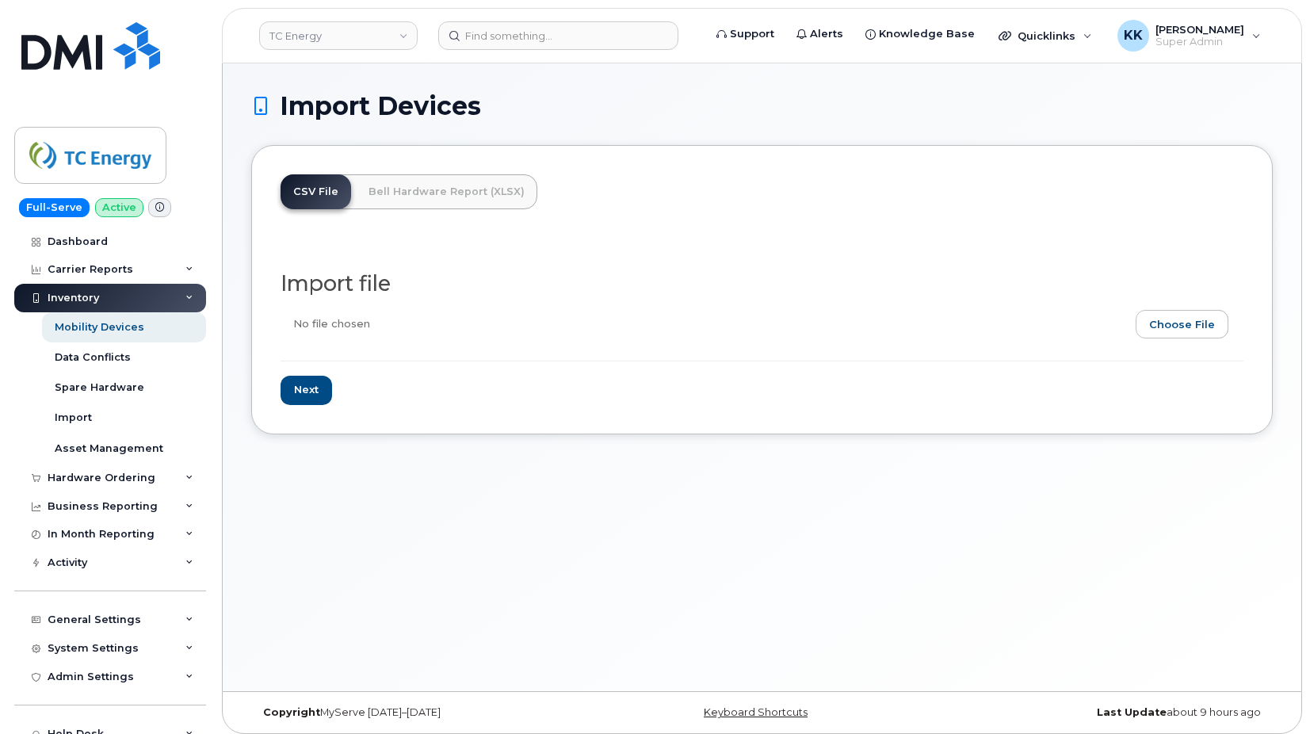
click at [1201, 323] on input "file" at bounding box center [756, 328] width 950 height 36
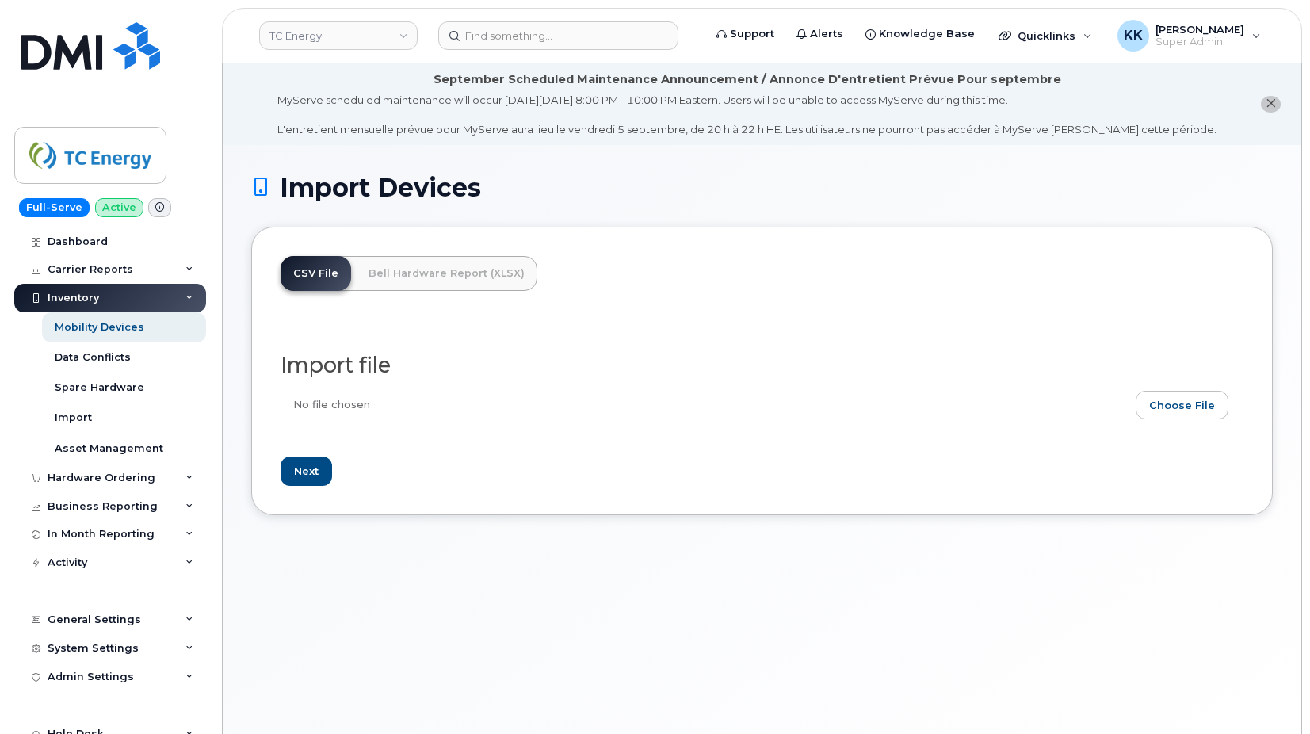
type input "C:\fakepath\TC Energy FirstNet Inventory August 2025.csv"
click at [309, 464] on input "Next" at bounding box center [307, 470] width 52 height 29
type input "Loading..."
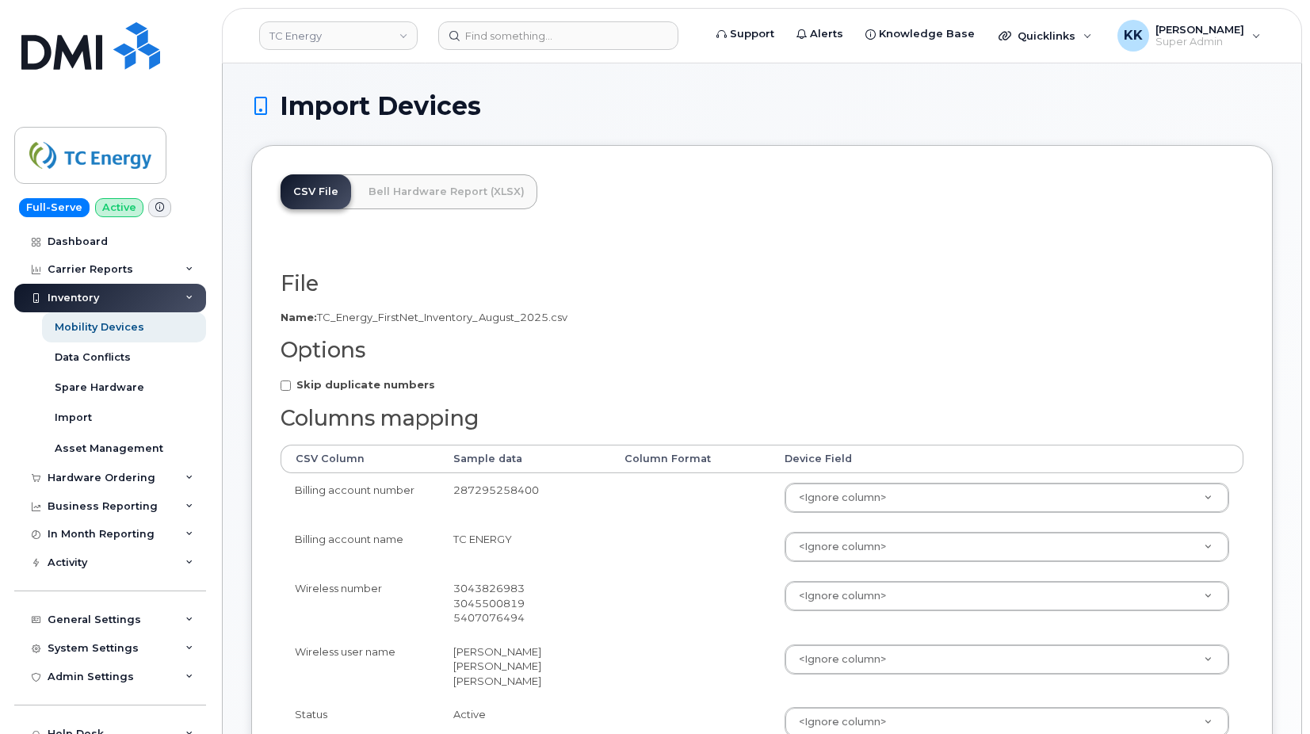
click at [331, 325] on p "Name: TC_Energy_FirstNet_Inventory_August_2025.csv" at bounding box center [762, 317] width 963 height 15
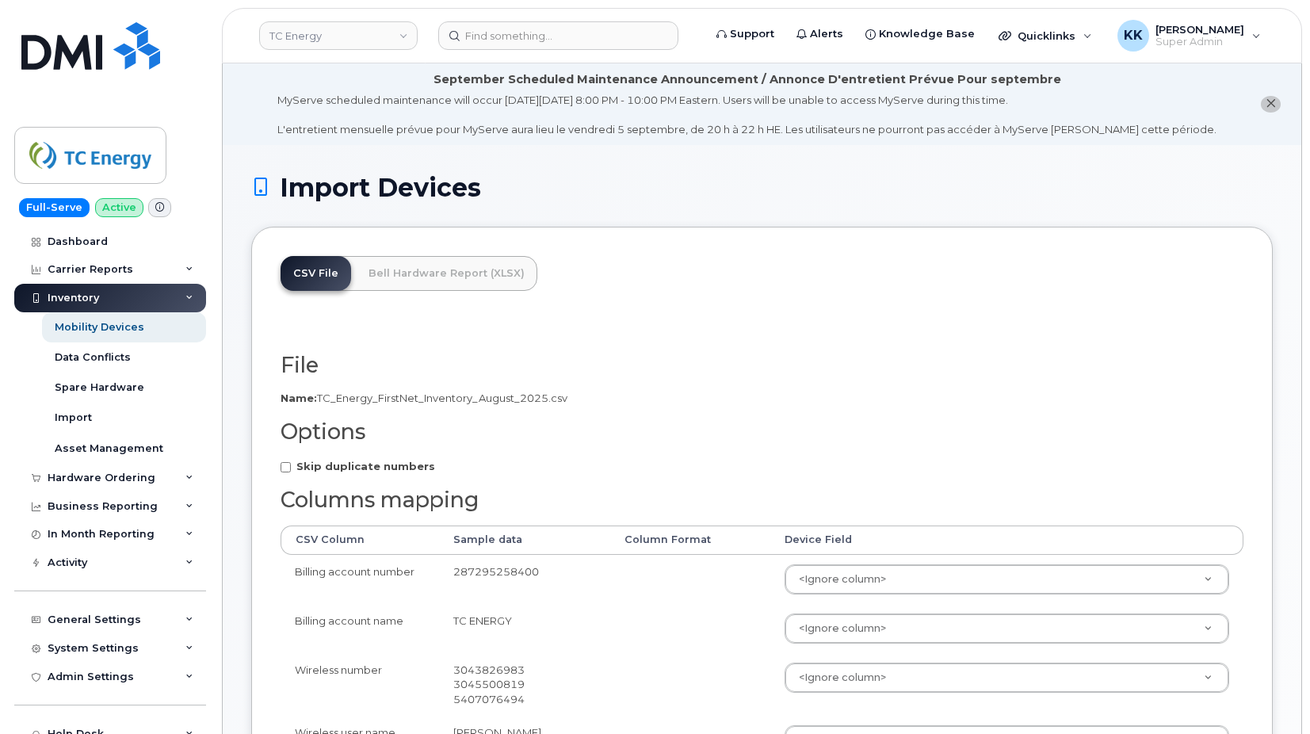
click at [353, 464] on strong "Skip duplicate numbers" at bounding box center [365, 466] width 139 height 13
click at [291, 464] on input "Skip duplicate numbers" at bounding box center [286, 467] width 10 height 10
checkbox input "true"
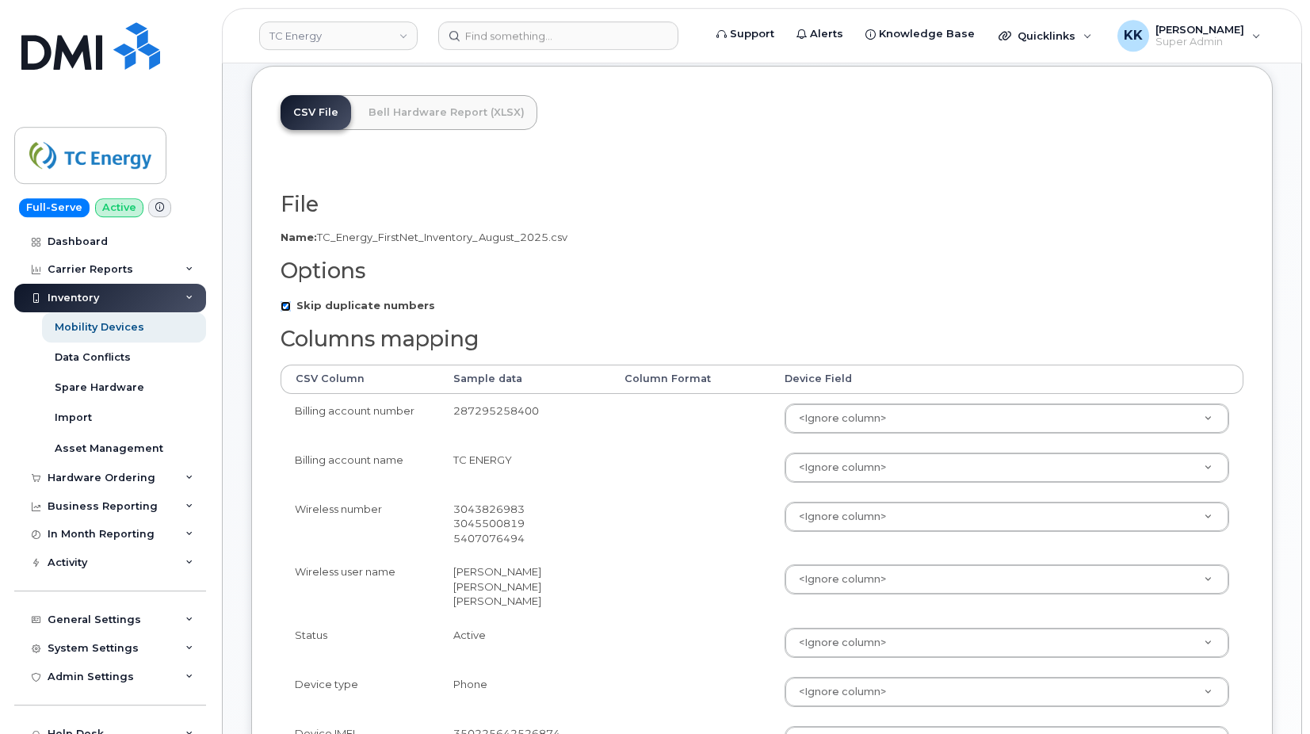
scroll to position [162, 0]
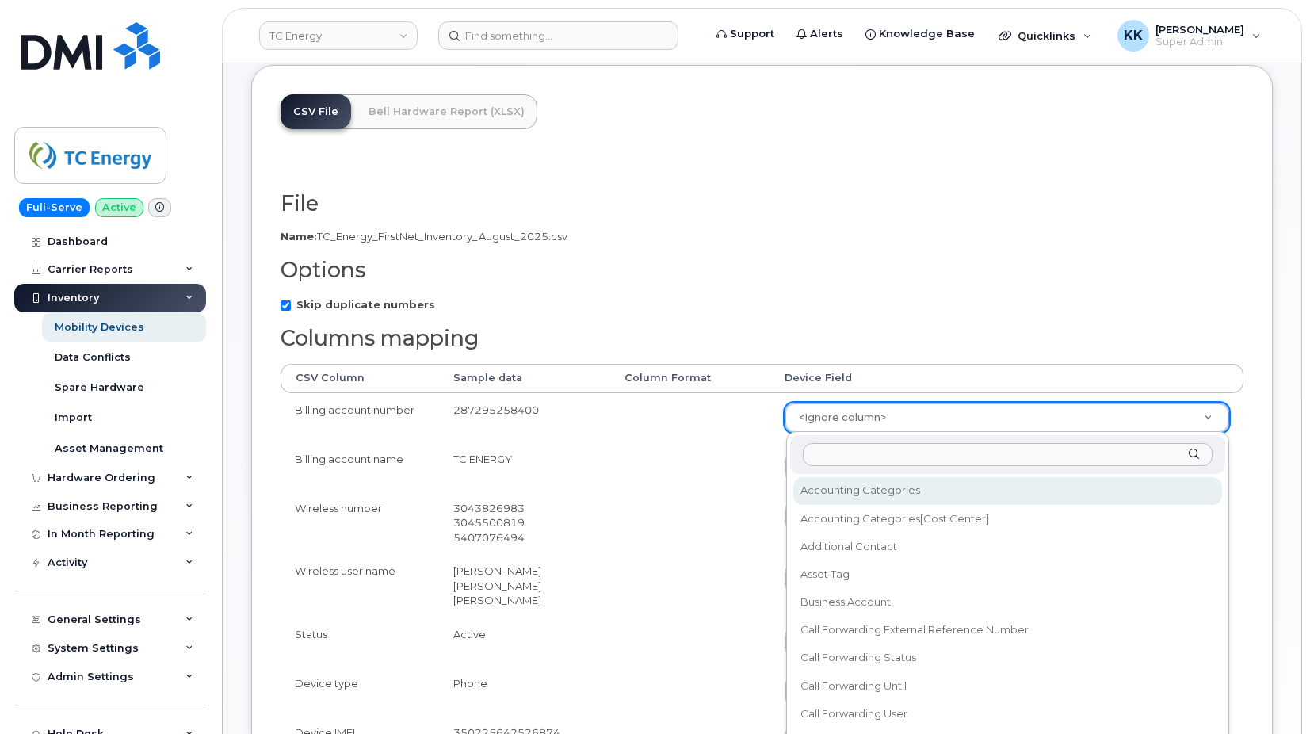
click at [899, 410] on body "TC Energy Support Alerts Knowledge Base Quicklinks Suspend / Cancel Device Chan…" at bounding box center [655, 671] width 1310 height 1667
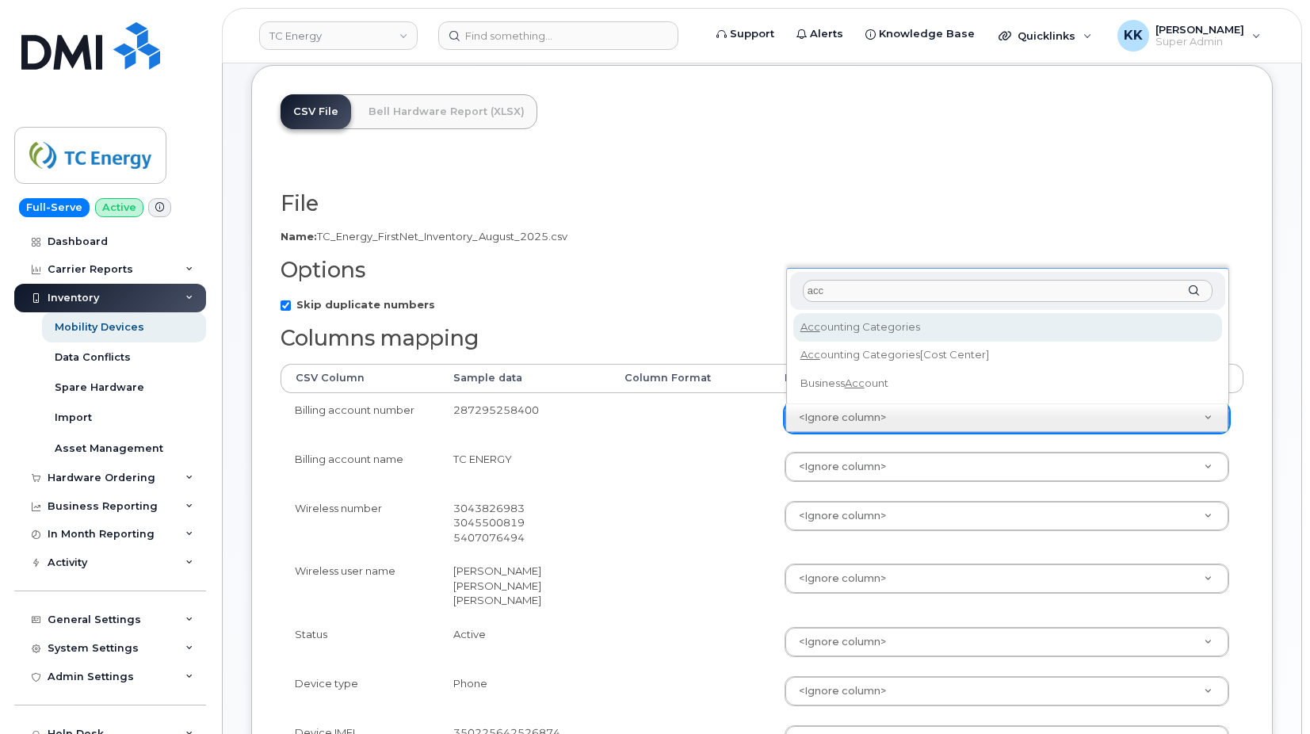
type input "acc"
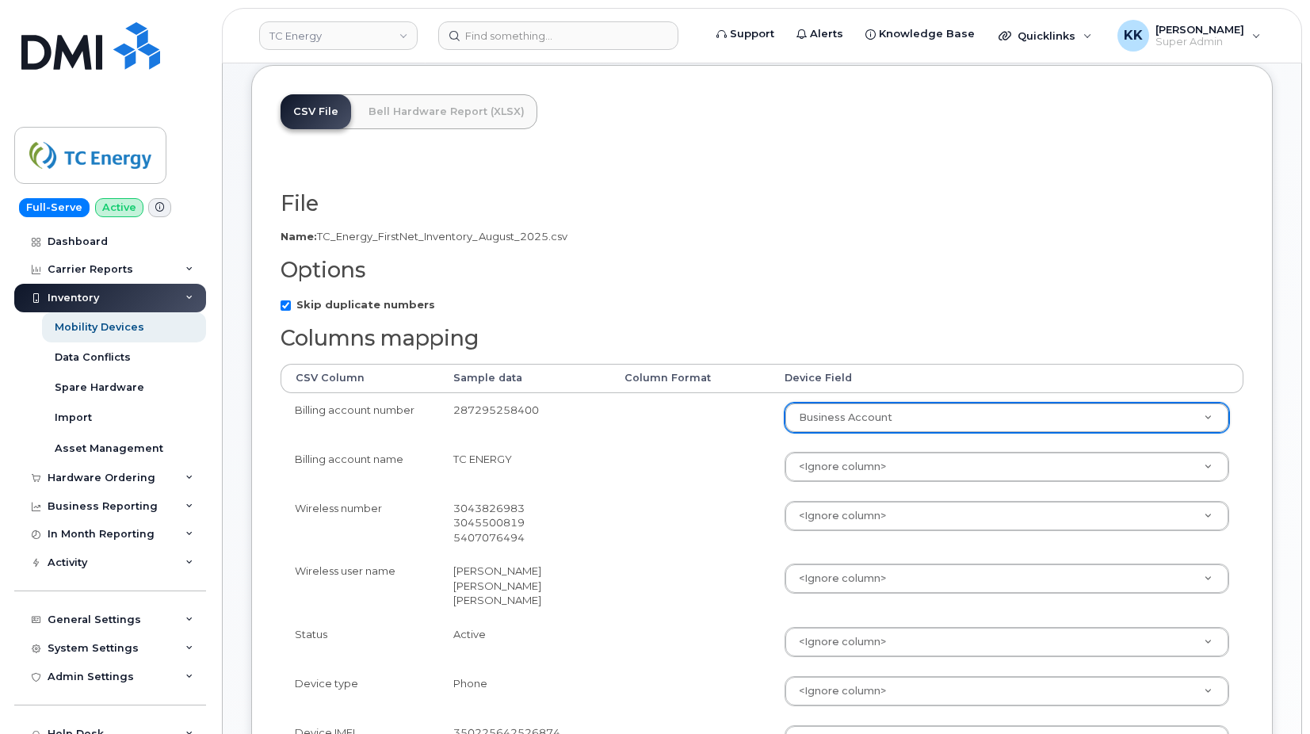
select select "business_account_id"
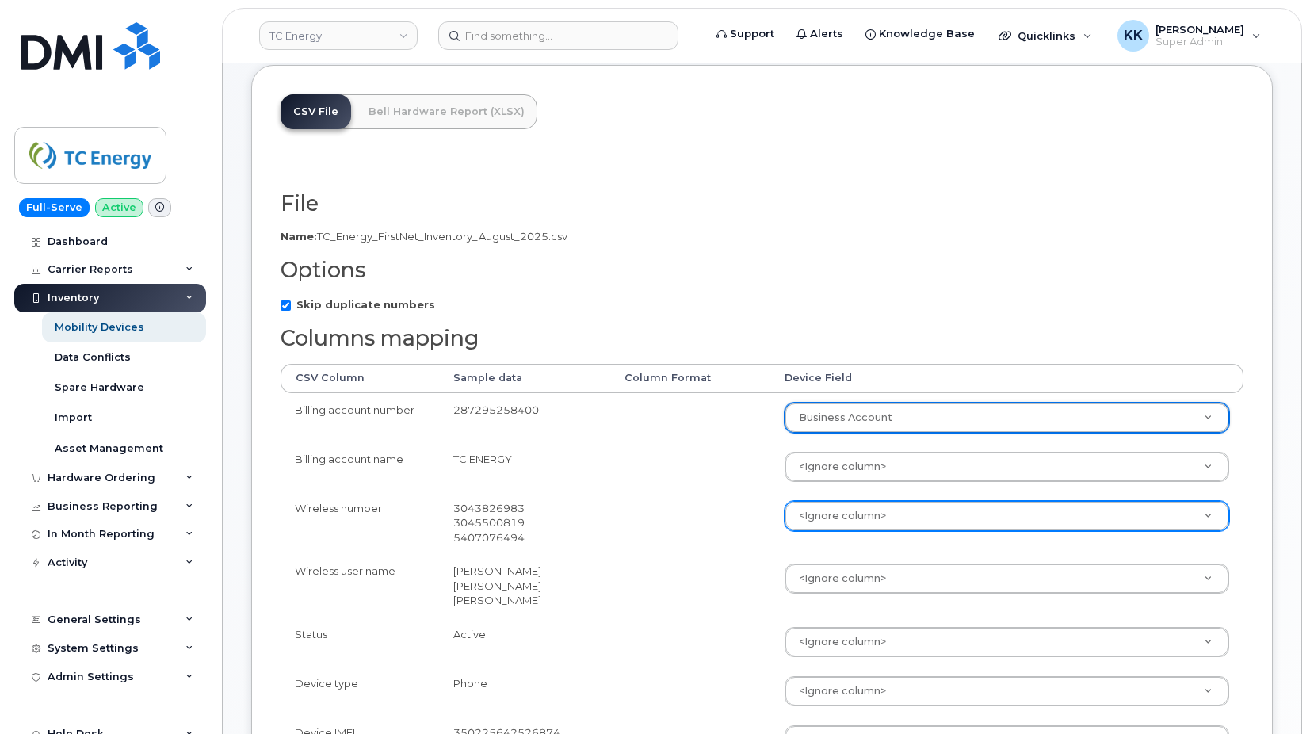
click at [842, 514] on body "TC Energy Support Alerts Knowledge Base Quicklinks Suspend / Cancel Device Chan…" at bounding box center [655, 671] width 1310 height 1667
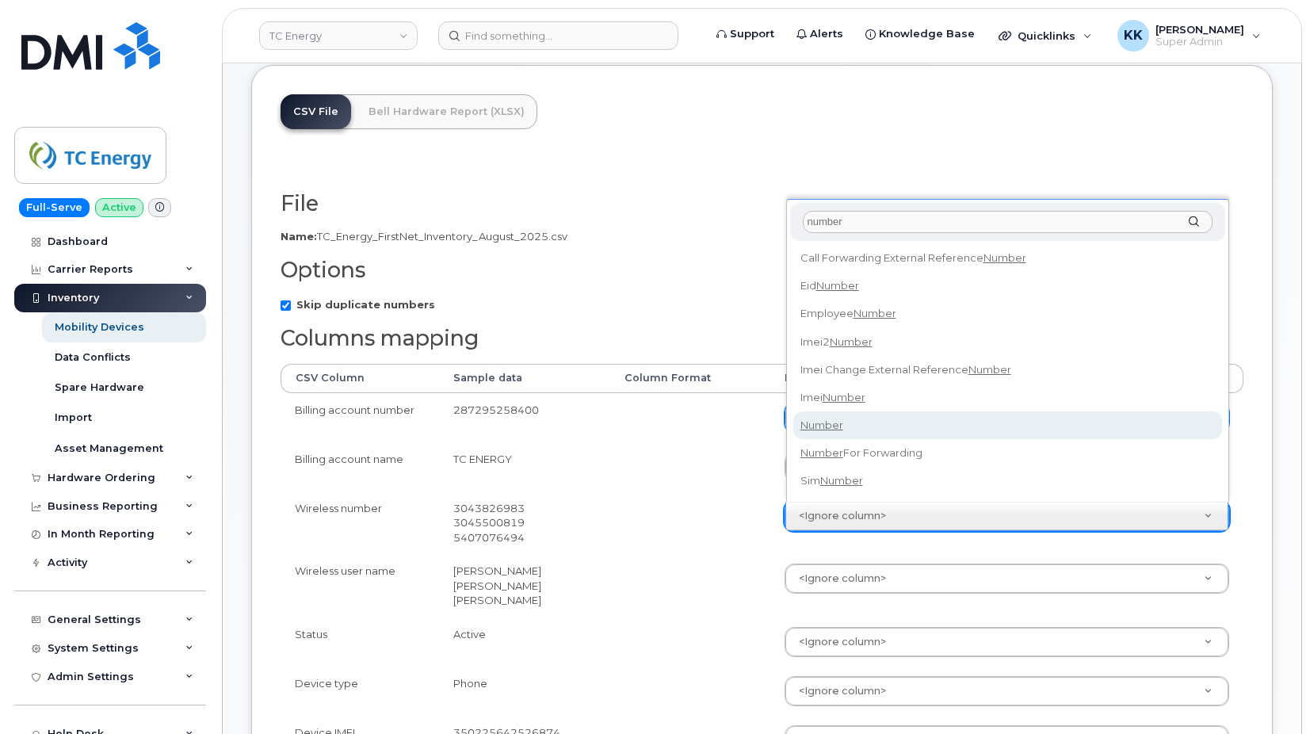
type input "number"
select select "number"
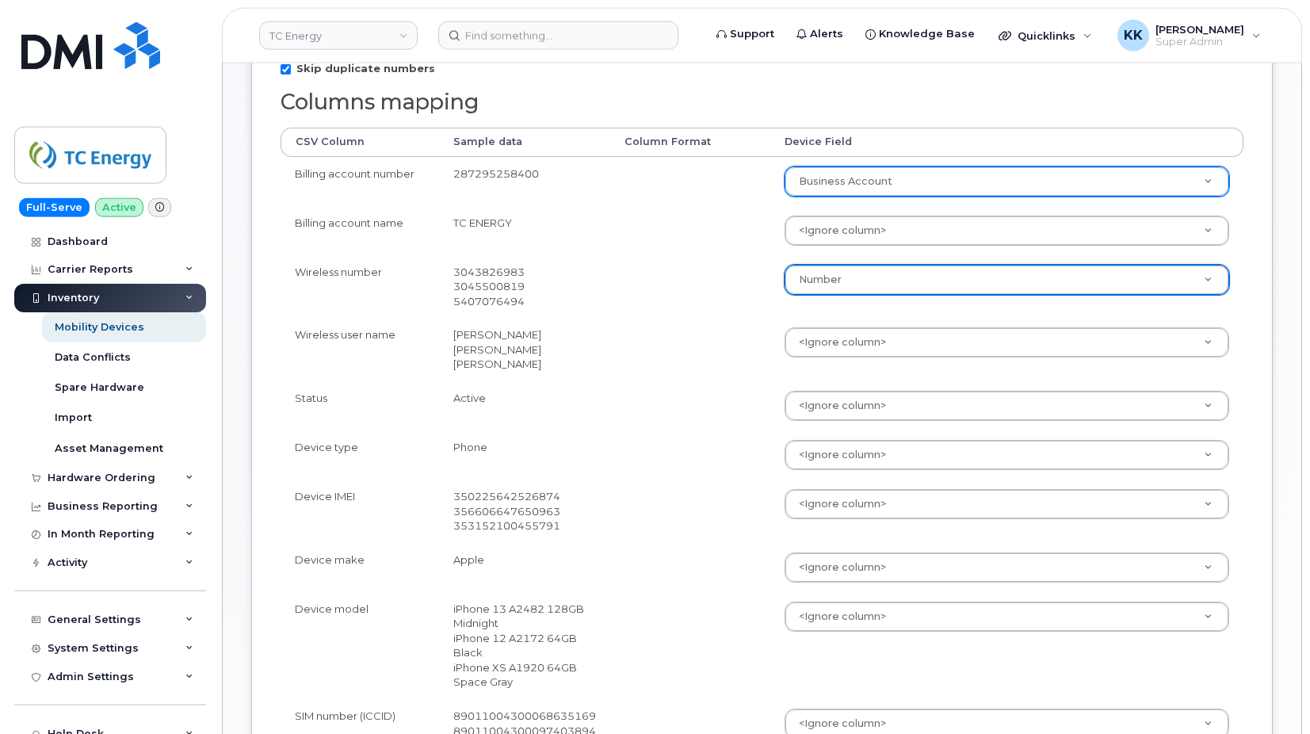
scroll to position [404, 0]
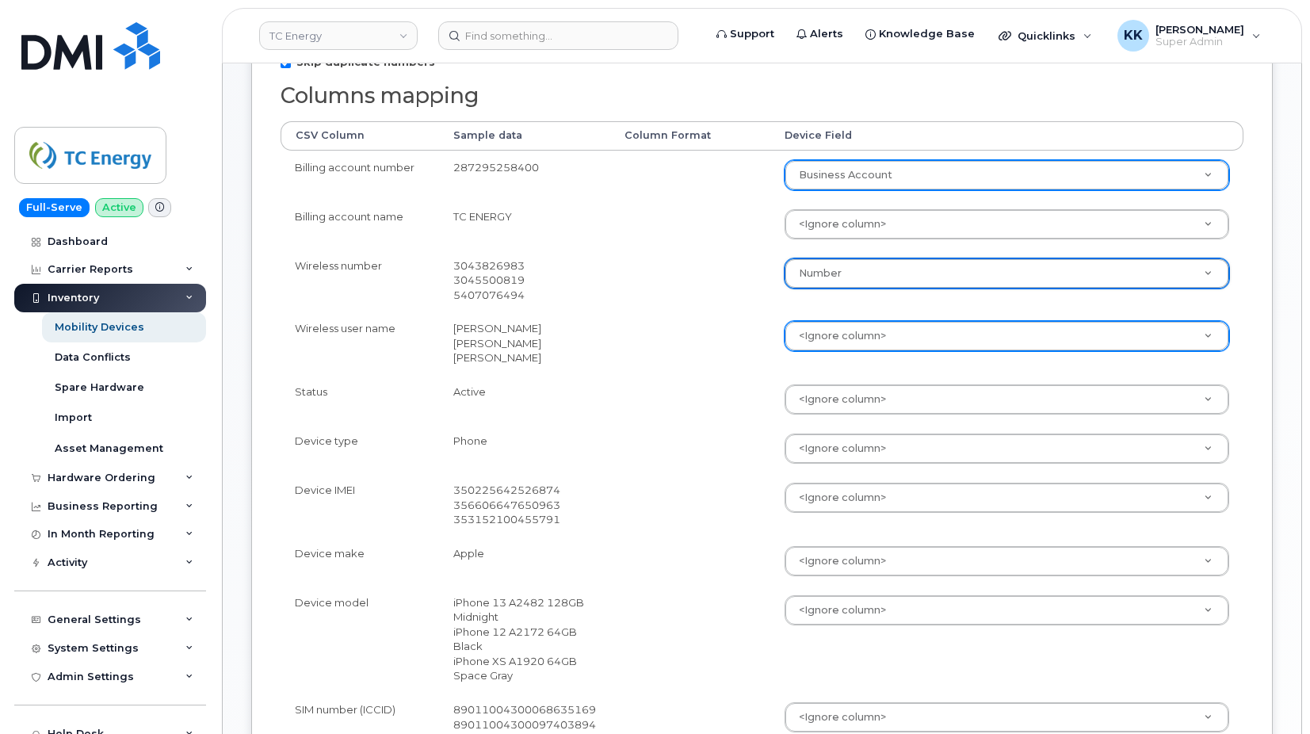
click at [842, 330] on body "TC Energy Support Alerts Knowledge Base Quicklinks Suspend / Cancel Device Chan…" at bounding box center [655, 429] width 1310 height 1667
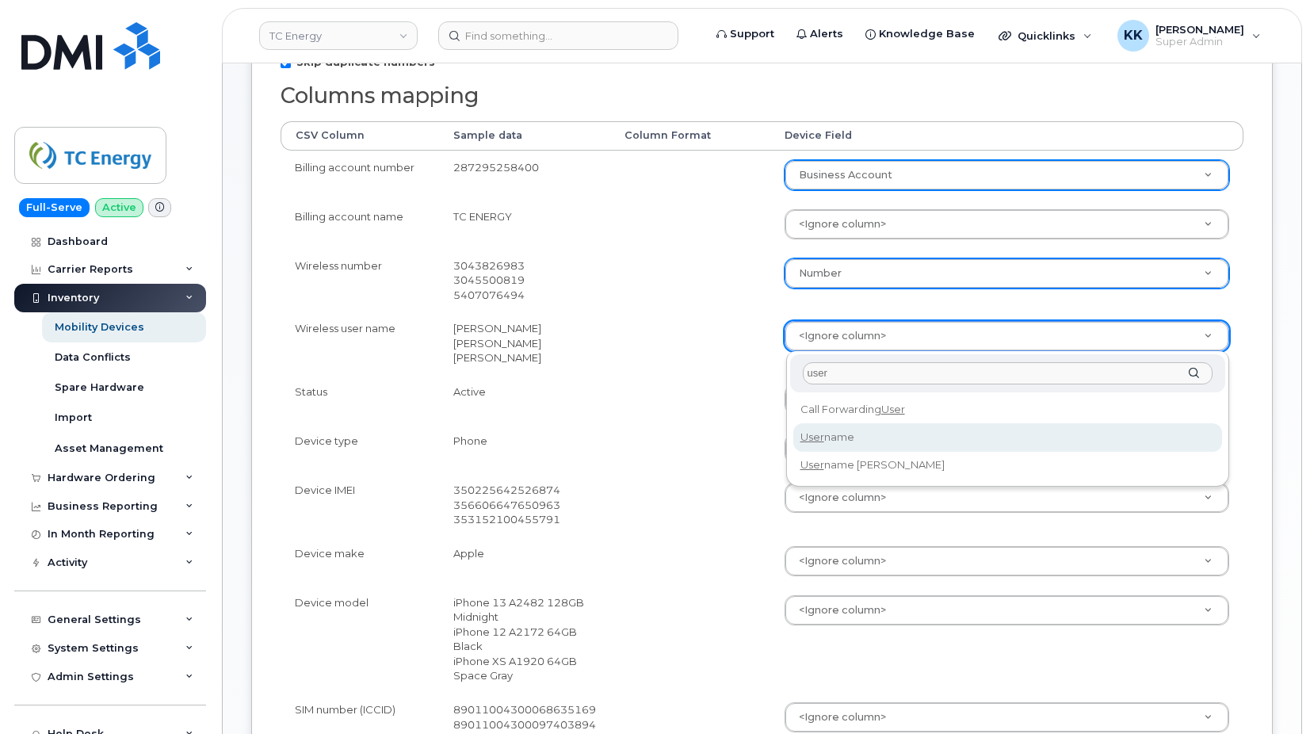
type input "user"
select select "username"
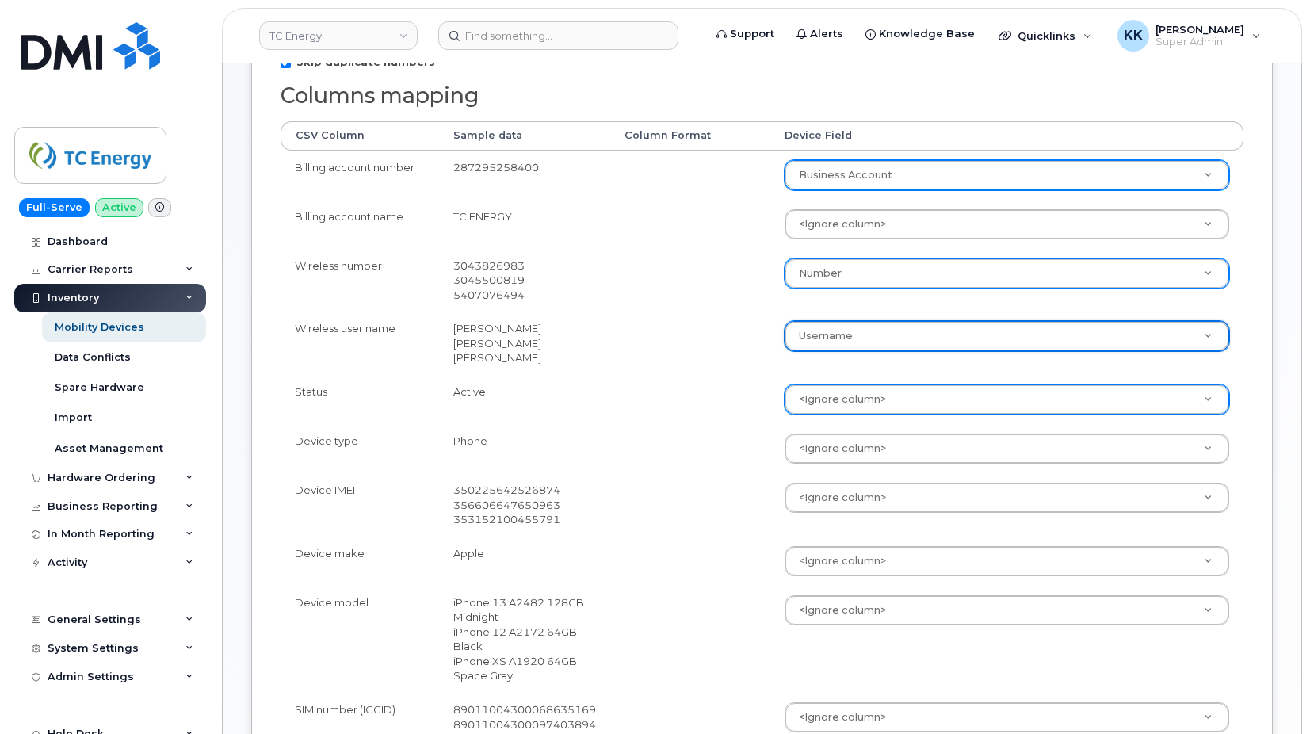
click at [832, 399] on body "TC Energy Support Alerts Knowledge Base Quicklinks Suspend / Cancel Device Chan…" at bounding box center [655, 429] width 1310 height 1667
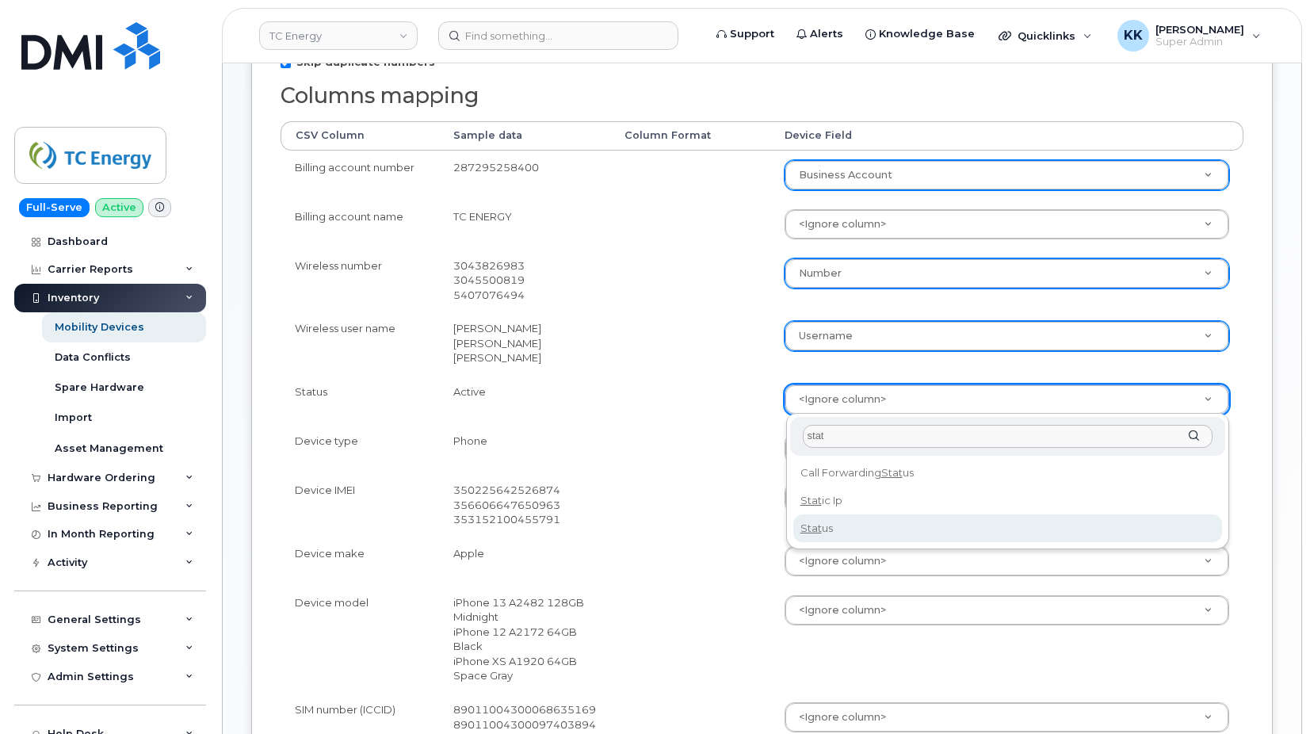
type input "stat"
select select "status"
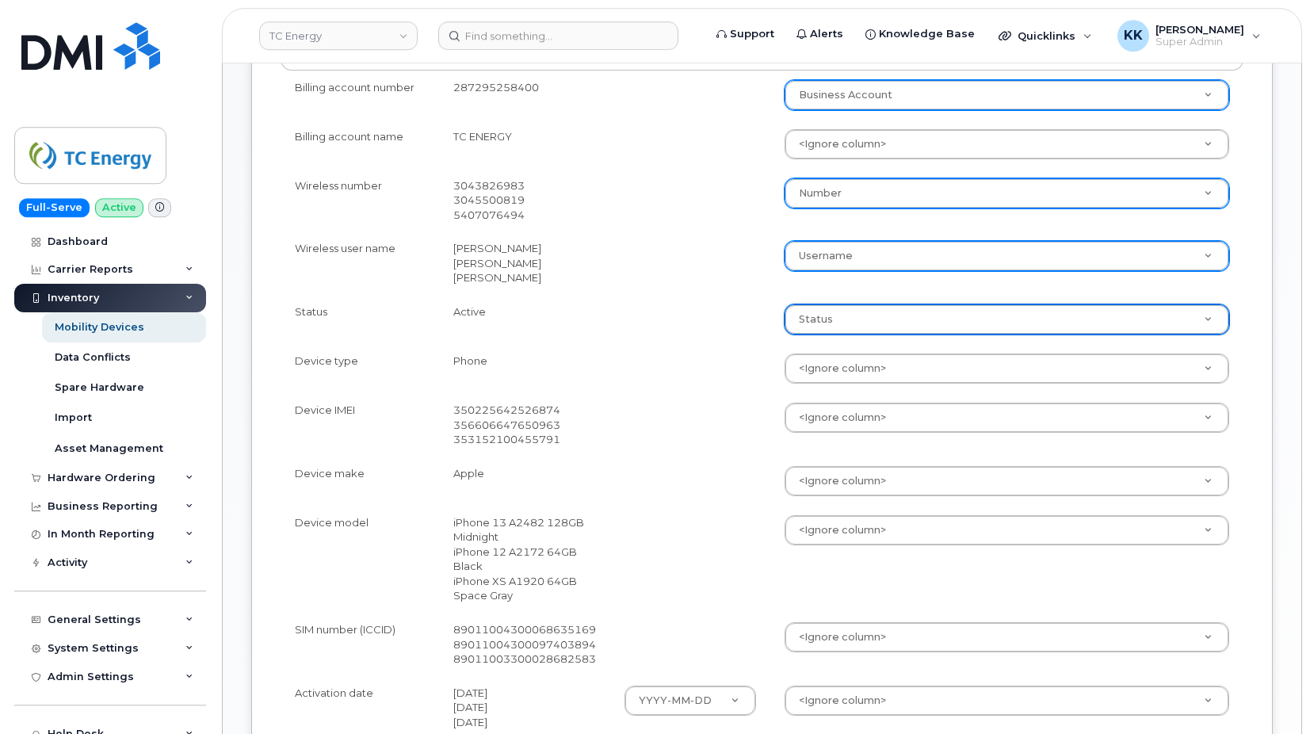
scroll to position [485, 0]
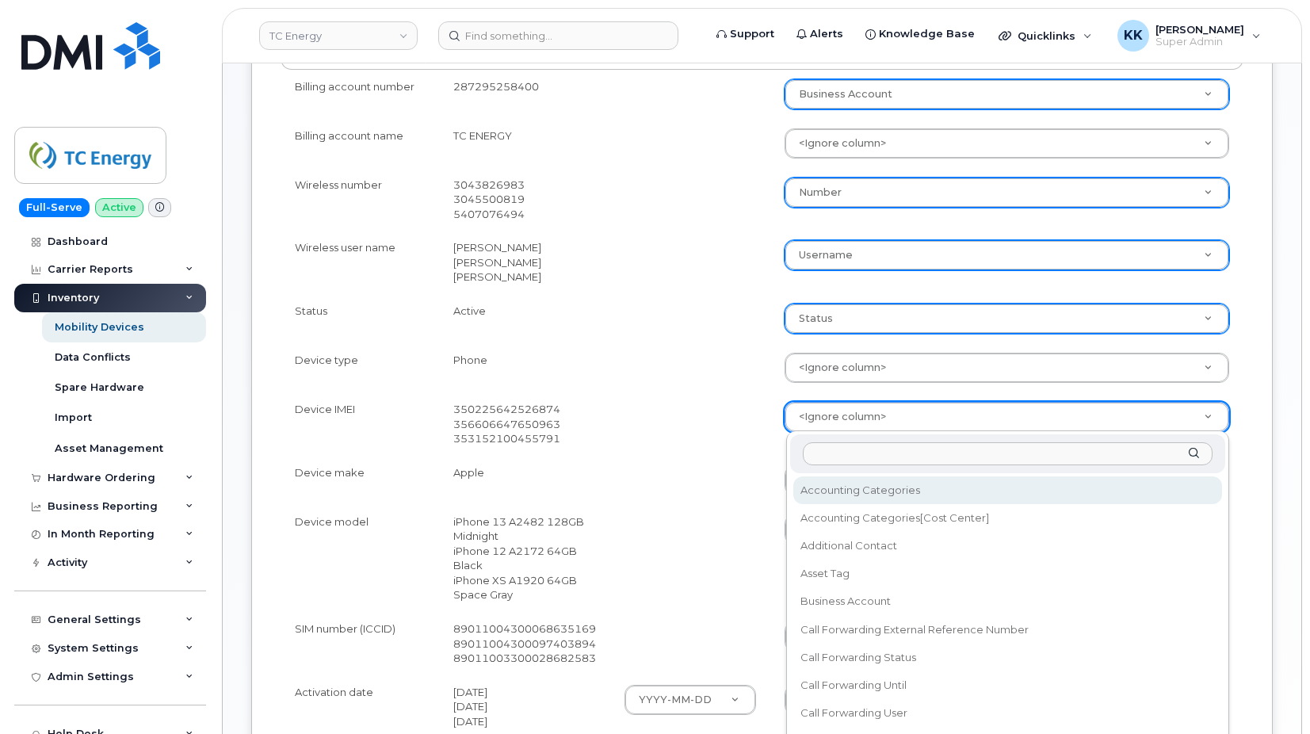
click at [824, 423] on body "TC Energy Support Alerts Knowledge Base Quicklinks Suspend / Cancel Device Chan…" at bounding box center [655, 348] width 1310 height 1667
type input "imei"
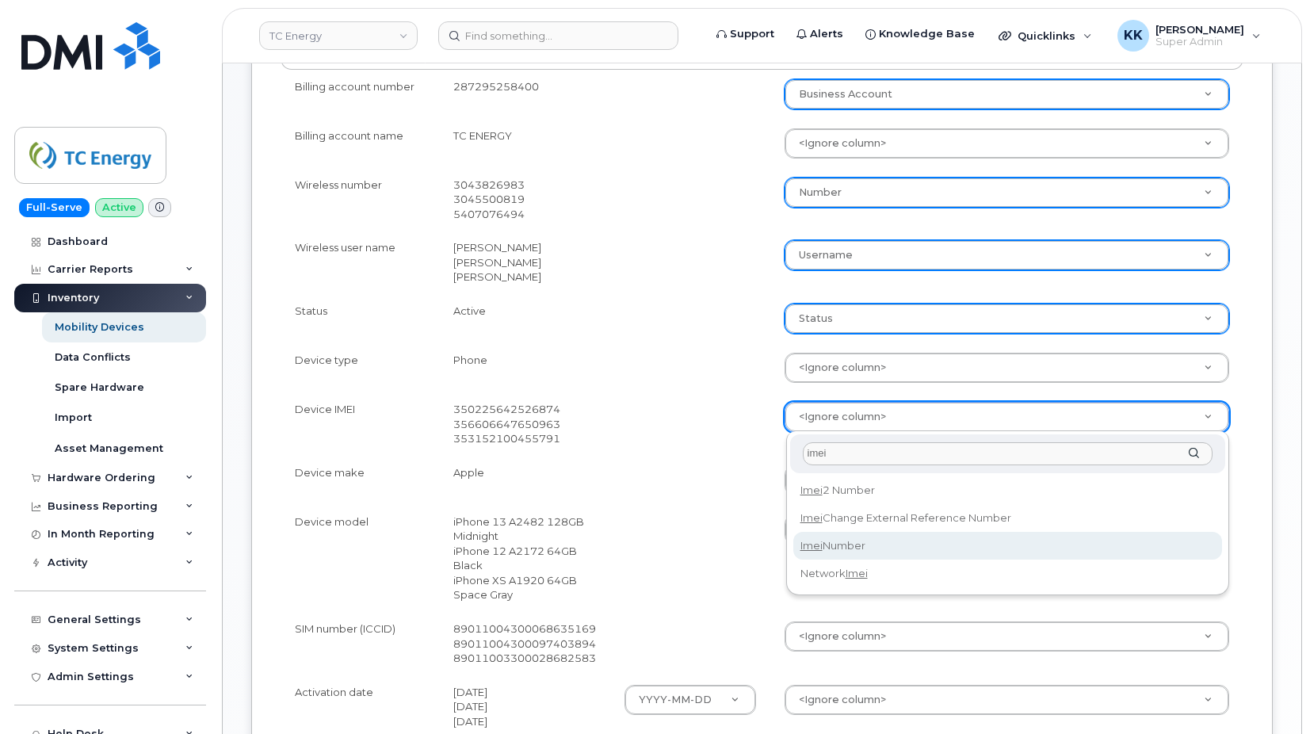
select select "imei_number"
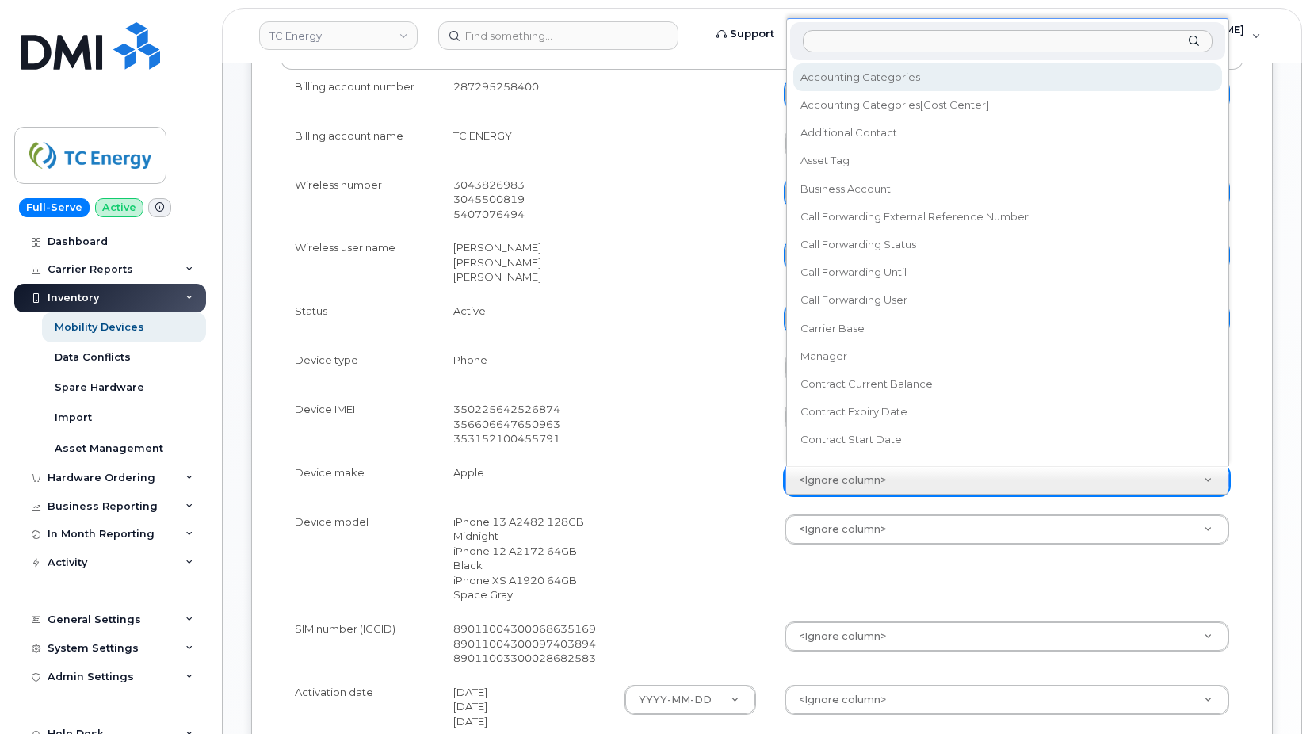
click at [824, 479] on body "TC Energy Support Alerts Knowledge Base Quicklinks Suspend / Cancel Device Chan…" at bounding box center [655, 348] width 1310 height 1667
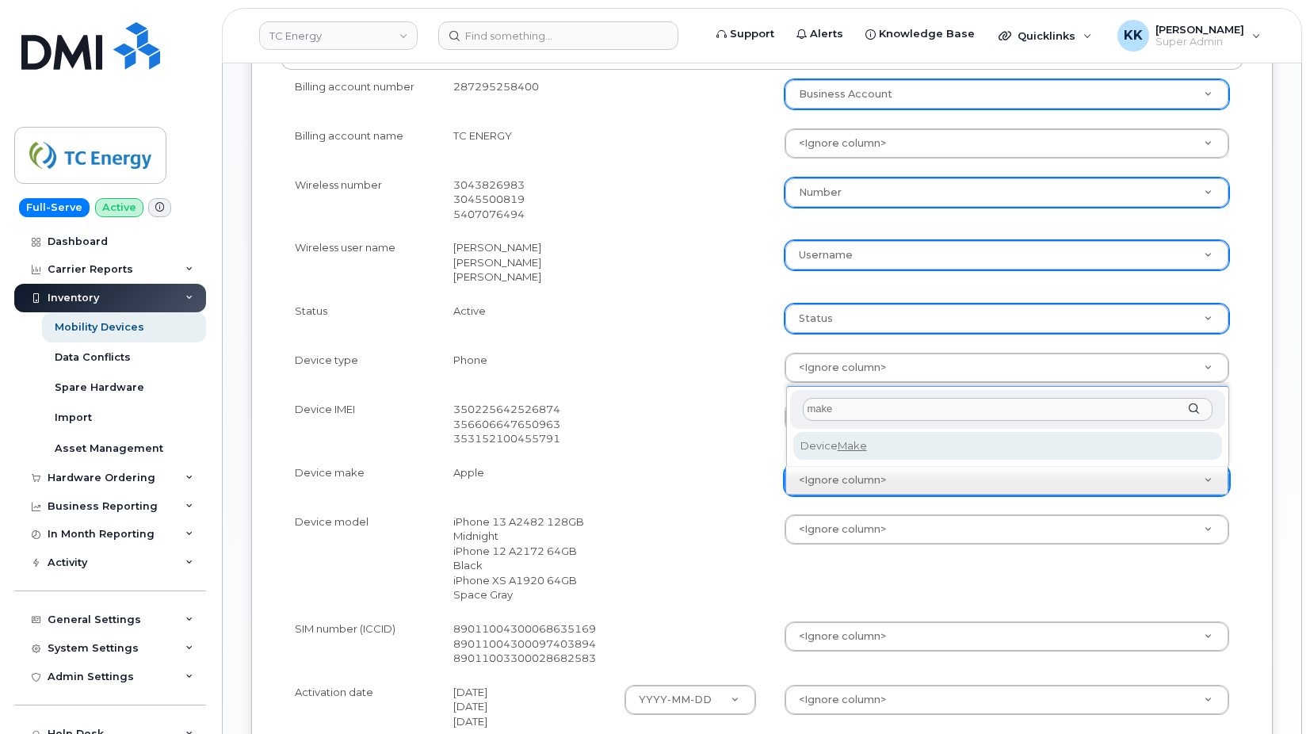
type input "make"
select select "device_make_id"
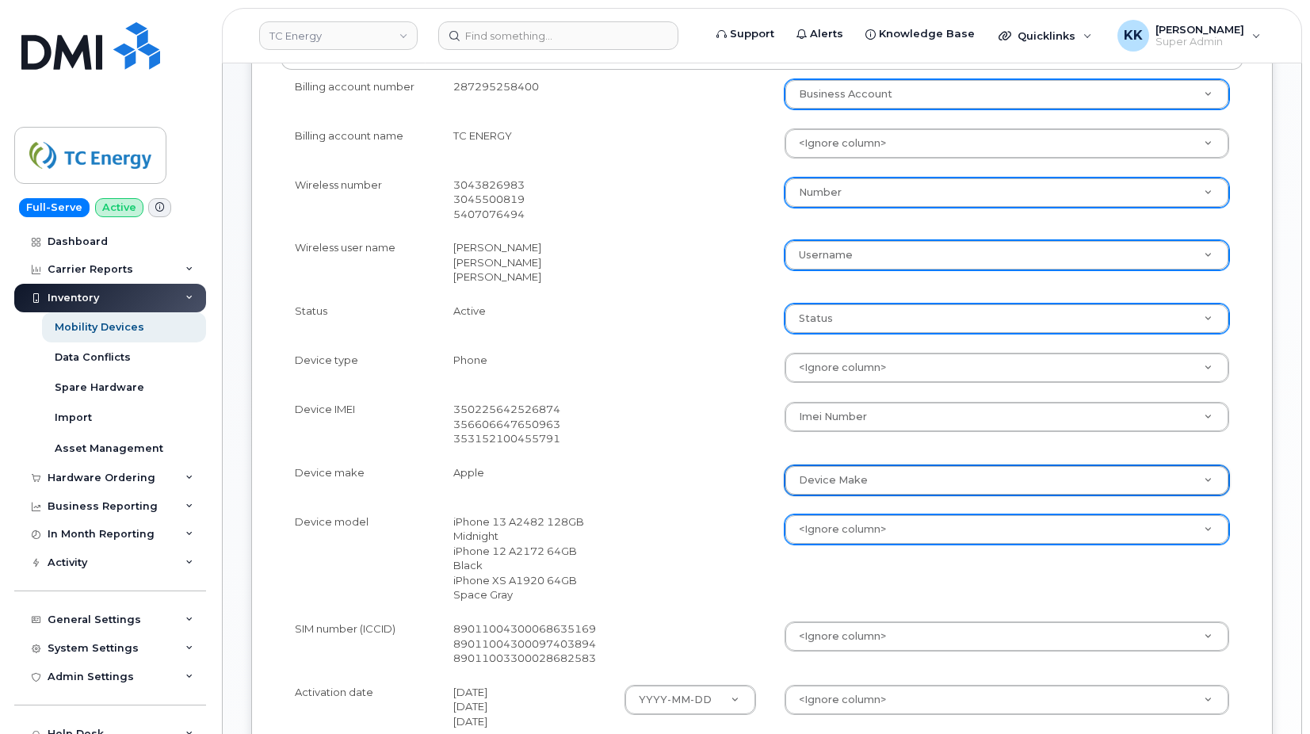
click at [834, 534] on body "TC Energy Support Alerts Knowledge Base Quicklinks Suspend / Cancel Device Chan…" at bounding box center [655, 348] width 1310 height 1667
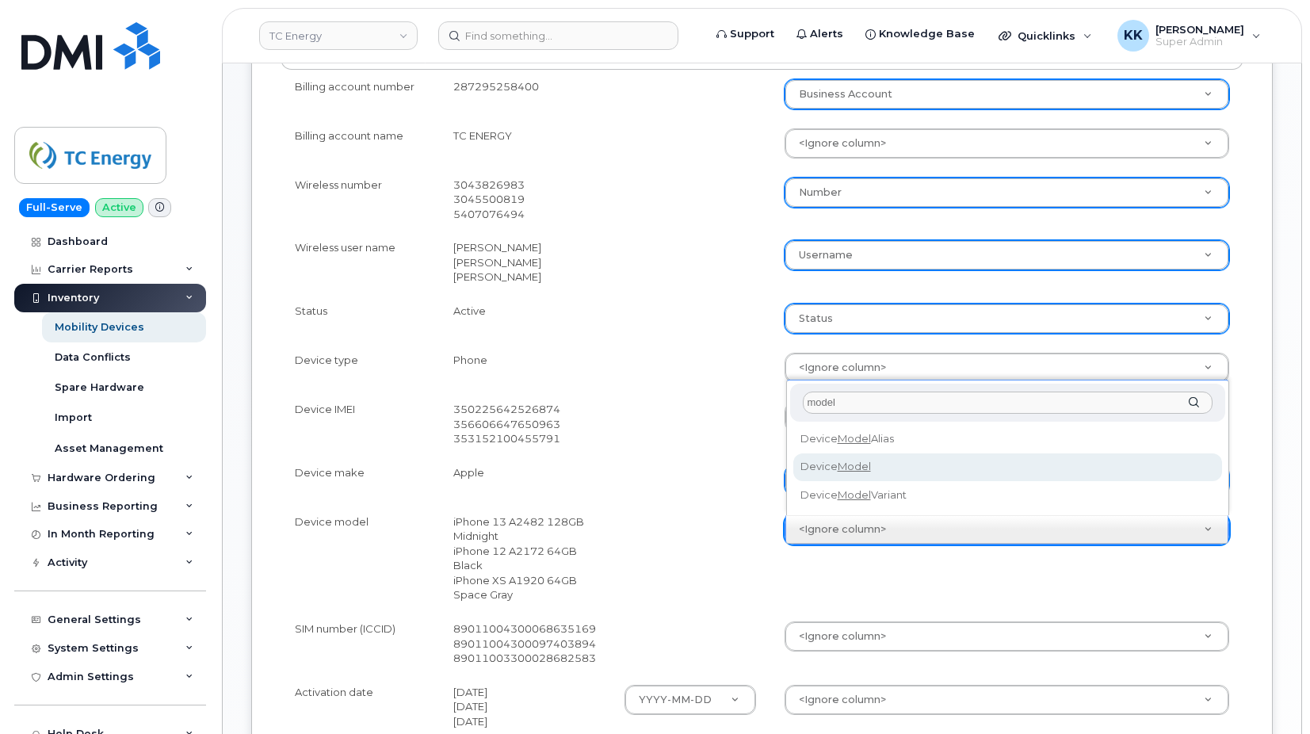
type input "model"
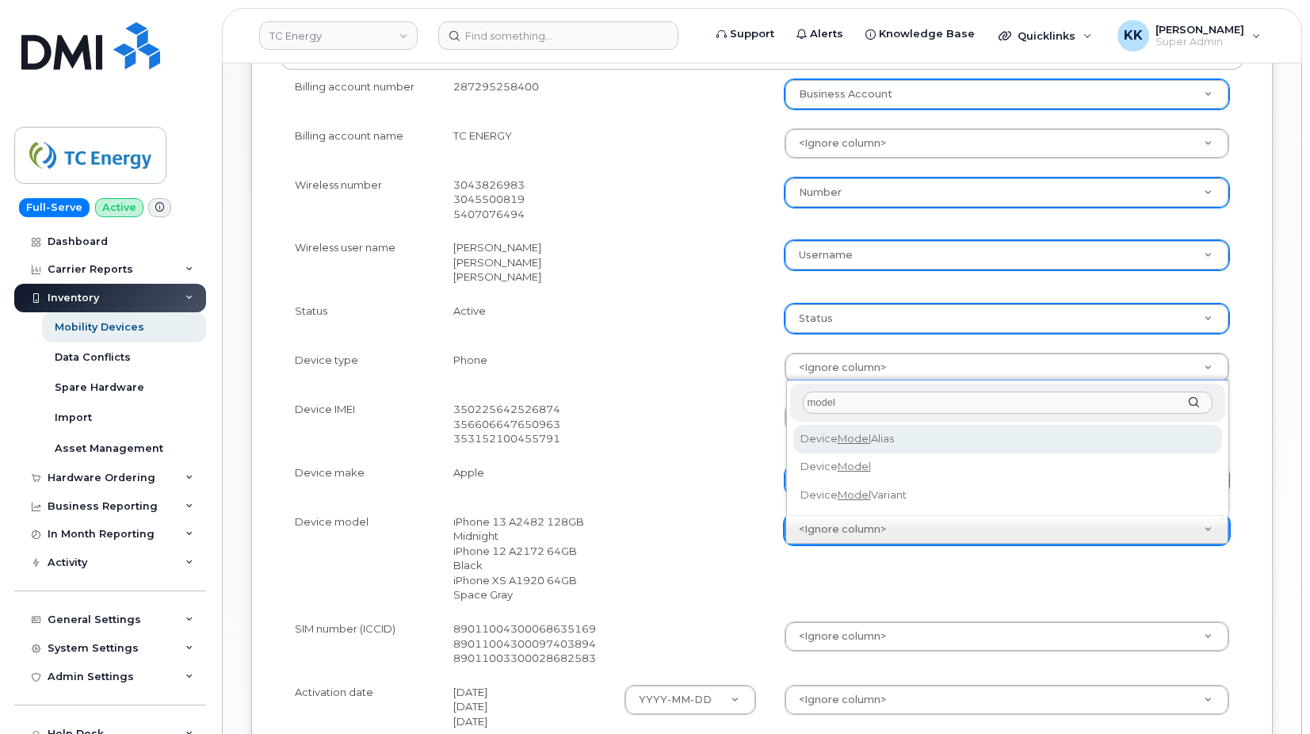
select select "device_model_alias"
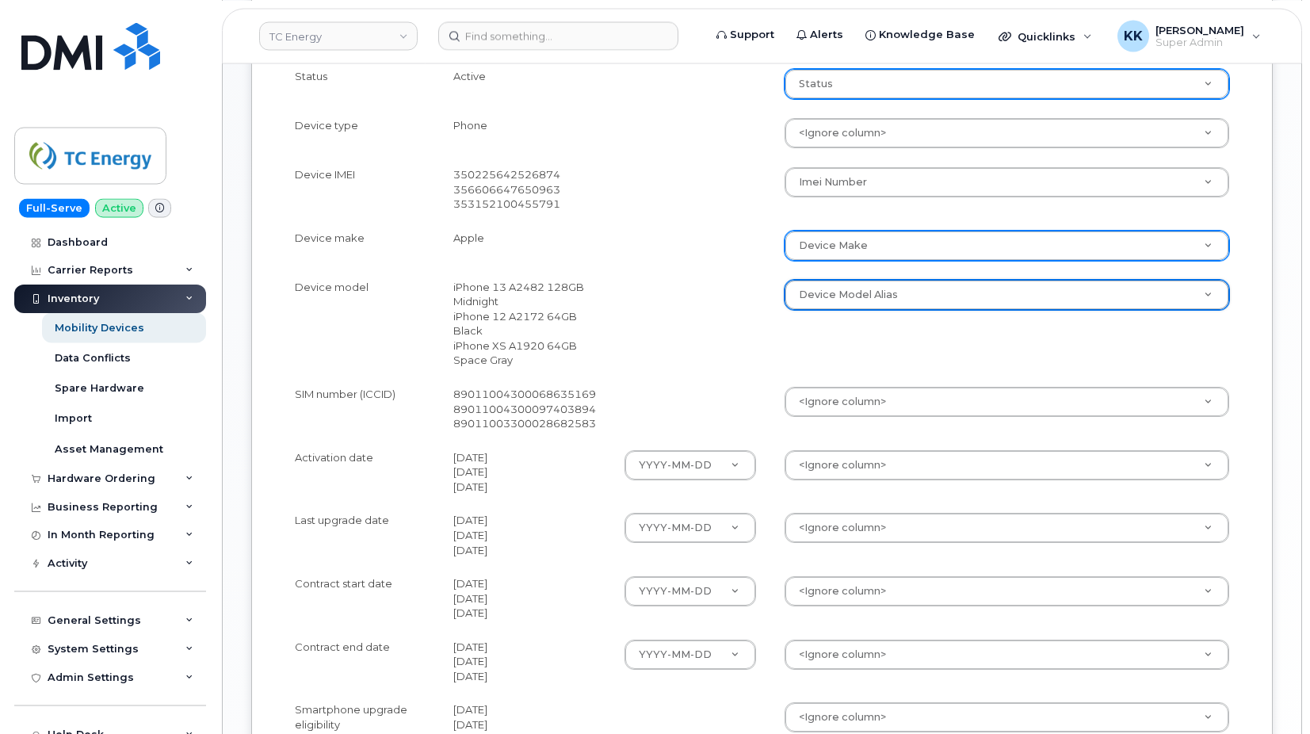
scroll to position [727, 0]
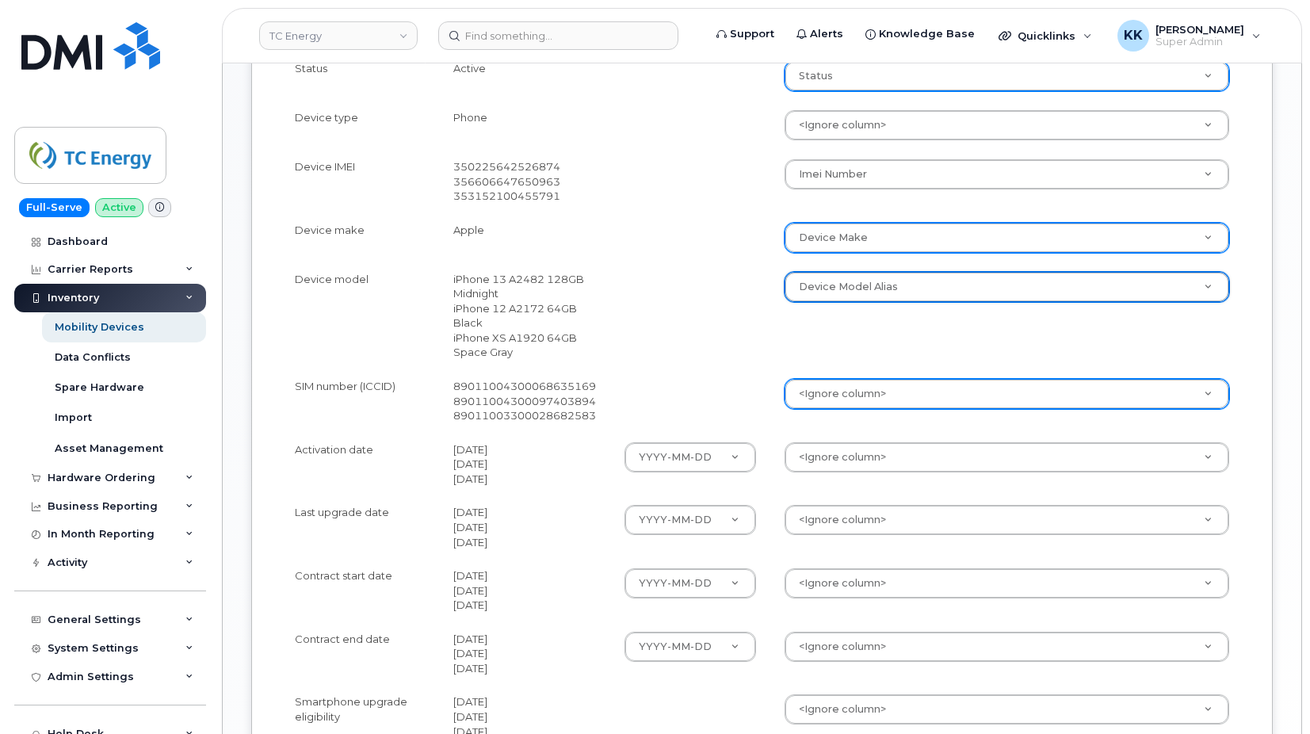
click at [857, 395] on body "TC Energy Support Alerts Knowledge Base Quicklinks Suspend / Cancel Device Chan…" at bounding box center [655, 106] width 1310 height 1667
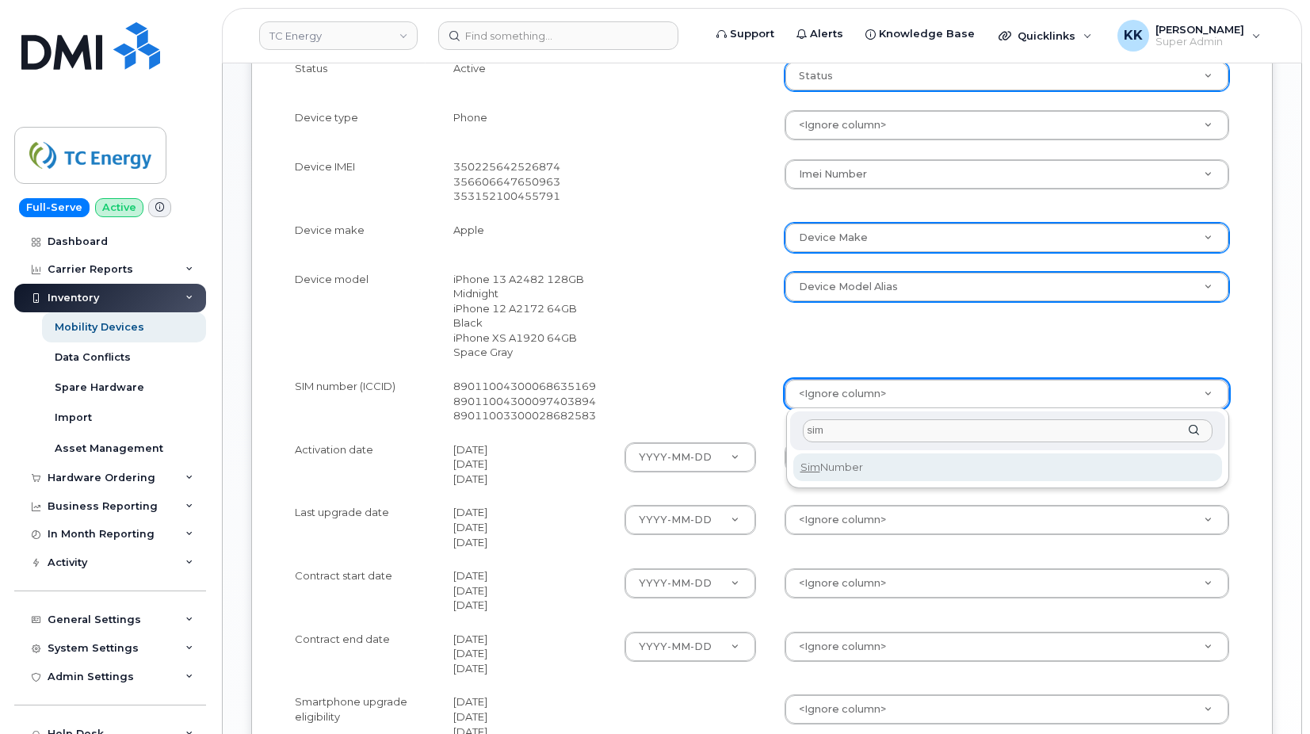
type input "sim"
select select "sim_number"
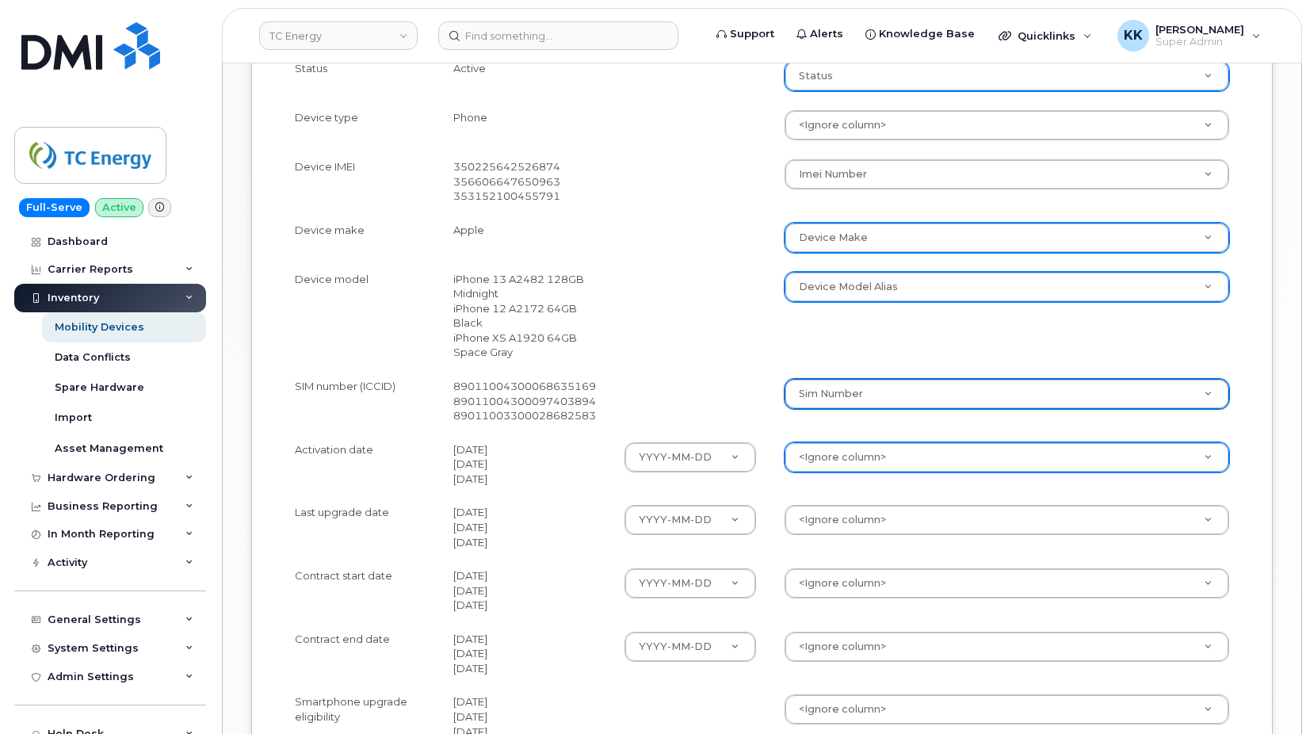
click at [846, 452] on body "TC Energy Support Alerts Knowledge Base Quicklinks Suspend / Cancel Device Chan…" at bounding box center [655, 106] width 1310 height 1667
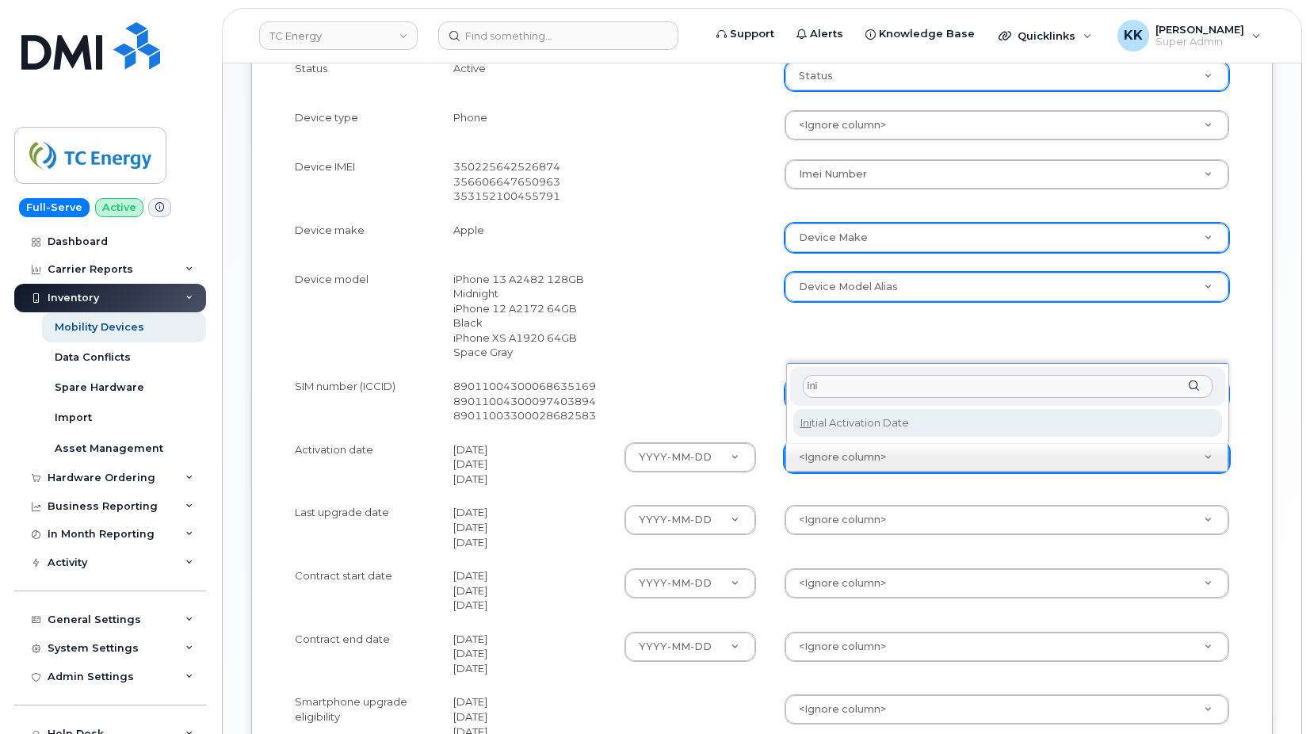
type input "ini"
select select "initial_activation_date"
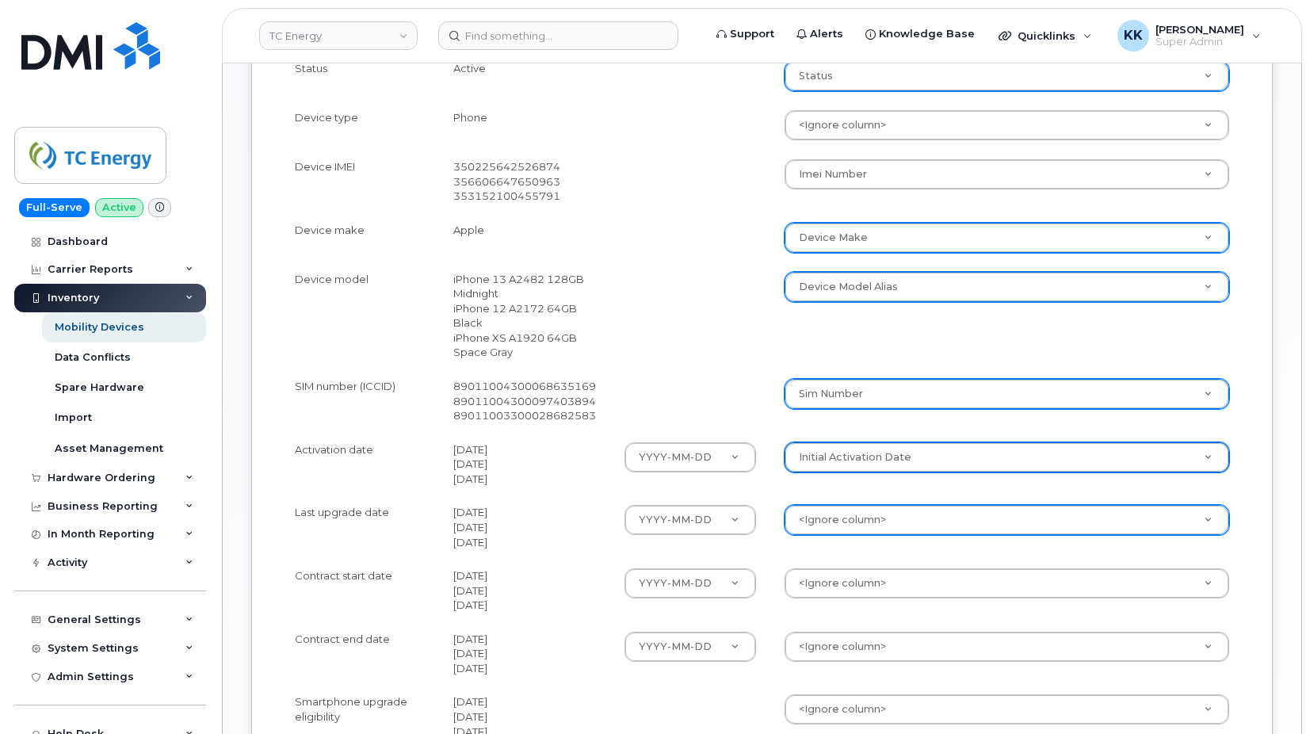
click at [847, 522] on body "TC Energy Support Alerts Knowledge Base Quicklinks Suspend / Cancel Device Chan…" at bounding box center [655, 106] width 1310 height 1667
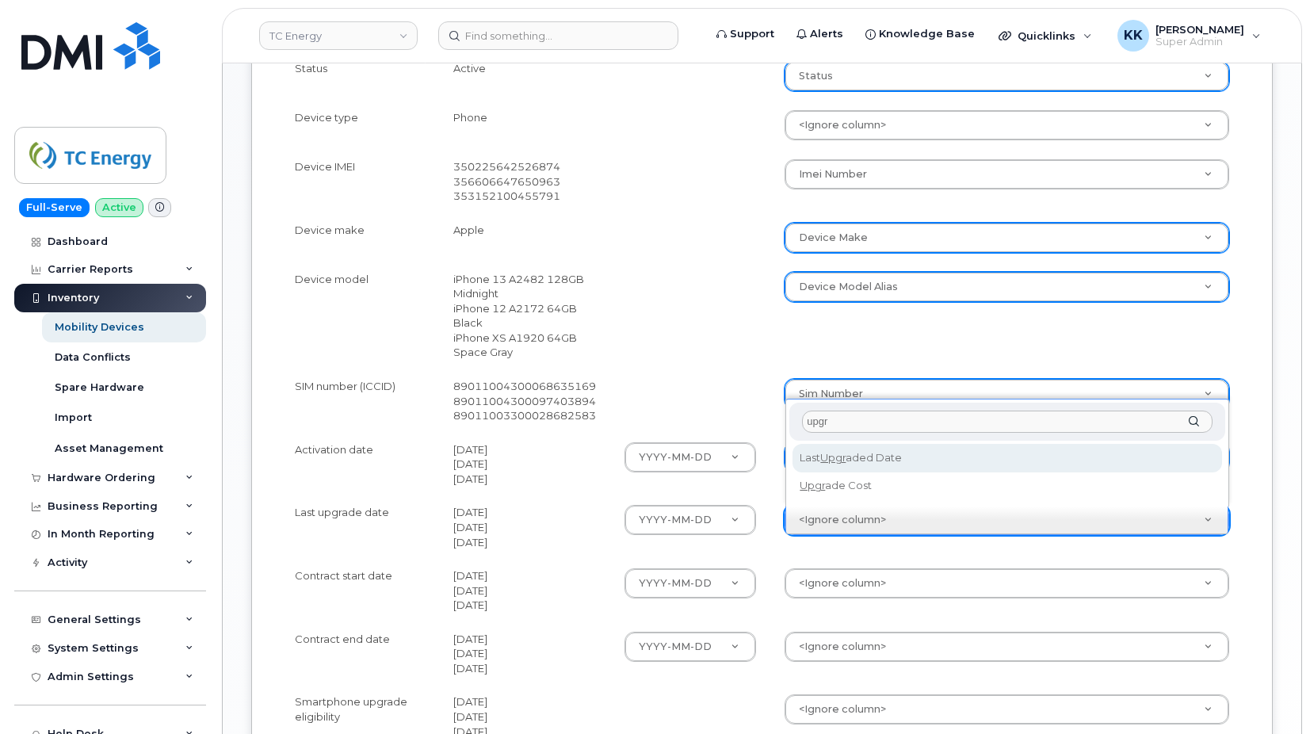
type input "upgr"
select select "last_upgraded_date"
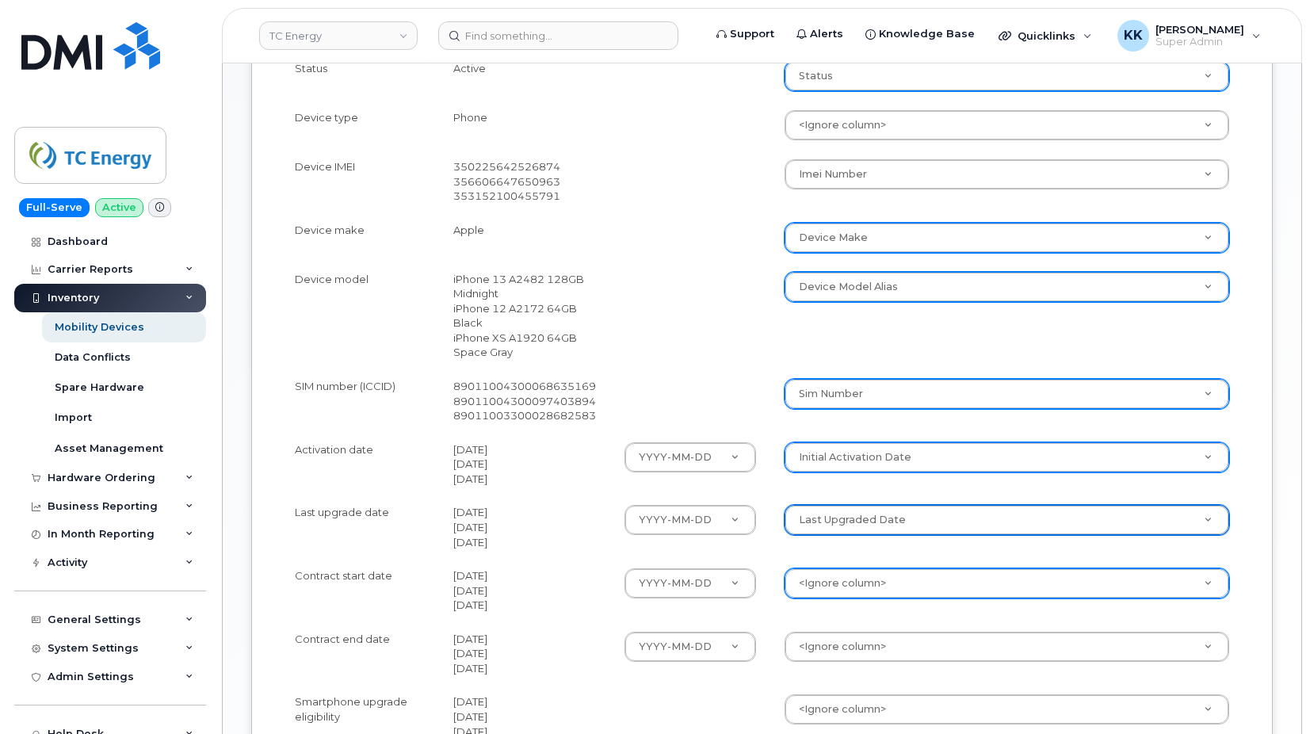
click at [824, 586] on body "TC Energy Support Alerts Knowledge Base Quicklinks Suspend / Cancel Device Chan…" at bounding box center [655, 106] width 1310 height 1667
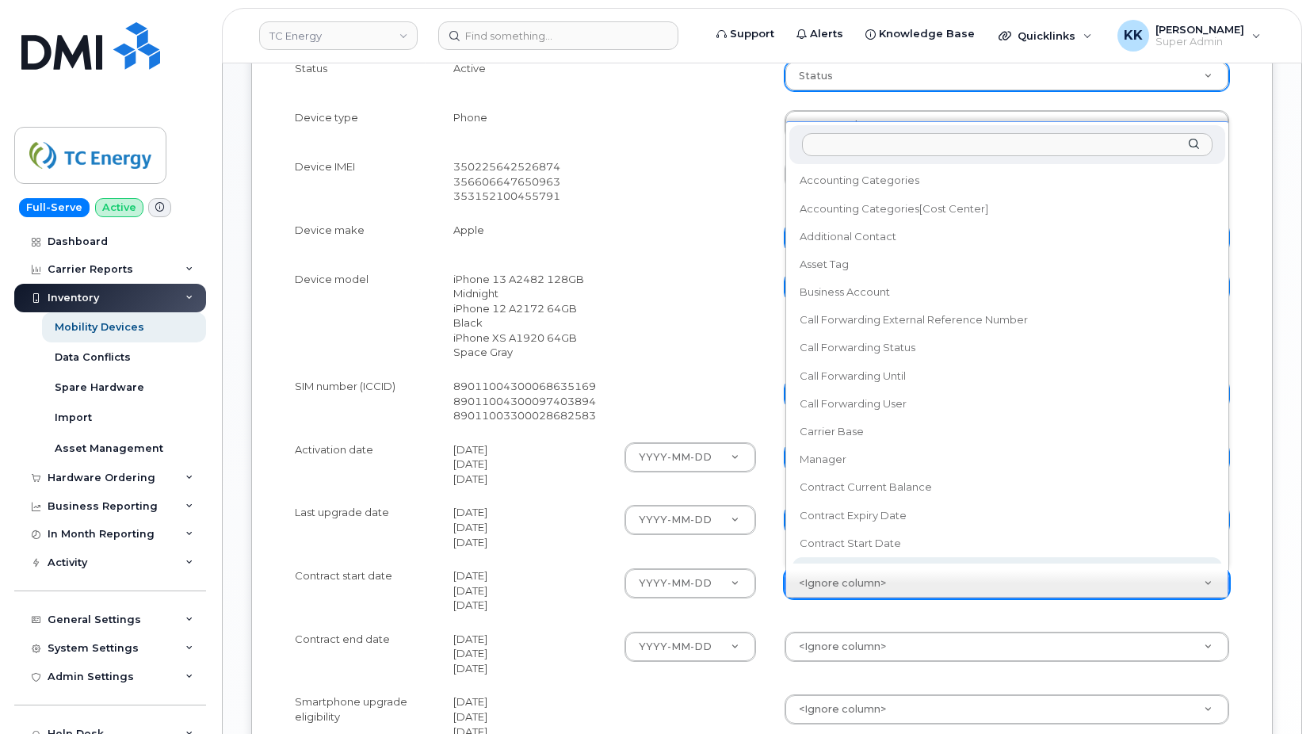
scroll to position [14, 0]
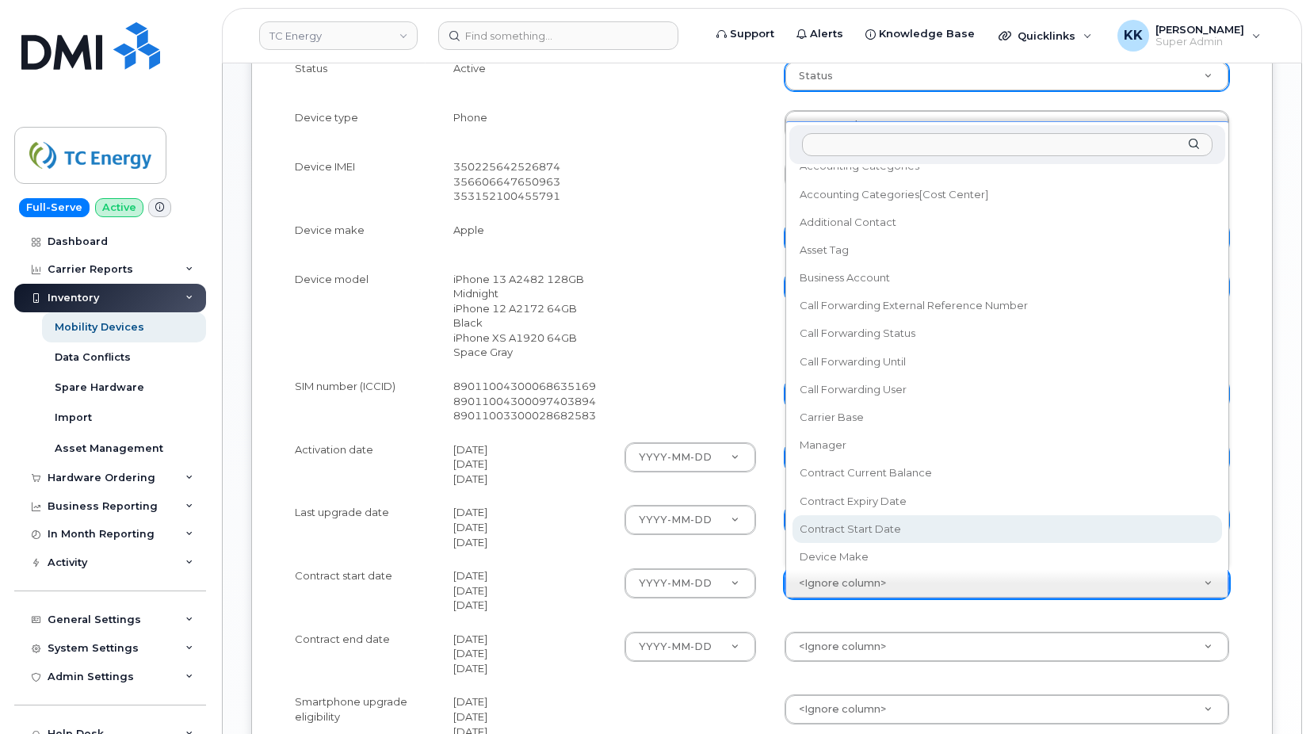
select select "contract_start_date"
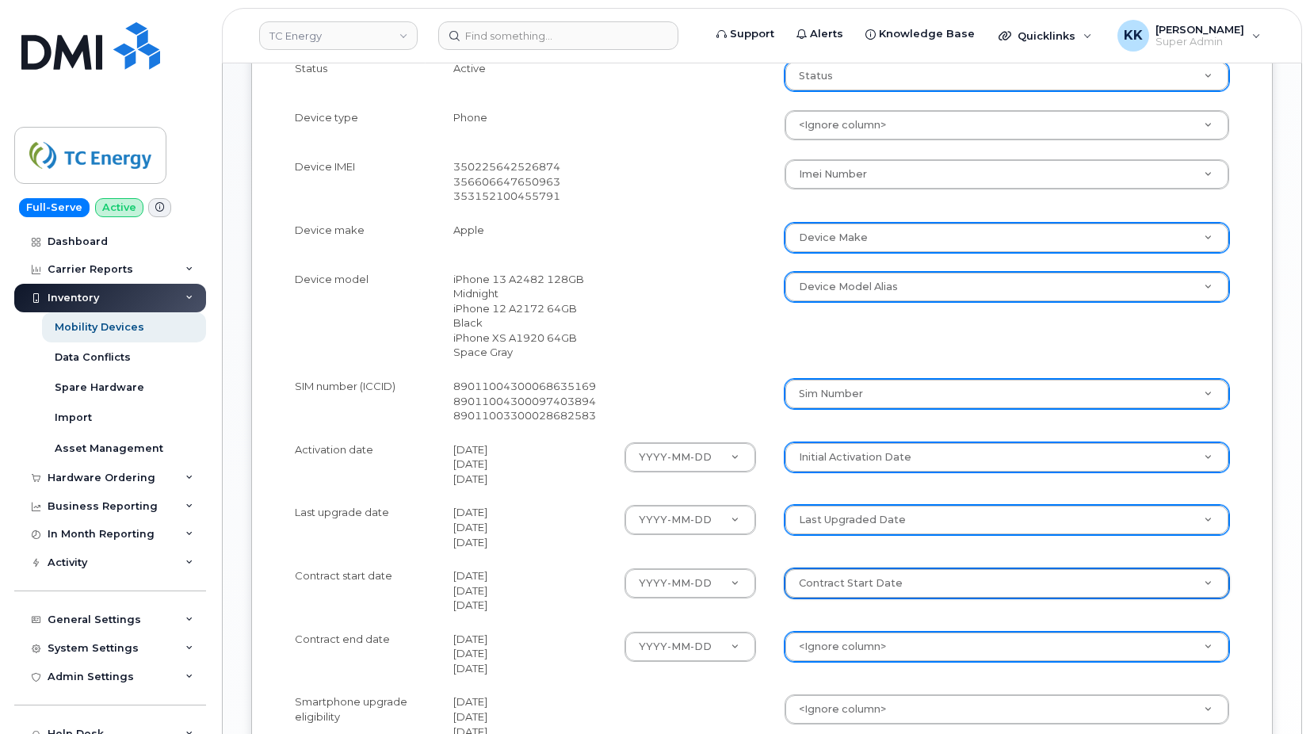
click at [846, 647] on body "TC Energy Support Alerts Knowledge Base Quicklinks Suspend / Cancel Device Chan…" at bounding box center [655, 106] width 1310 height 1667
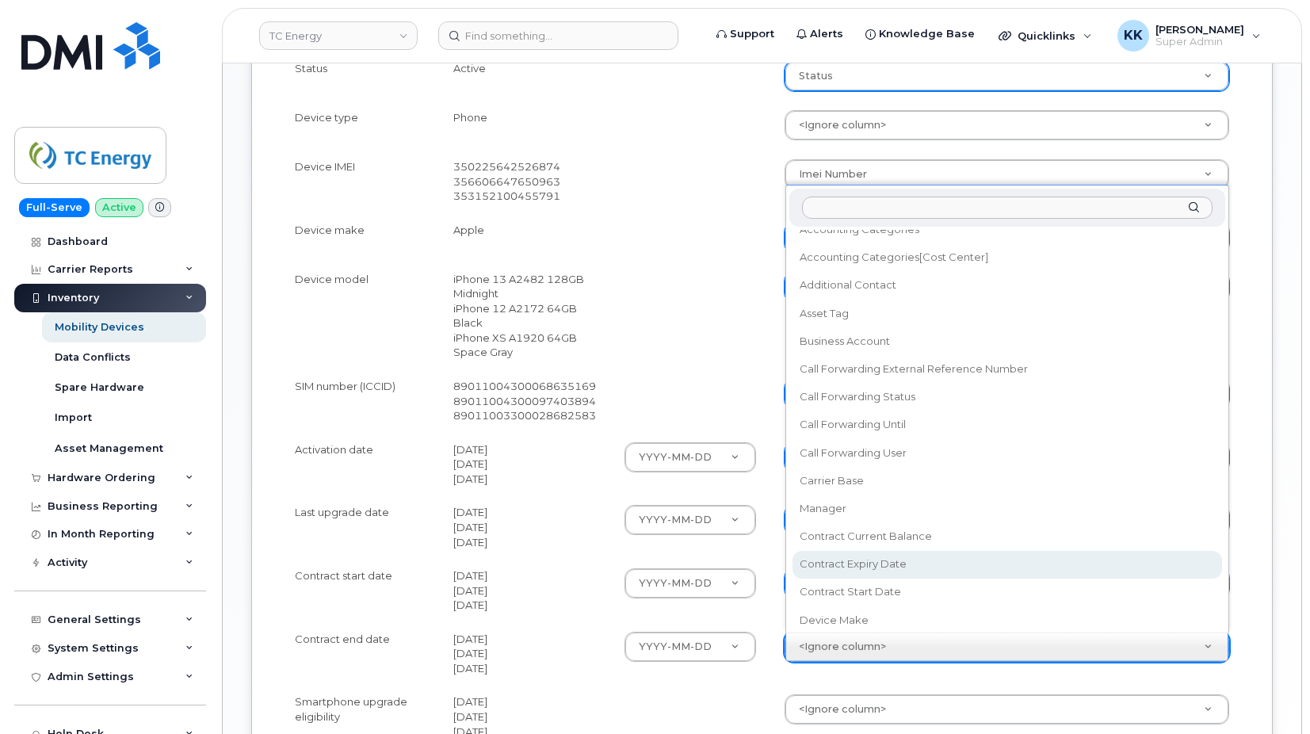
select select "contract_expiry_date"
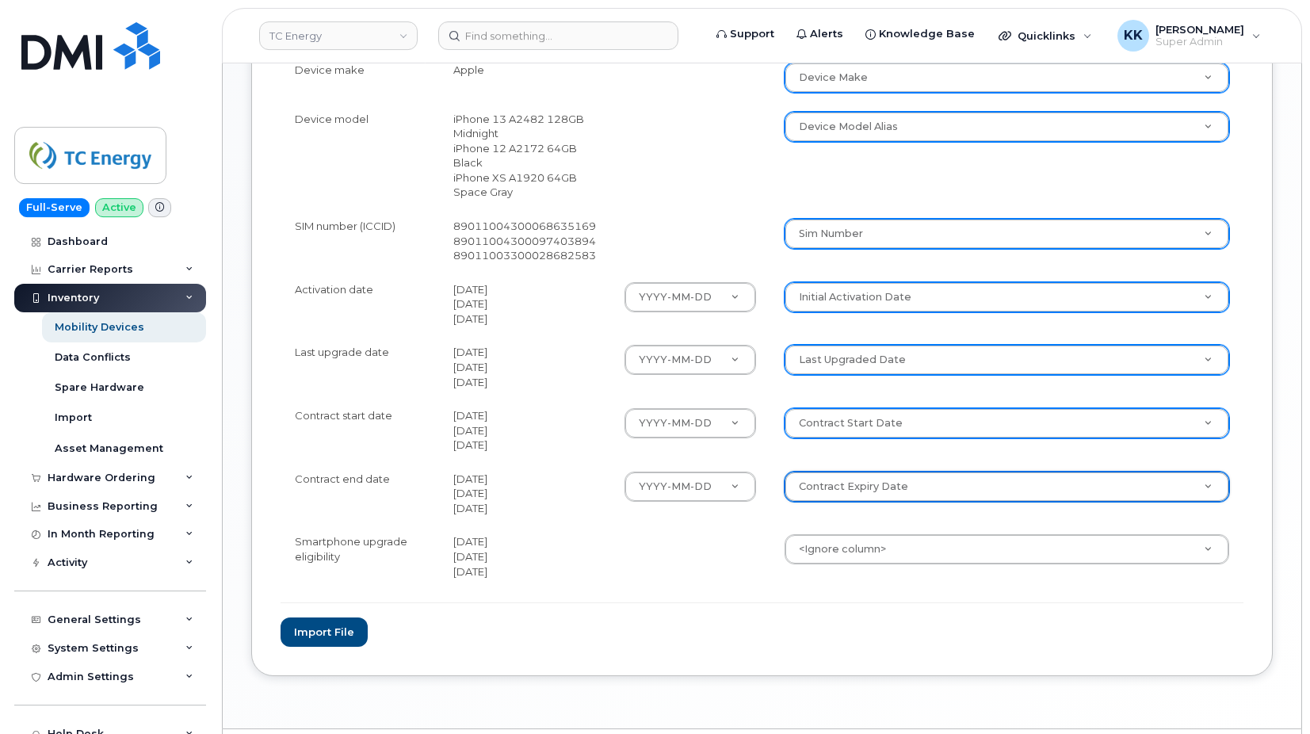
scroll to position [889, 0]
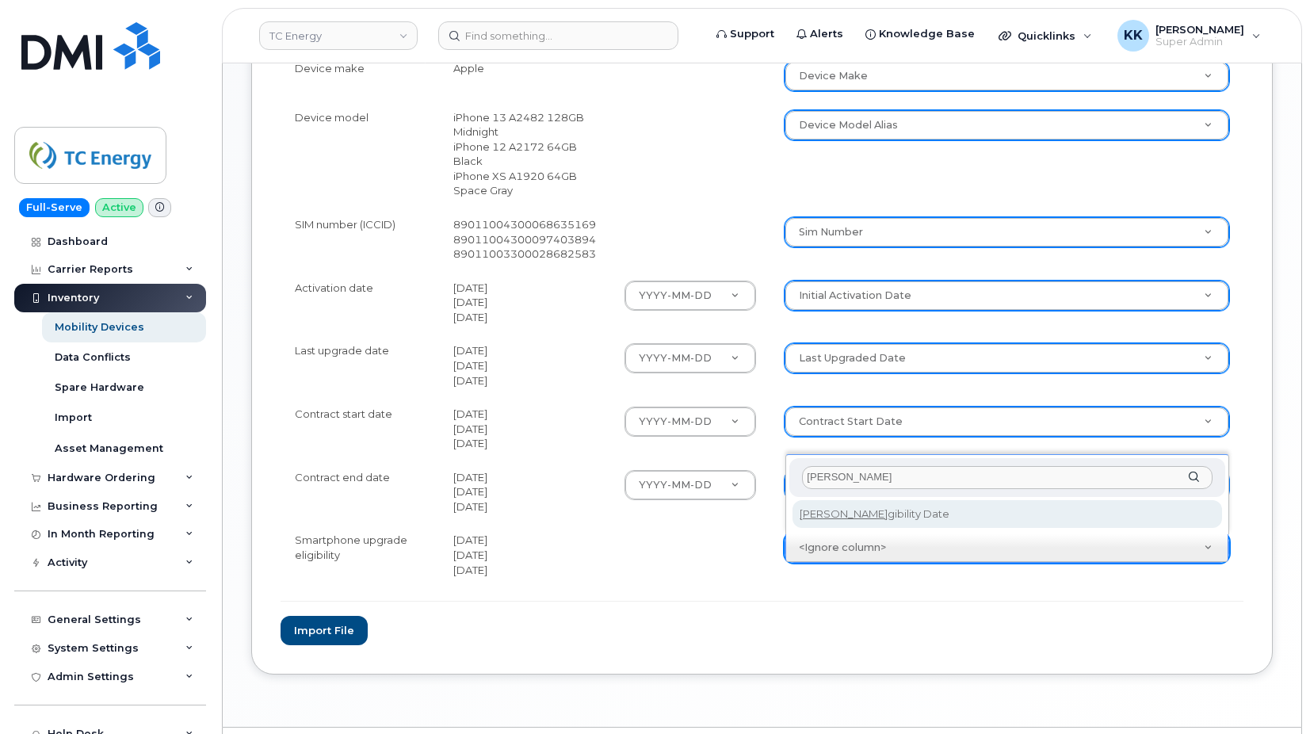
type input "eli"
select select "eligibility_date"
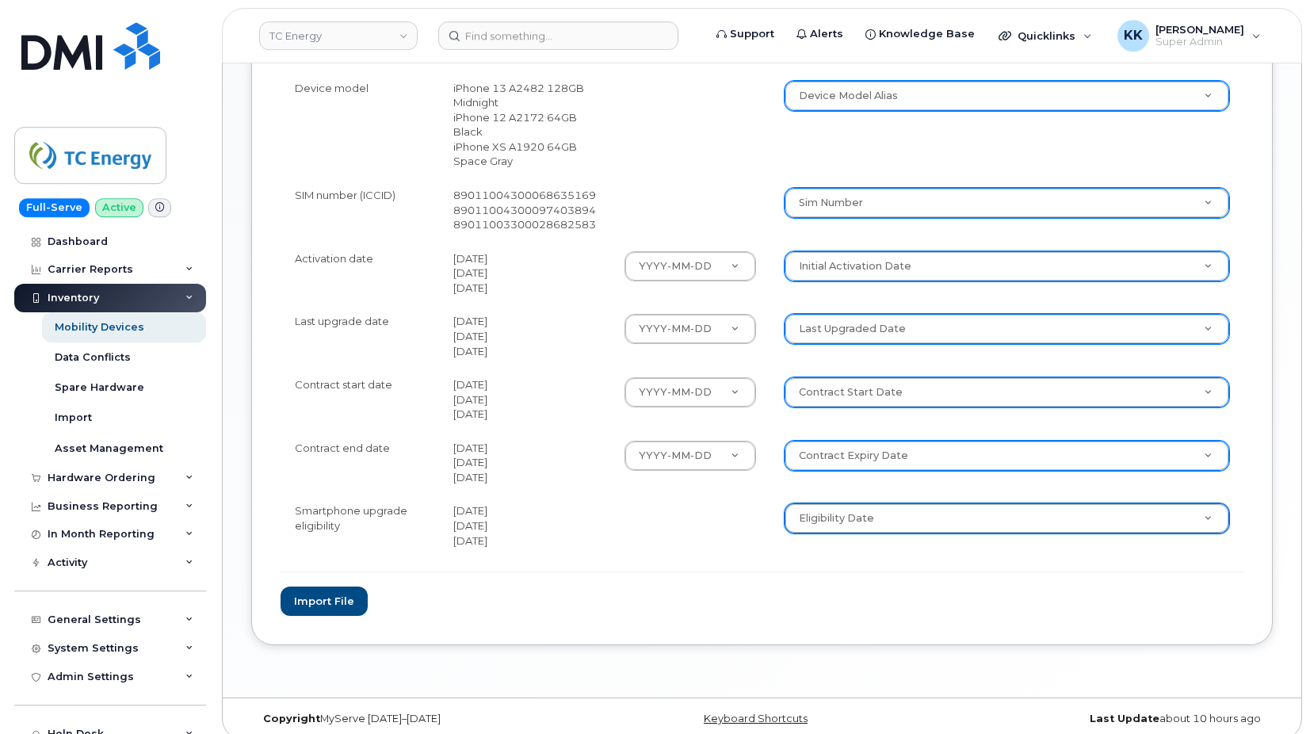
scroll to position [933, 0]
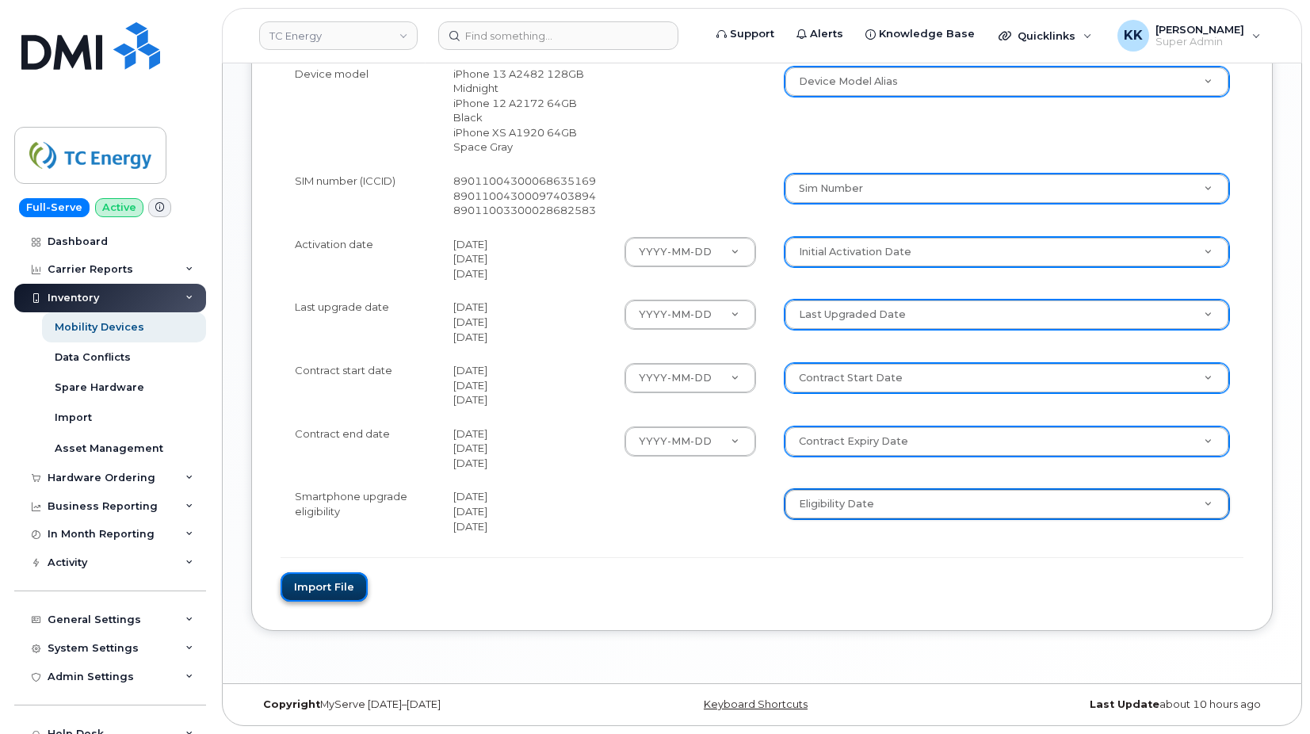
click at [344, 580] on button "Import file" at bounding box center [324, 586] width 87 height 29
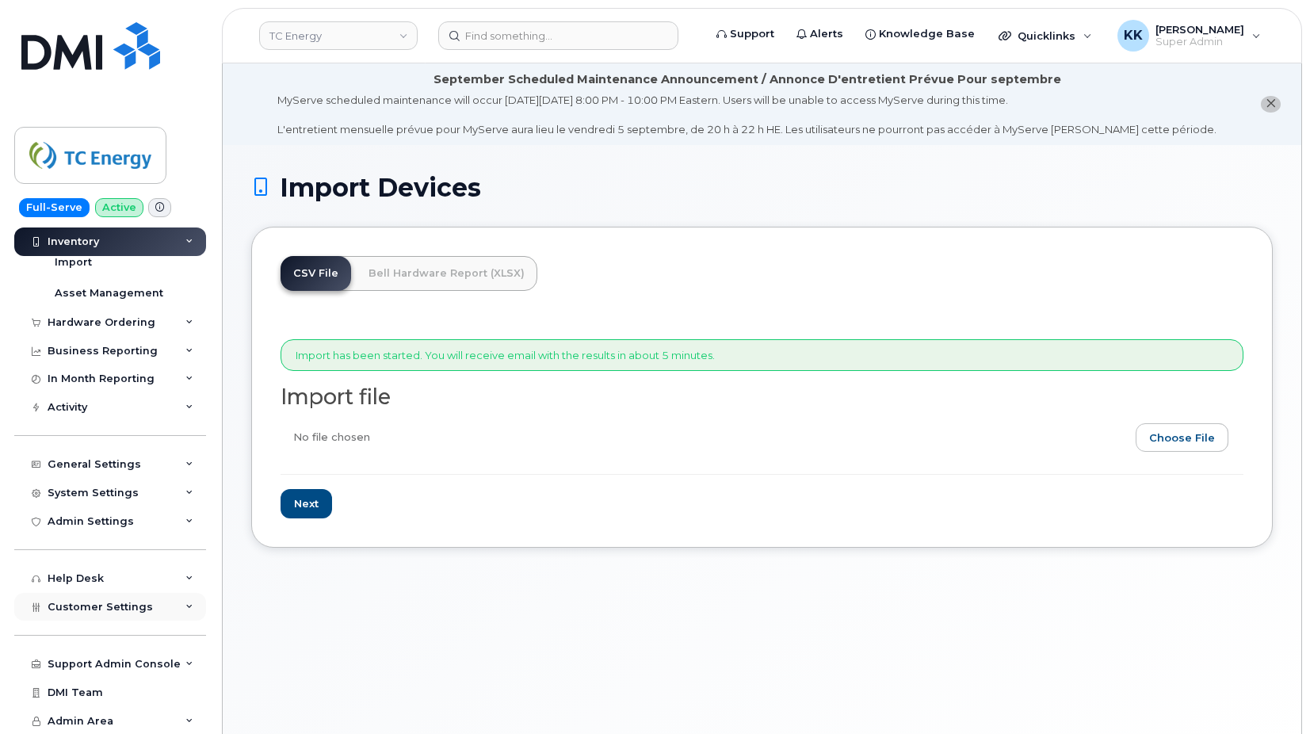
click at [99, 605] on span "Customer Settings" at bounding box center [100, 607] width 105 height 12
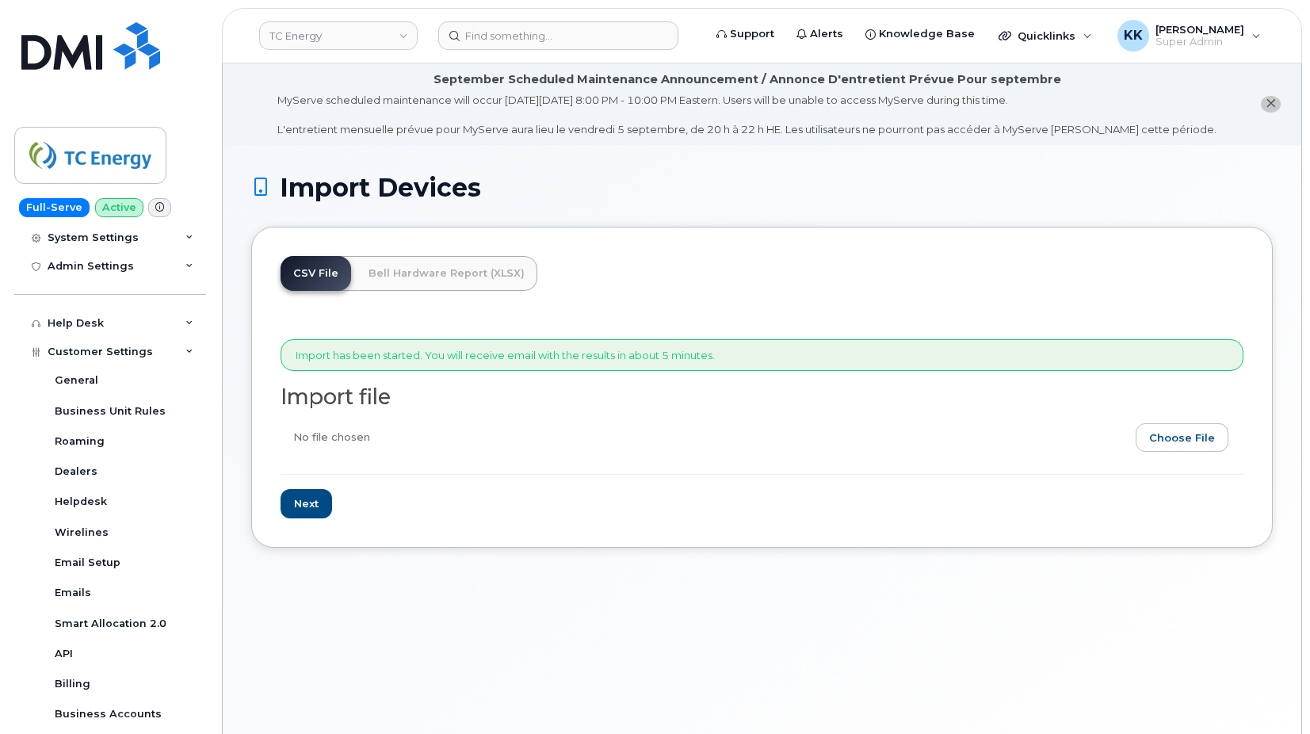
scroll to position [612, 0]
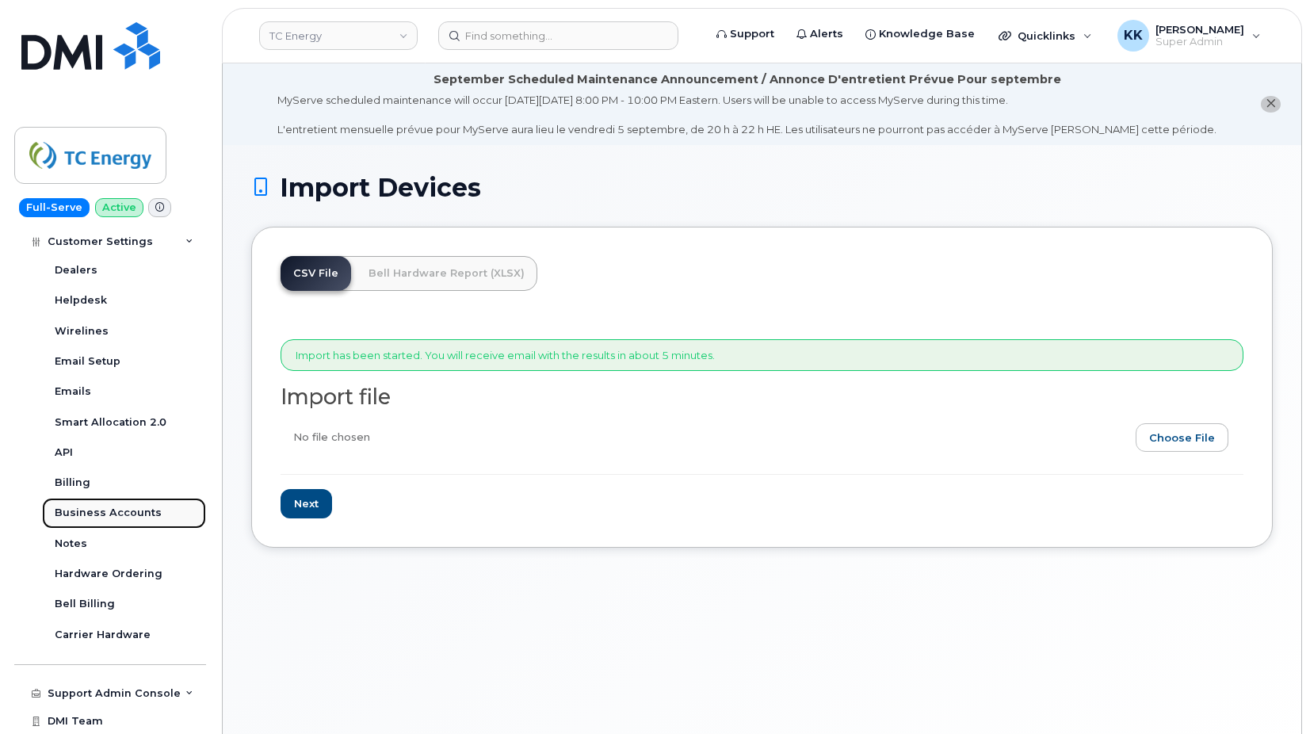
click at [120, 517] on div "Business Accounts" at bounding box center [108, 513] width 107 height 14
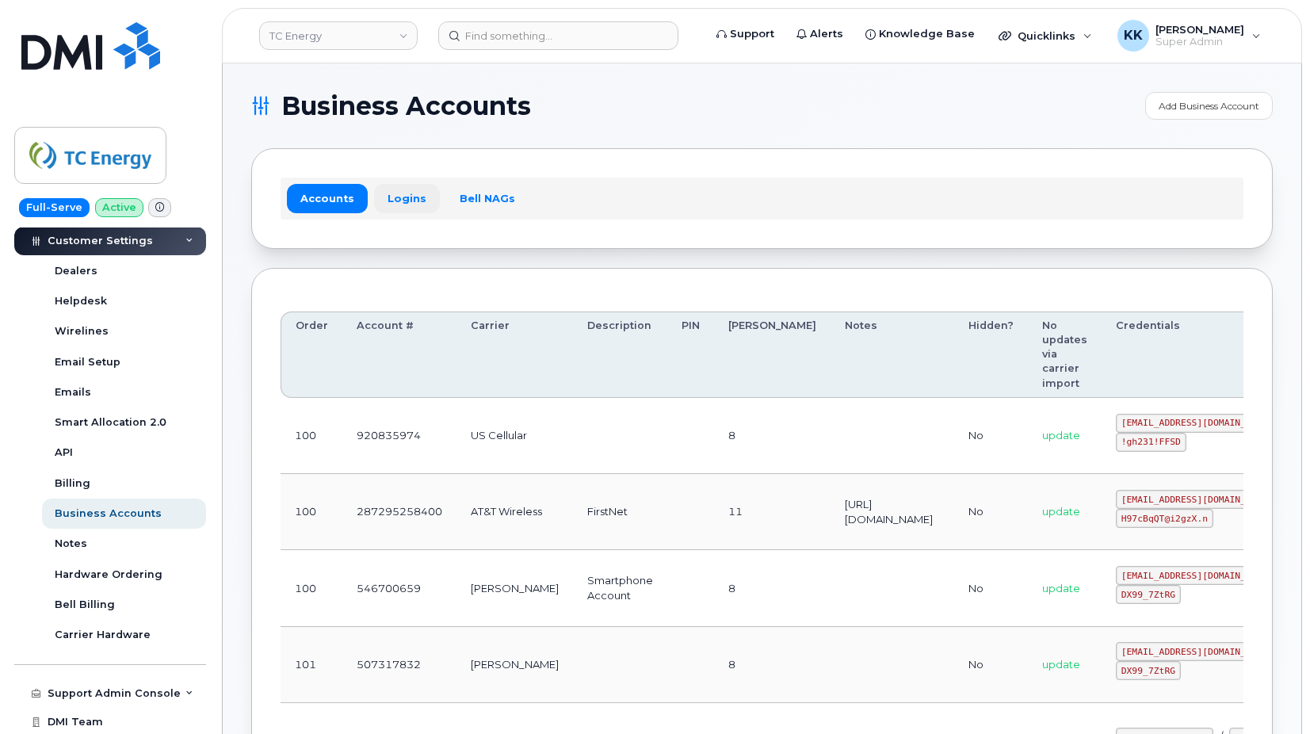
click at [411, 200] on link "Logins" at bounding box center [407, 198] width 66 height 29
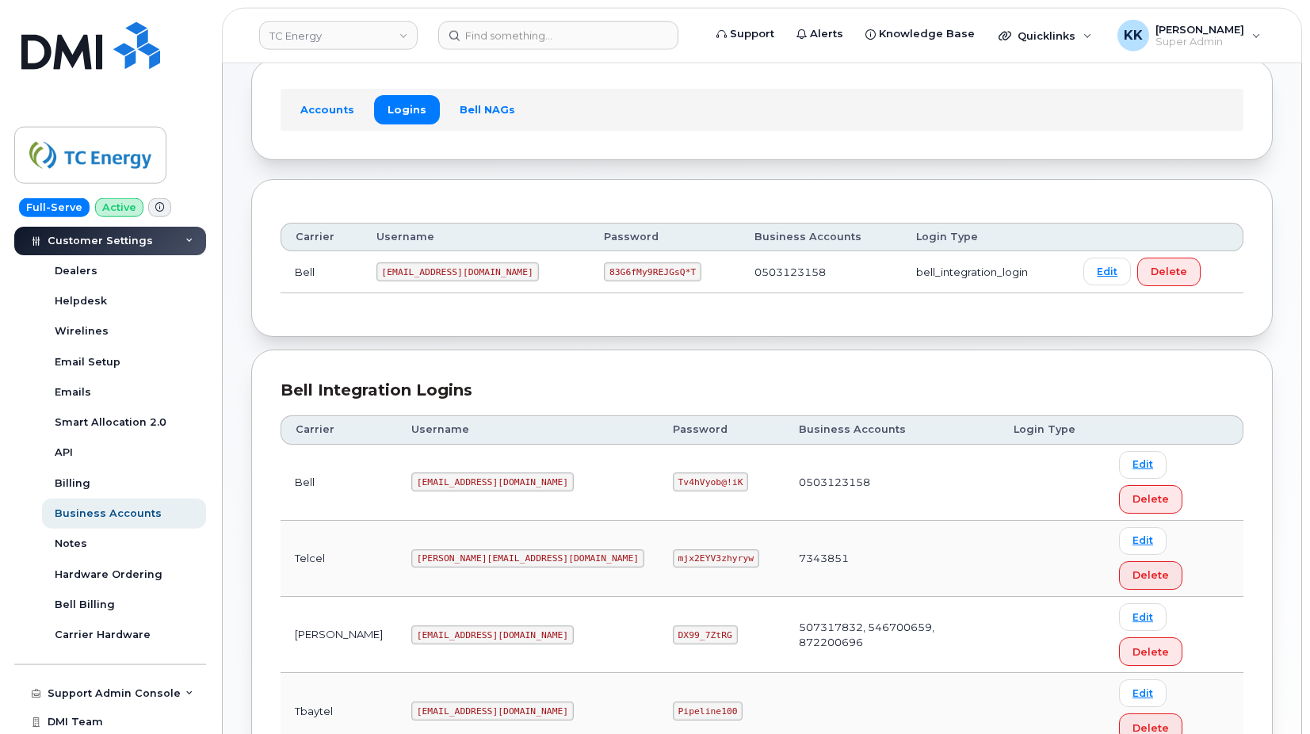
scroll to position [313, 0]
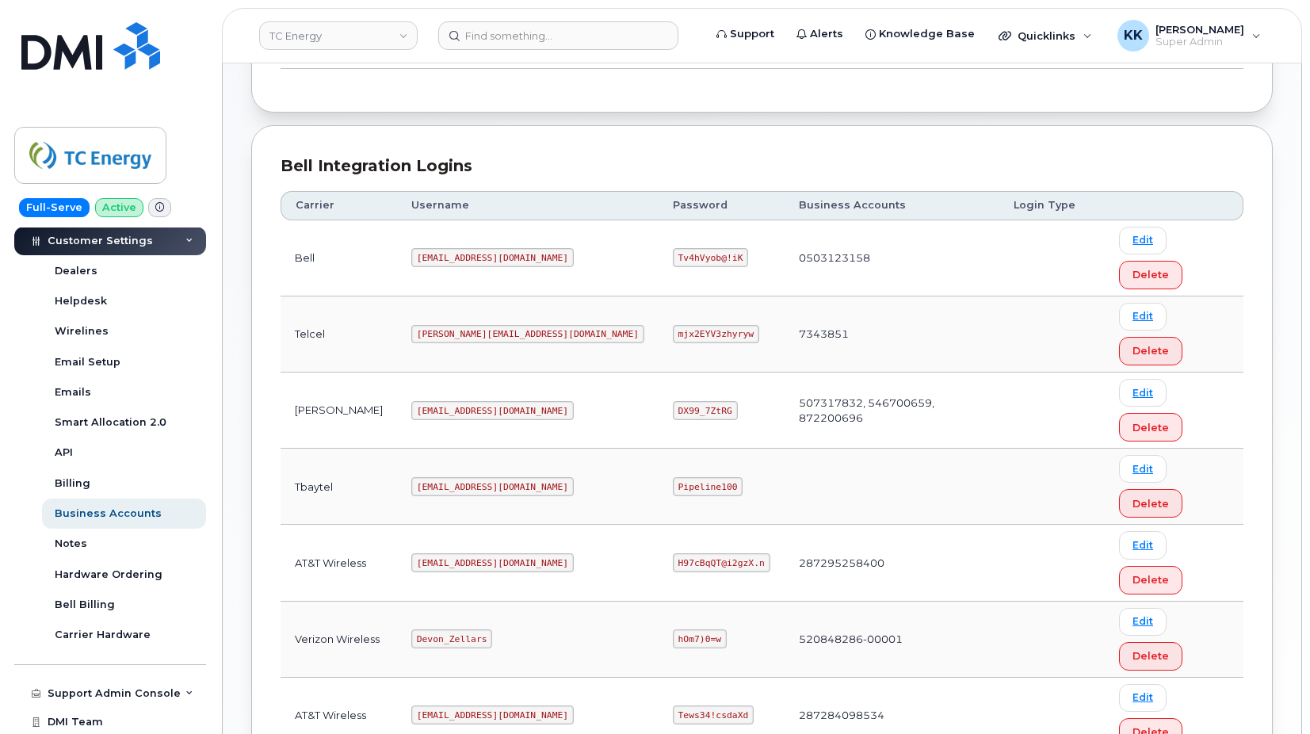
click at [453, 705] on code "[EMAIL_ADDRESS][DOMAIN_NAME]" at bounding box center [492, 714] width 162 height 19
click at [684, 705] on code "Tews34!csdaXd" at bounding box center [713, 714] width 81 height 19
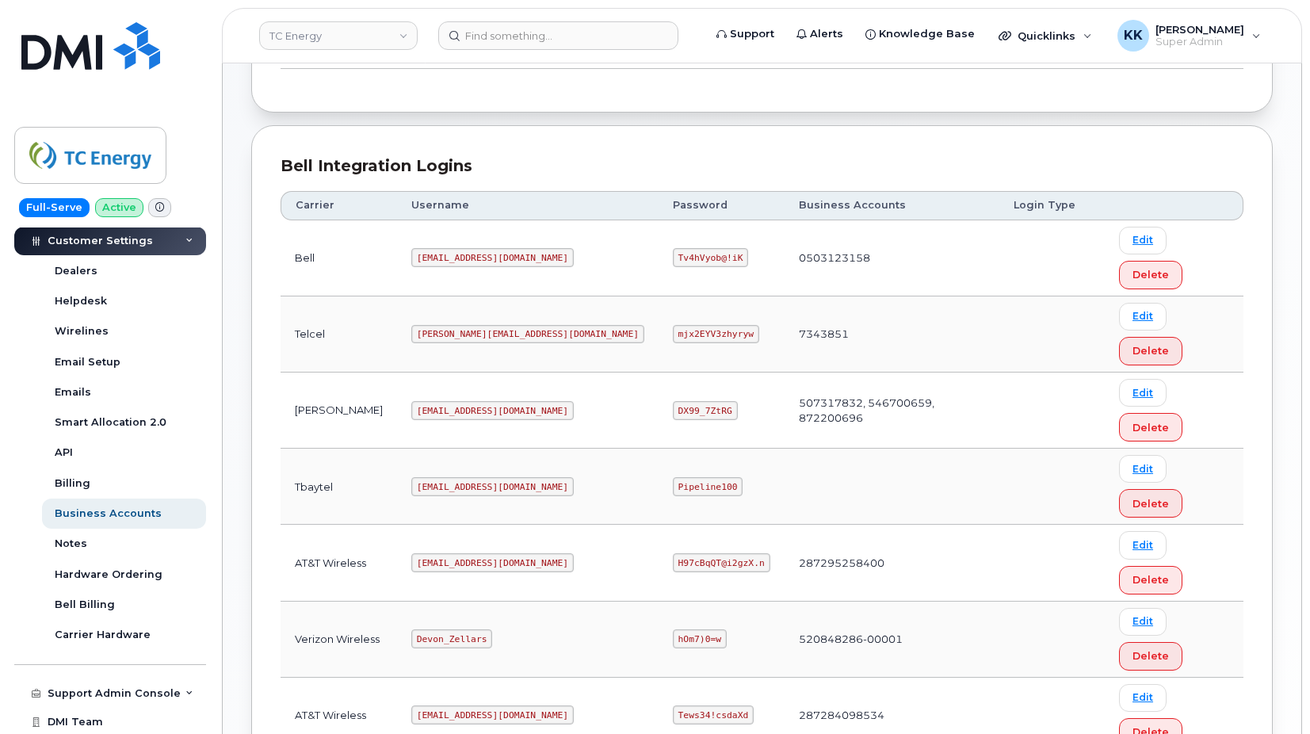
click at [684, 705] on code "Tews34!csdaXd" at bounding box center [713, 714] width 81 height 19
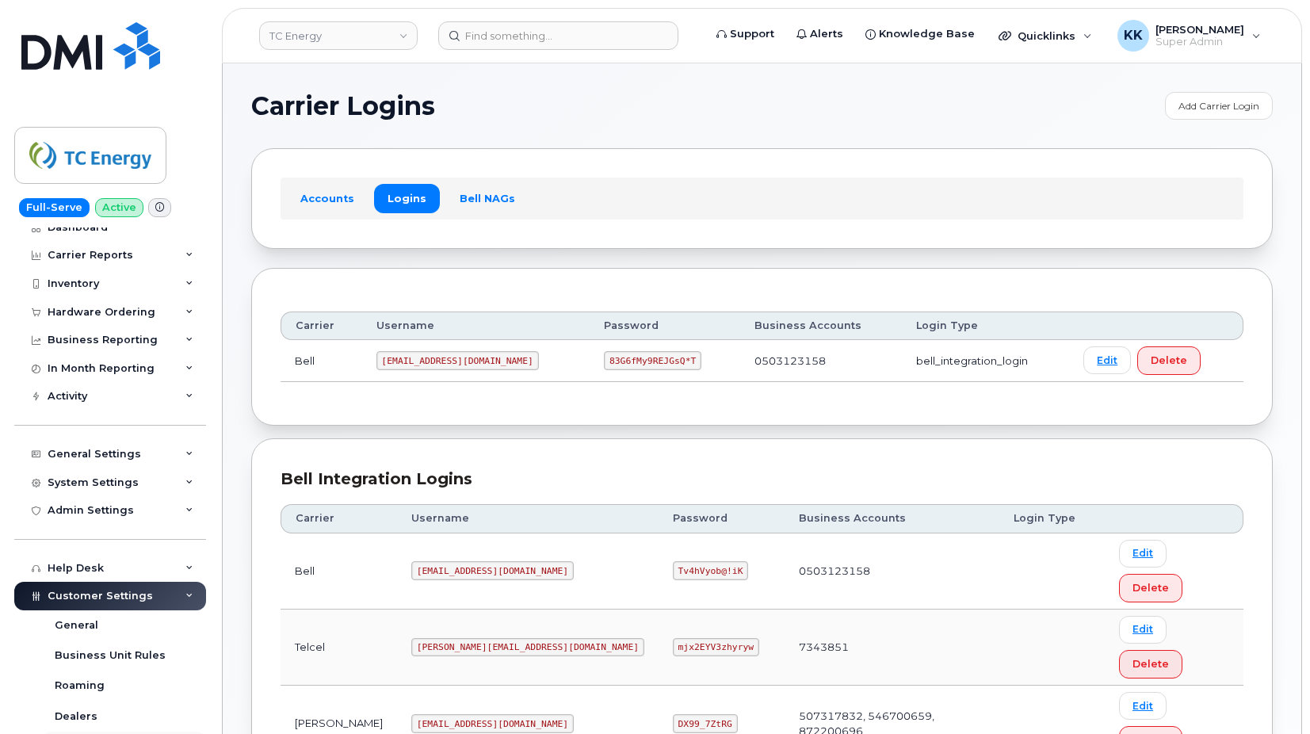
scroll to position [3, 0]
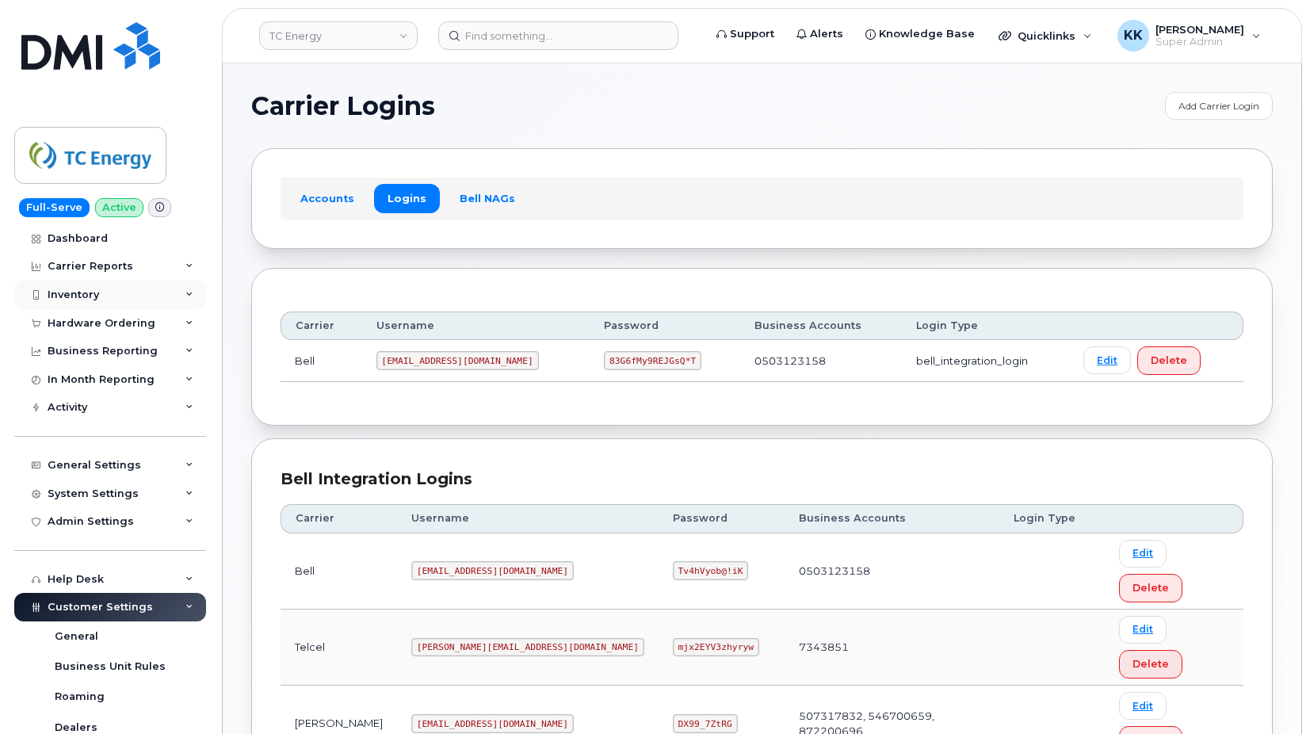
click at [84, 285] on div "Inventory" at bounding box center [110, 295] width 192 height 29
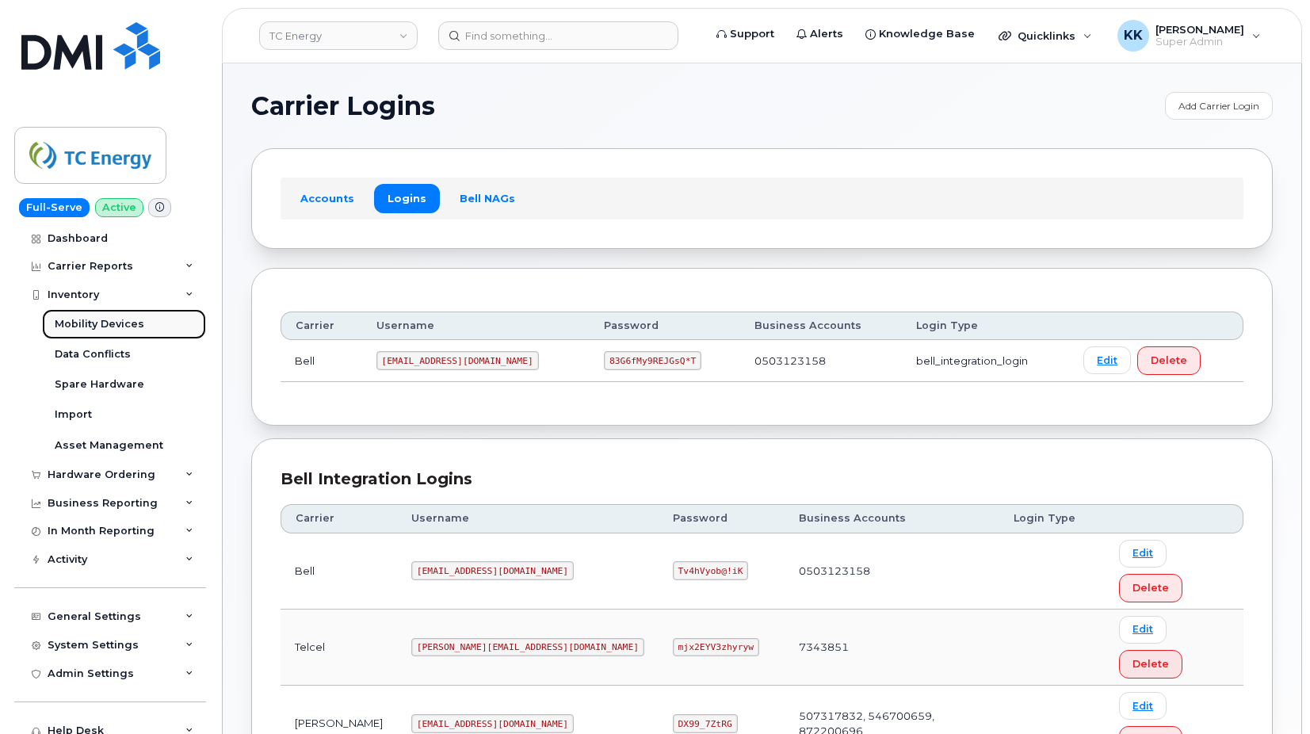
click at [89, 317] on div "Mobility Devices" at bounding box center [100, 324] width 90 height 14
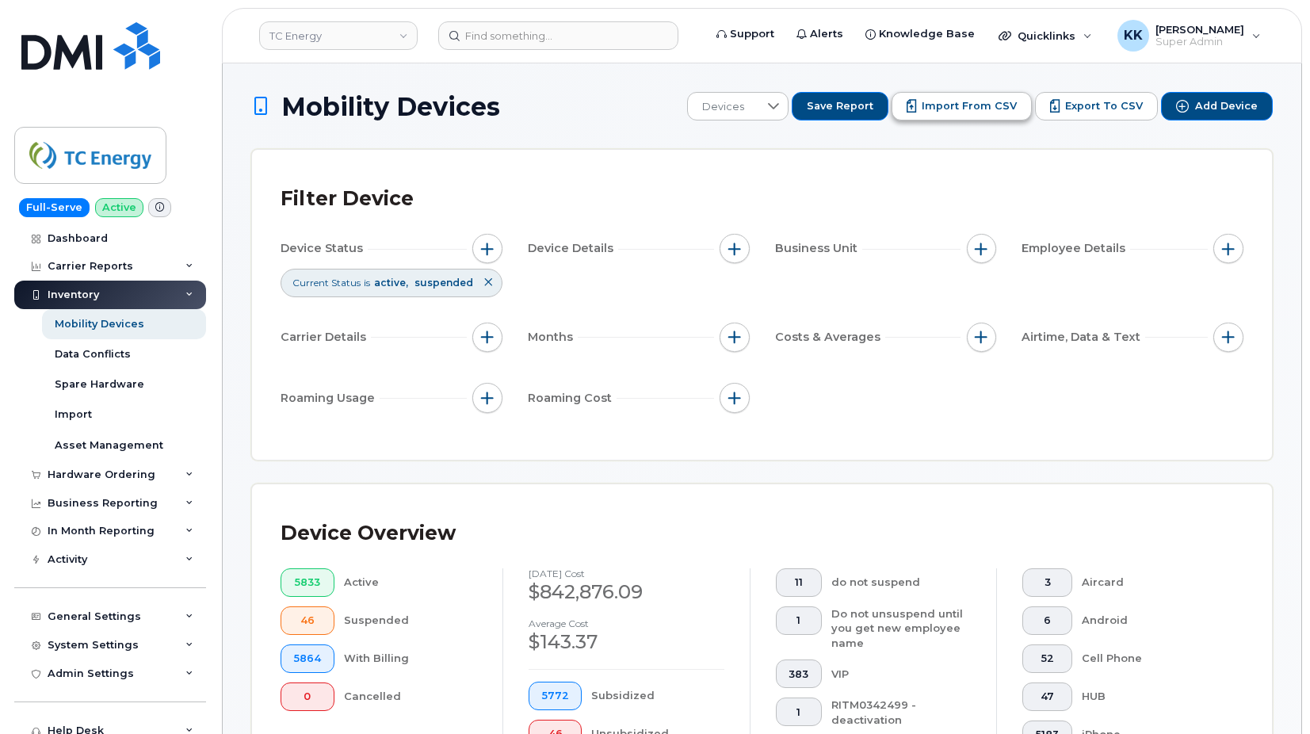
click at [983, 120] on button "Import from CSV" at bounding box center [962, 106] width 140 height 29
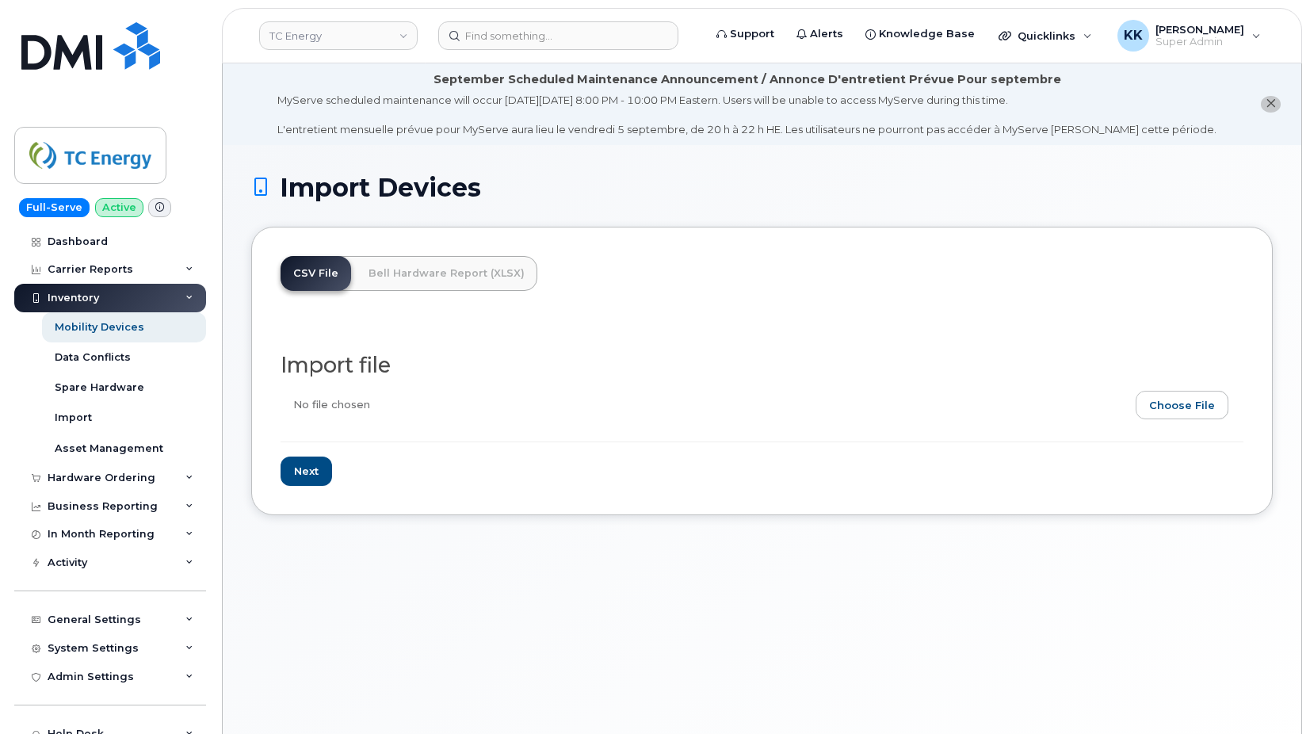
click at [1166, 407] on input "file" at bounding box center [756, 409] width 950 height 36
type input "C:\fakepath\TC Energy AT&T Inventory [DATE].csv"
click at [307, 472] on input "Next" at bounding box center [307, 470] width 52 height 29
type input "Loading..."
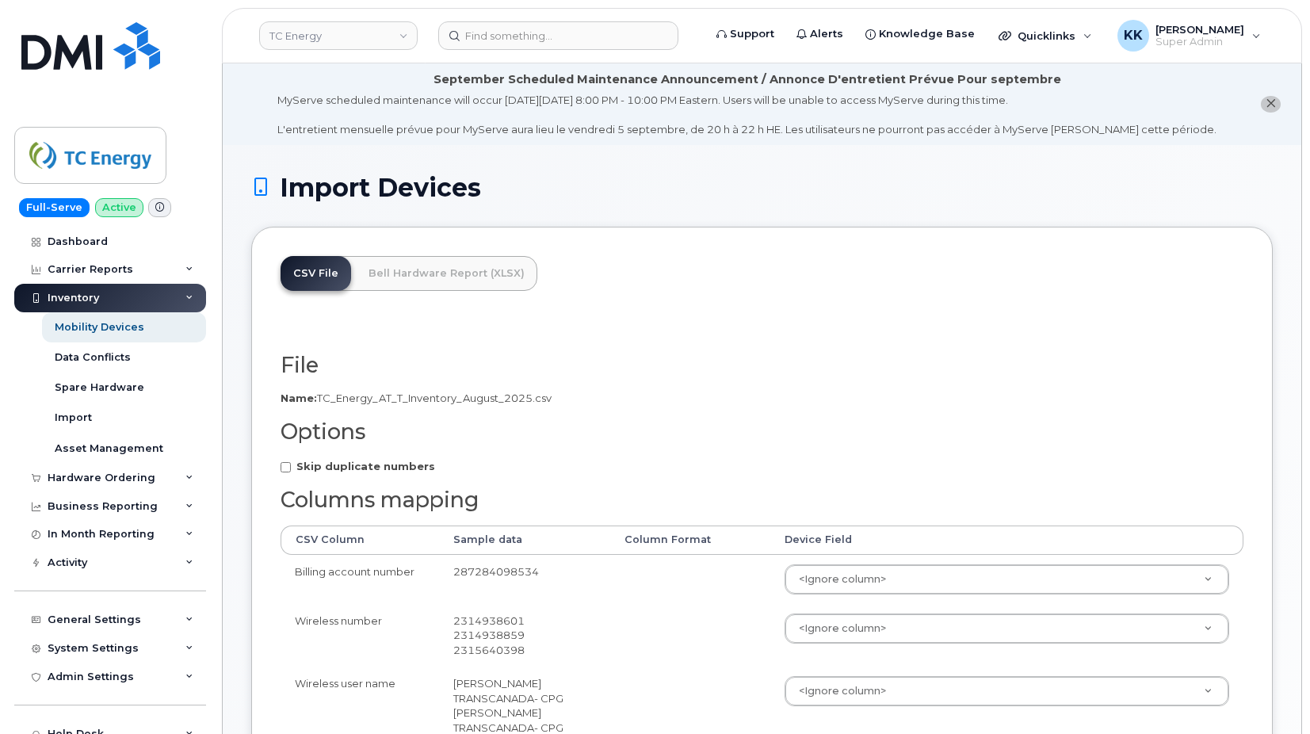
click at [360, 464] on strong "Skip duplicate numbers" at bounding box center [365, 466] width 139 height 13
click at [291, 464] on input "Skip duplicate numbers" at bounding box center [286, 467] width 10 height 10
checkbox input "true"
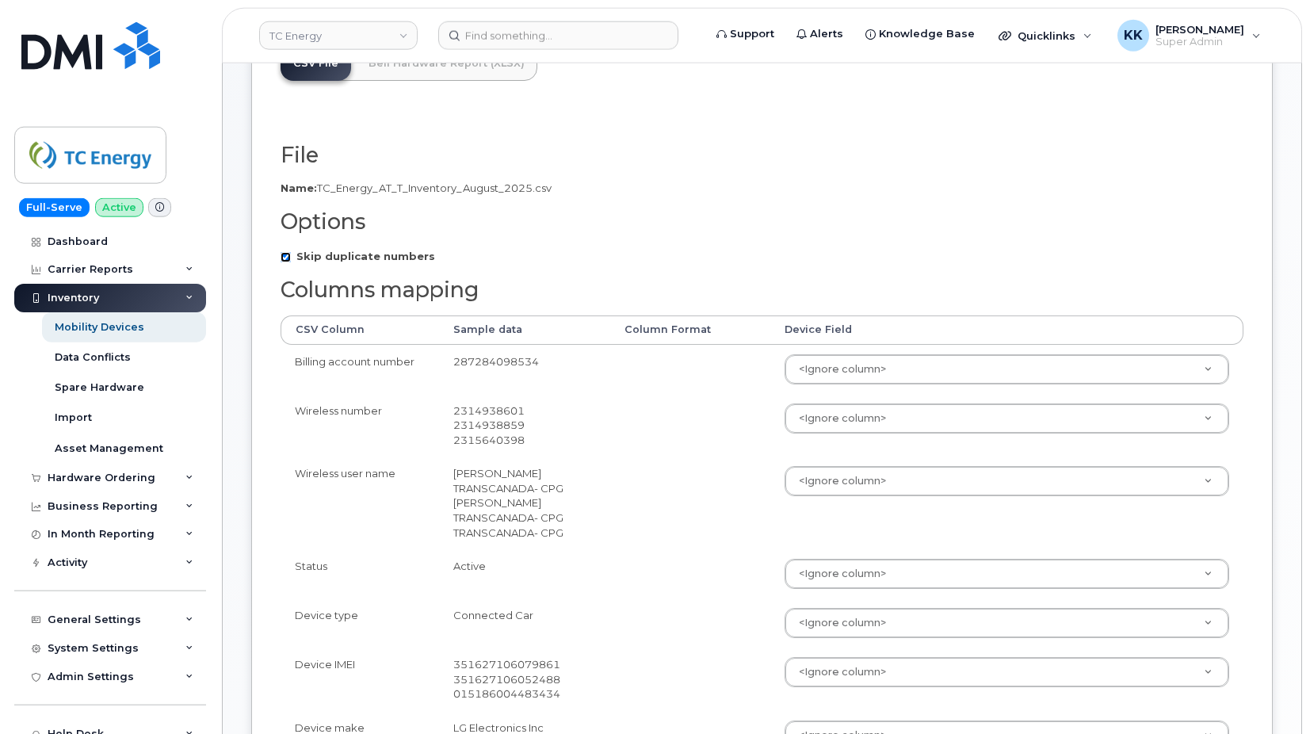
scroll to position [242, 0]
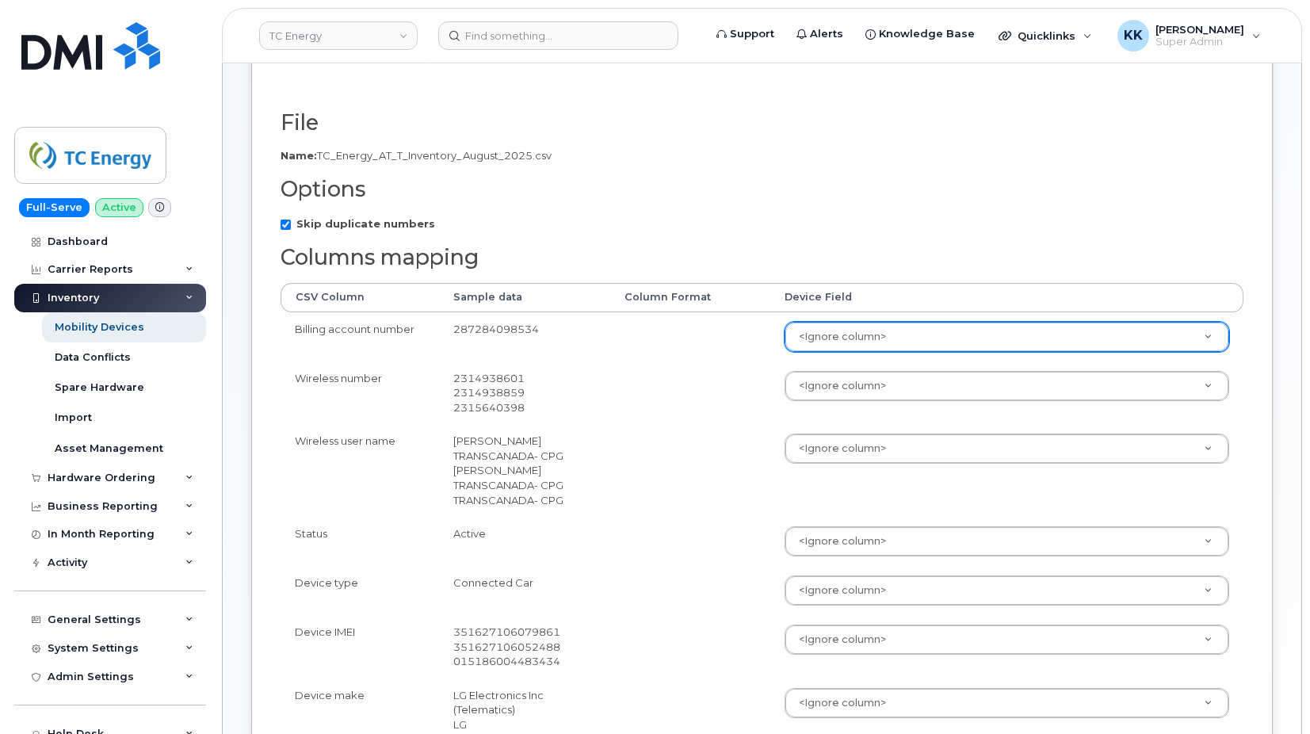
click at [867, 326] on body "TC Energy Support Alerts Knowledge Base Quicklinks Suspend / Cancel Device Chan…" at bounding box center [655, 499] width 1310 height 1483
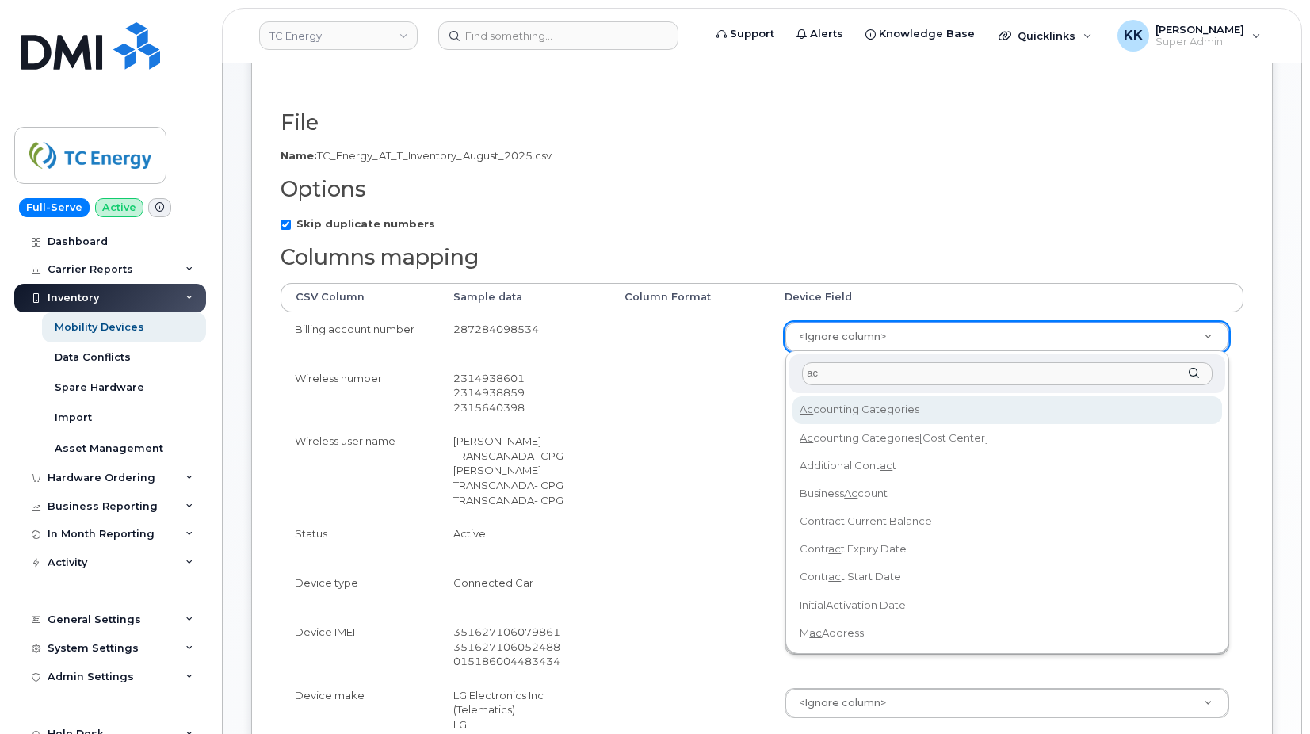
type input "acc"
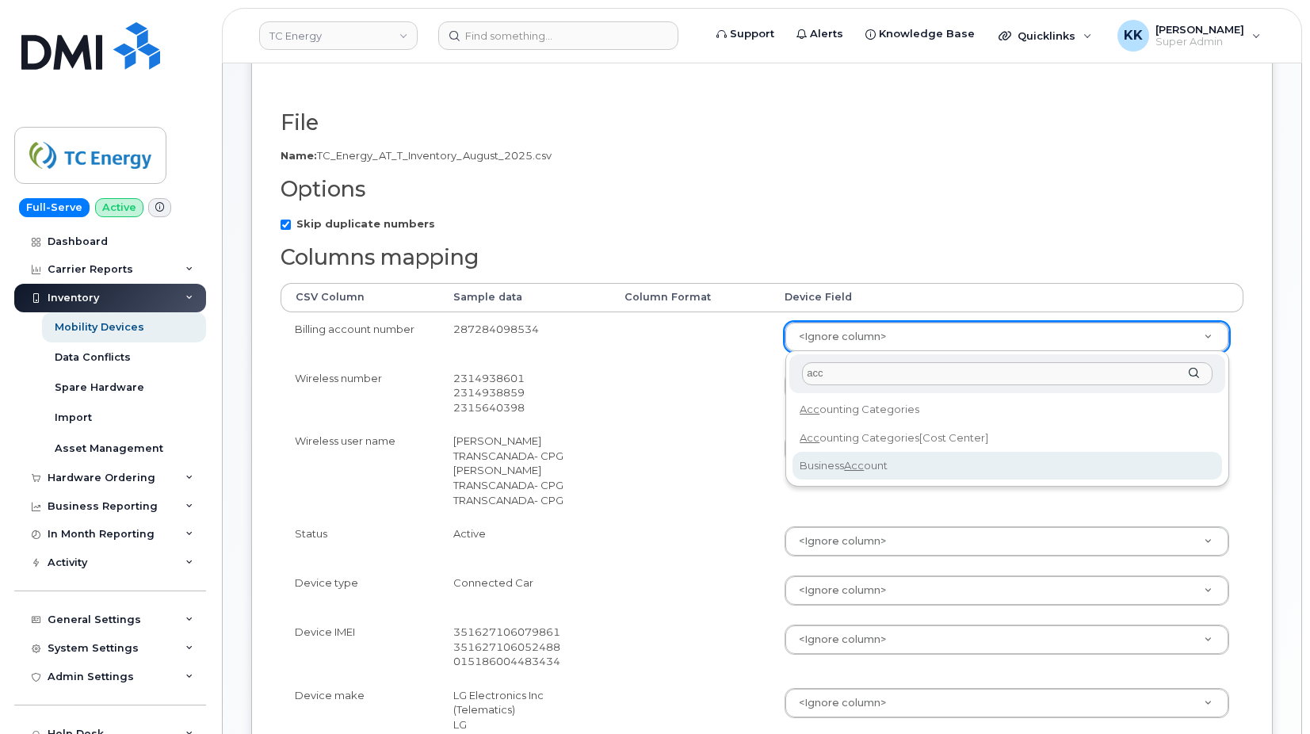
select select "business_account_id"
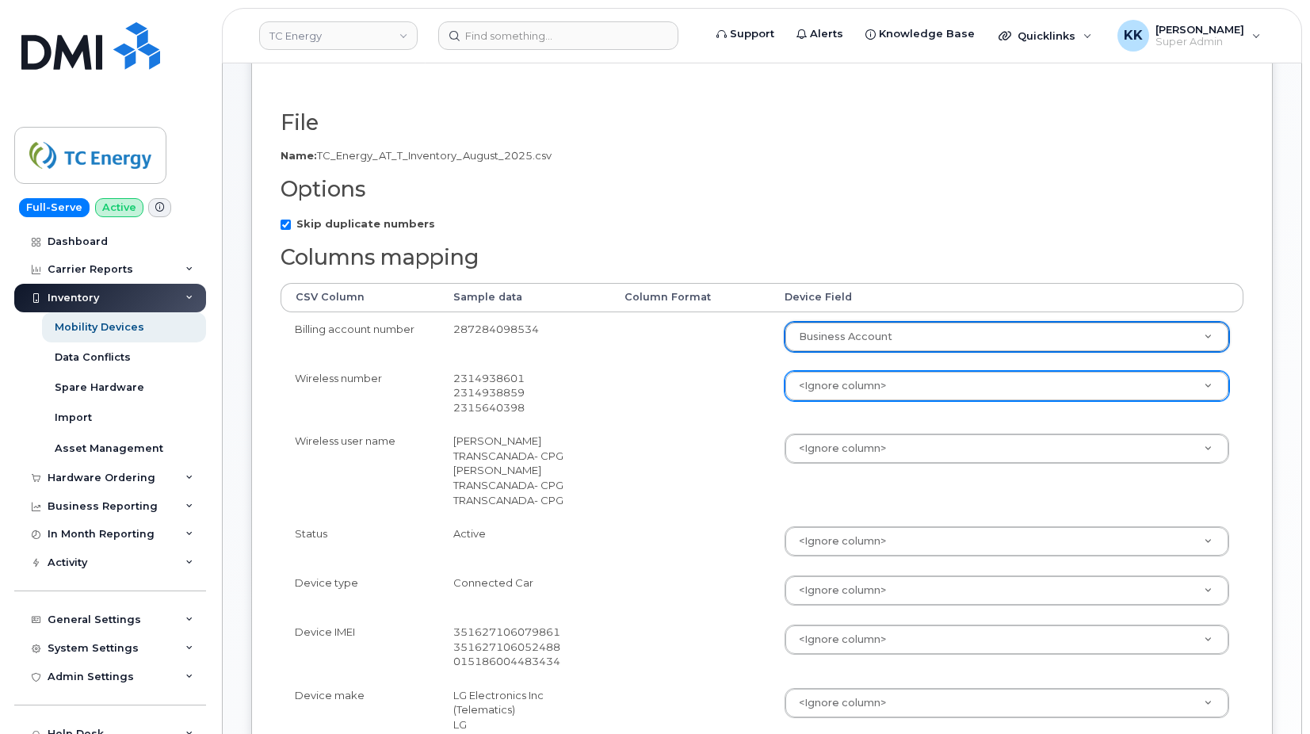
click at [829, 391] on body "TC Energy Support Alerts Knowledge Base Quicklinks Suspend / Cancel Device Chan…" at bounding box center [655, 499] width 1310 height 1483
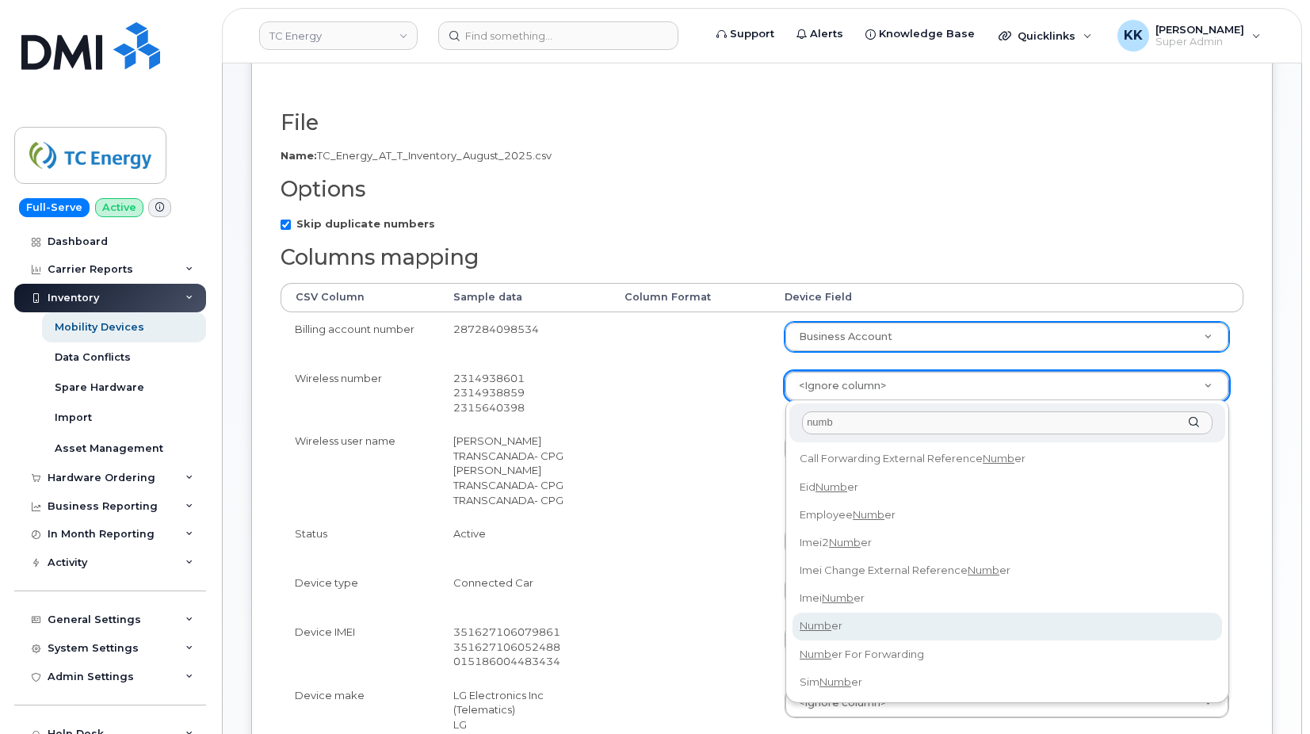
type input "numb"
select select "number"
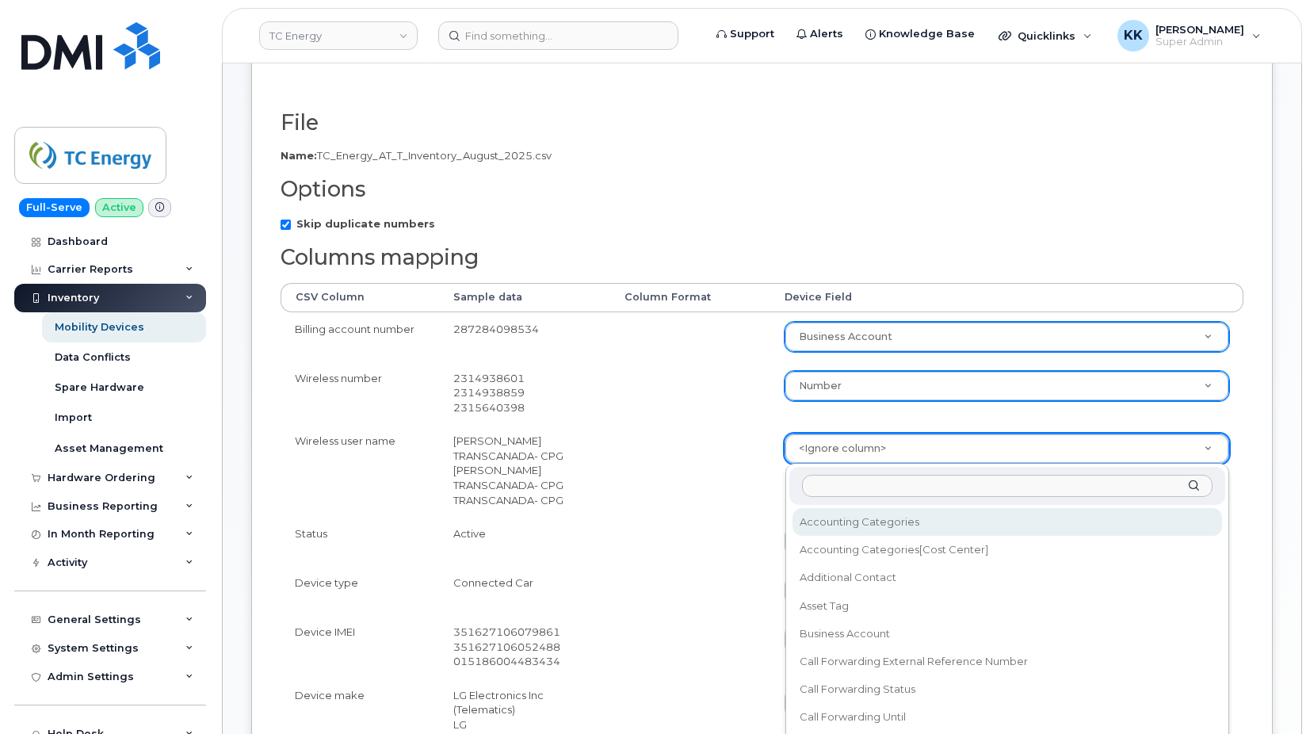
click at [827, 456] on body "TC Energy Support Alerts Knowledge Base Quicklinks Suspend / Cancel Device Chan…" at bounding box center [655, 499] width 1310 height 1483
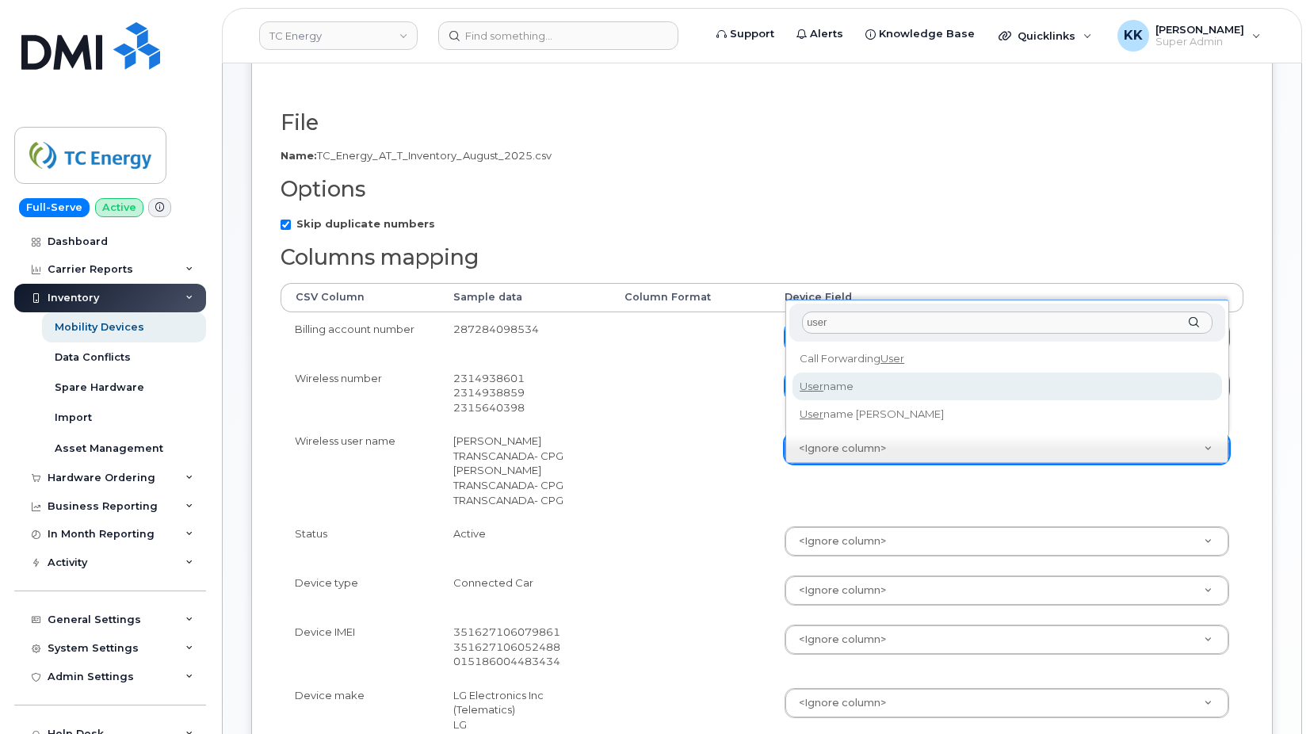
type input "user"
select select "username"
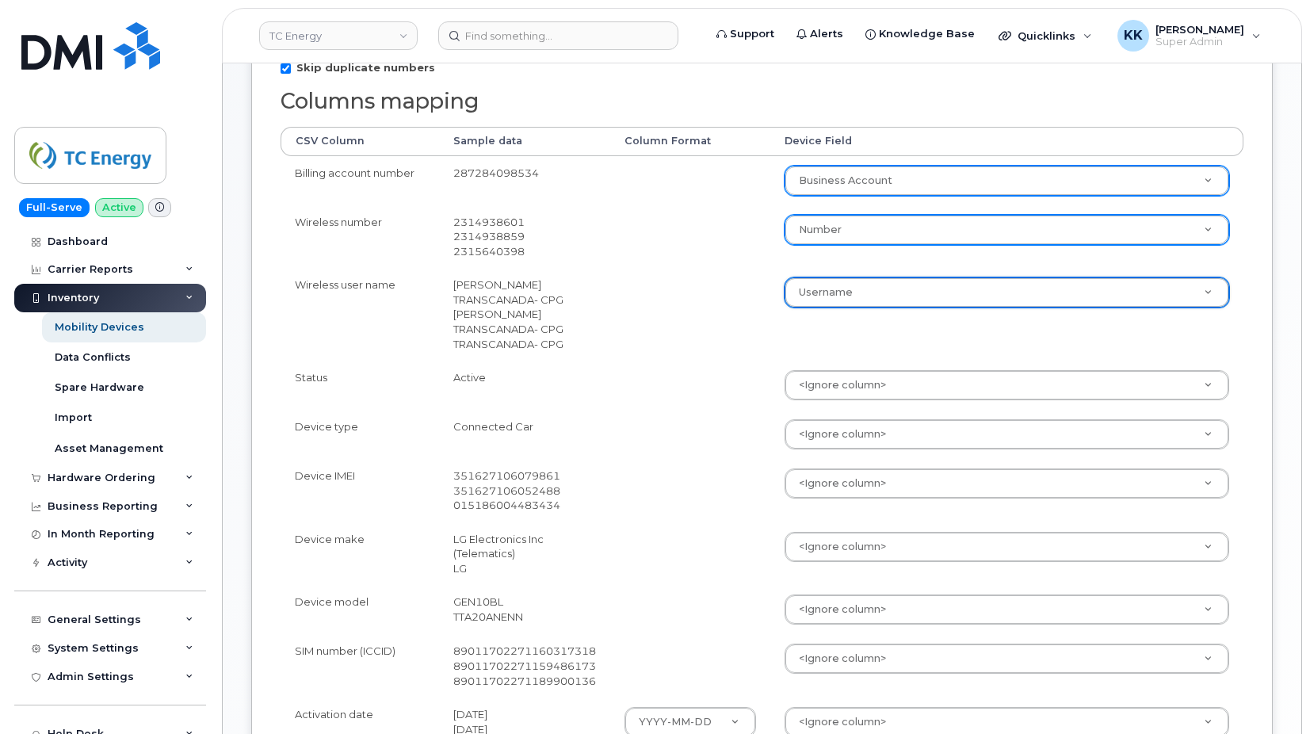
scroll to position [404, 0]
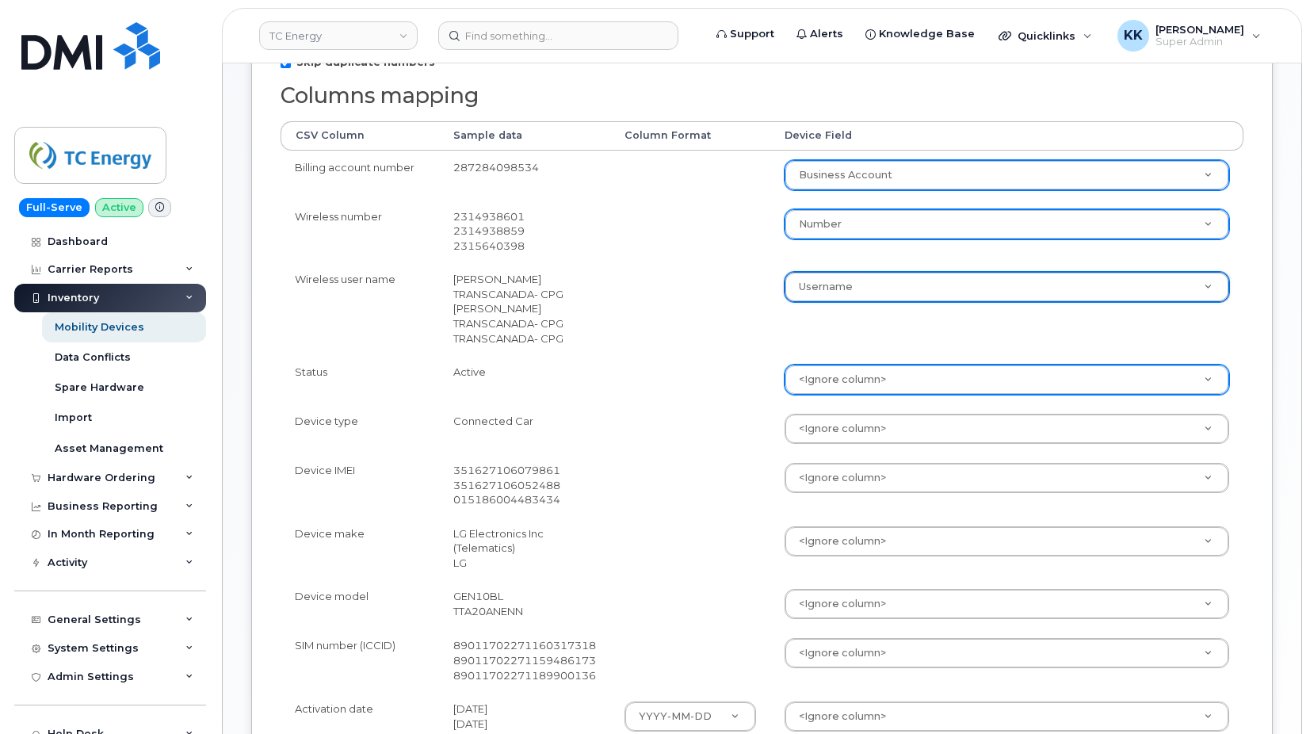
click at [816, 383] on body "TC Energy Support Alerts Knowledge Base Quicklinks Suspend / Cancel Device Chan…" at bounding box center [655, 337] width 1310 height 1483
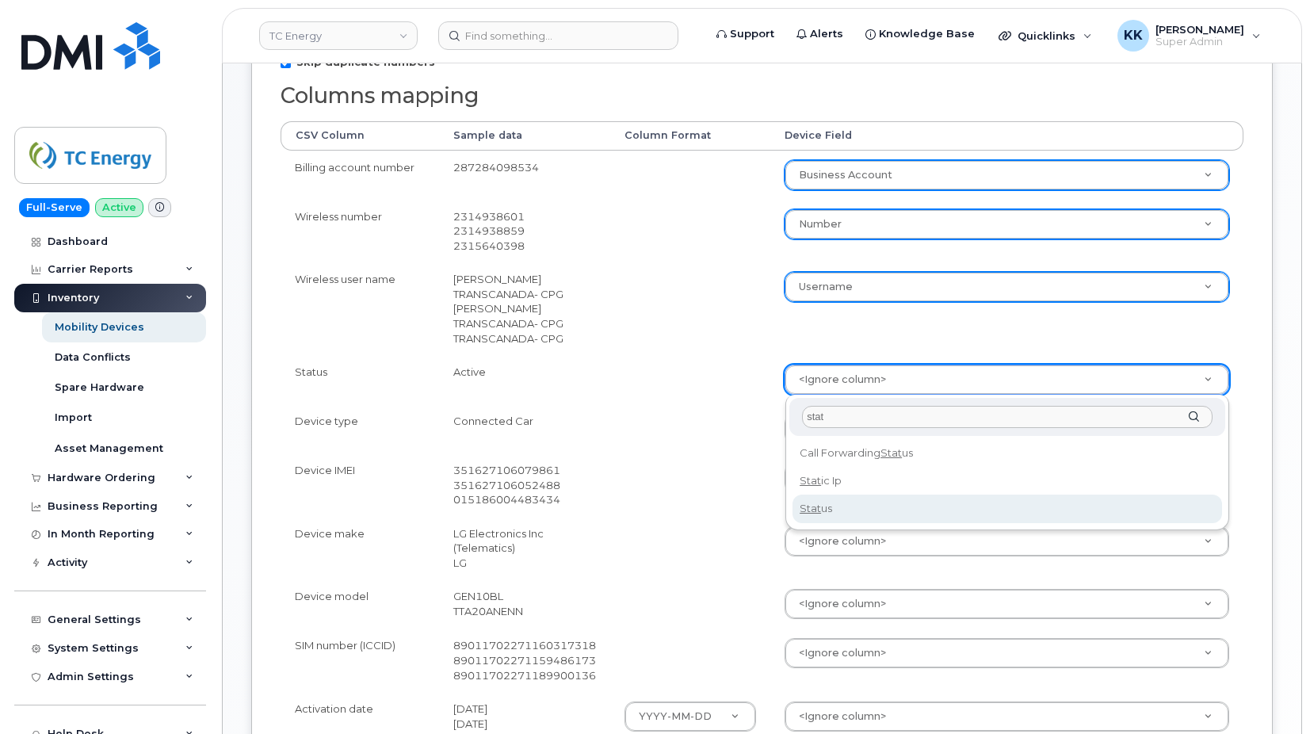
type input "stat"
select select "status"
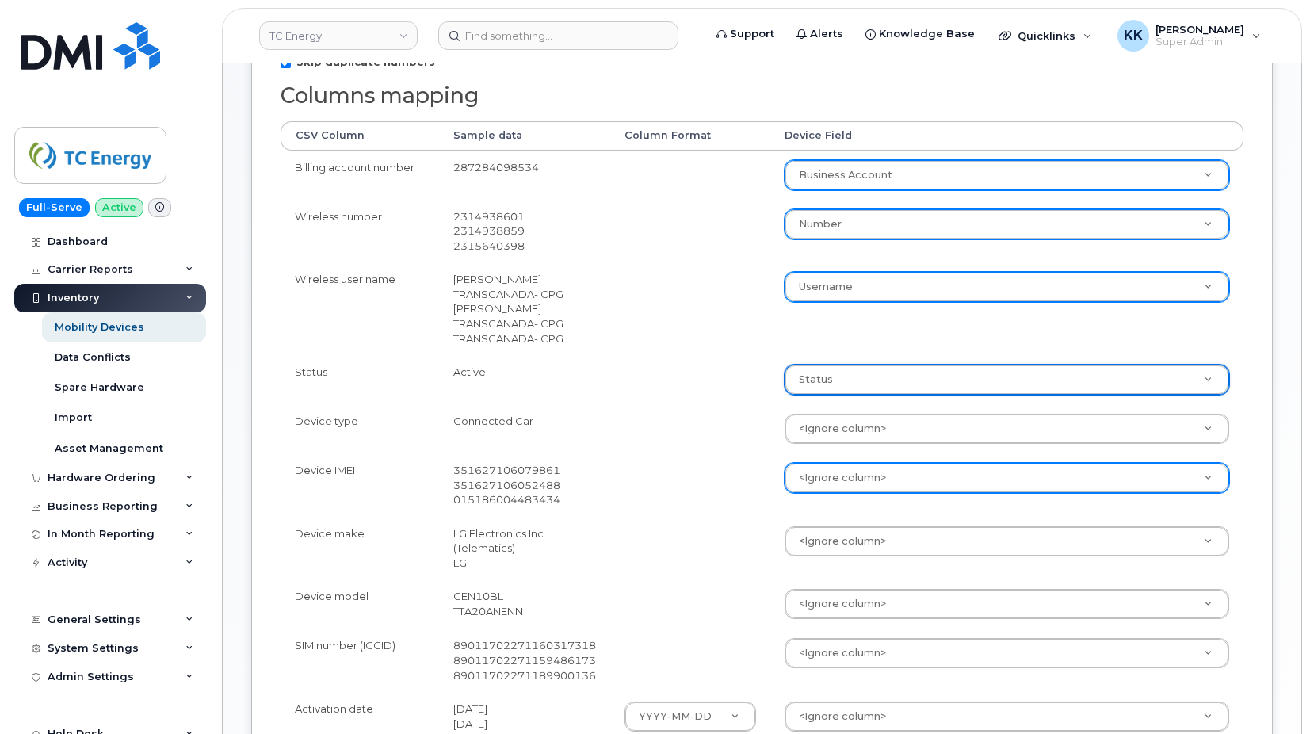
click at [800, 482] on body "TC Energy Support Alerts Knowledge Base Quicklinks Suspend / Cancel Device Chan…" at bounding box center [655, 337] width 1310 height 1483
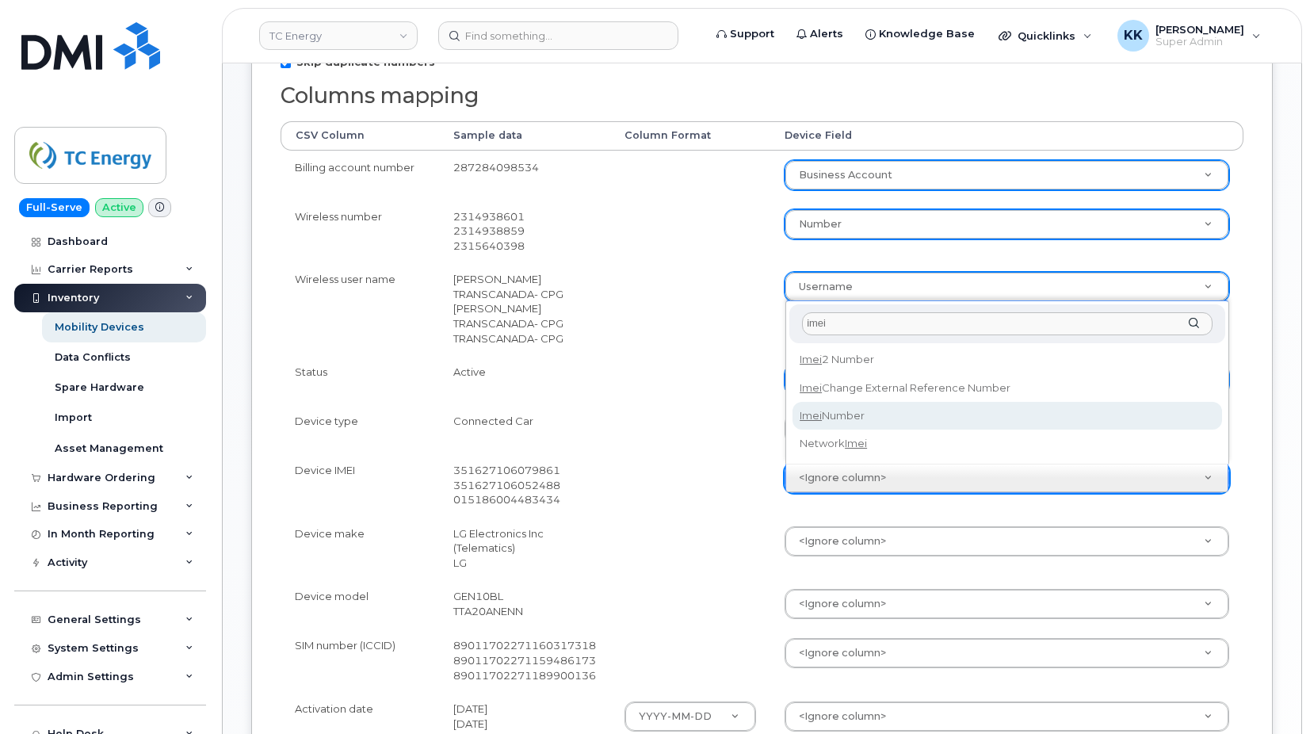
type input "imei"
select select "imei_number"
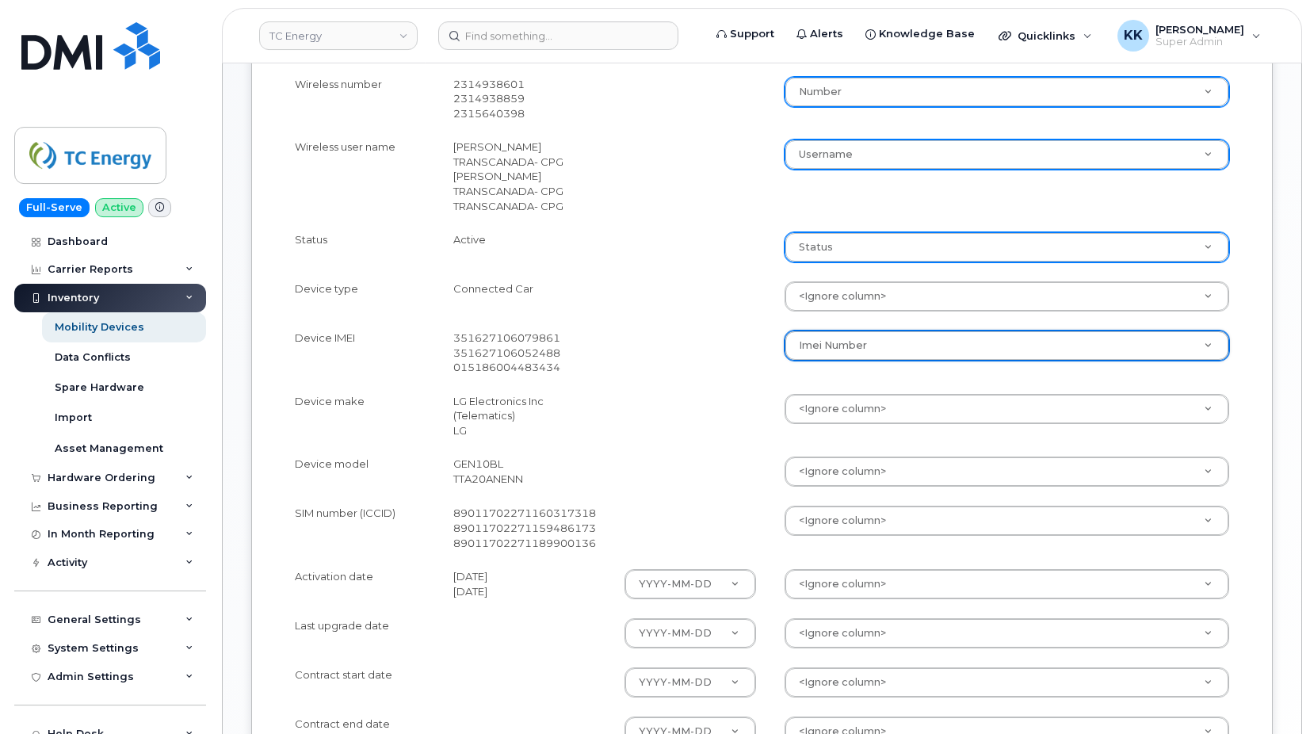
scroll to position [566, 0]
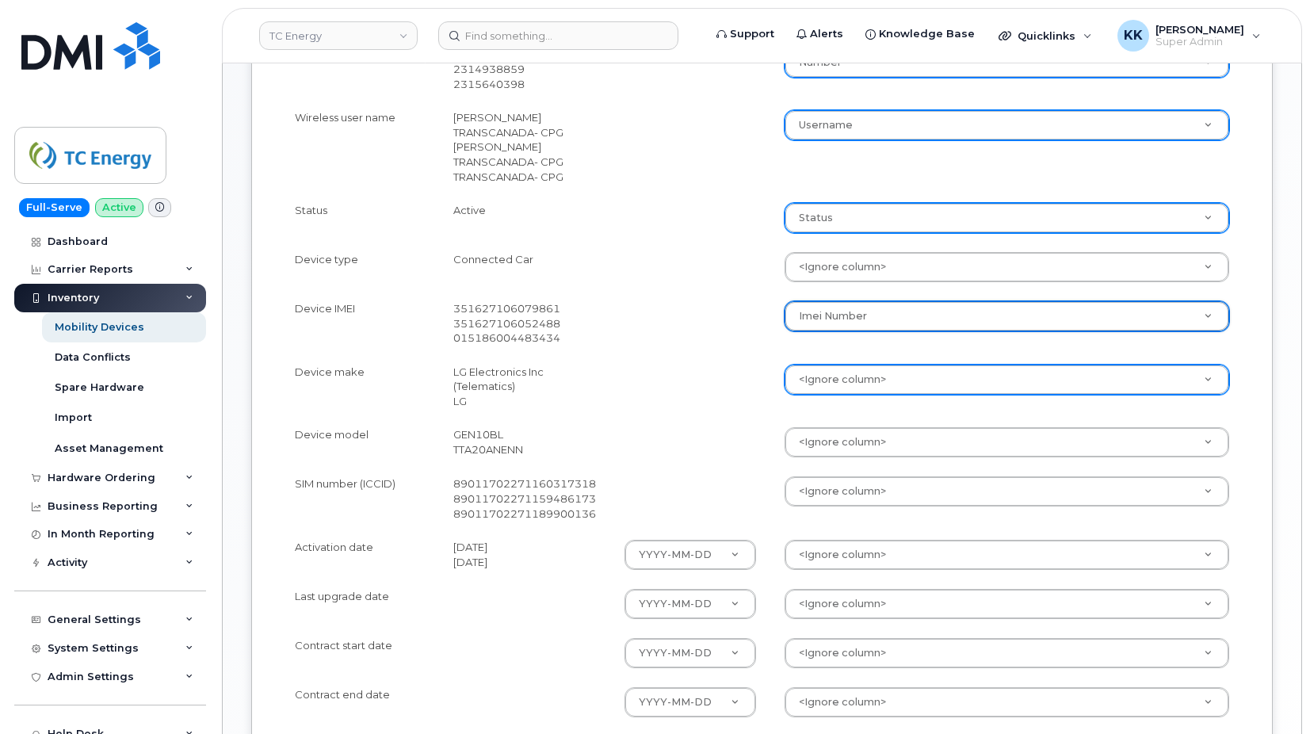
click at [827, 387] on body "TC Energy Support Alerts Knowledge Base Quicklinks Suspend / Cancel Device Chan…" at bounding box center [655, 175] width 1310 height 1483
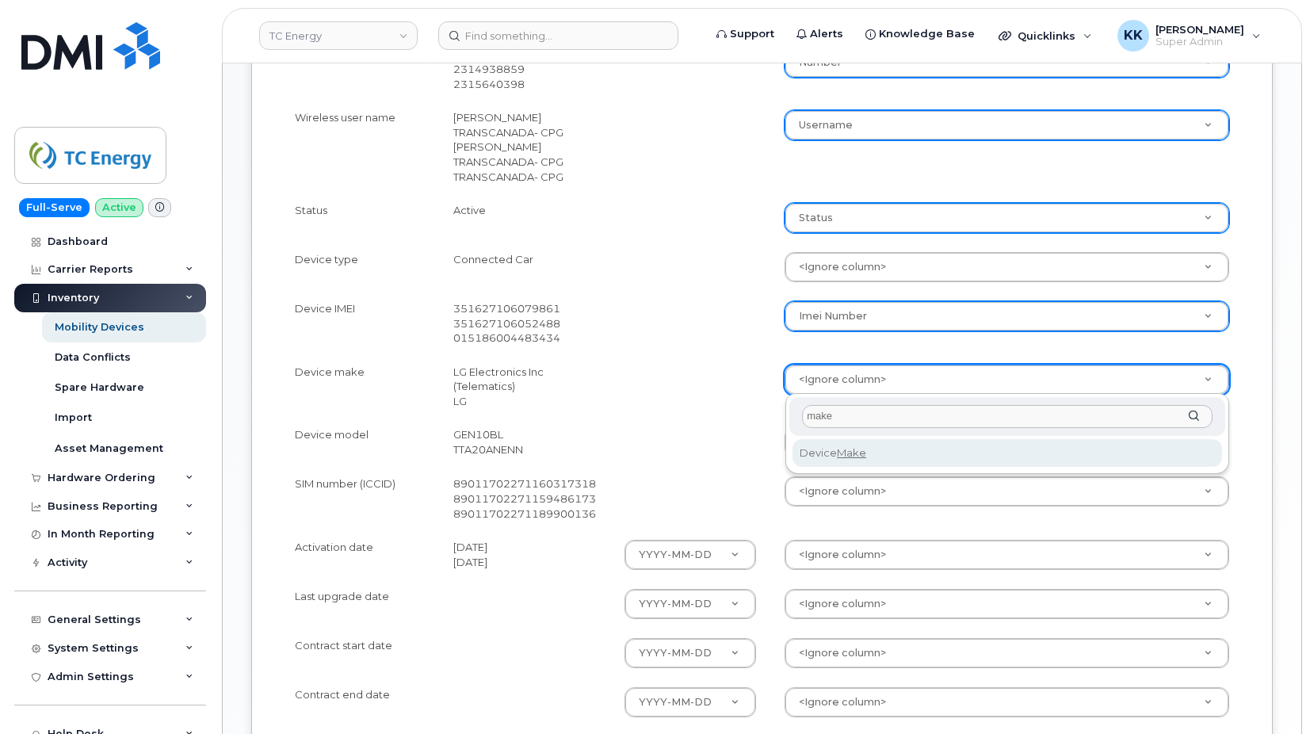
type input "make"
select select "device_make_id"
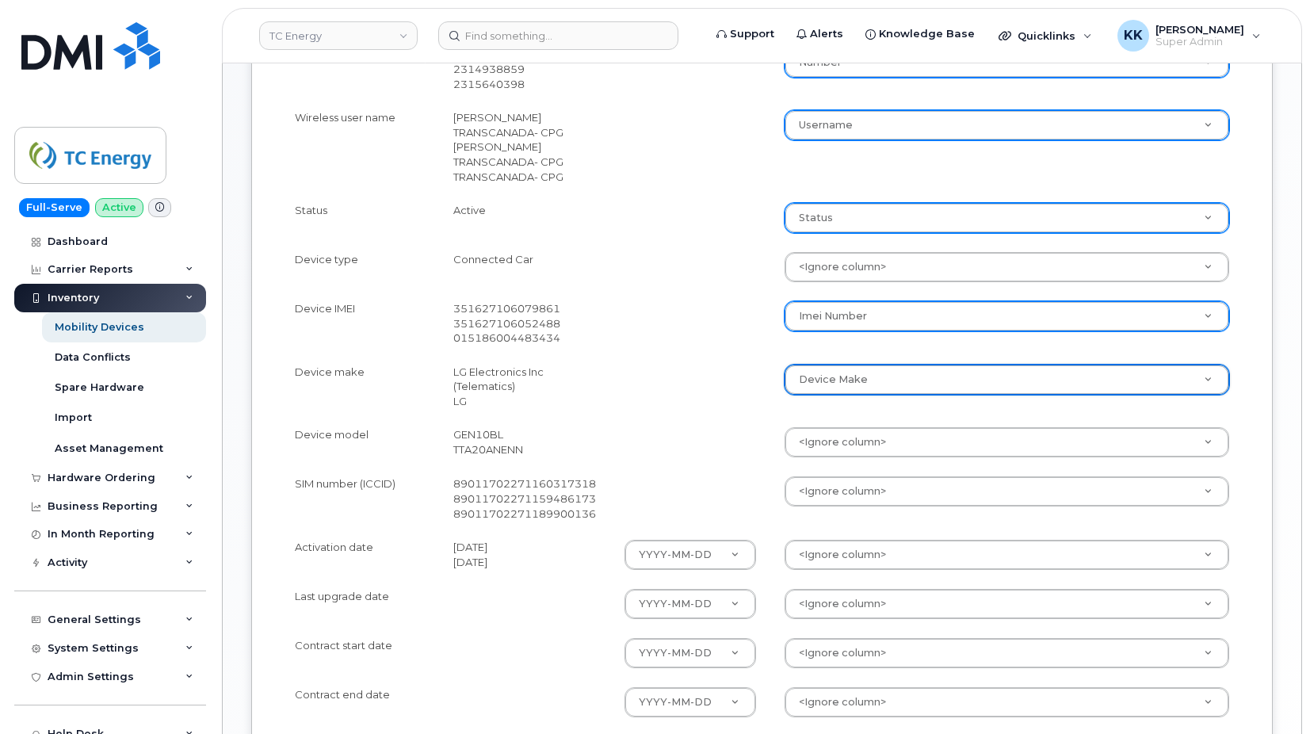
click at [831, 424] on td "<Ignore column> Accounting Categories Accounting Categories[Cost Center] Additi…" at bounding box center [1006, 442] width 473 height 49
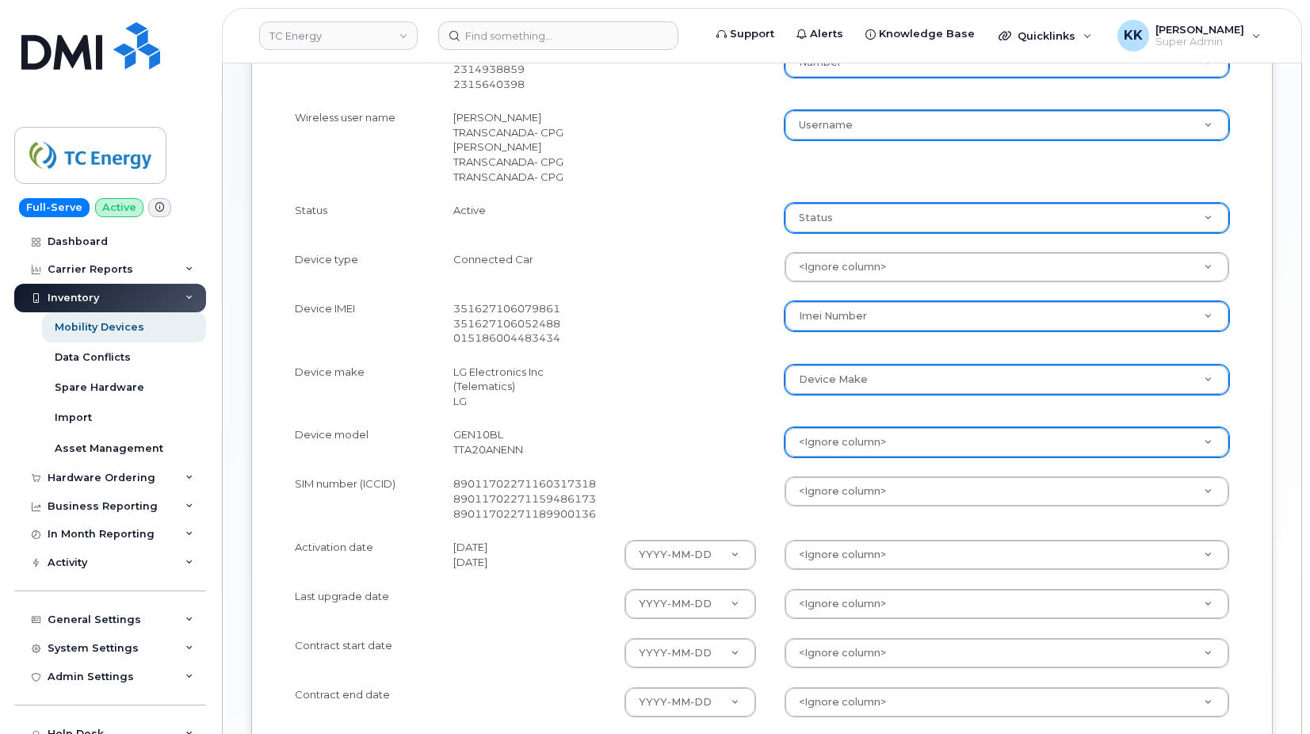
click at [850, 451] on body "TC Energy Support Alerts Knowledge Base Quicklinks Suspend / Cancel Device Chan…" at bounding box center [655, 175] width 1310 height 1483
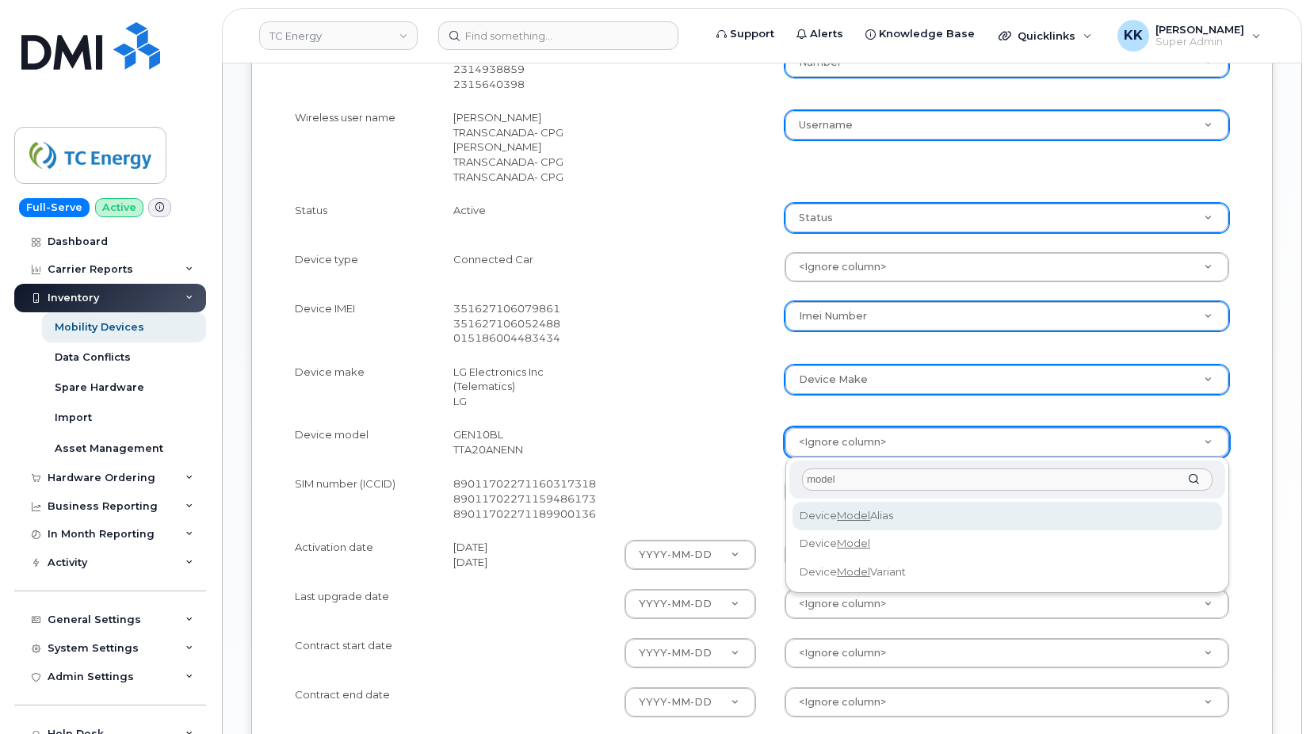
type input "model"
select select "device_model_alias"
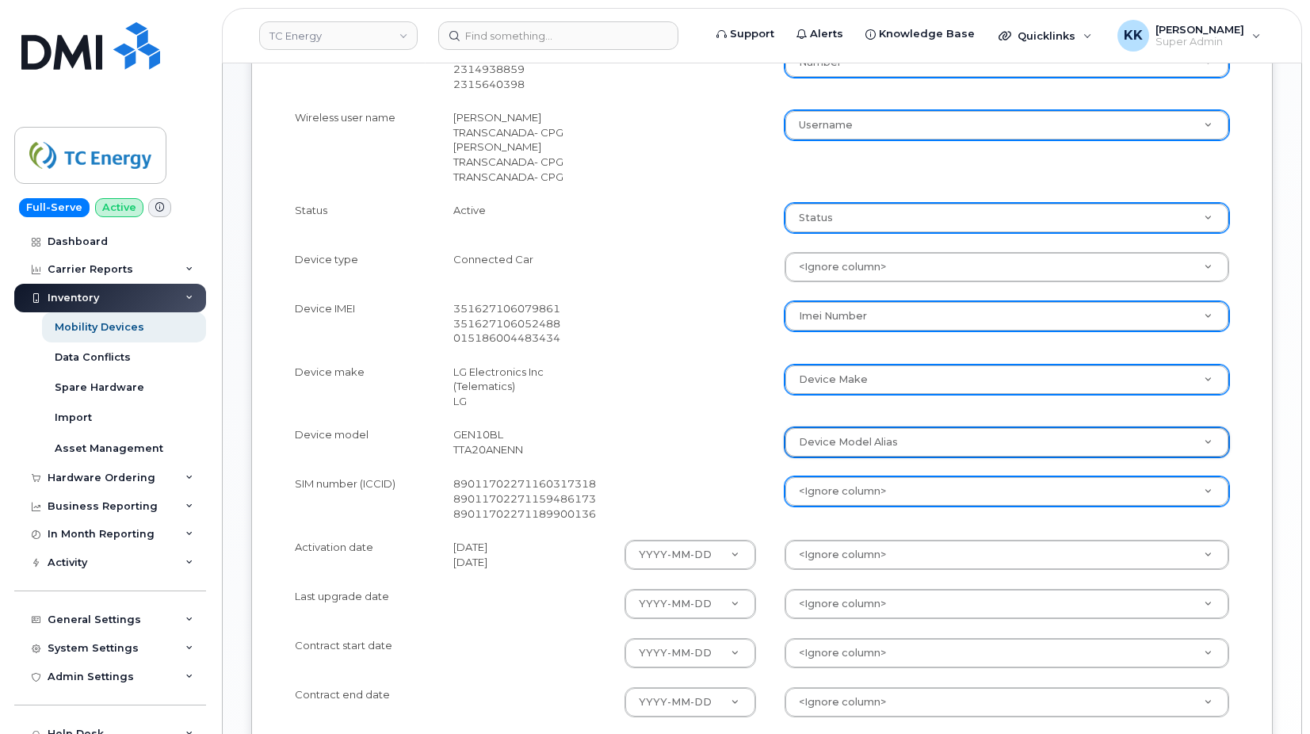
click at [811, 479] on body "TC Energy Support Alerts Knowledge Base Quicklinks Suspend / Cancel Device Chan…" at bounding box center [655, 175] width 1310 height 1483
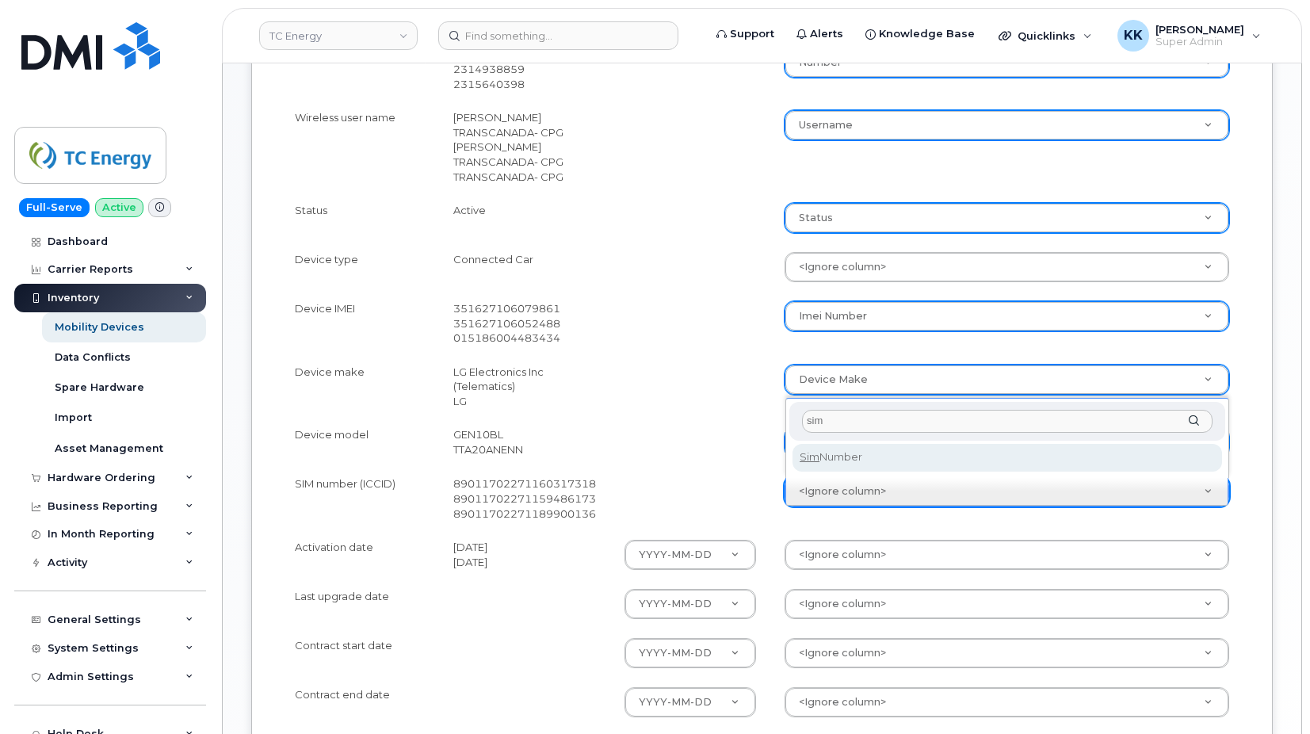
type input "sim"
select select "sim_number"
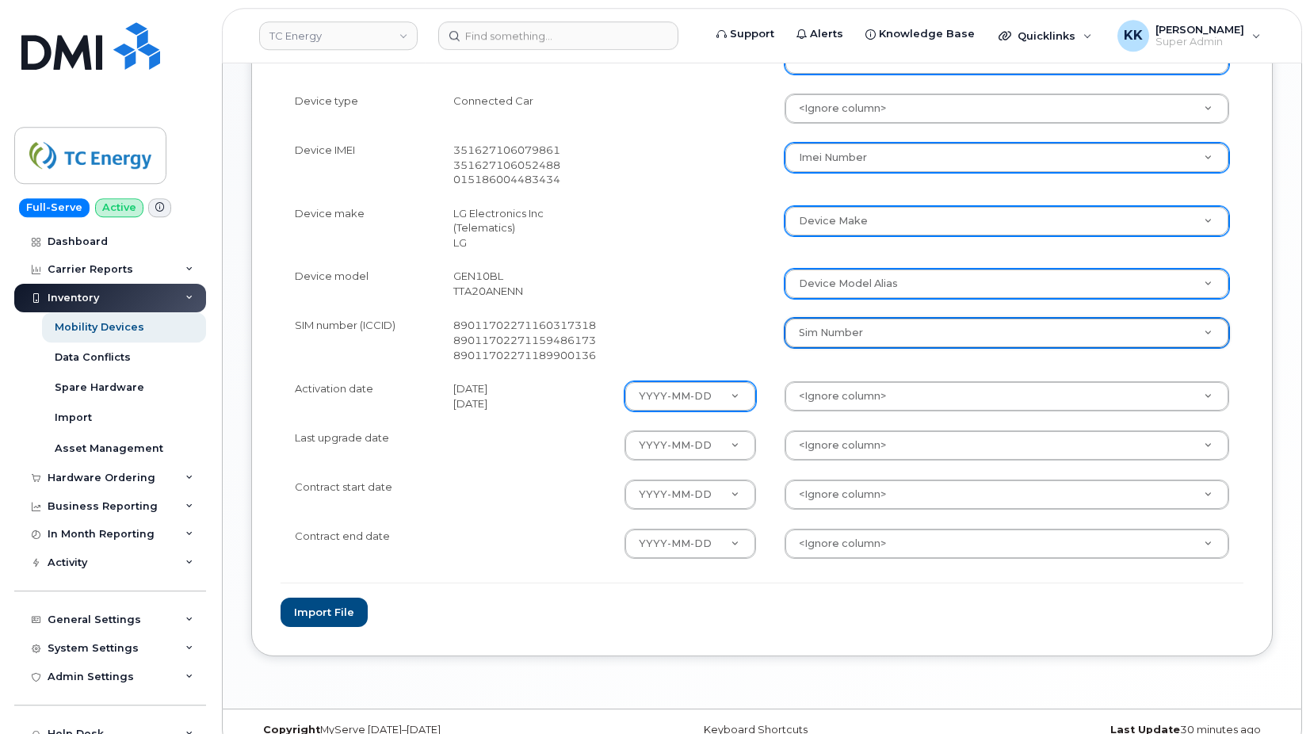
scroll to position [727, 0]
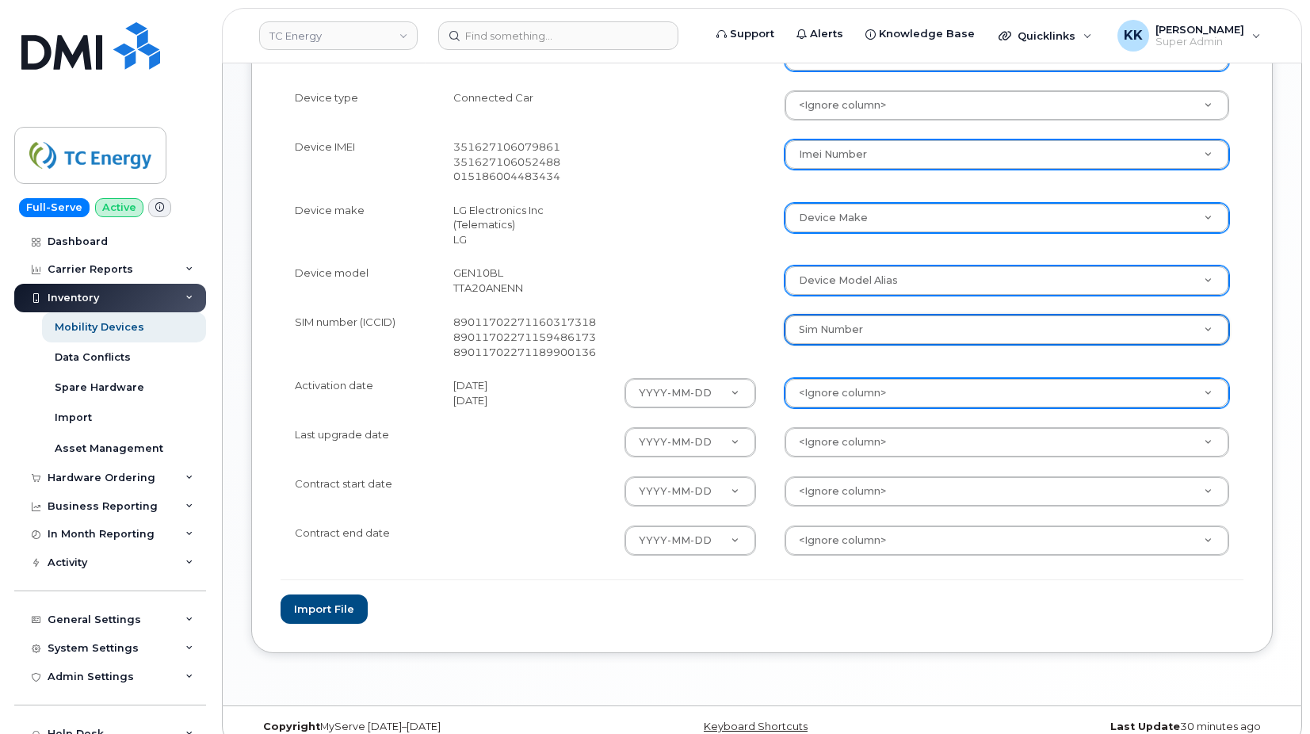
click at [856, 404] on body "TC Energy Support Alerts Knowledge Base Quicklinks Suspend / Cancel Device Chan…" at bounding box center [655, 14] width 1310 height 1483
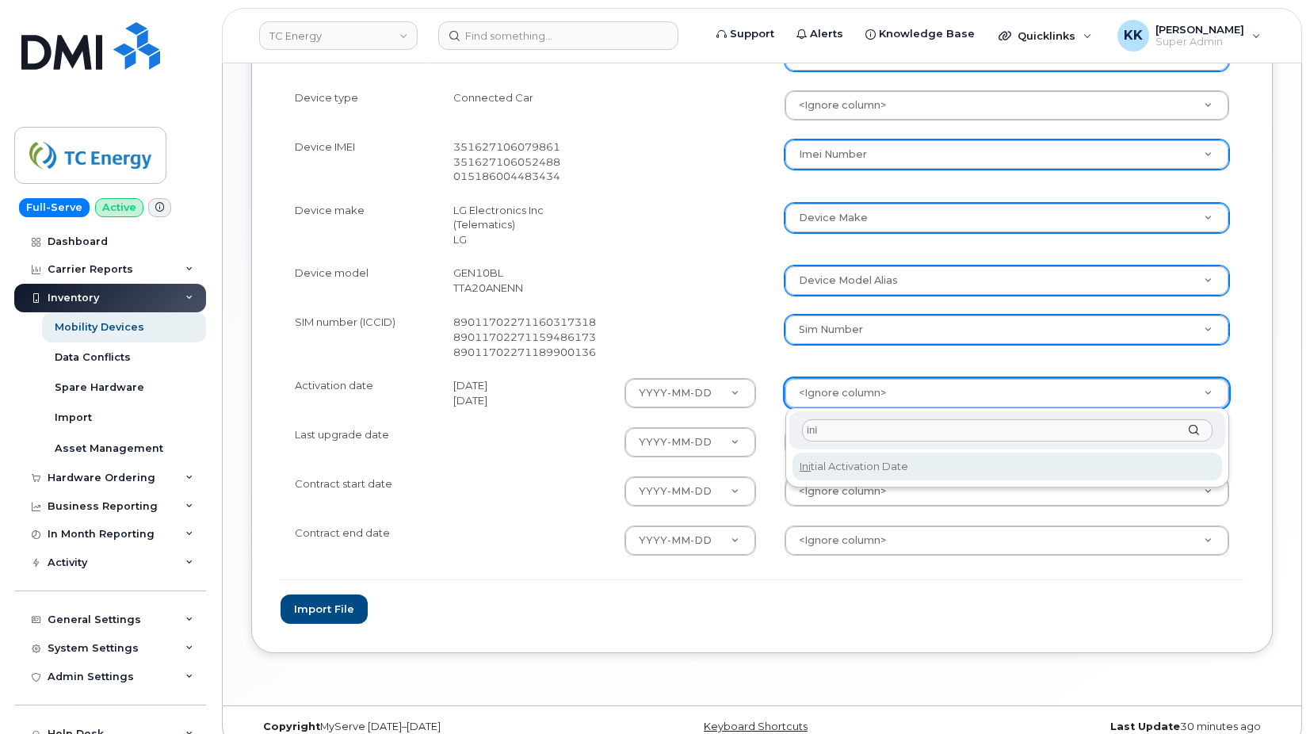
type input "ini"
select select "initial_activation_date"
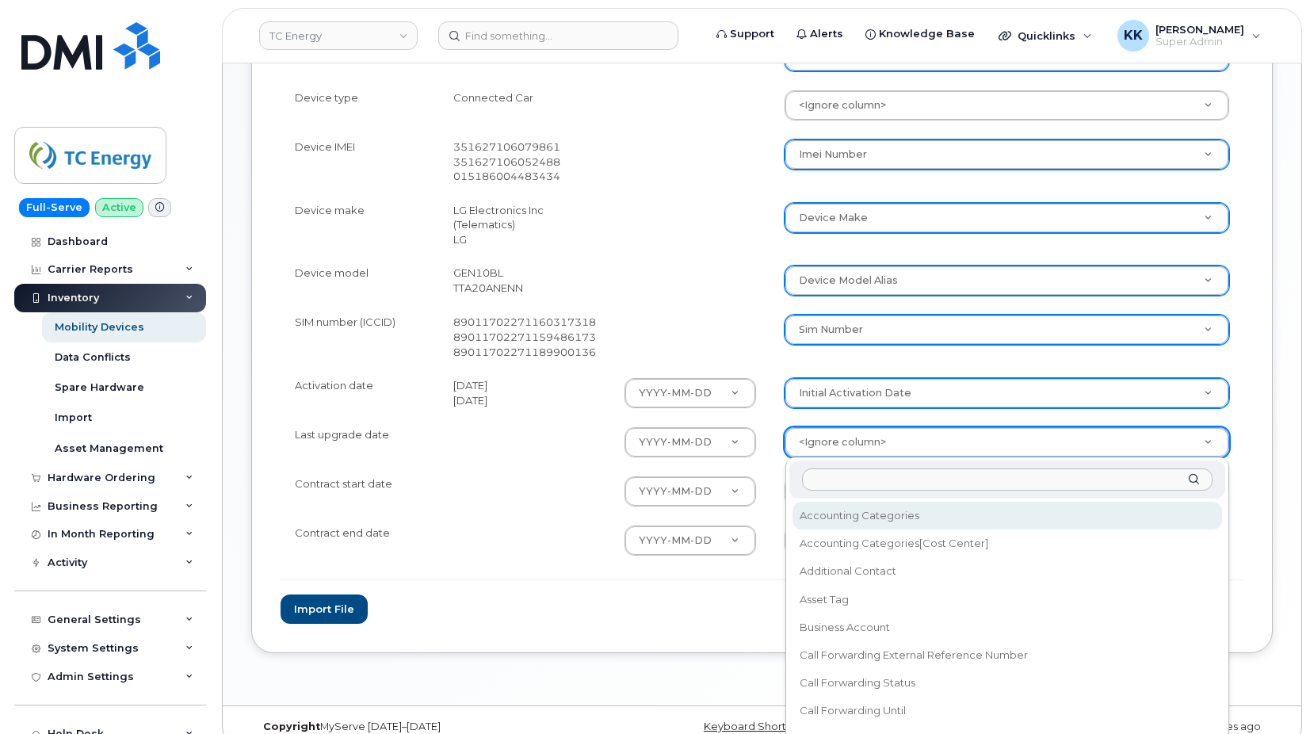
click at [841, 449] on body "TC Energy Support Alerts Knowledge Base Quicklinks Suspend / Cancel Device Chan…" at bounding box center [655, 14] width 1310 height 1483
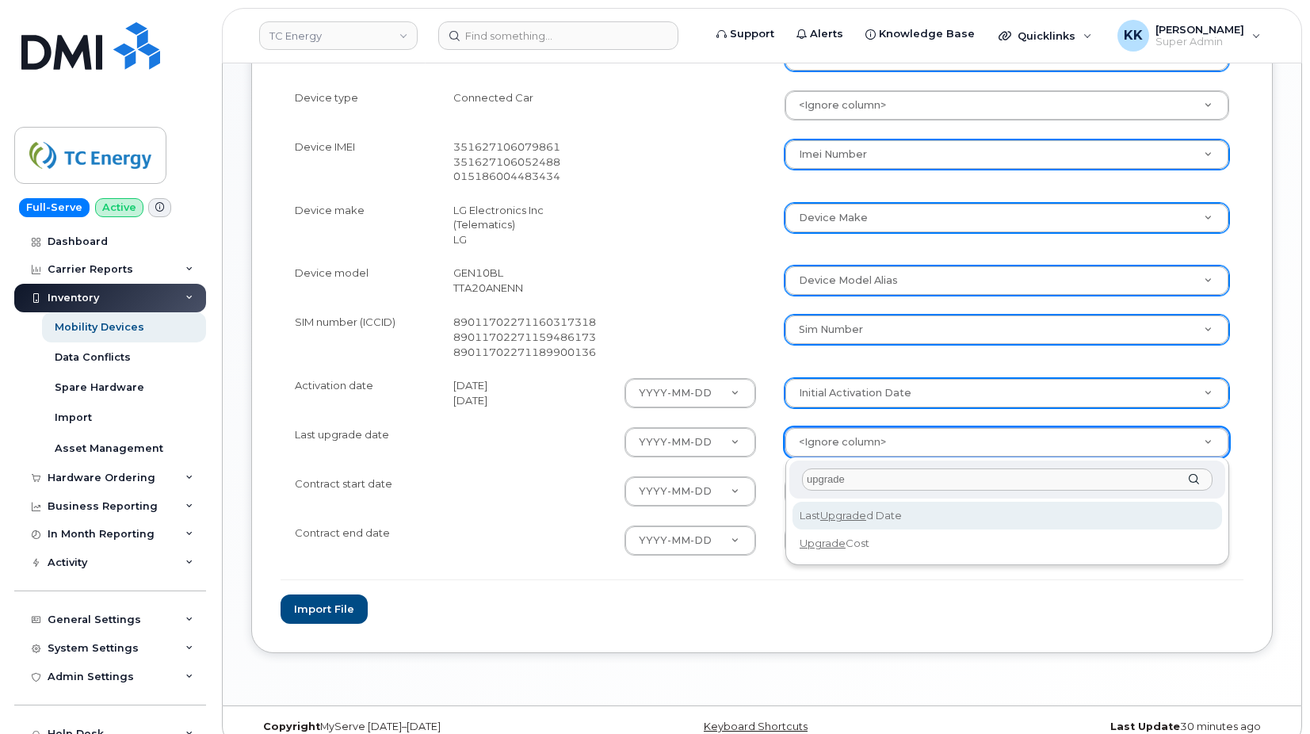
type input "upgrade"
select select "last_upgraded_date"
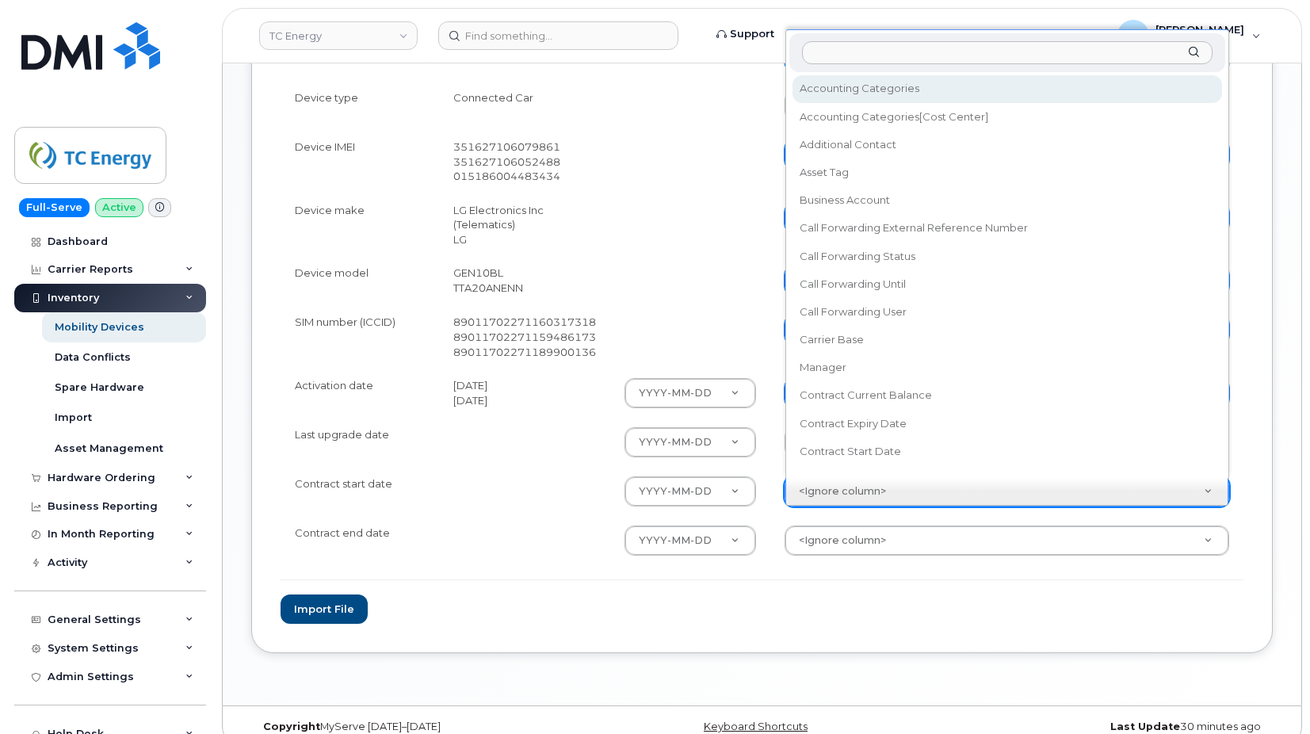
click at [835, 491] on body "TC Energy Support Alerts Knowledge Base Quicklinks Suspend / Cancel Device Chan…" at bounding box center [655, 14] width 1310 height 1483
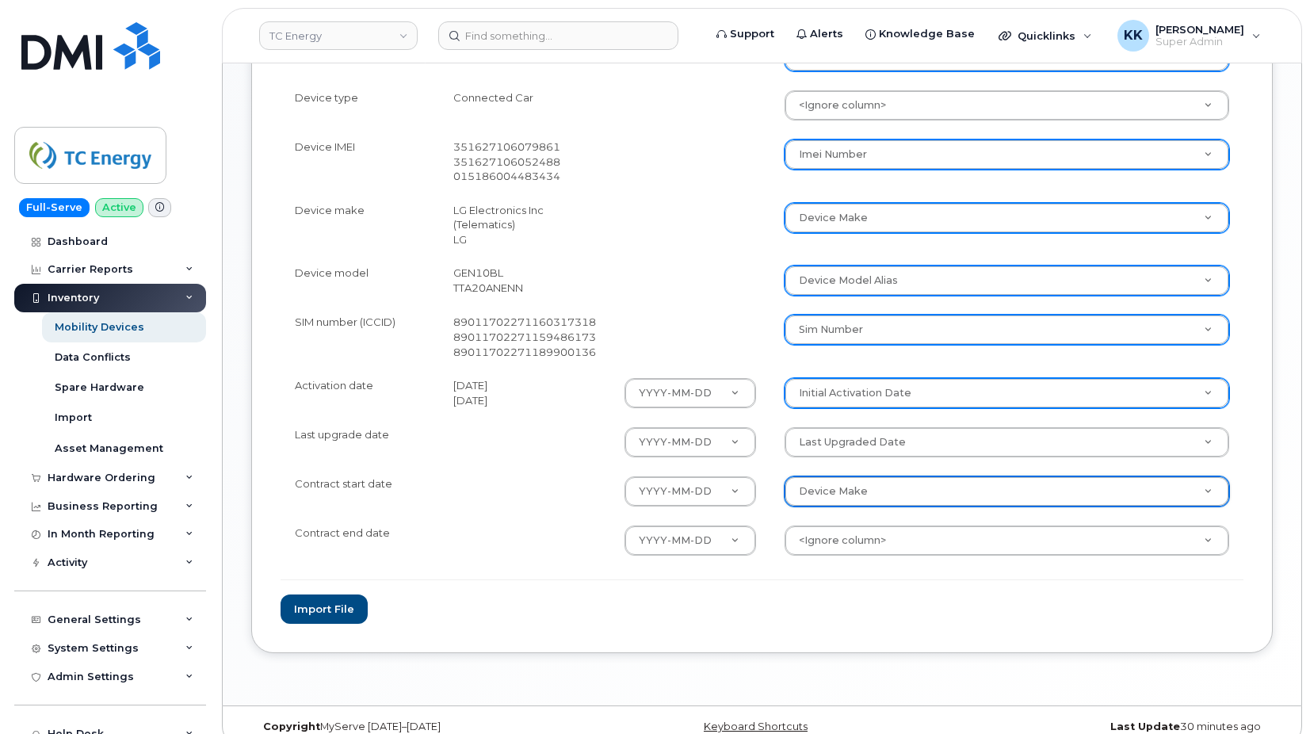
click at [841, 487] on body "TC Energy Support Alerts Knowledge Base Quicklinks Suspend / Cancel Device Chan…" at bounding box center [655, 14] width 1310 height 1483
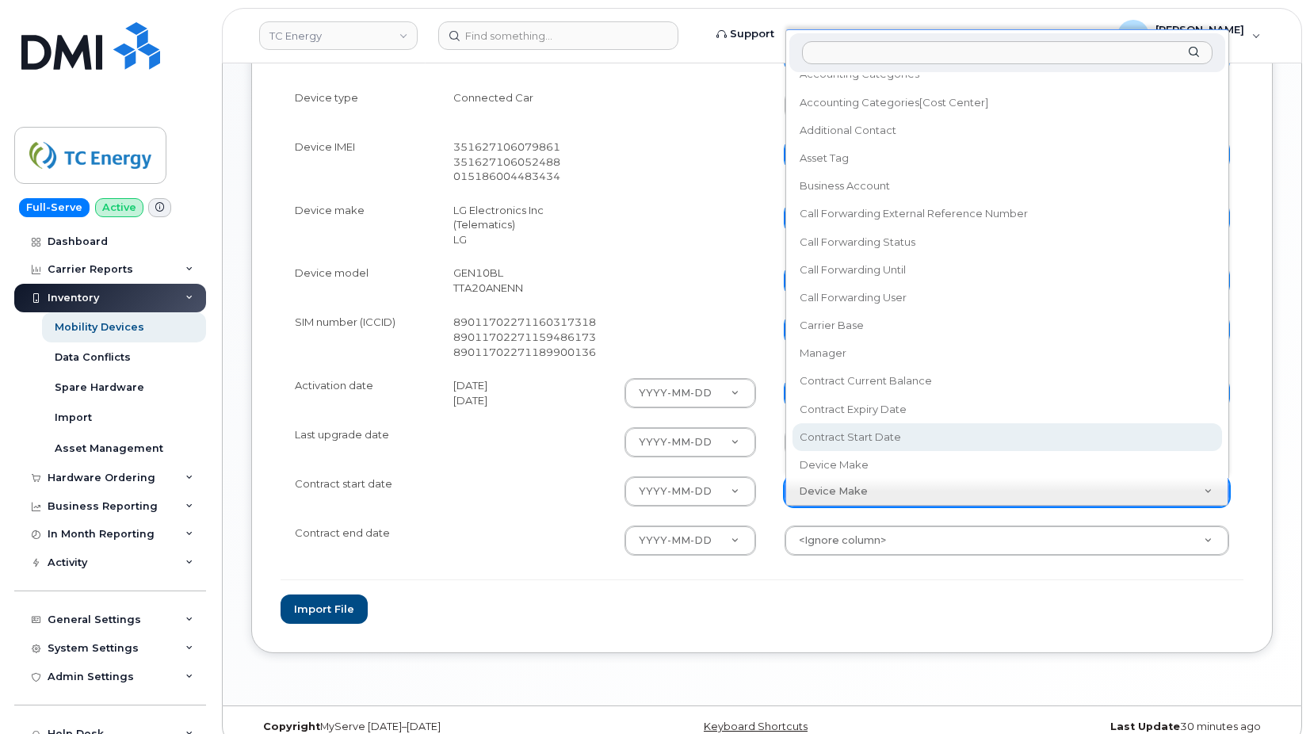
select select "contract_start_date"
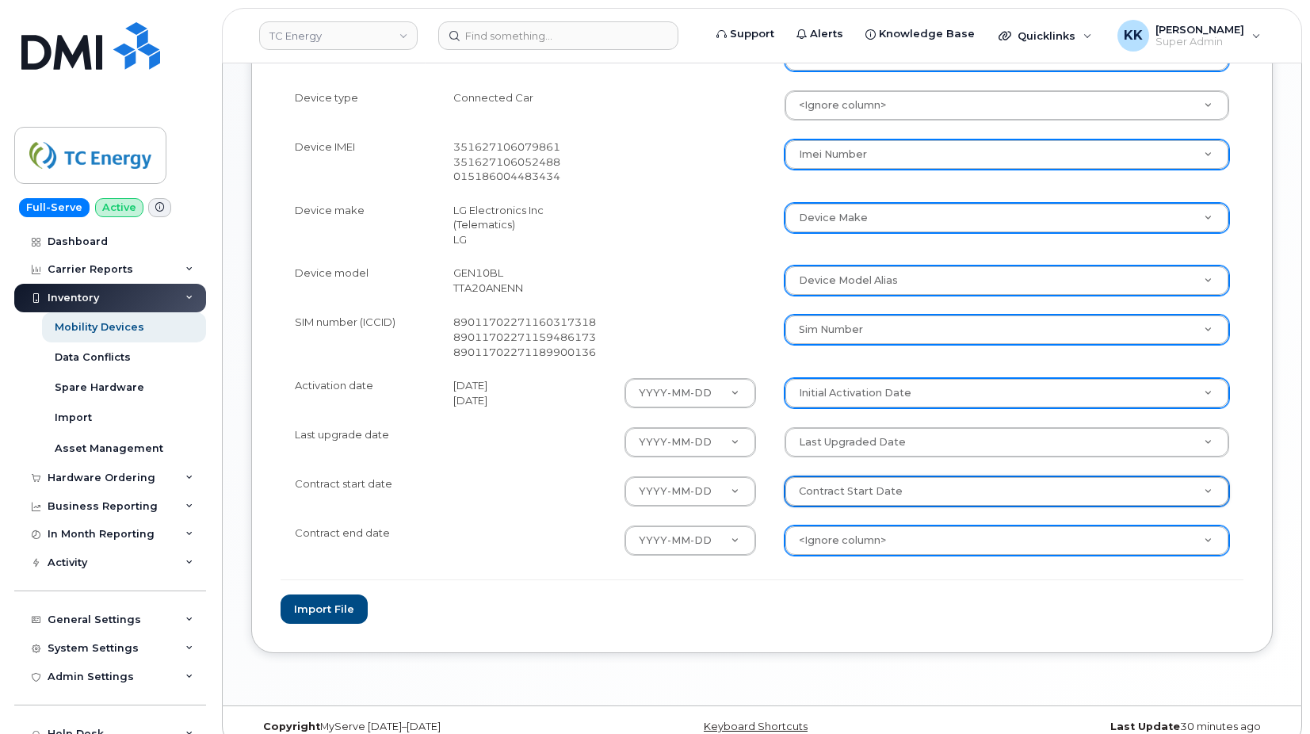
click at [834, 547] on body "TC Energy Support Alerts Knowledge Base Quicklinks Suspend / Cancel Device Chan…" at bounding box center [655, 14] width 1310 height 1483
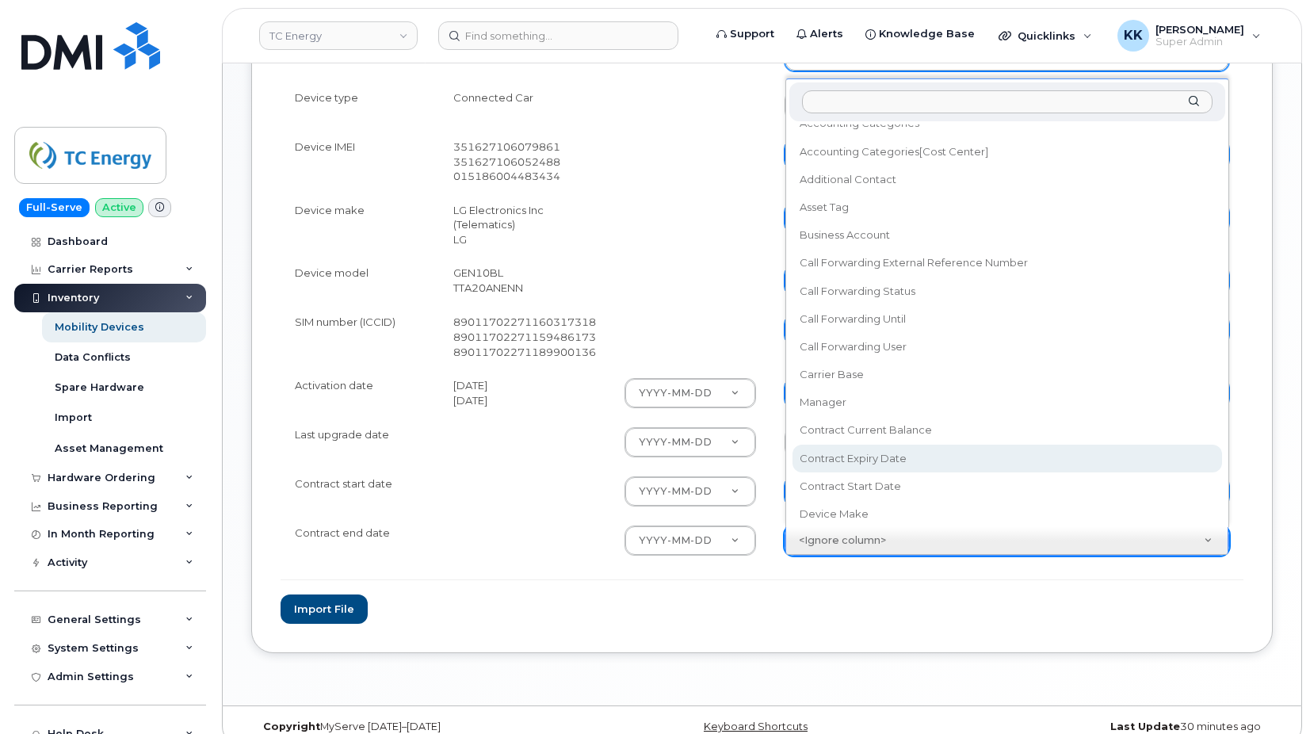
select select "contract_expiry_date"
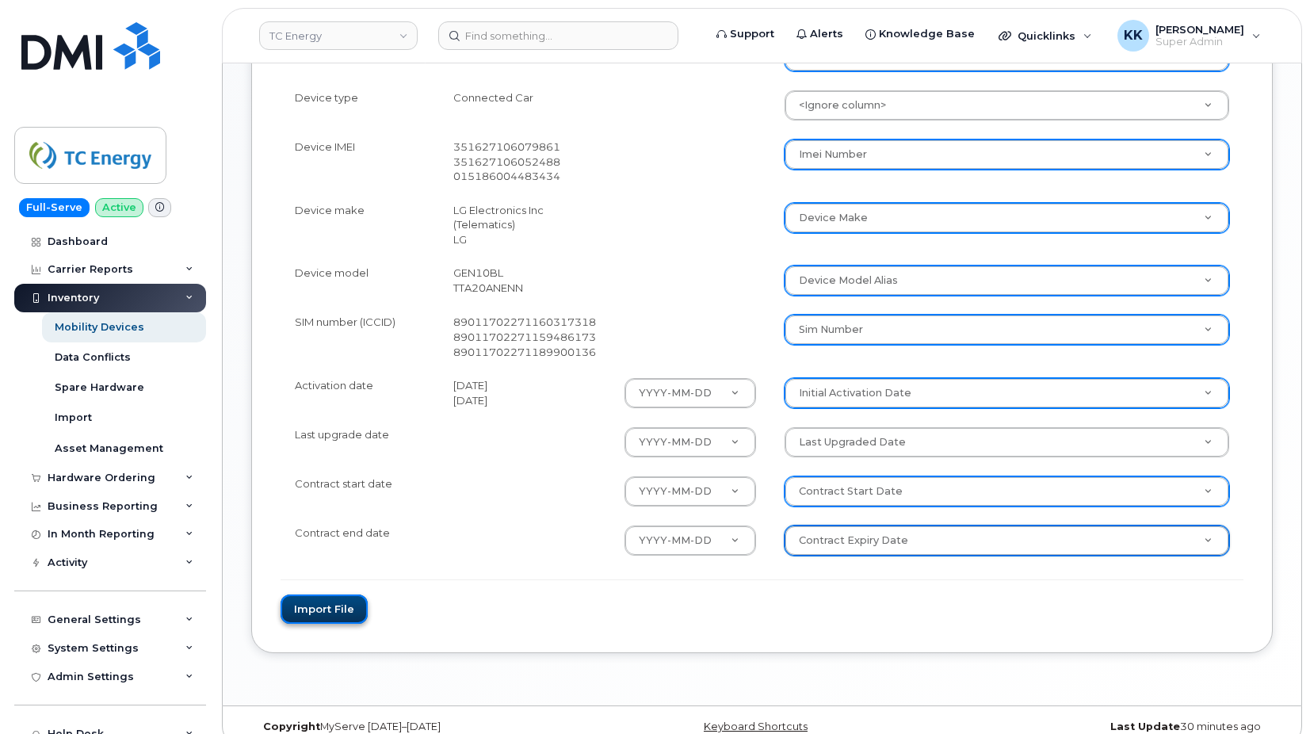
click at [329, 600] on button "Import file" at bounding box center [324, 608] width 87 height 29
